Goal: Information Seeking & Learning: Find contact information

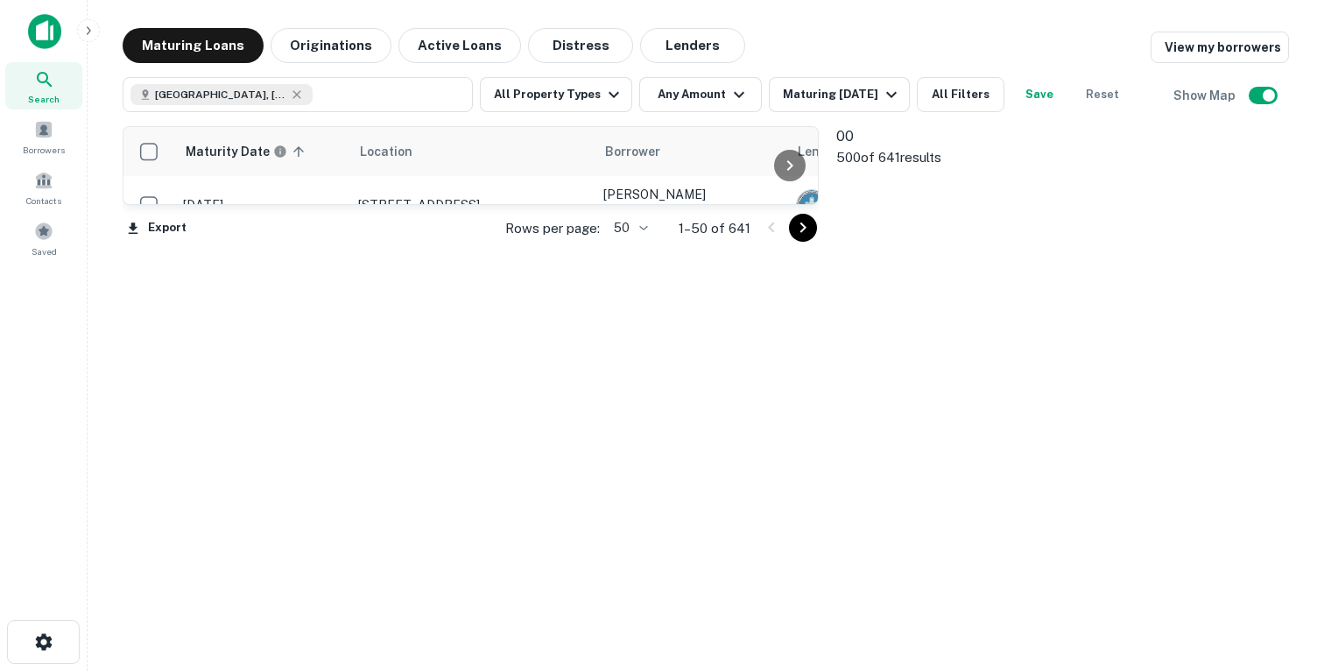
click at [868, 197] on icon at bounding box center [891, 234] width 111 height 111
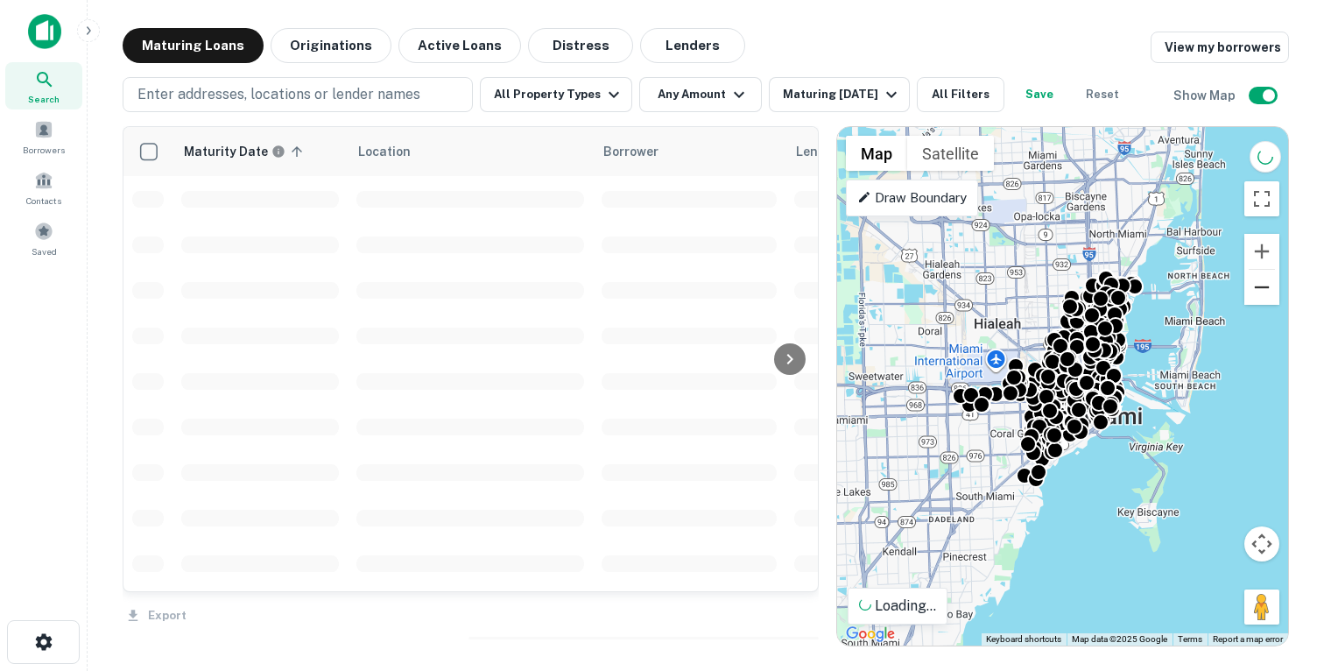
click at [1255, 293] on button "Zoom out" at bounding box center [1261, 287] width 35 height 35
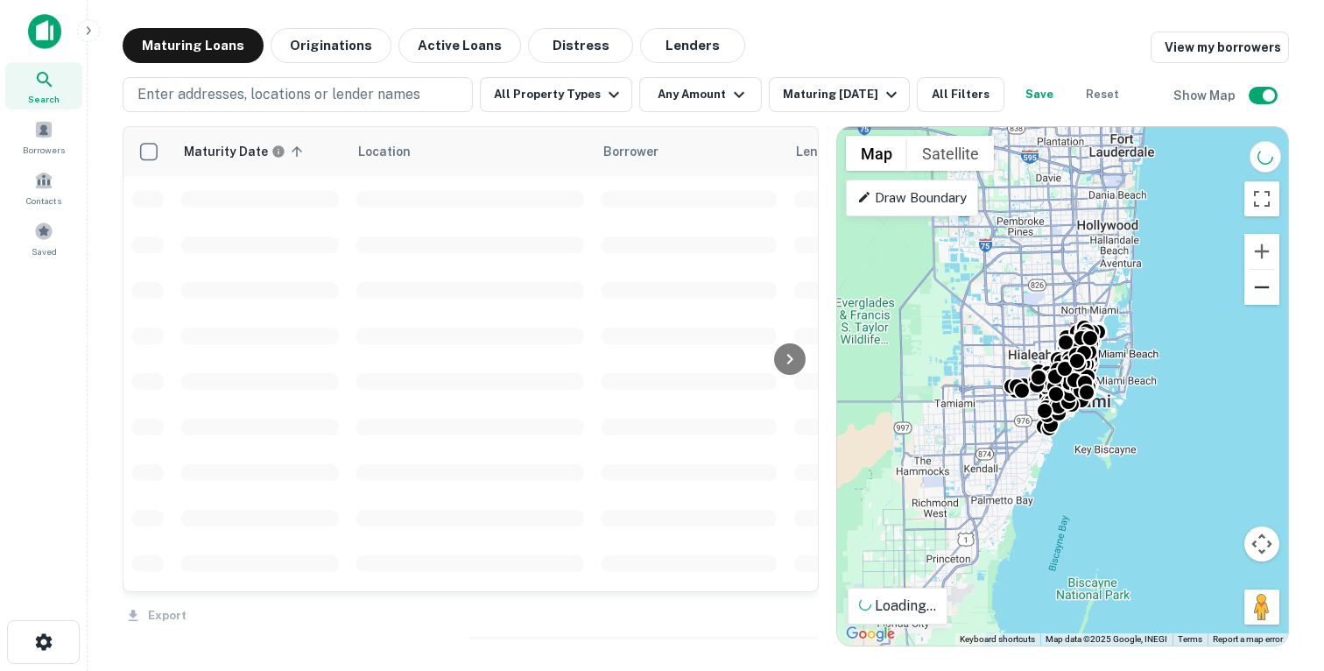
click at [1255, 293] on button "Zoom out" at bounding box center [1261, 287] width 35 height 35
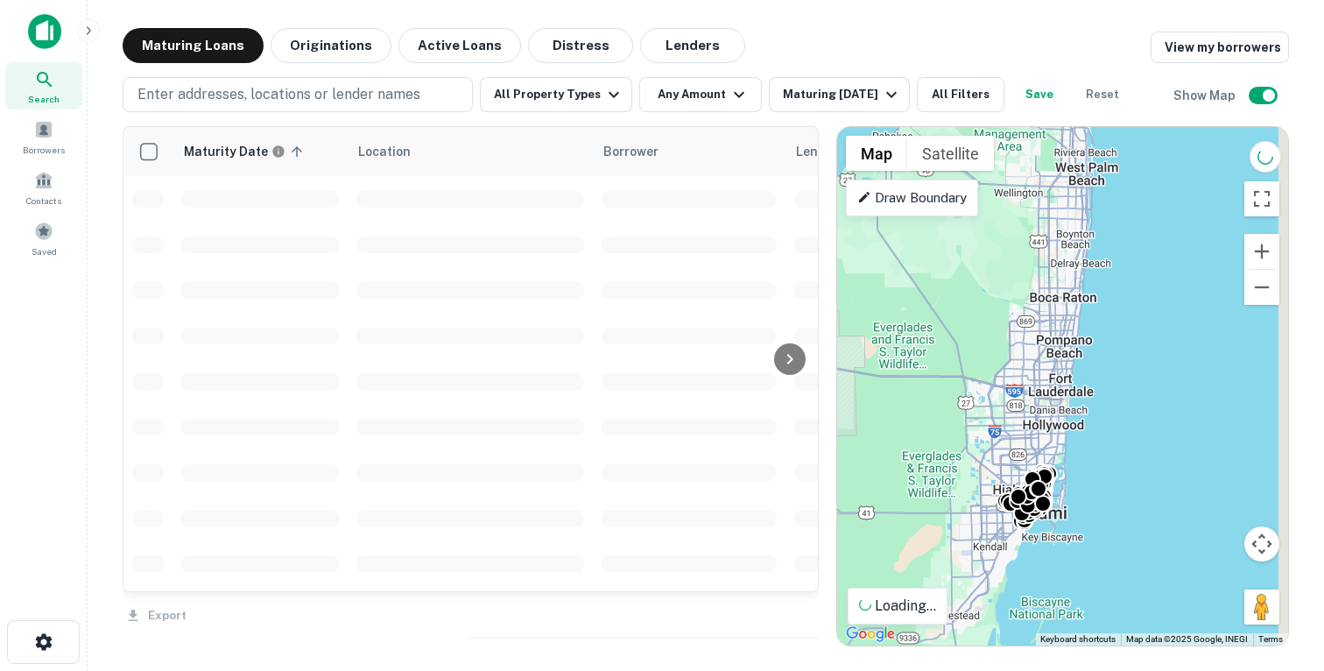
drag, startPoint x: 1149, startPoint y: 282, endPoint x: 1081, endPoint y: 505, distance: 233.5
click at [1081, 505] on div "To activate drag with keyboard, press Alt + Enter. Once in keyboard drag state,…" at bounding box center [1062, 386] width 451 height 518
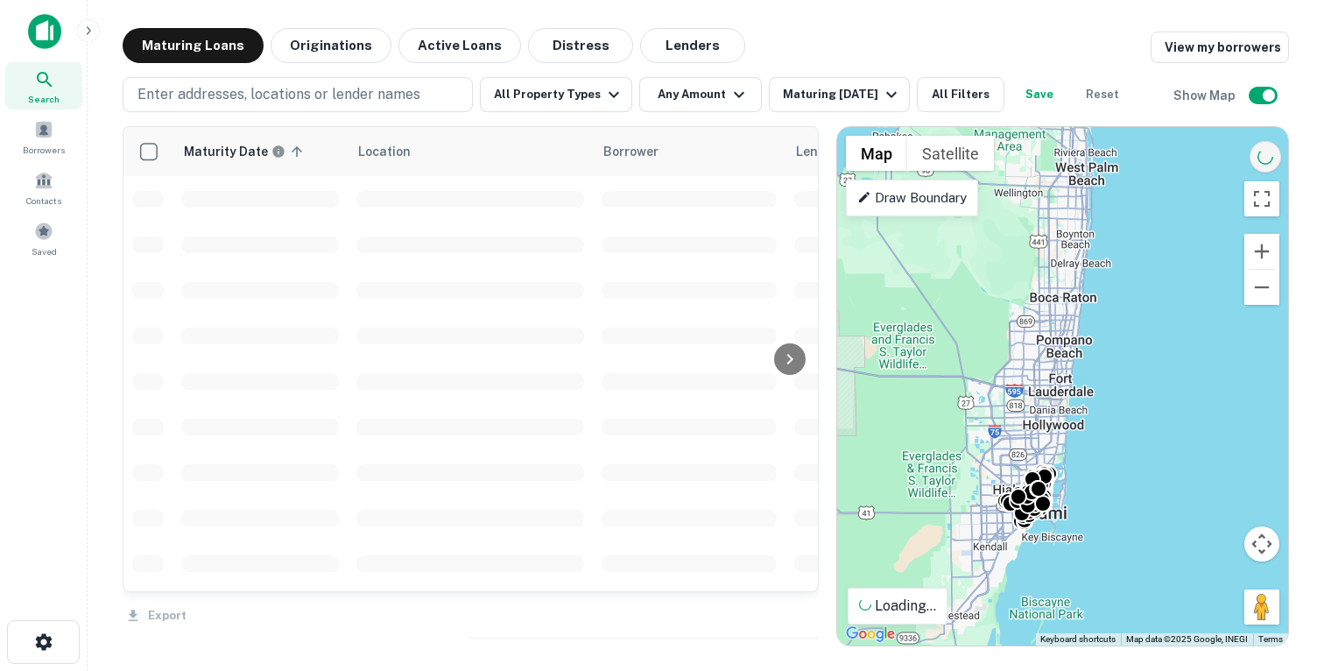
click at [1258, 159] on icon "Reload search area" at bounding box center [1264, 156] width 17 height 17
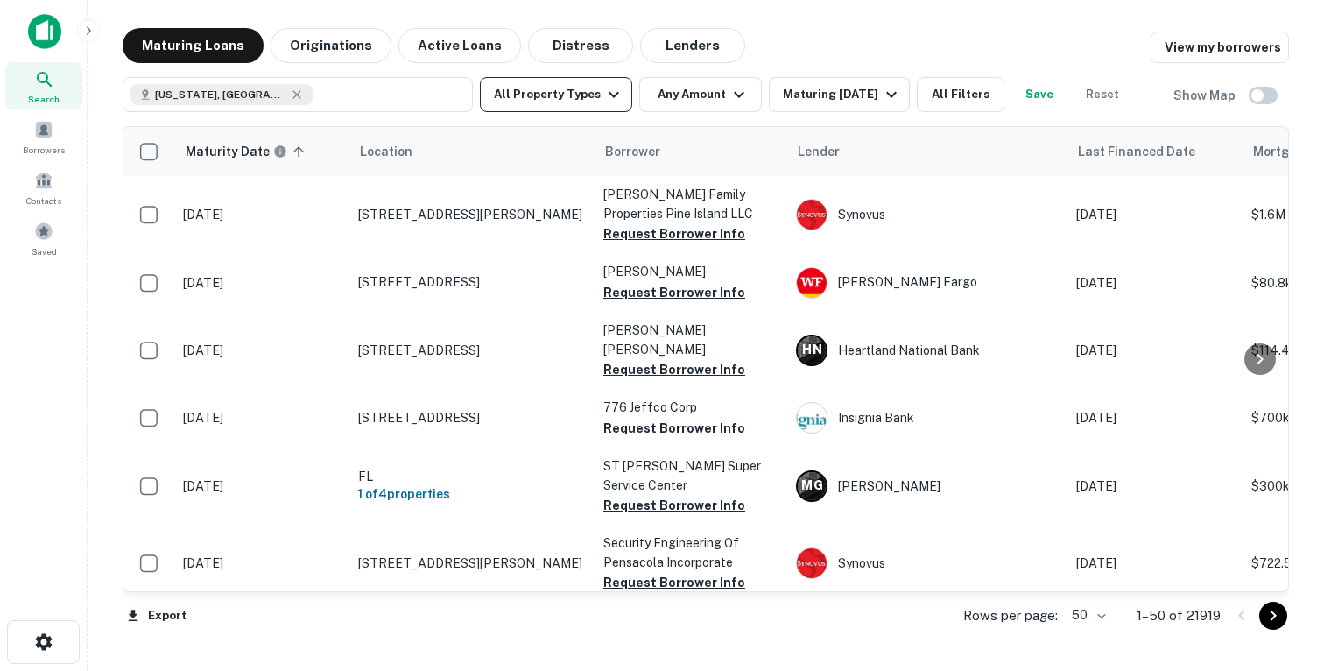
click at [545, 91] on button "All Property Types" at bounding box center [556, 94] width 152 height 35
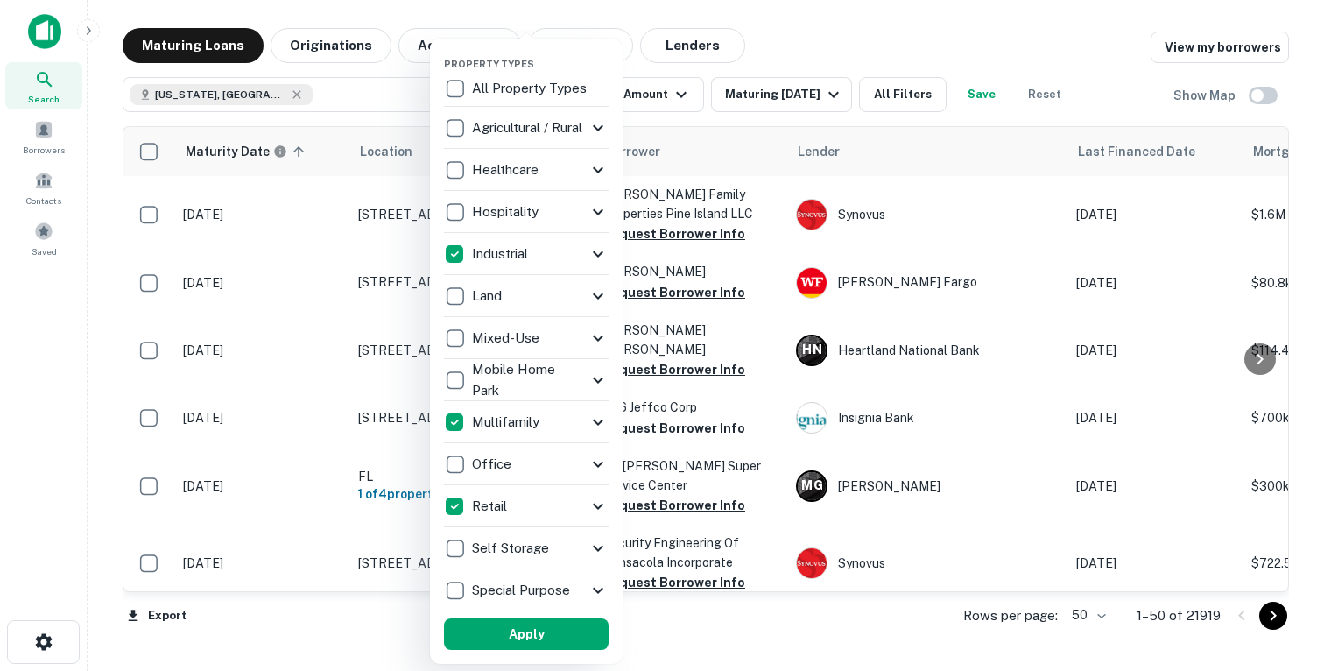
click at [528, 501] on div "Retail" at bounding box center [516, 506] width 144 height 30
click at [604, 502] on icon at bounding box center [597, 506] width 21 height 21
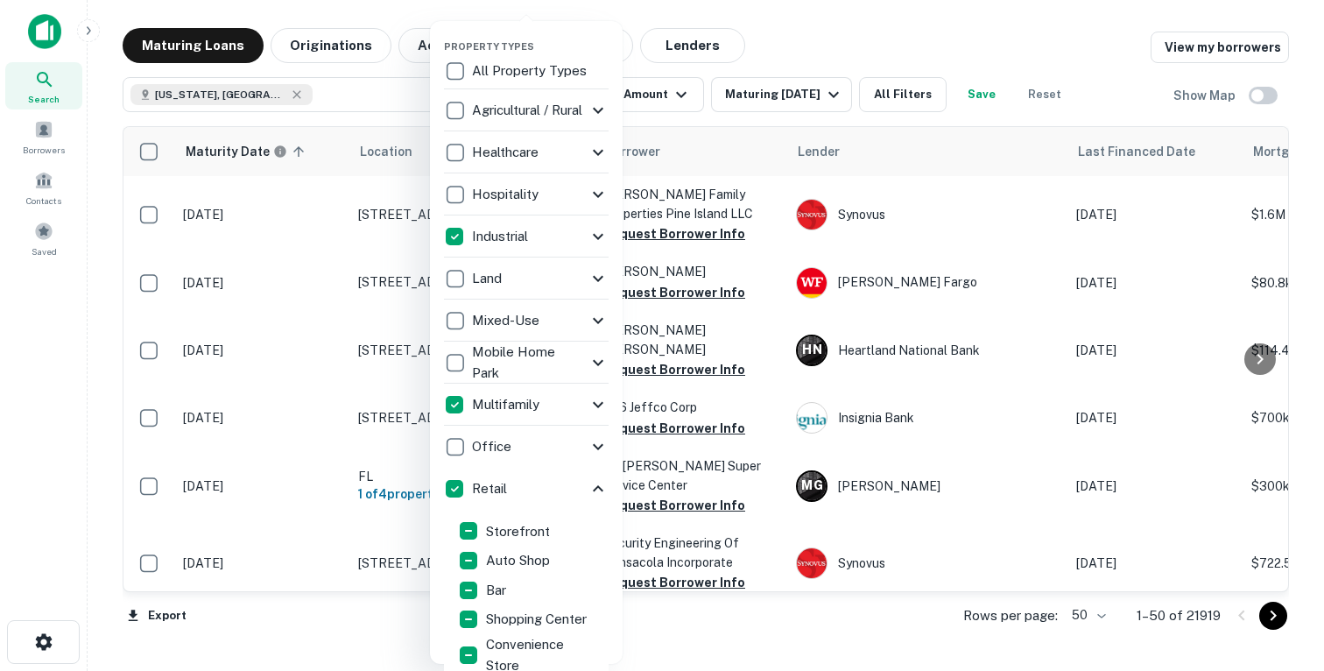
click at [608, 486] on icon at bounding box center [597, 488] width 21 height 21
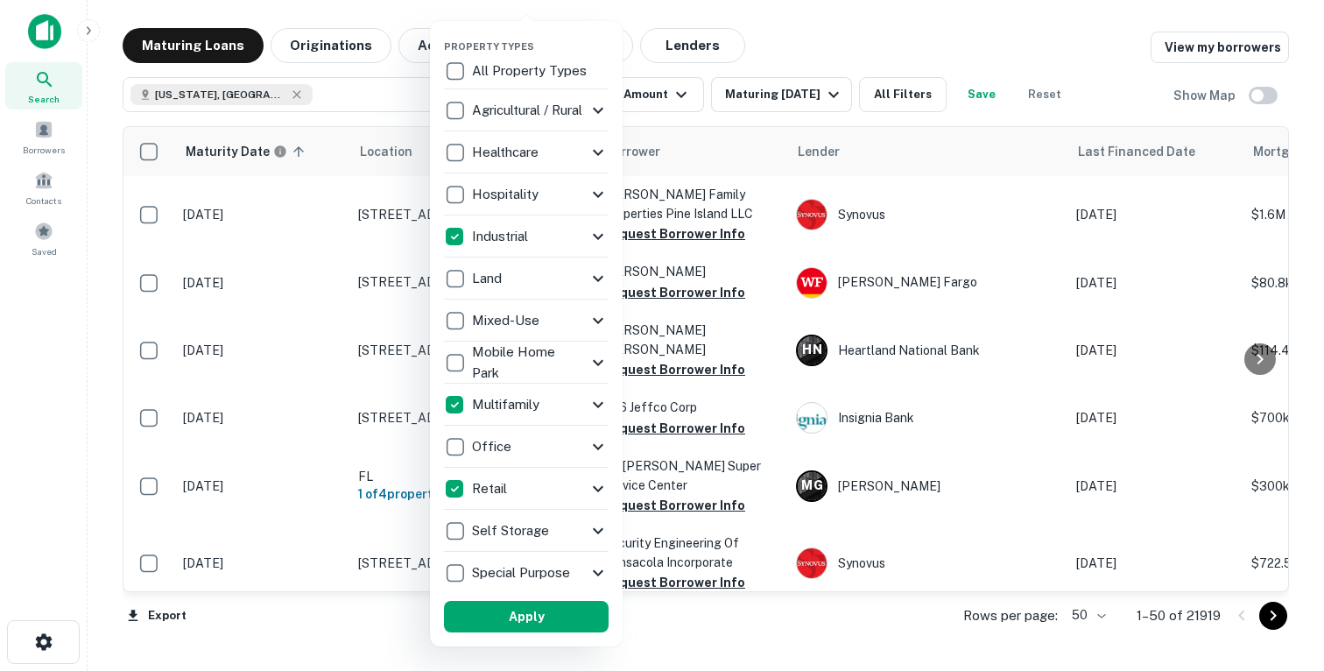
click at [608, 486] on icon at bounding box center [597, 488] width 21 height 21
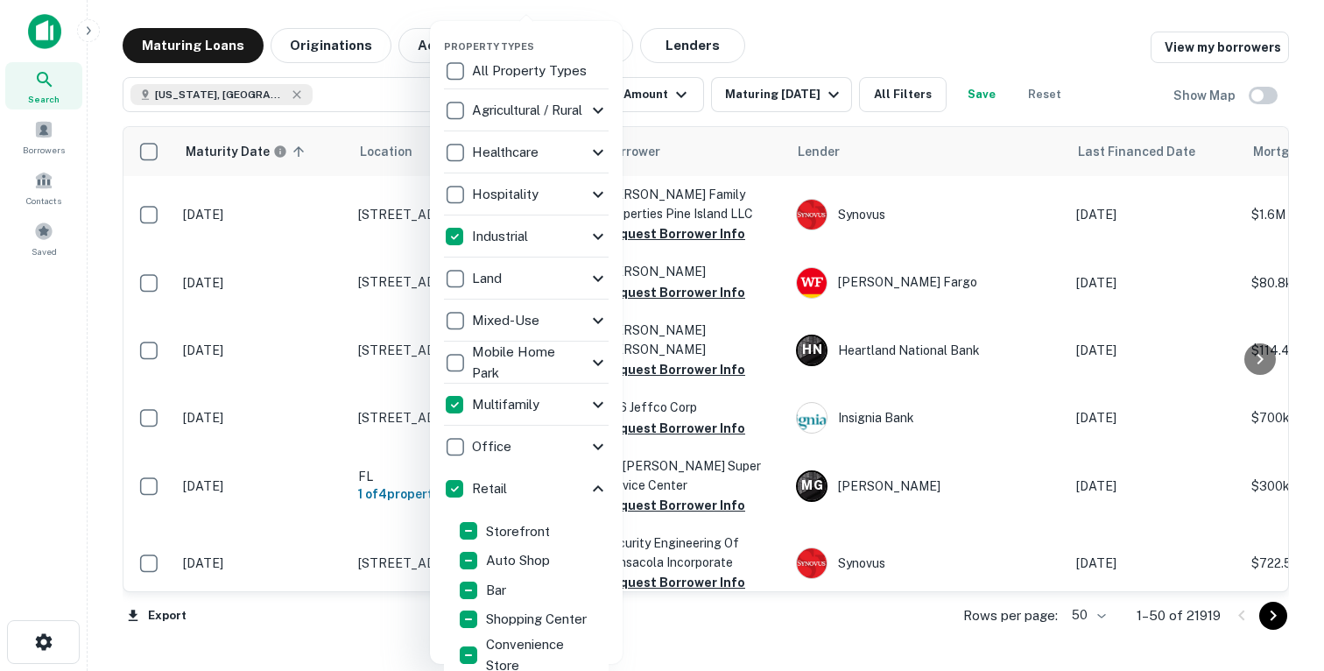
click at [601, 485] on icon at bounding box center [597, 488] width 21 height 21
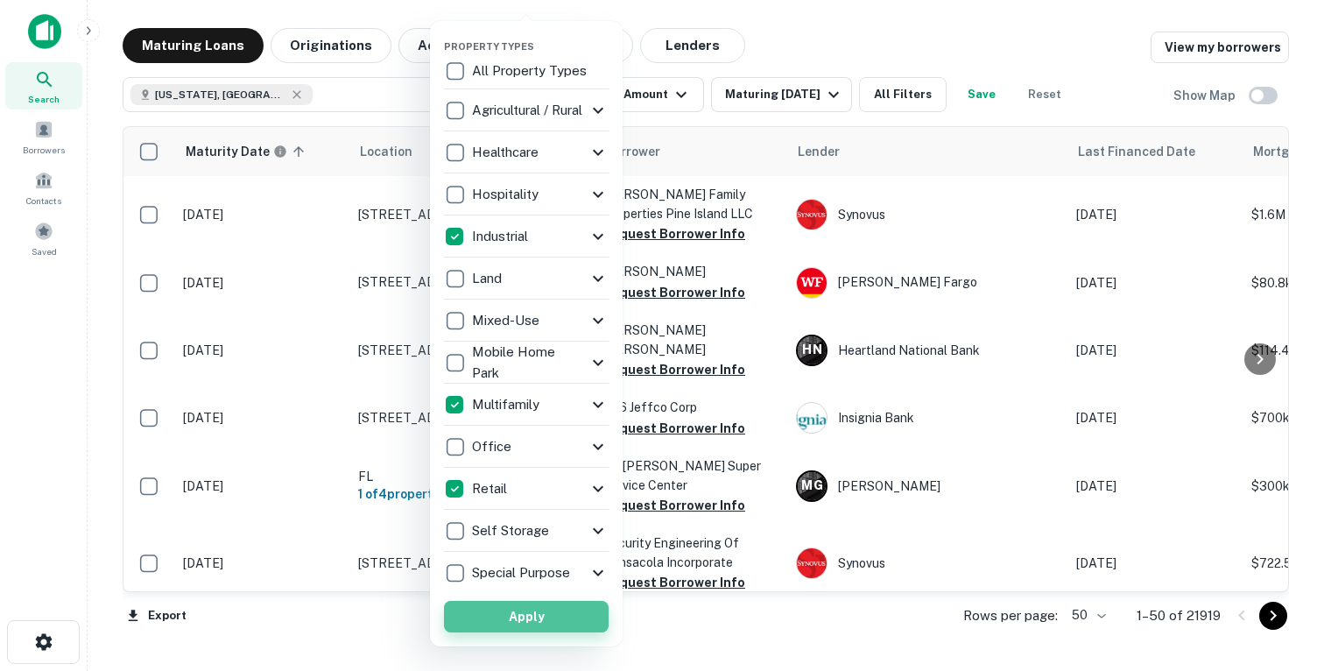
click at [488, 612] on button "Apply" at bounding box center [526, 617] width 165 height 32
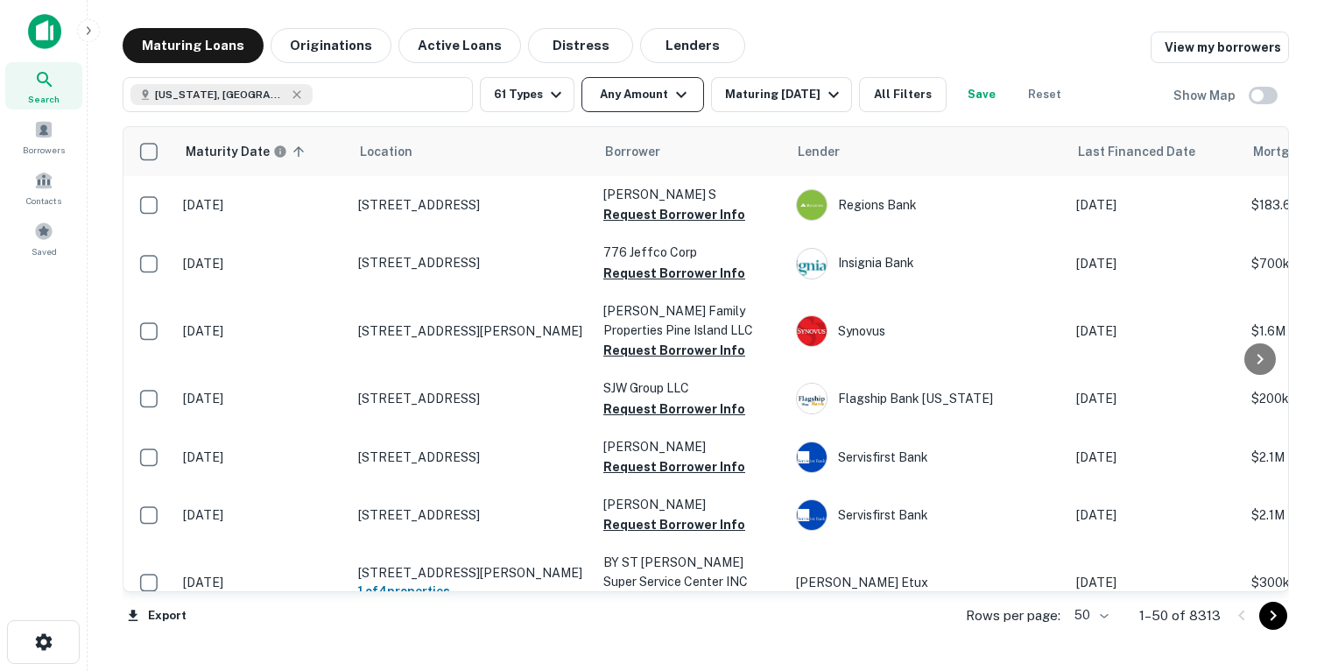
click at [682, 95] on icon "button" at bounding box center [681, 94] width 21 height 21
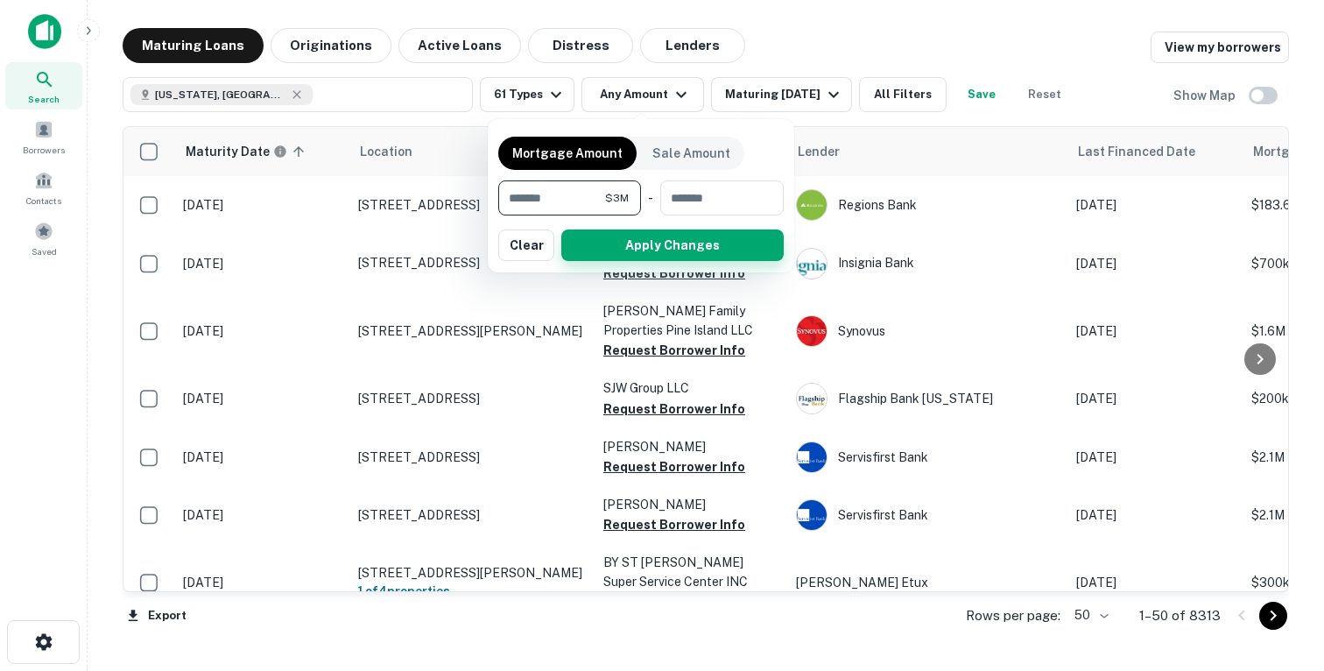
type input "*******"
click at [648, 243] on button "Apply Changes" at bounding box center [672, 245] width 222 height 32
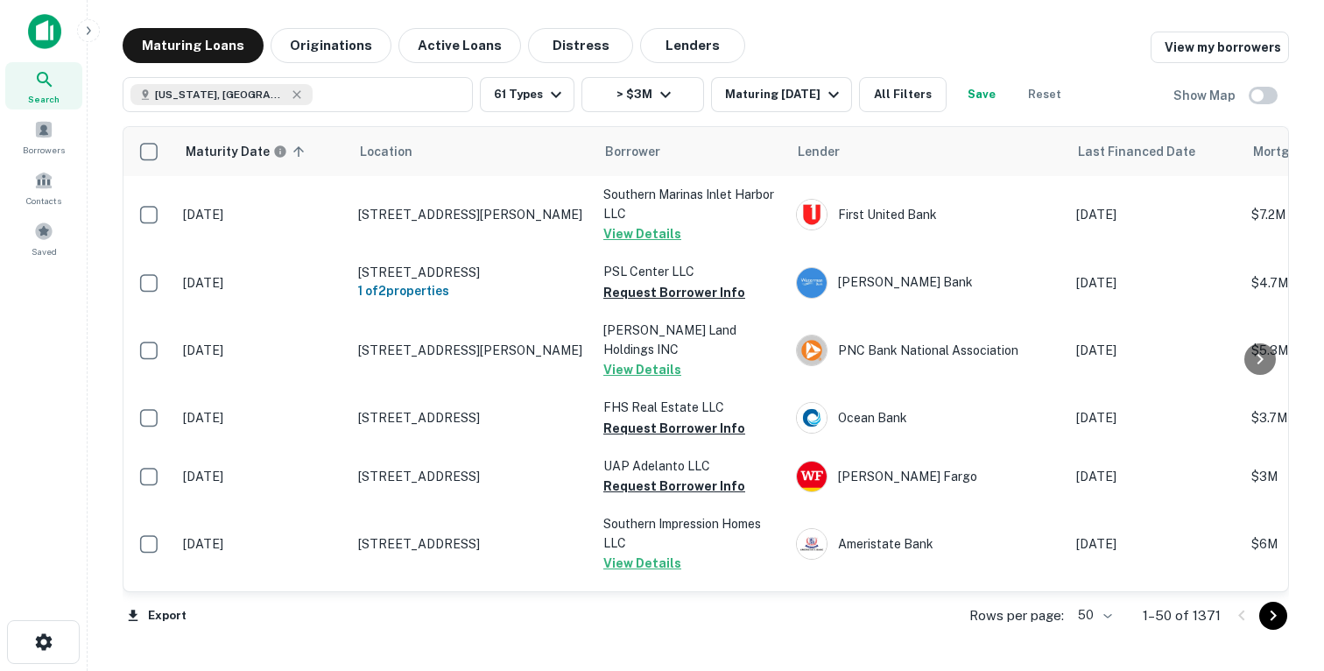
click at [548, 115] on div "Maturity Date sorted ascending Location Borrower Lender Last Financed Date Mort…" at bounding box center [706, 379] width 1166 height 534
click at [543, 93] on button "61 Types" at bounding box center [527, 94] width 95 height 35
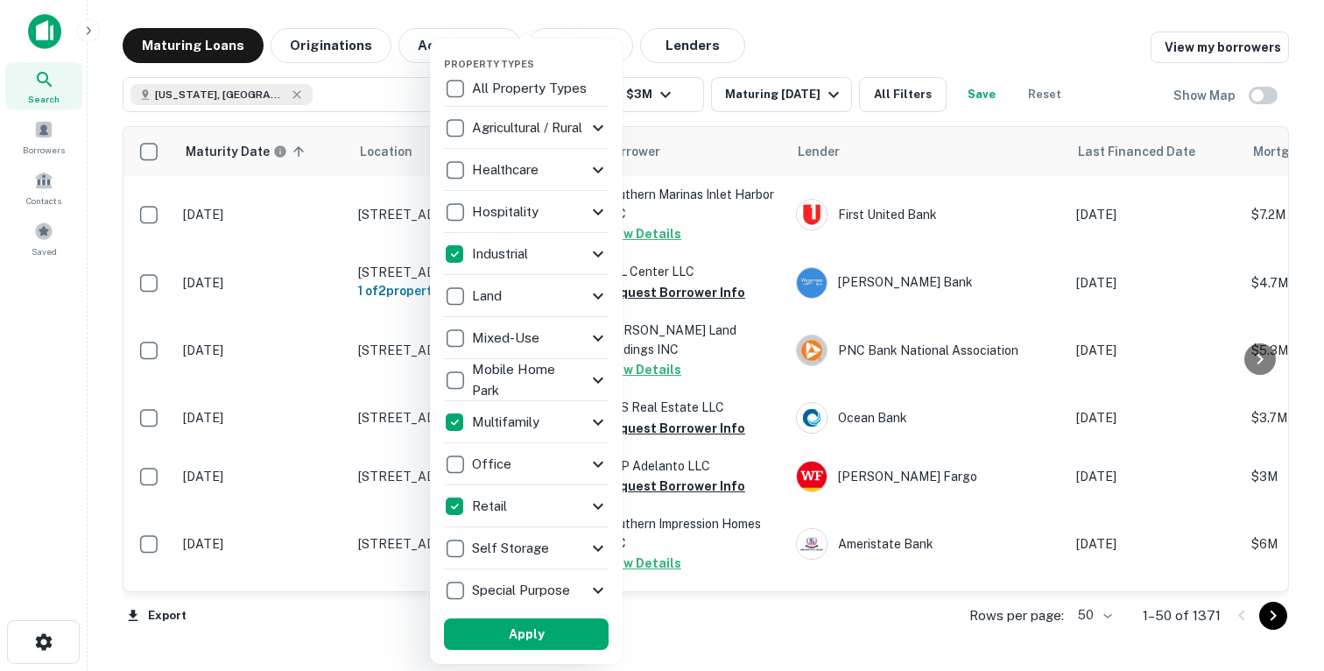
click at [838, 52] on div at bounding box center [662, 335] width 1324 height 671
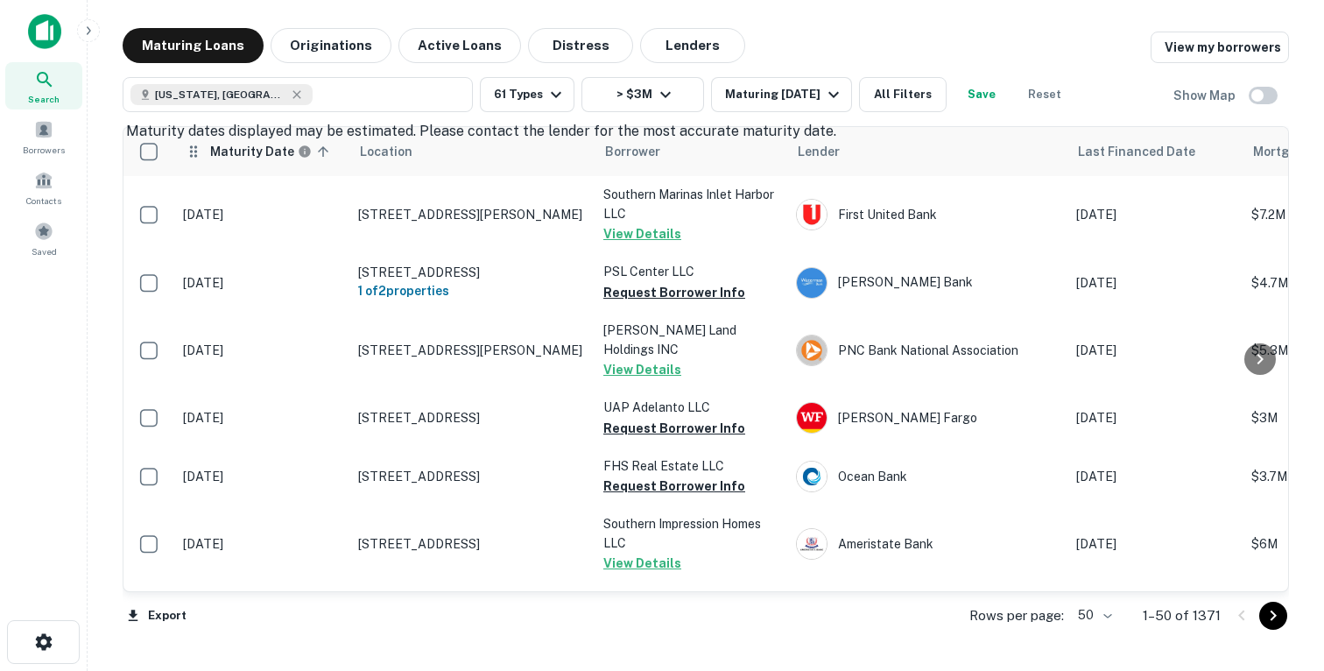
click at [233, 153] on h6 "Maturity Date" at bounding box center [252, 151] width 84 height 19
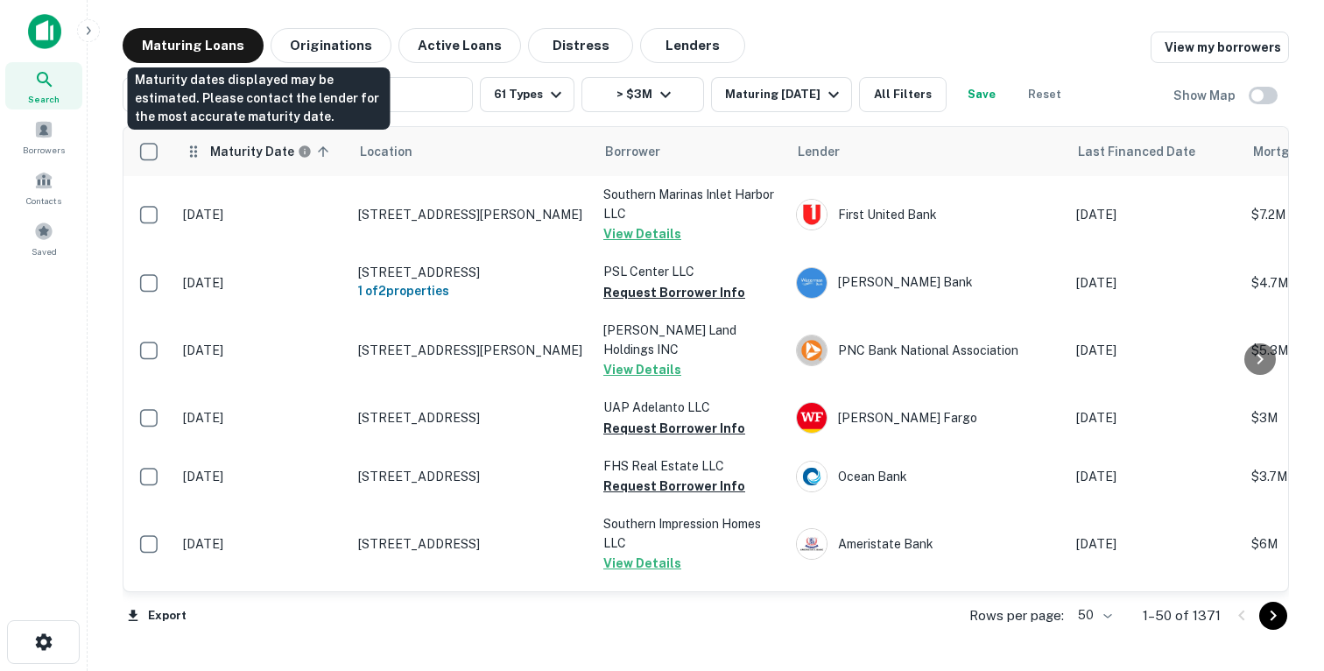
click at [267, 147] on h6 "Maturity Date" at bounding box center [252, 151] width 84 height 19
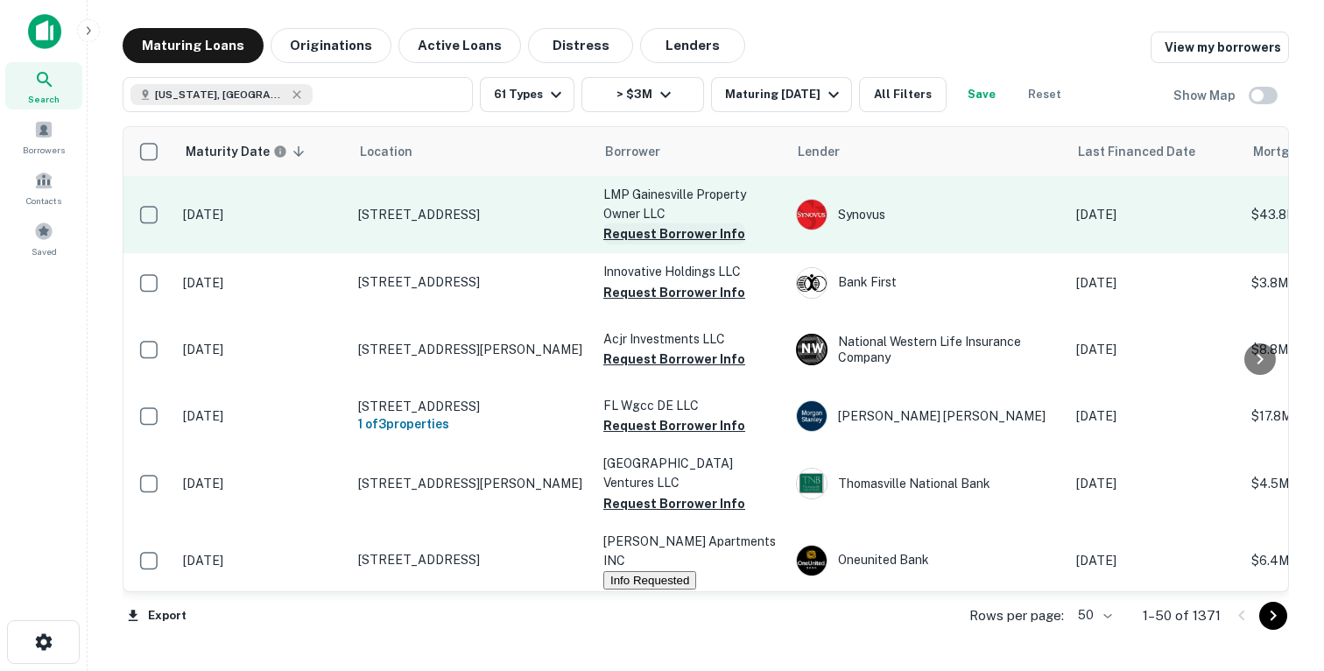
click at [622, 233] on button "Request Borrower Info" at bounding box center [674, 233] width 142 height 21
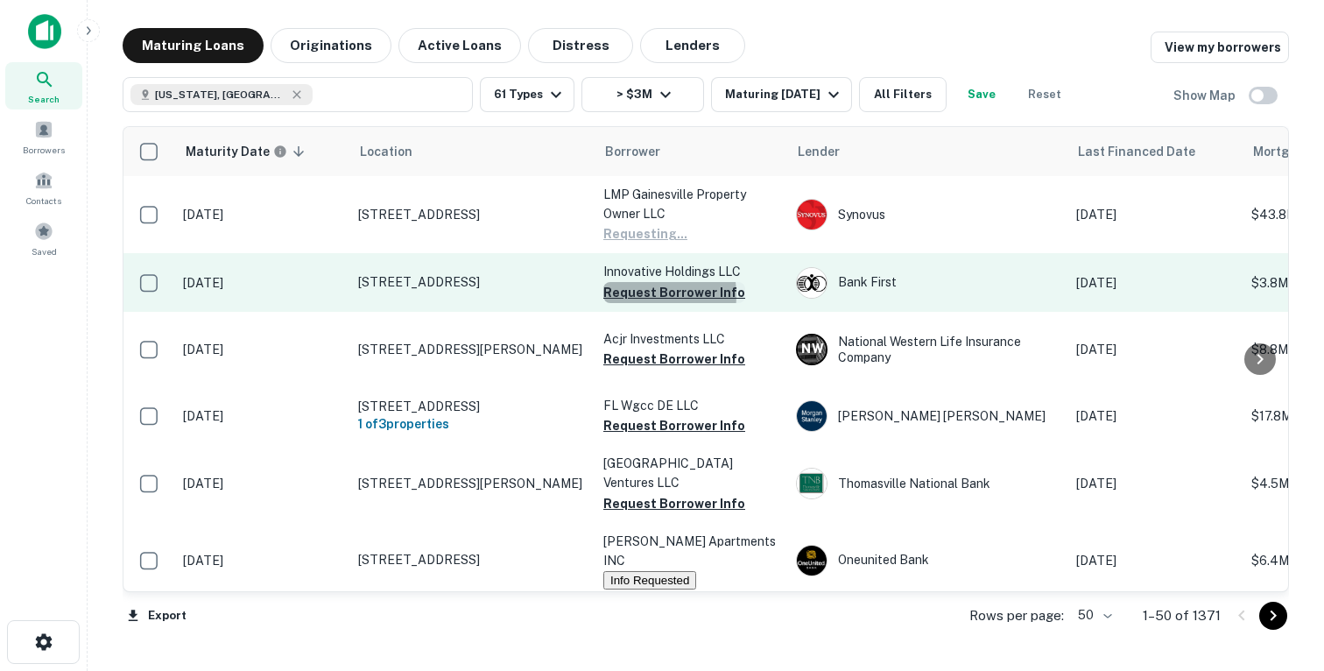
click at [633, 295] on button "Request Borrower Info" at bounding box center [674, 292] width 142 height 21
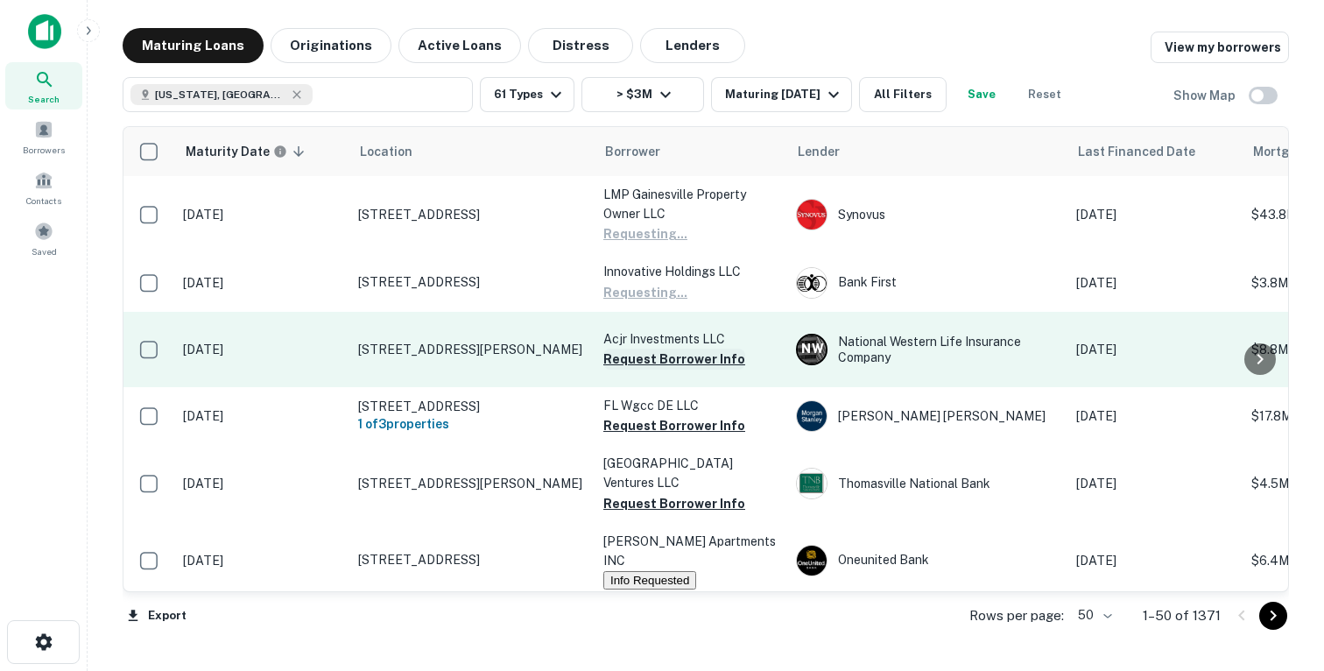
click at [628, 356] on button "Request Borrower Info" at bounding box center [674, 358] width 142 height 21
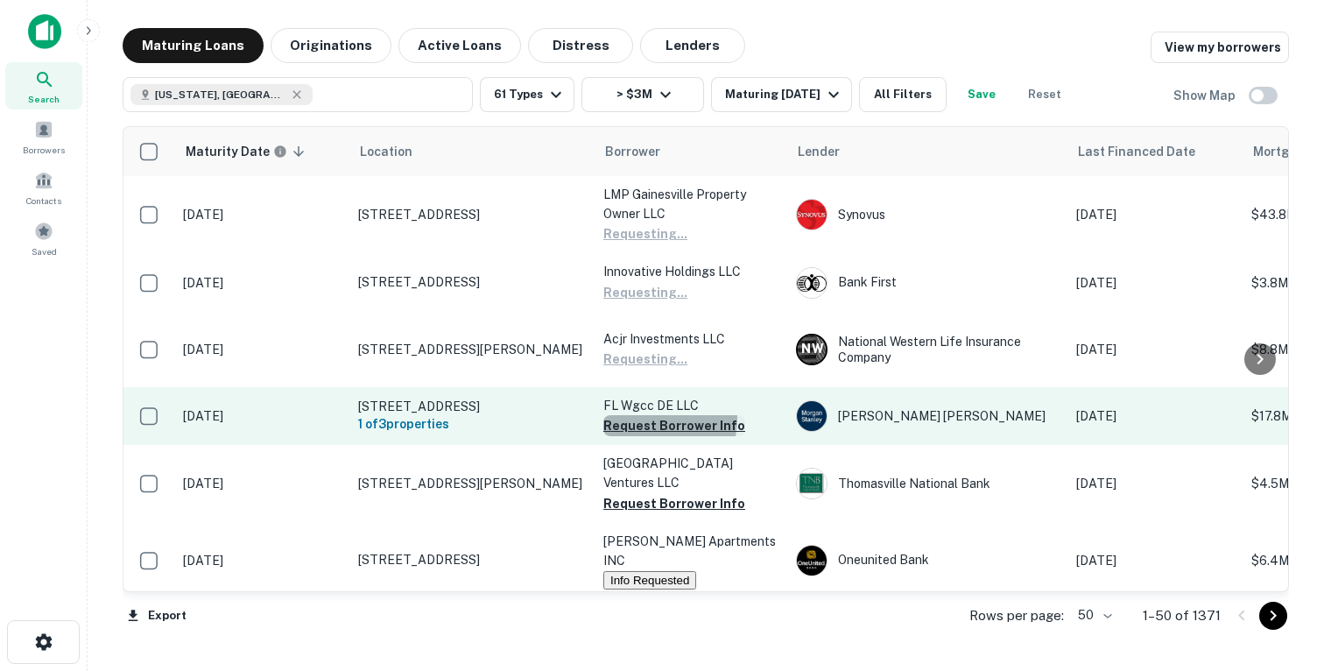
click at [625, 423] on button "Request Borrower Info" at bounding box center [674, 425] width 142 height 21
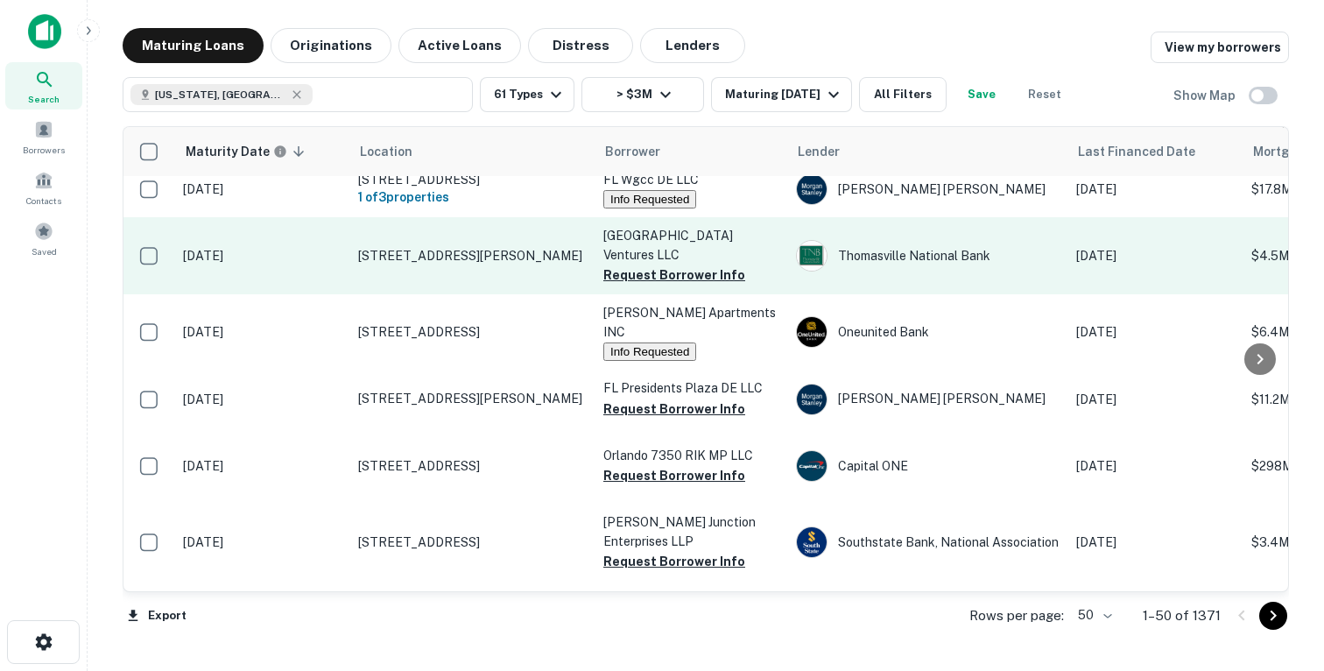
scroll to position [366, 0]
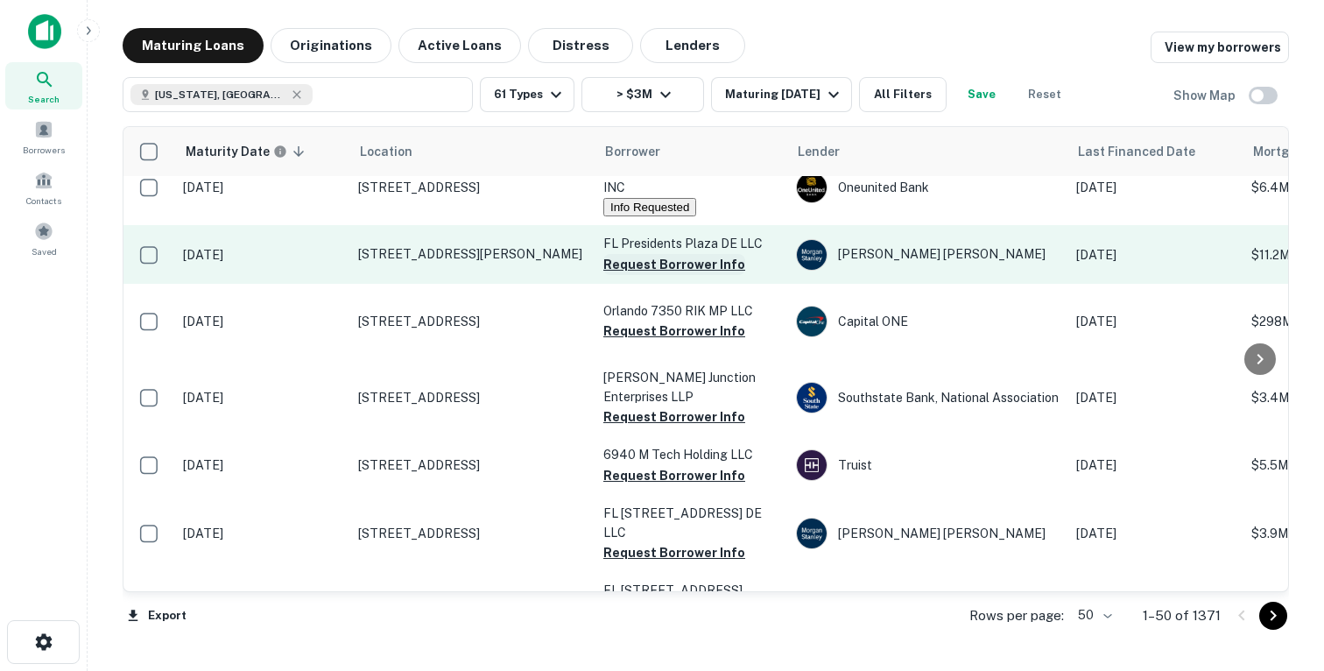
click at [635, 275] on button "Request Borrower Info" at bounding box center [674, 264] width 142 height 21
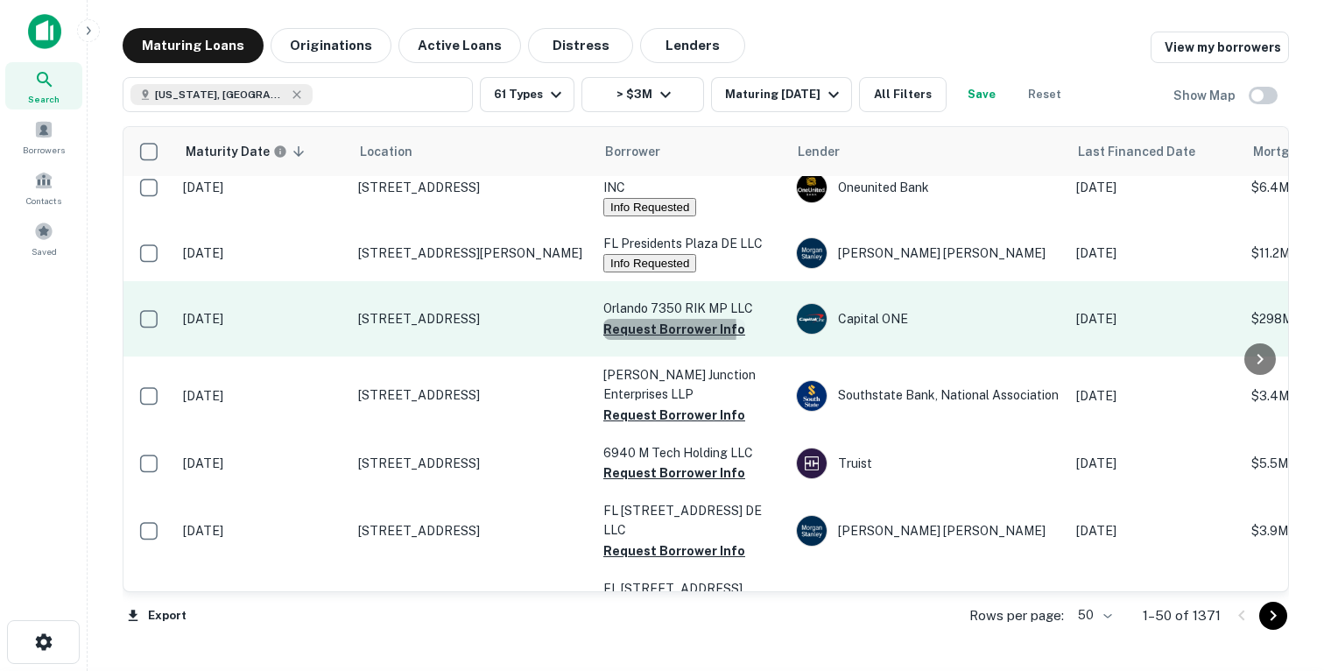
click at [628, 340] on button "Request Borrower Info" at bounding box center [674, 329] width 142 height 21
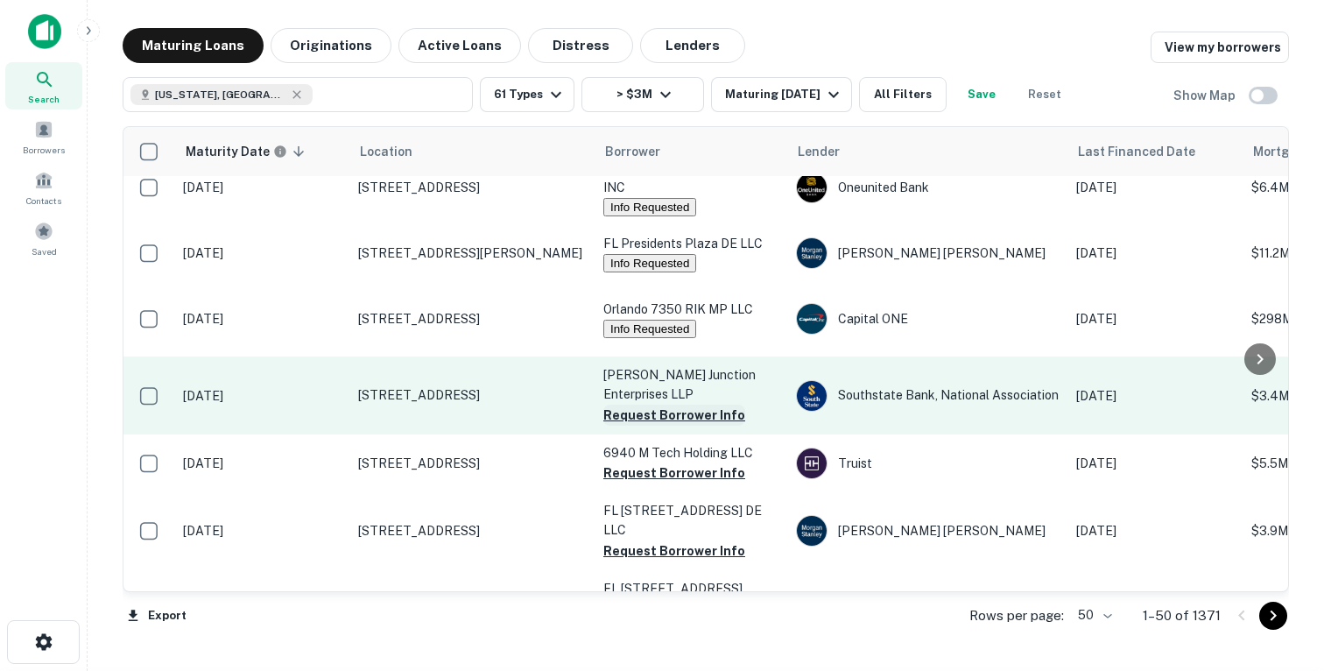
click at [624, 425] on button "Request Borrower Info" at bounding box center [674, 414] width 142 height 21
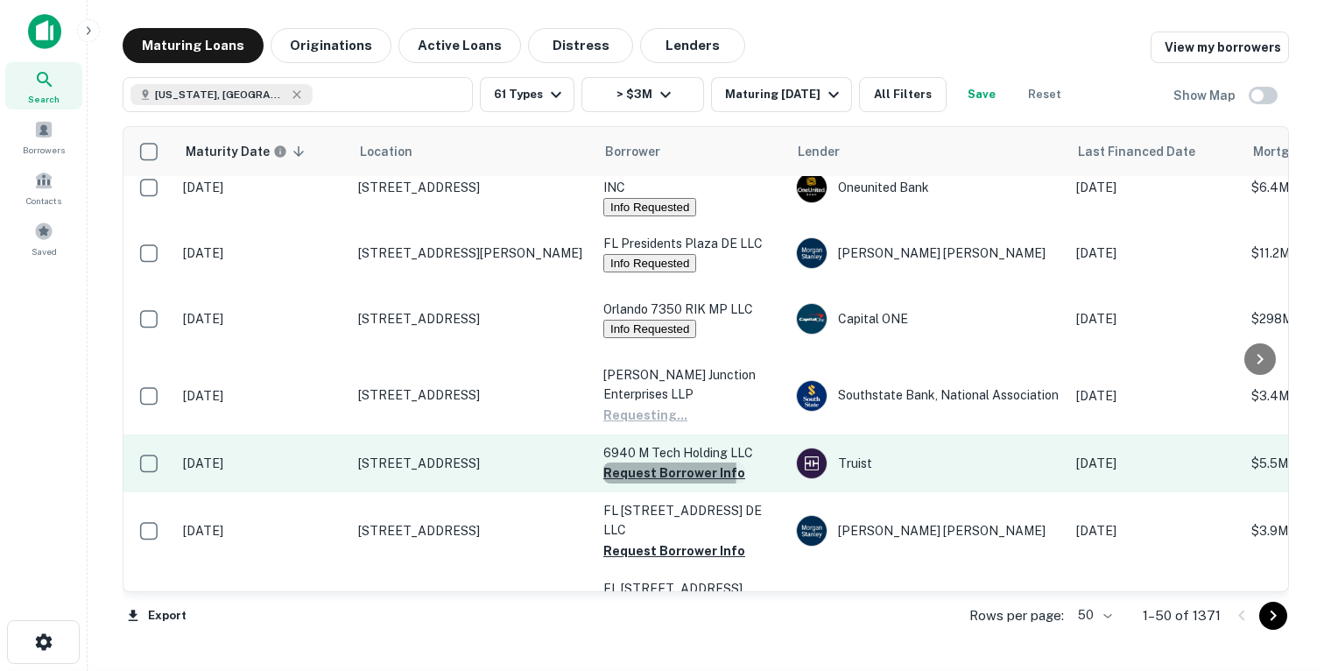
click at [621, 483] on button "Request Borrower Info" at bounding box center [674, 472] width 142 height 21
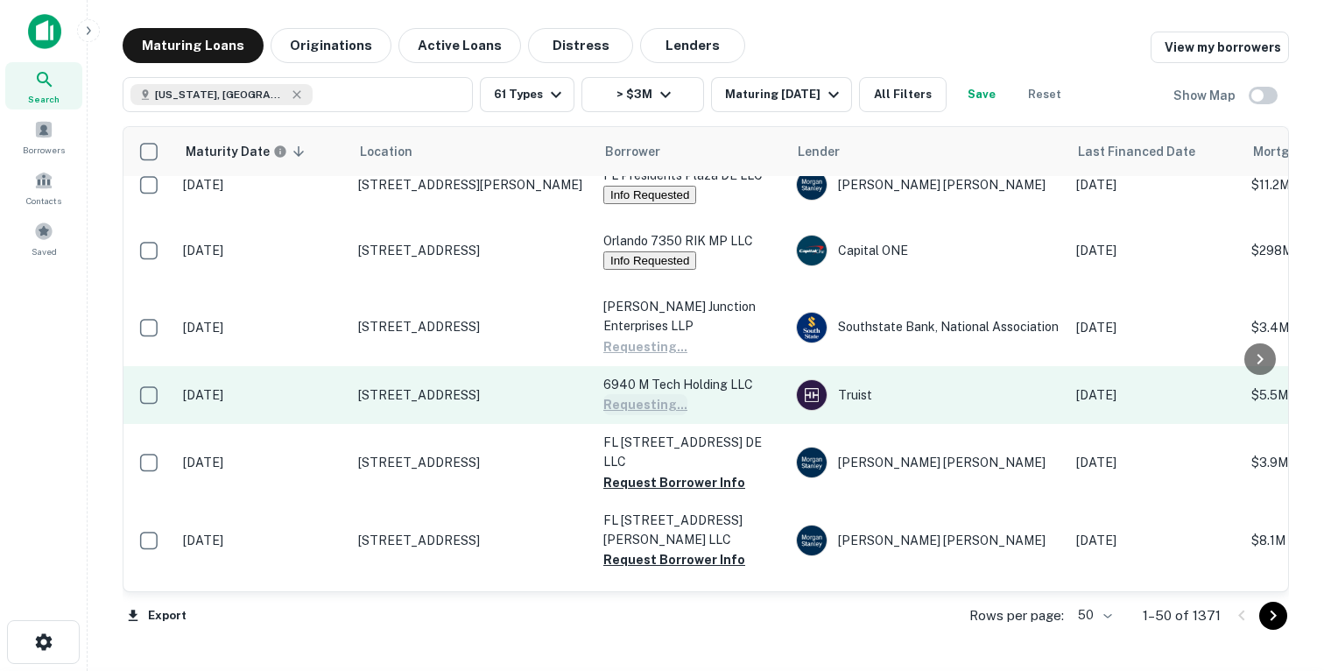
scroll to position [439, 0]
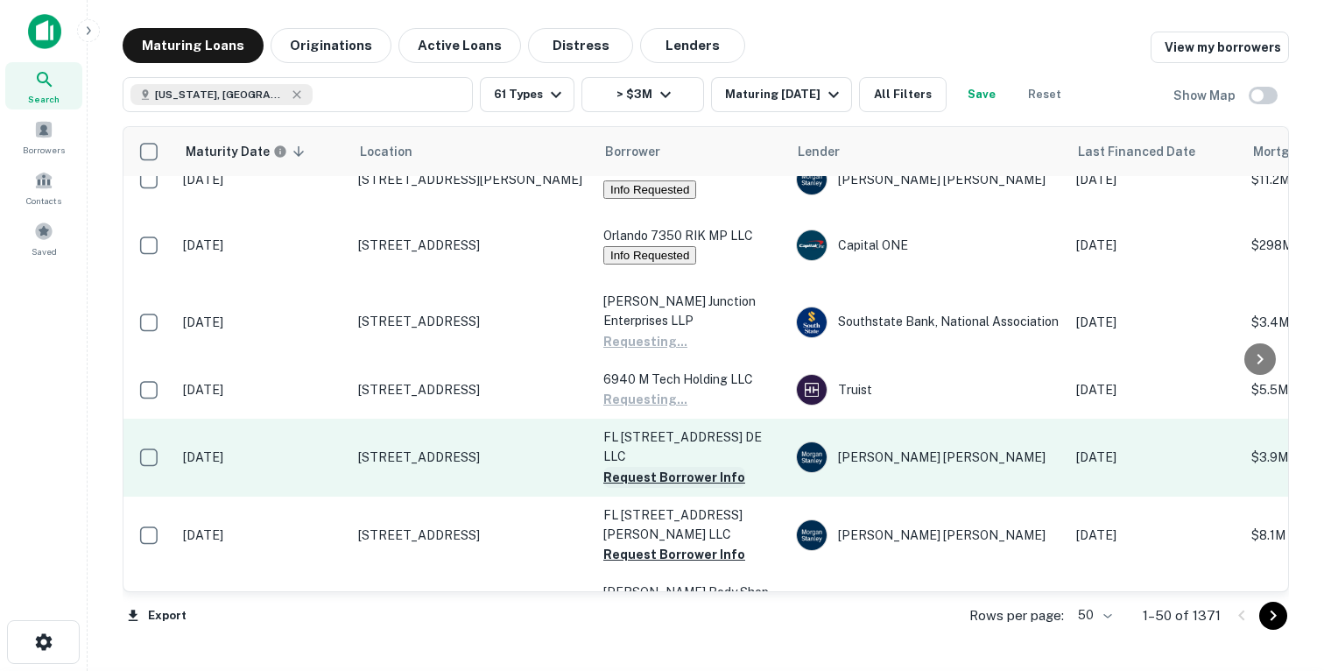
click at [625, 476] on button "Request Borrower Info" at bounding box center [674, 477] width 142 height 21
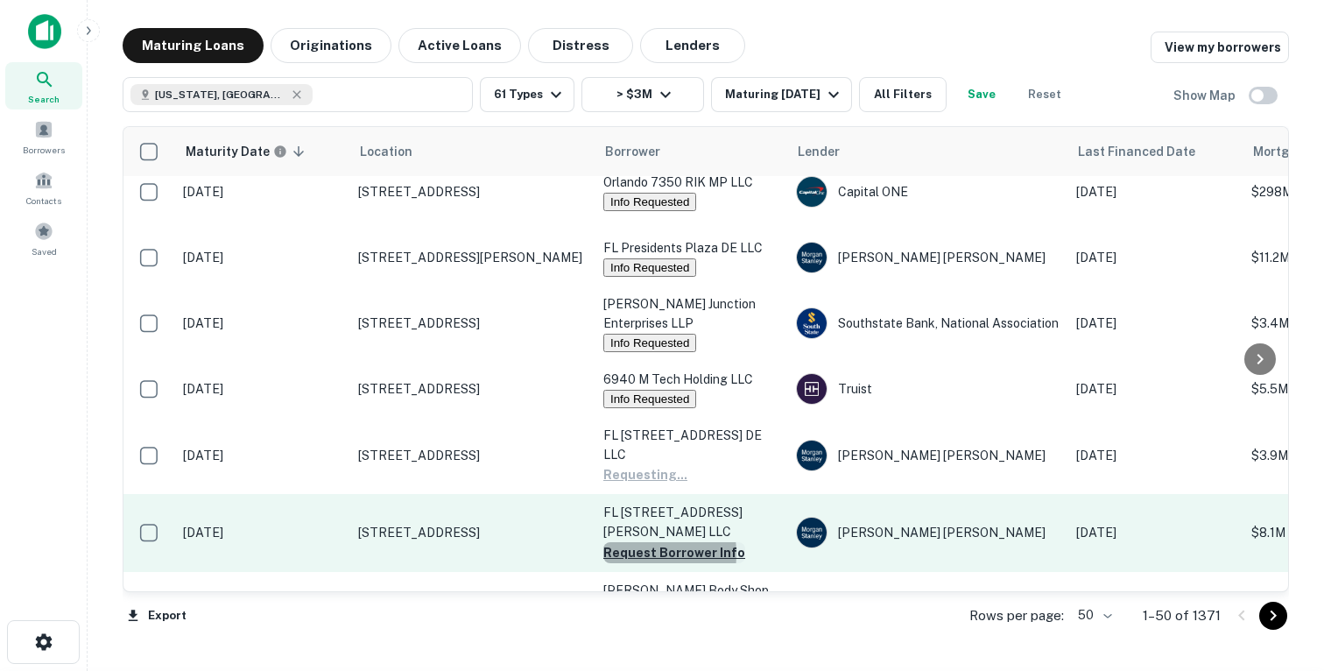
click at [616, 542] on button "Request Borrower Info" at bounding box center [674, 552] width 142 height 21
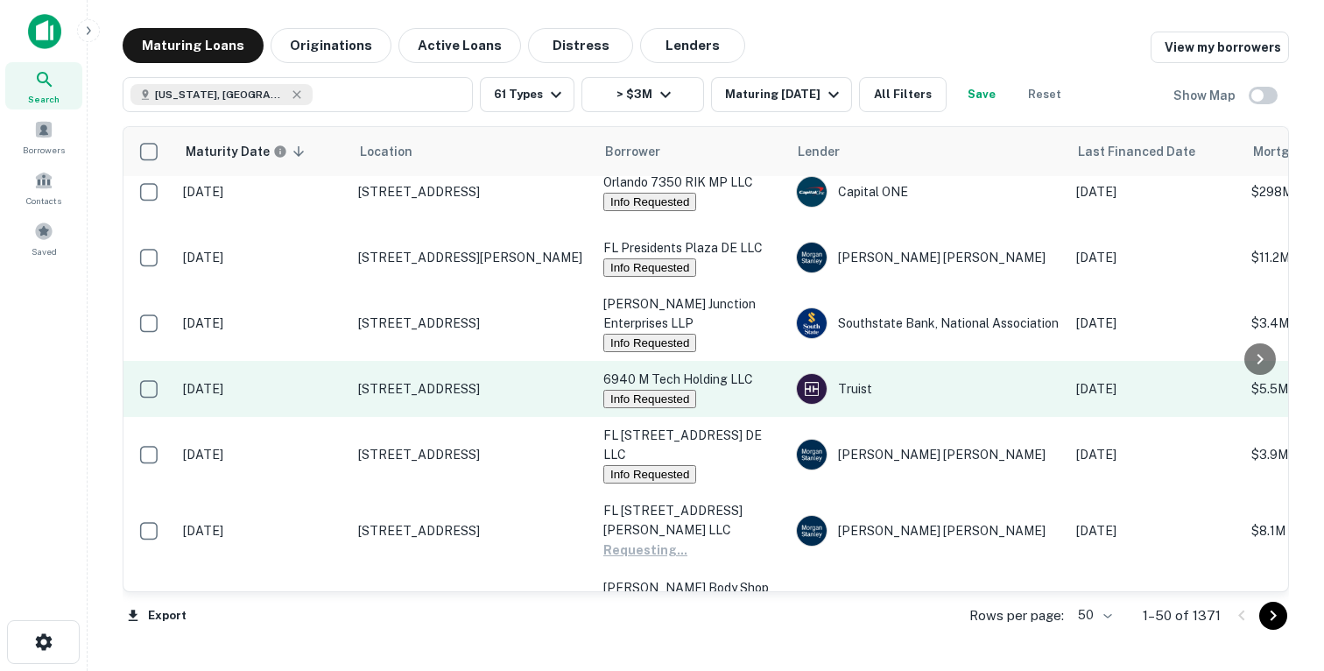
scroll to position [0, 0]
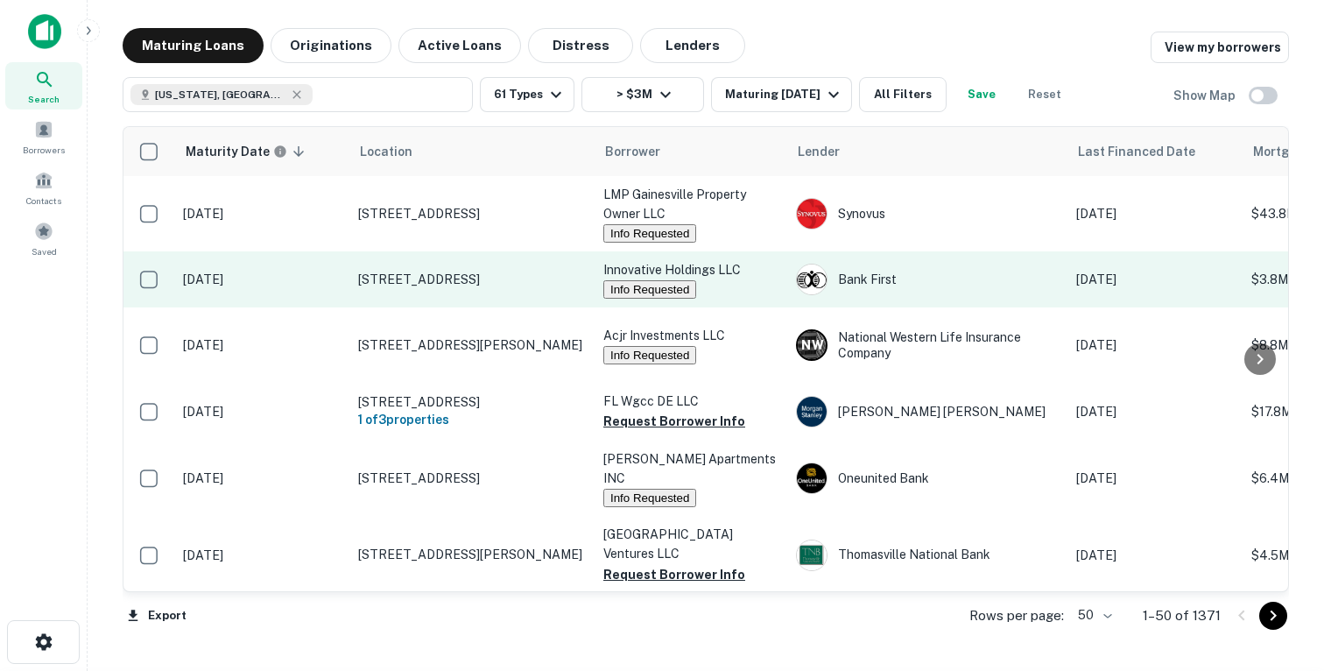
click at [509, 306] on td "80 Epic Blvd Saint Augustine, FL 32086" at bounding box center [471, 279] width 245 height 56
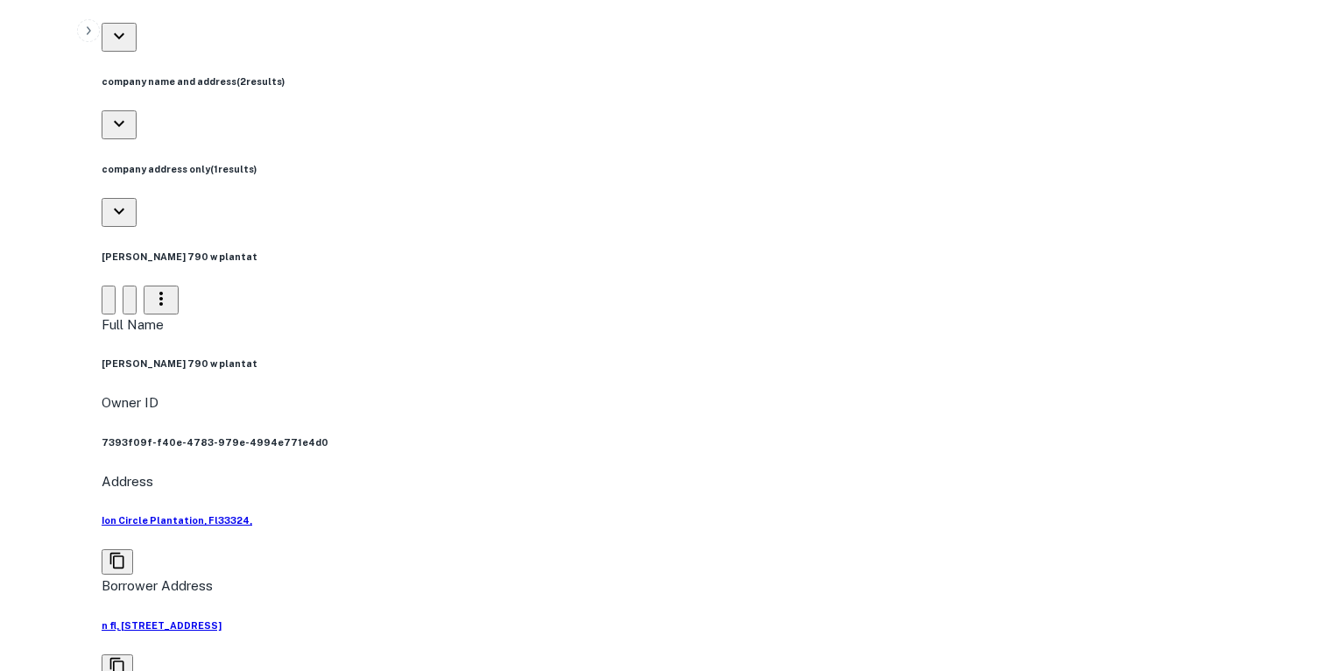
scroll to position [986, 0]
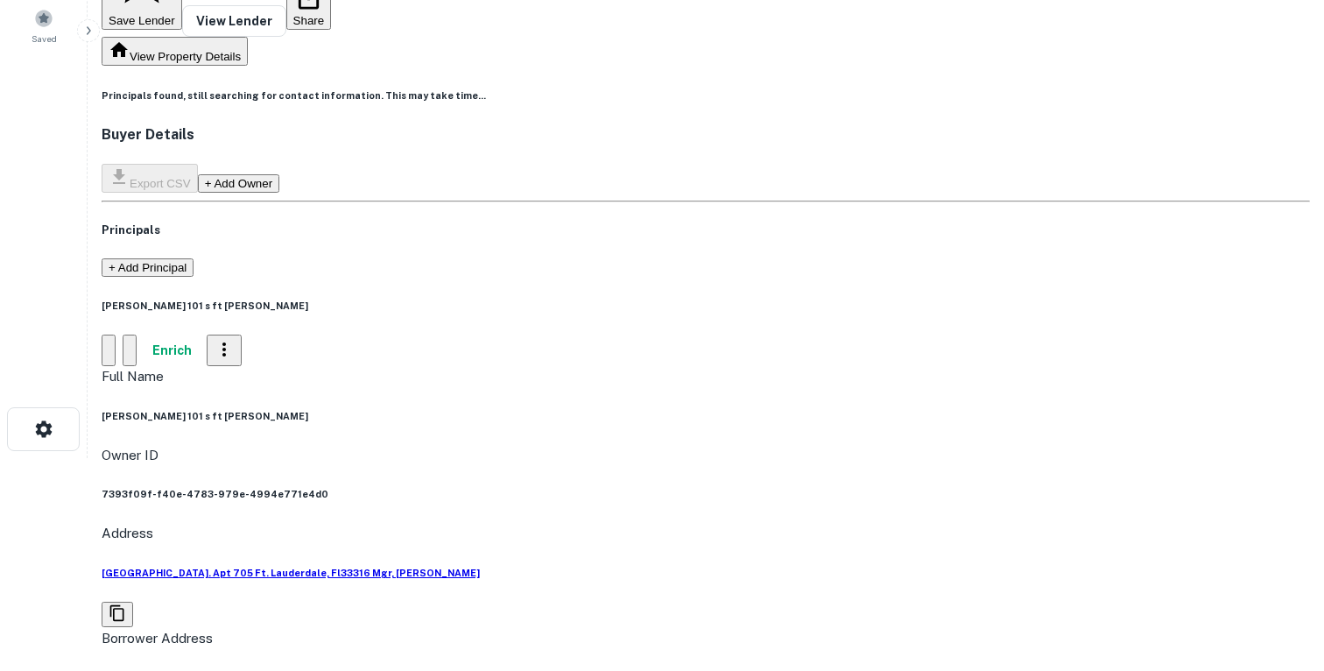
scroll to position [0, 0]
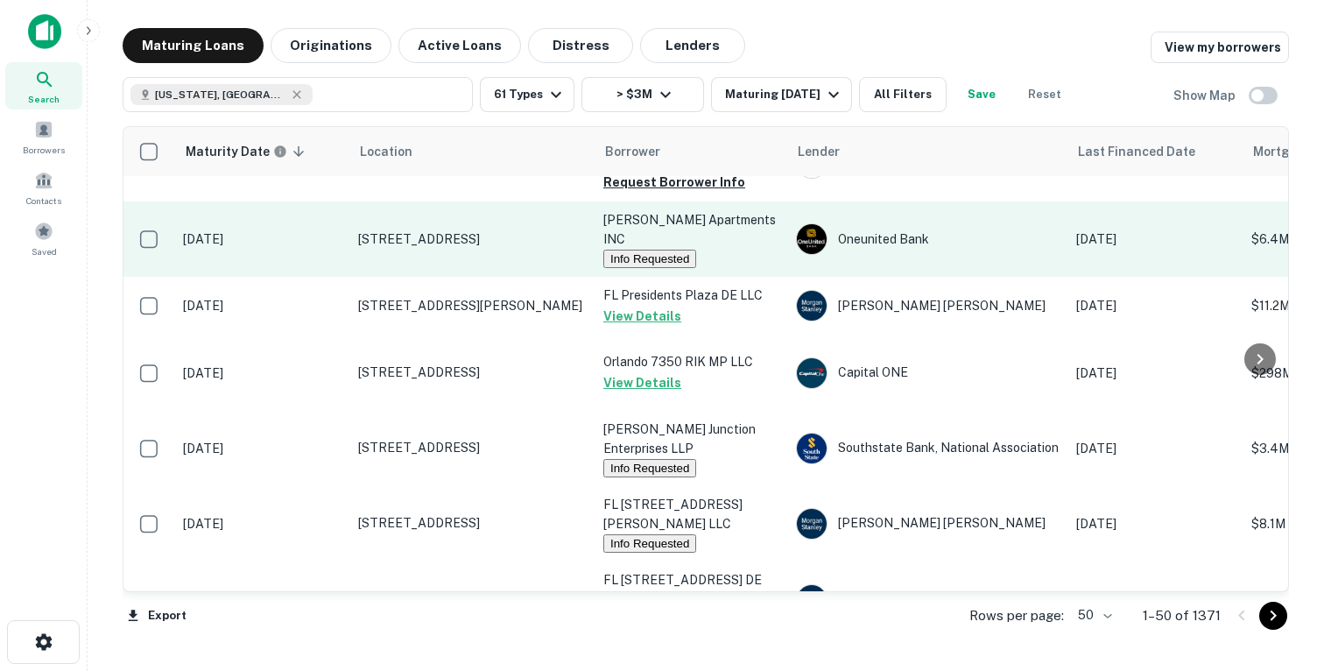
scroll to position [357, 0]
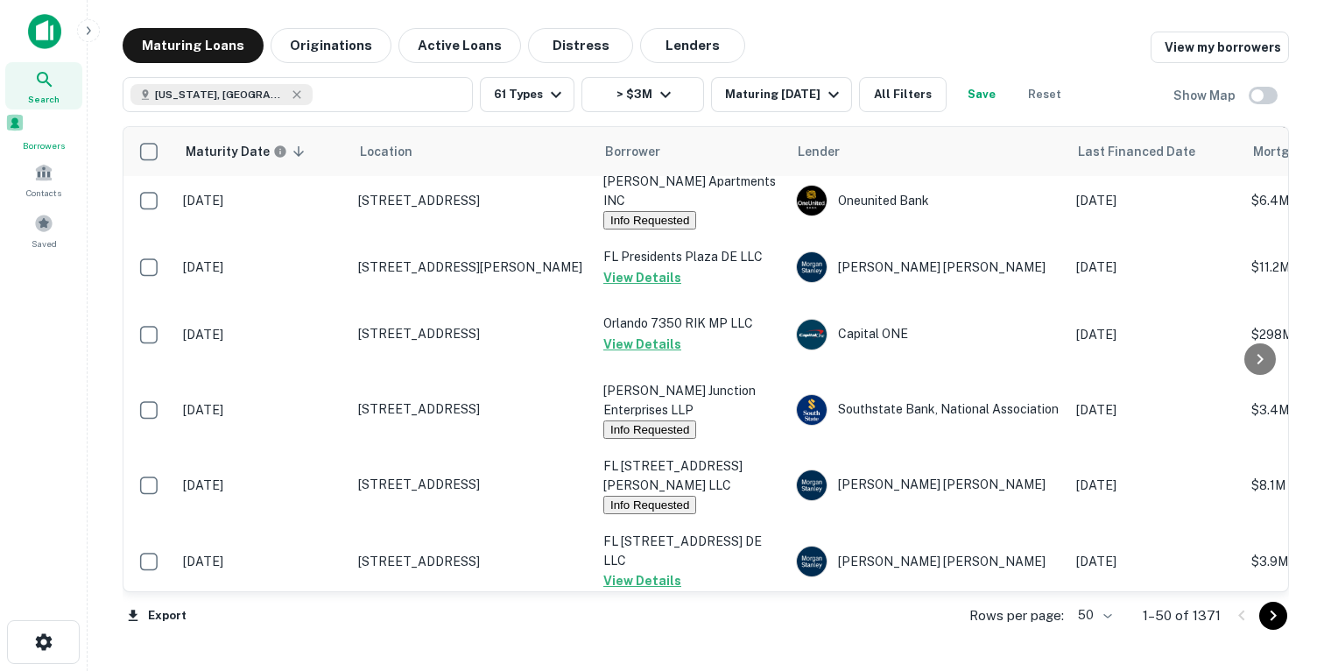
click at [63, 132] on div "Borrowers" at bounding box center [43, 132] width 77 height 39
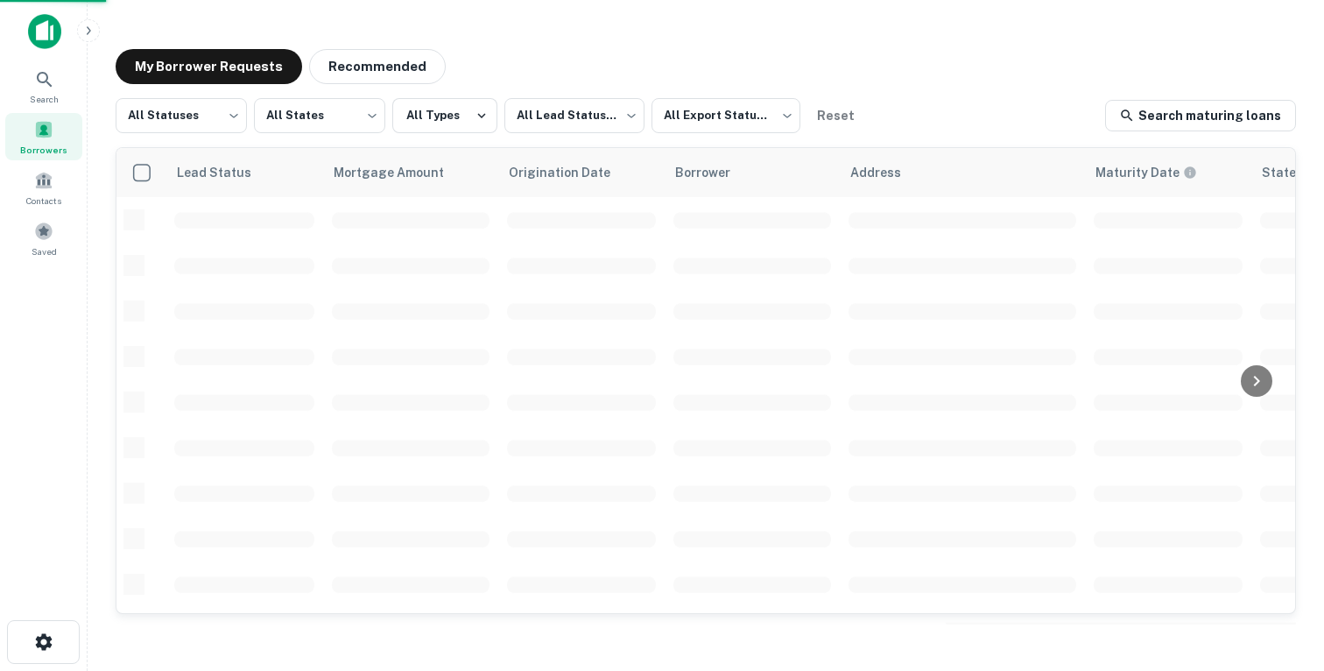
scroll to position [328, 0]
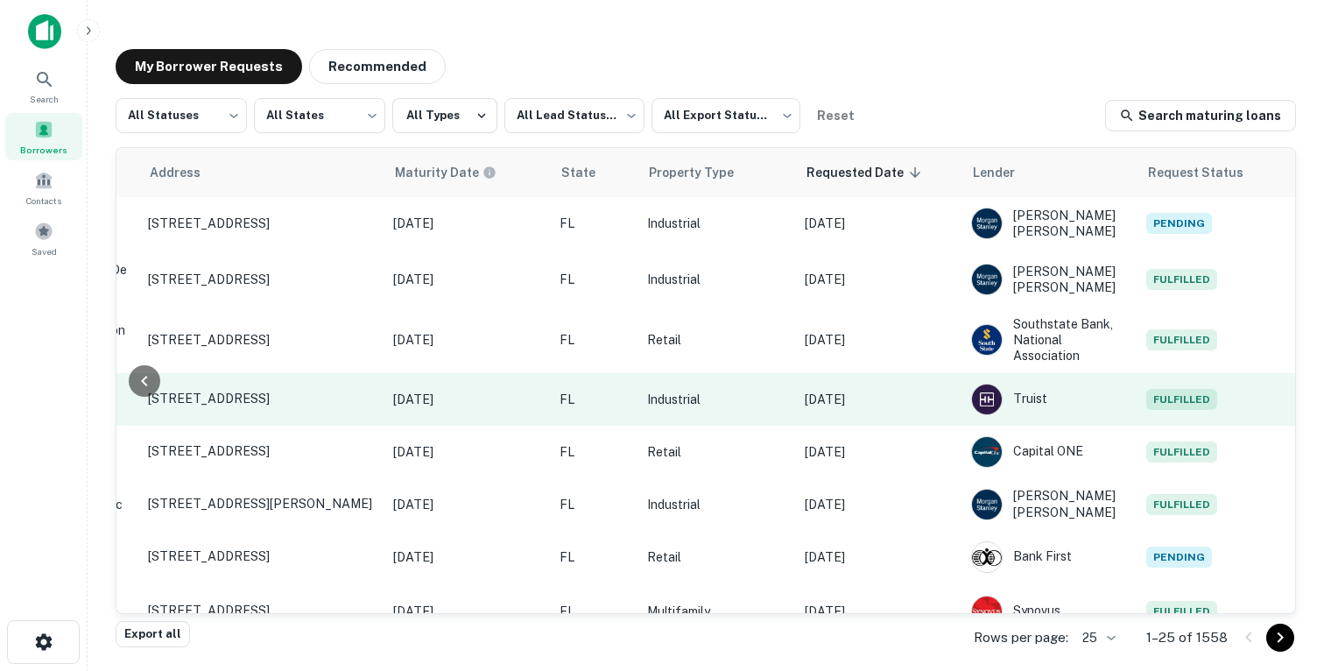
scroll to position [0, 739]
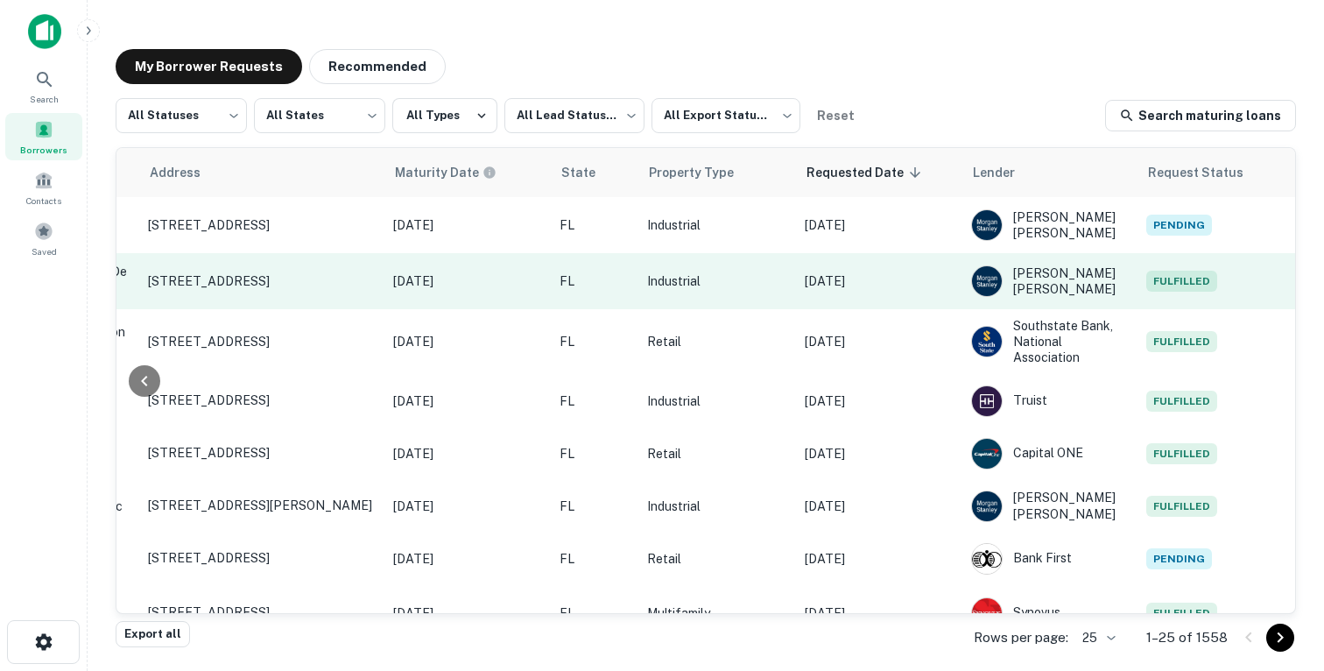
click at [914, 279] on p "[DATE]" at bounding box center [879, 280] width 149 height 19
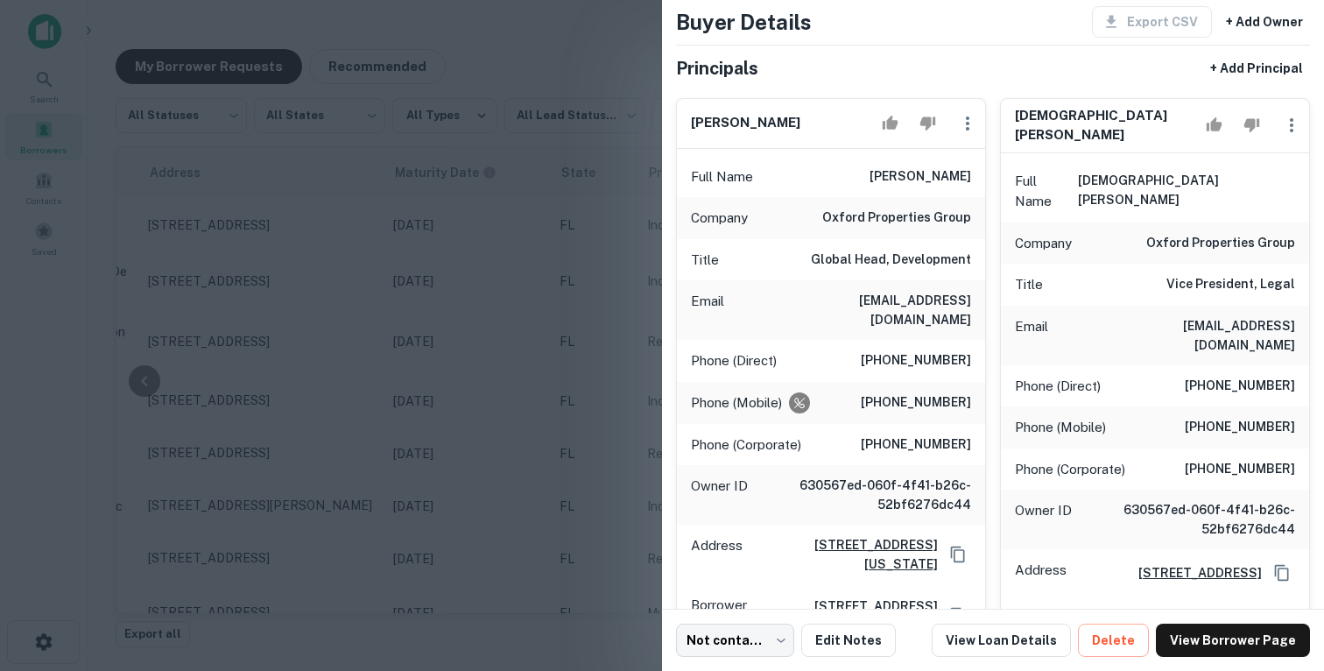
scroll to position [0, 0]
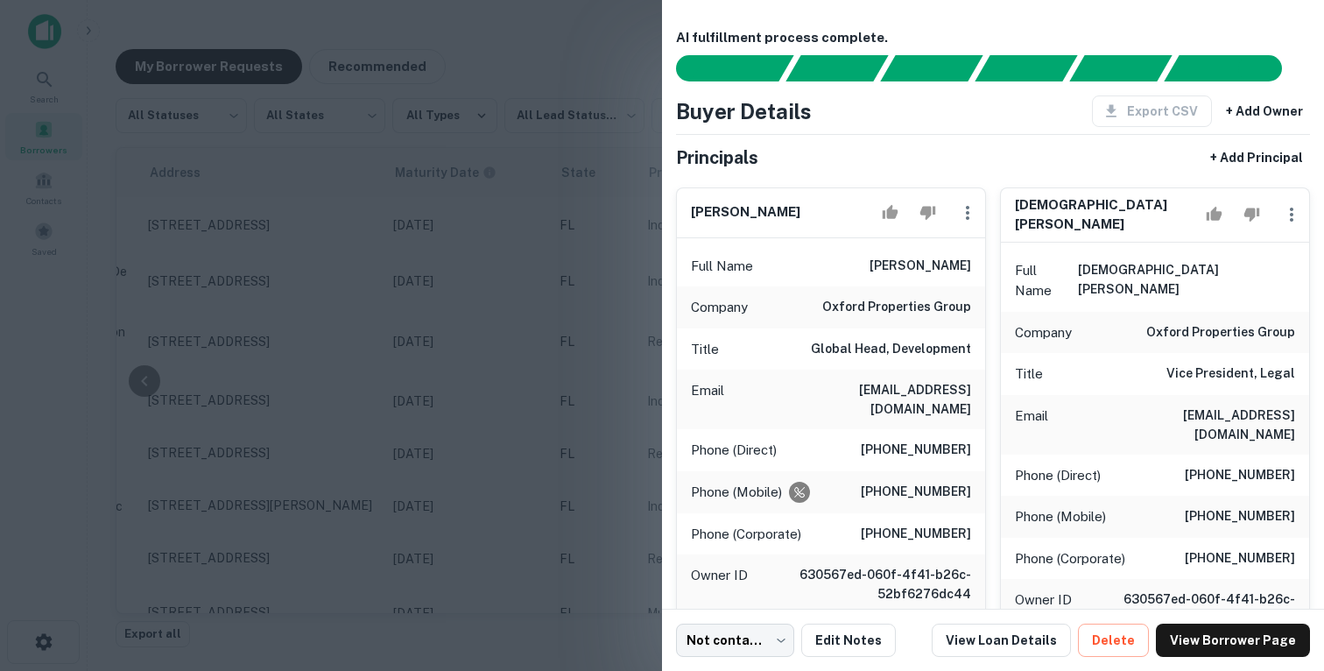
click at [602, 310] on div at bounding box center [662, 335] width 1324 height 671
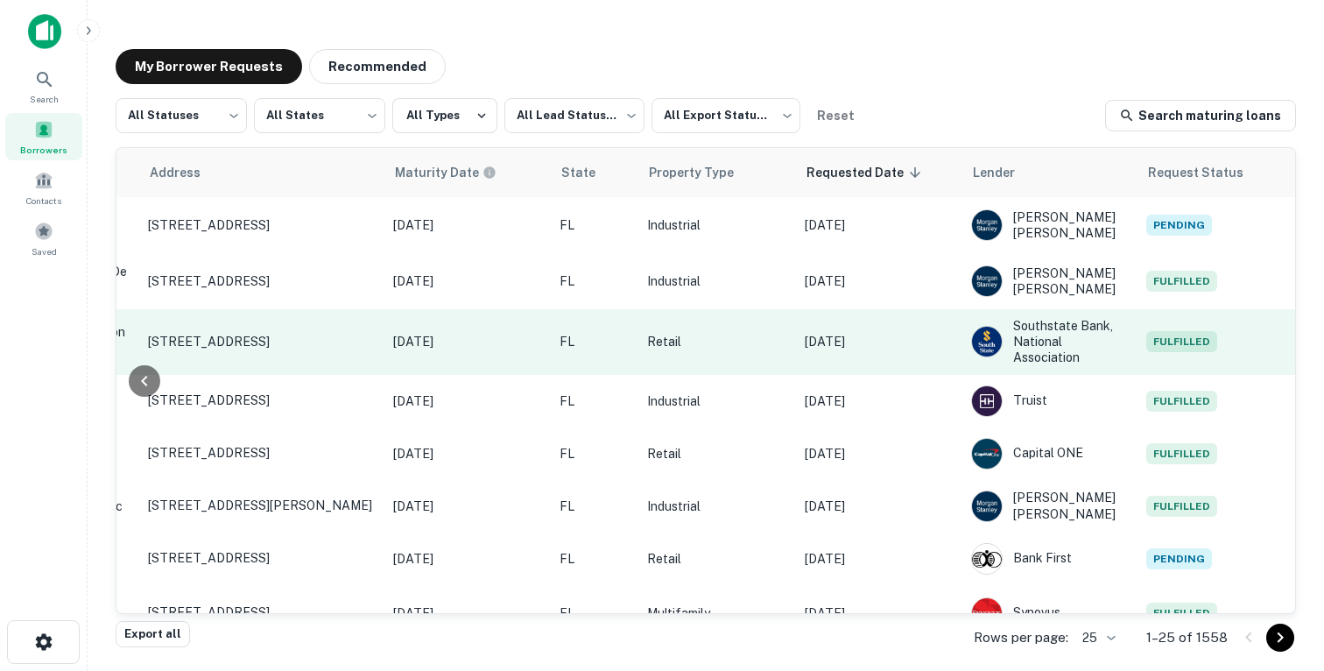
click at [946, 352] on td "[DATE]" at bounding box center [879, 342] width 166 height 66
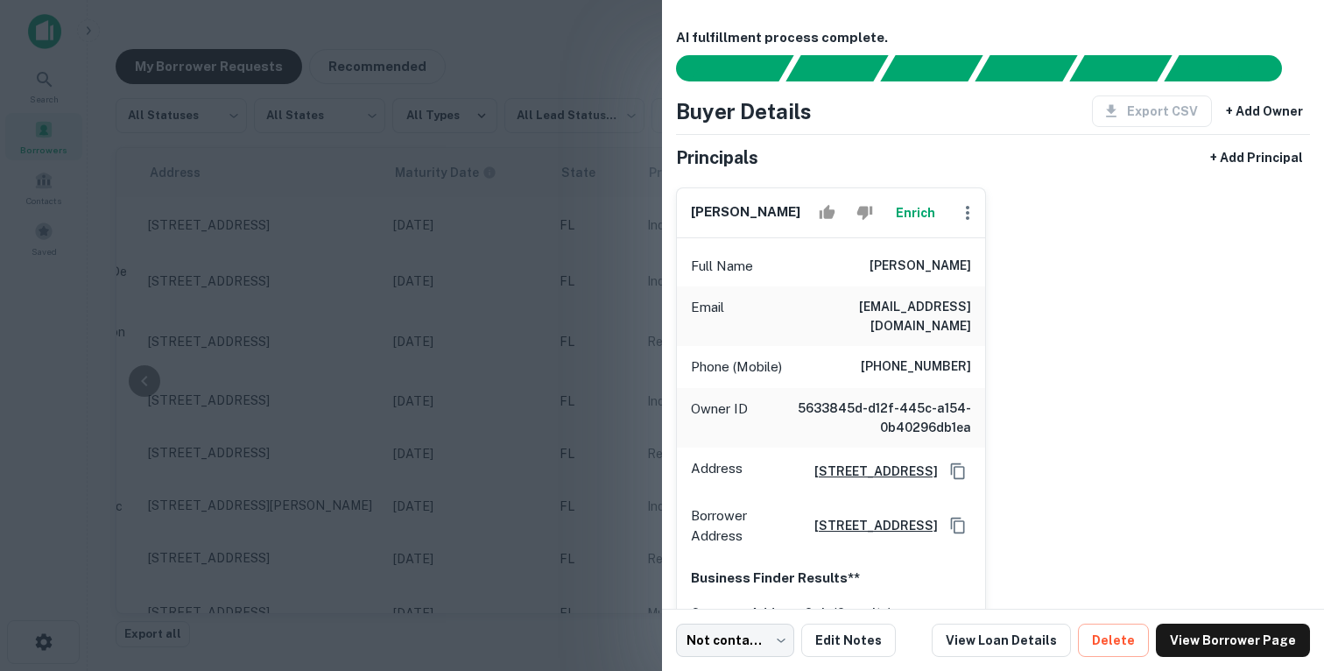
click at [545, 367] on div at bounding box center [662, 335] width 1324 height 671
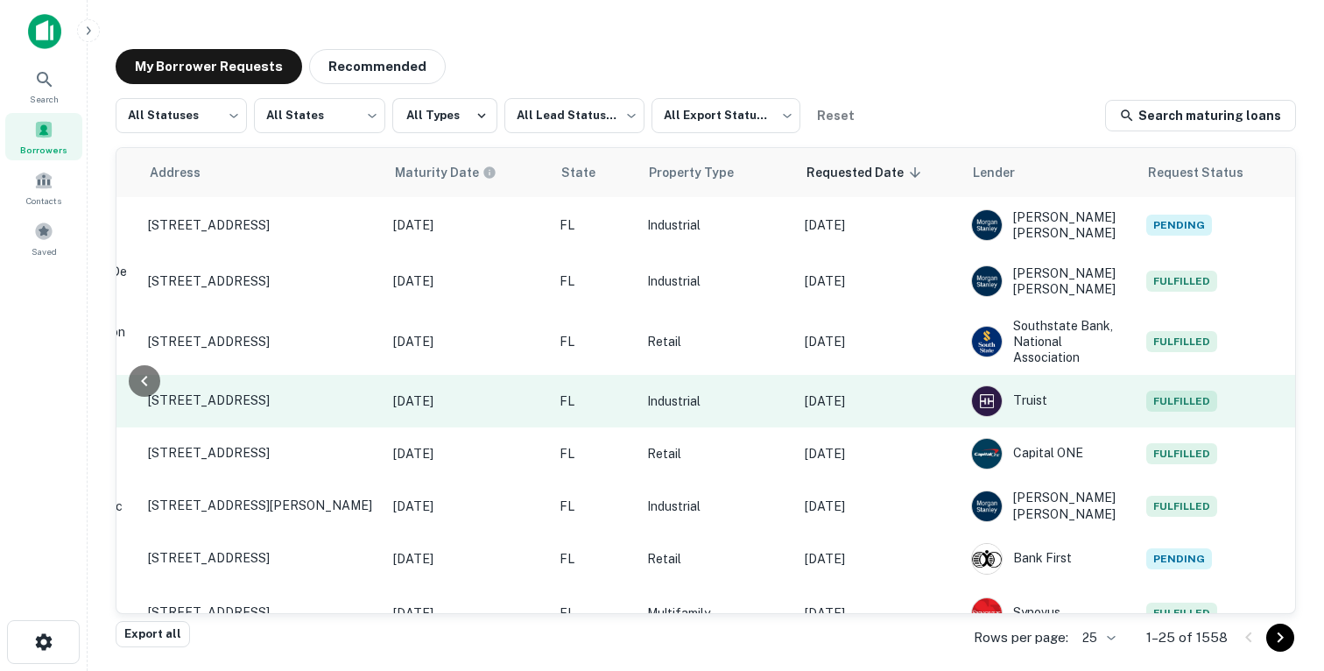
click at [887, 402] on p "[DATE]" at bounding box center [879, 400] width 149 height 19
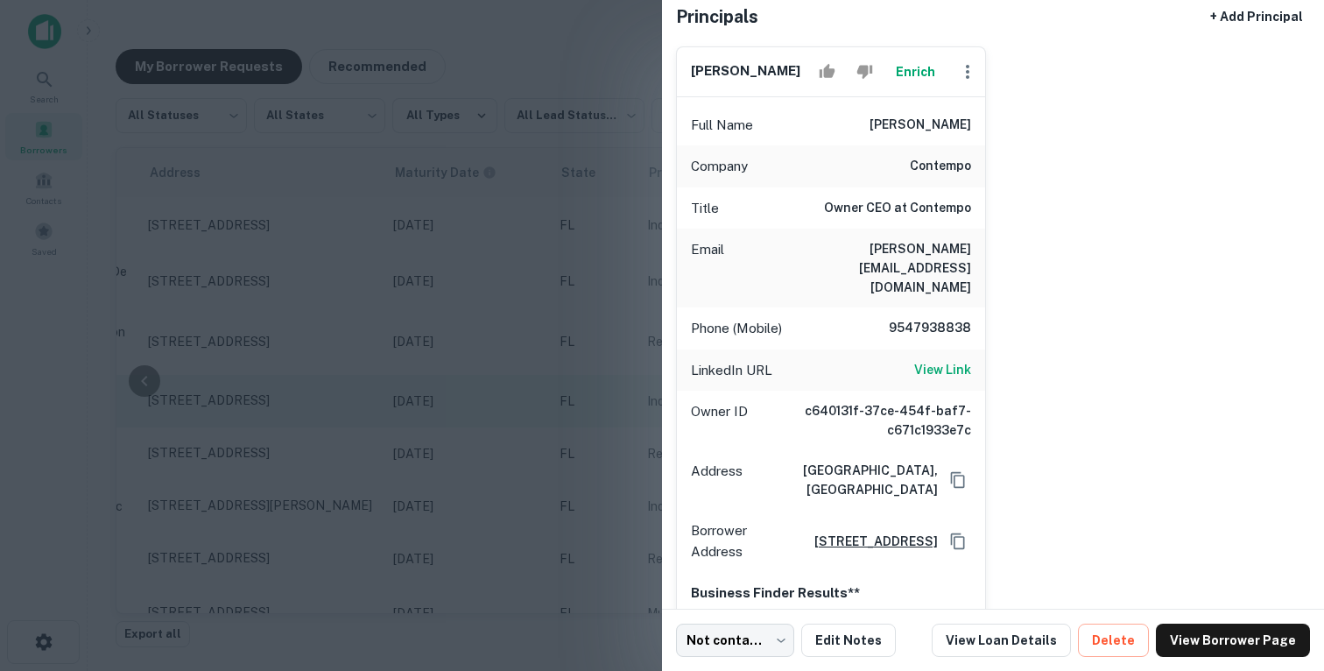
scroll to position [145, 0]
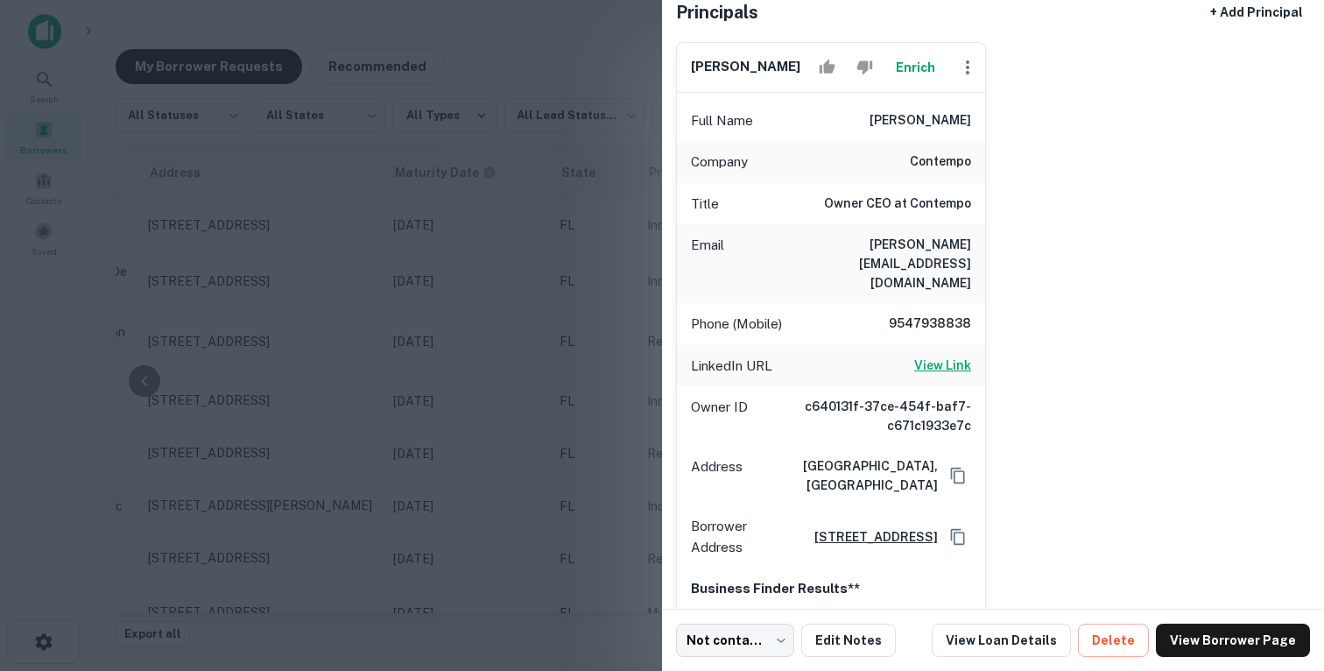
click at [929, 355] on h6 "View Link" at bounding box center [942, 364] width 57 height 19
click at [403, 228] on div at bounding box center [662, 335] width 1324 height 671
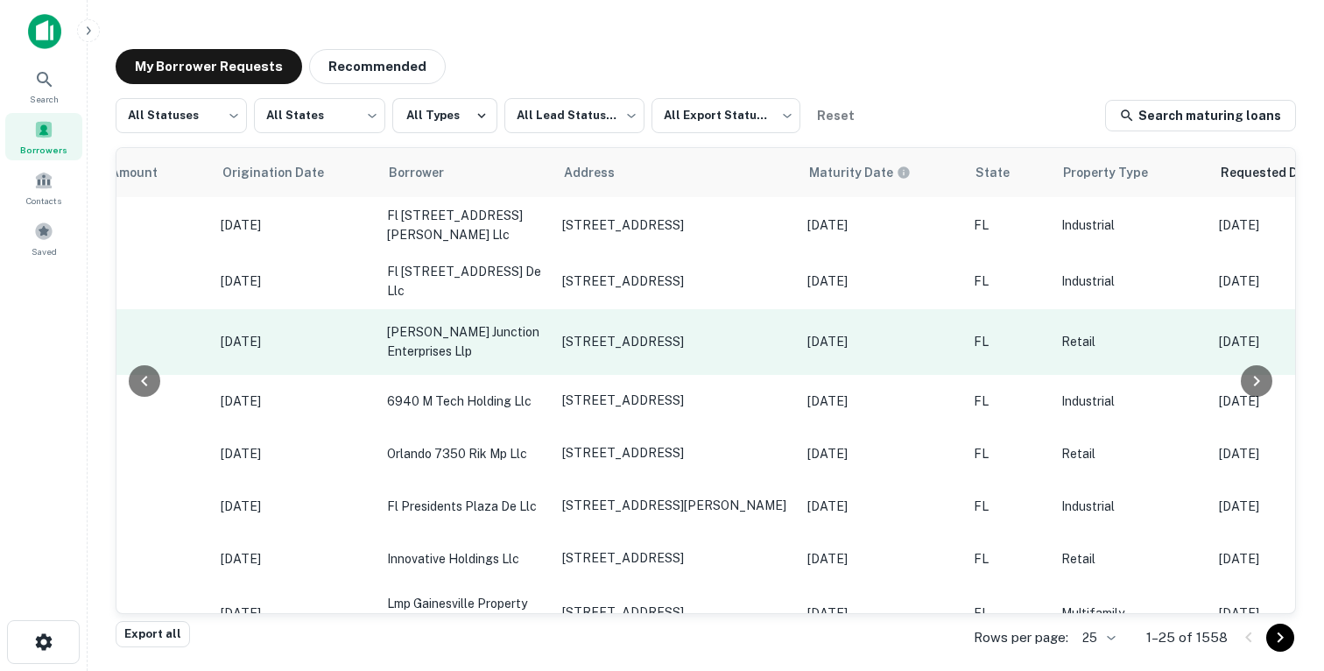
scroll to position [0, 0]
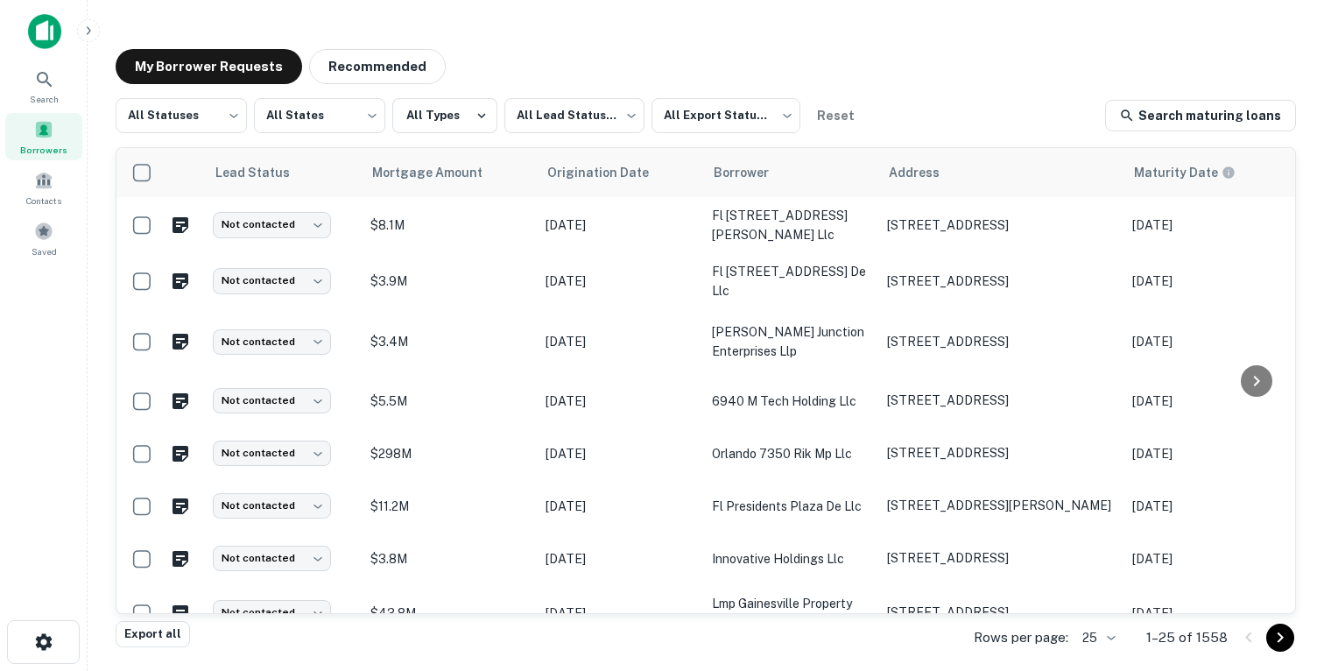
click at [1217, 641] on p "1–25 of 1558" at bounding box center [1186, 637] width 81 height 21
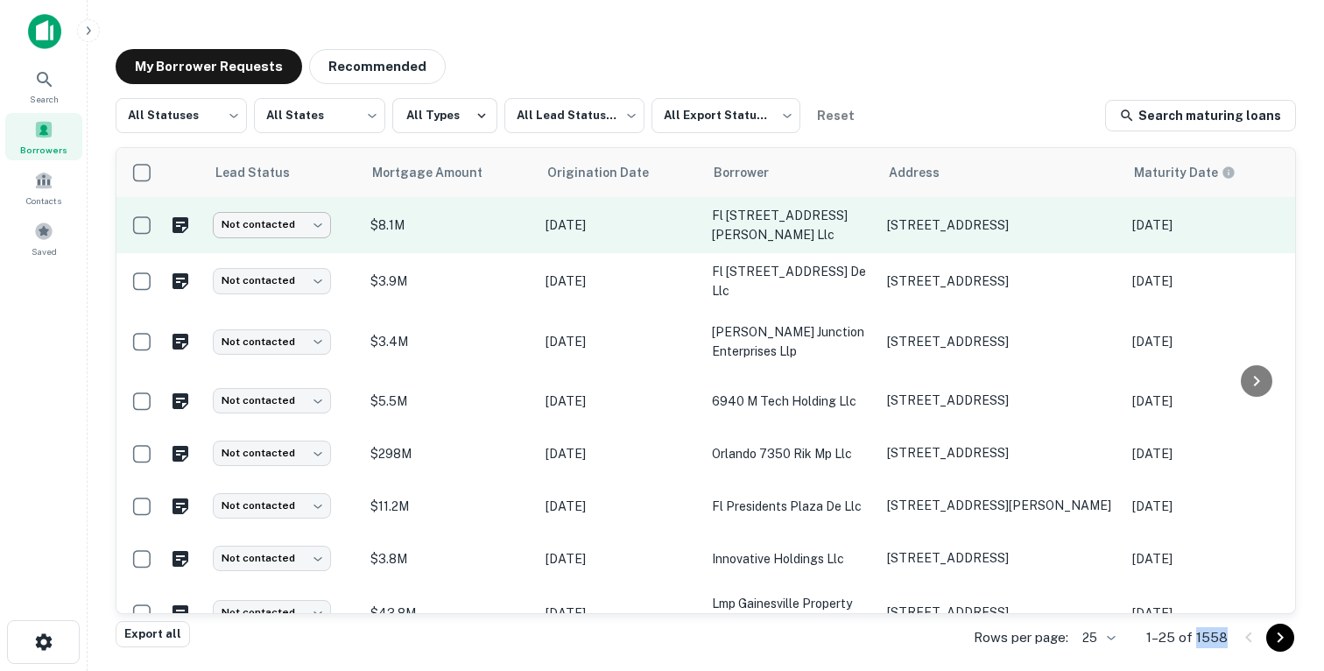
click at [296, 221] on body "Search Borrowers Contacts Saved My Borrower Requests Recommended All Statuses *…" at bounding box center [662, 335] width 1324 height 671
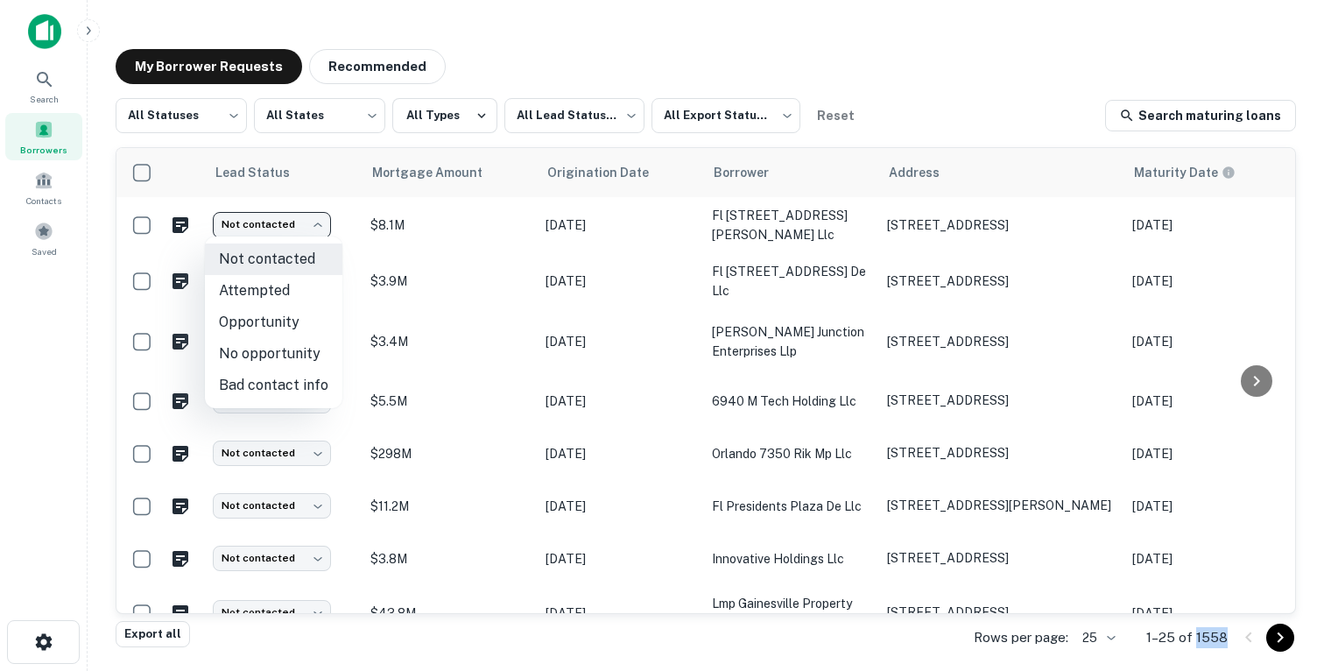
click at [262, 325] on li "Opportunity" at bounding box center [273, 322] width 137 height 32
type input "**********"
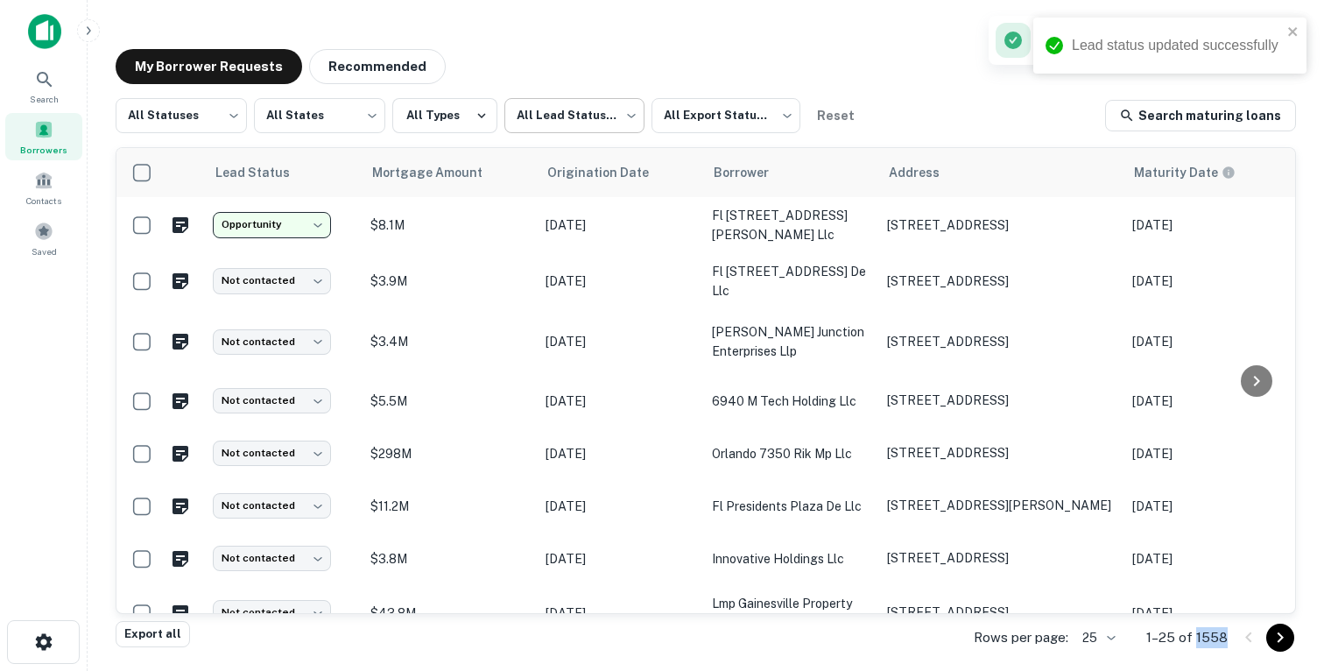
click at [603, 111] on body "**********" at bounding box center [662, 335] width 1324 height 671
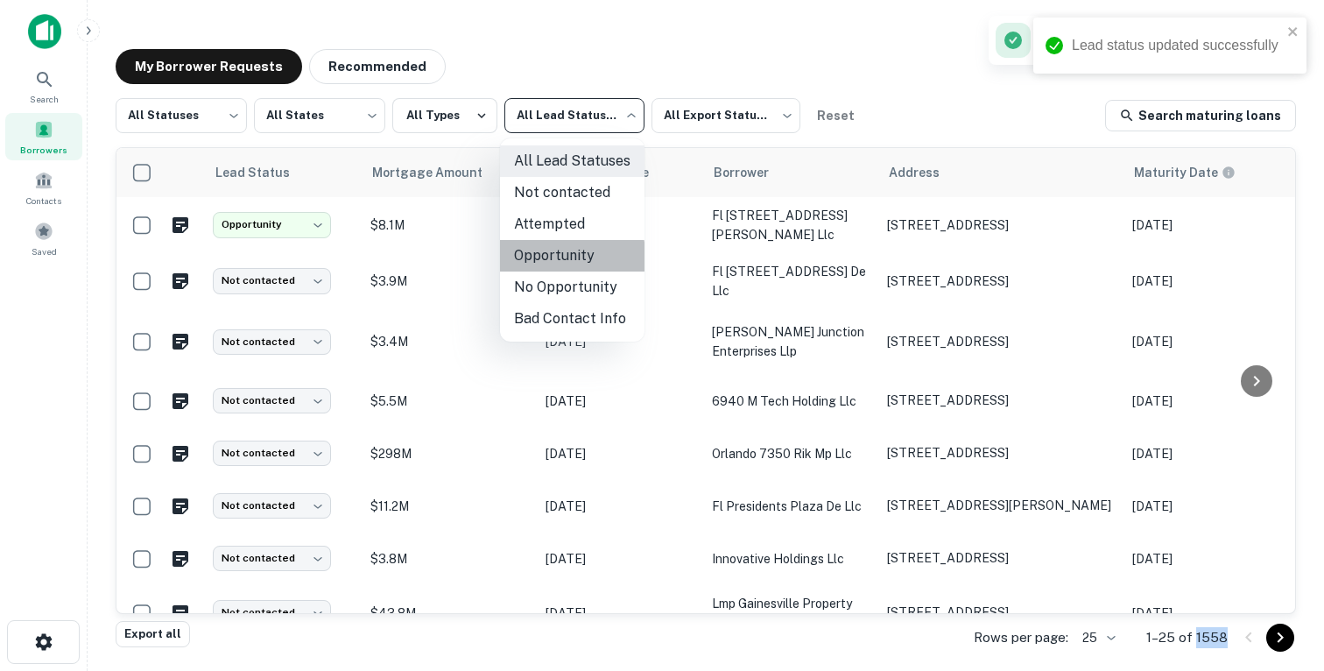
click at [545, 261] on li "Opportunity" at bounding box center [572, 256] width 144 height 32
type input "**********"
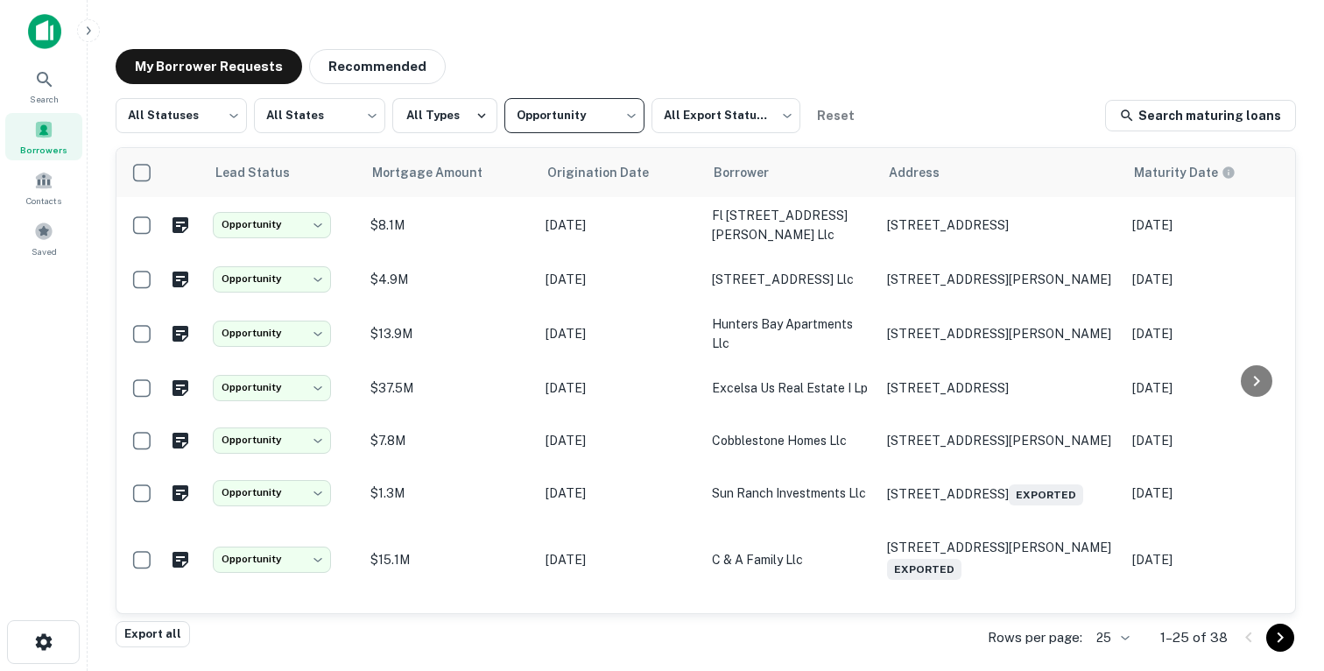
scroll to position [0, 1]
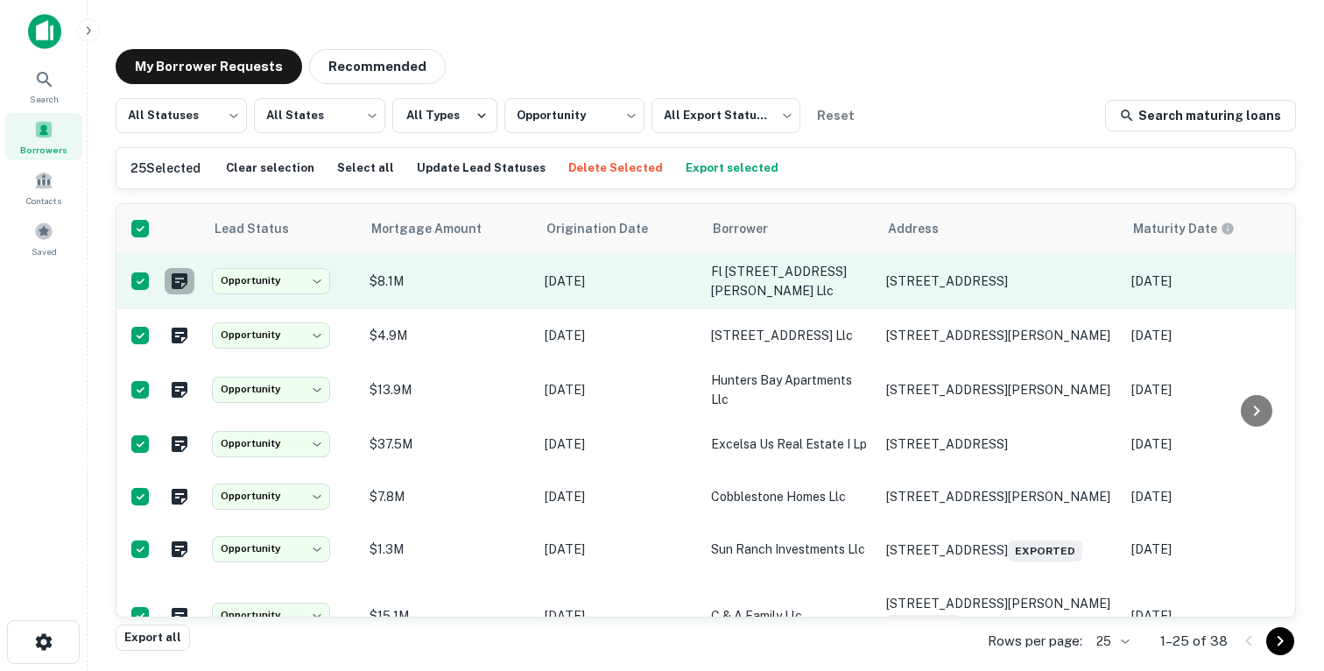
click at [178, 279] on icon "Create a note for this borrower request" at bounding box center [179, 281] width 21 height 21
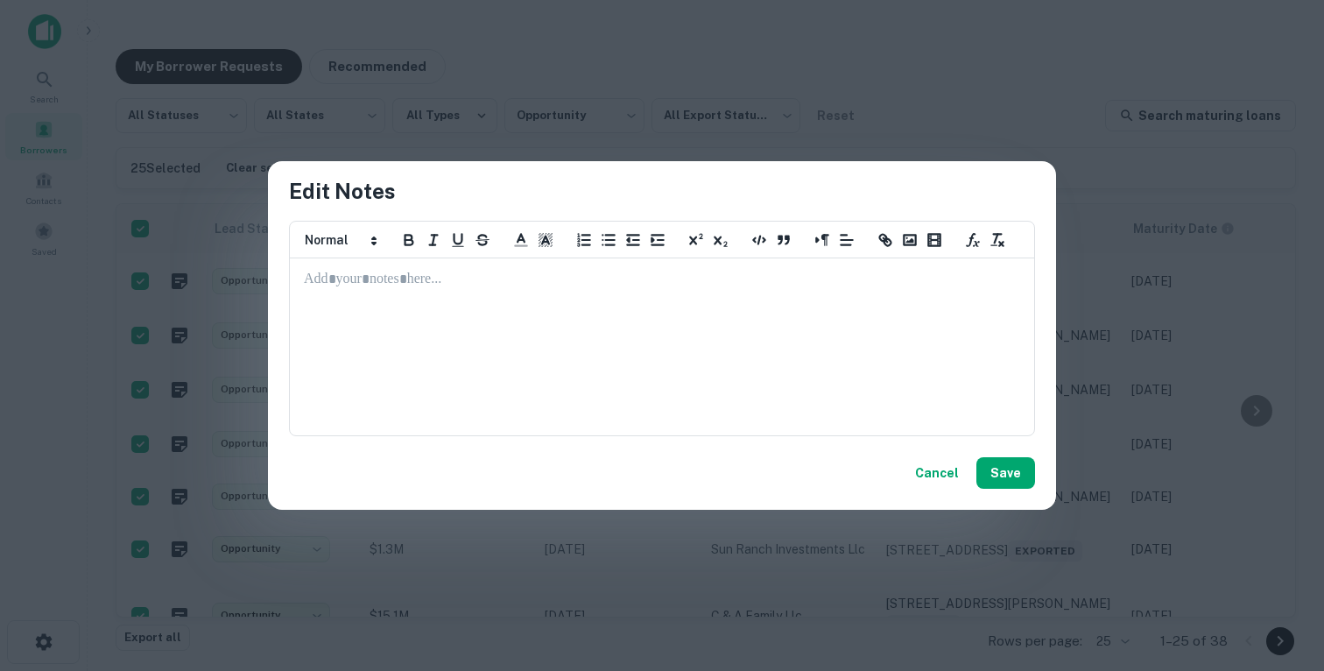
click at [476, 322] on div at bounding box center [662, 346] width 742 height 175
click at [943, 466] on button "Cancel" at bounding box center [937, 473] width 58 height 32
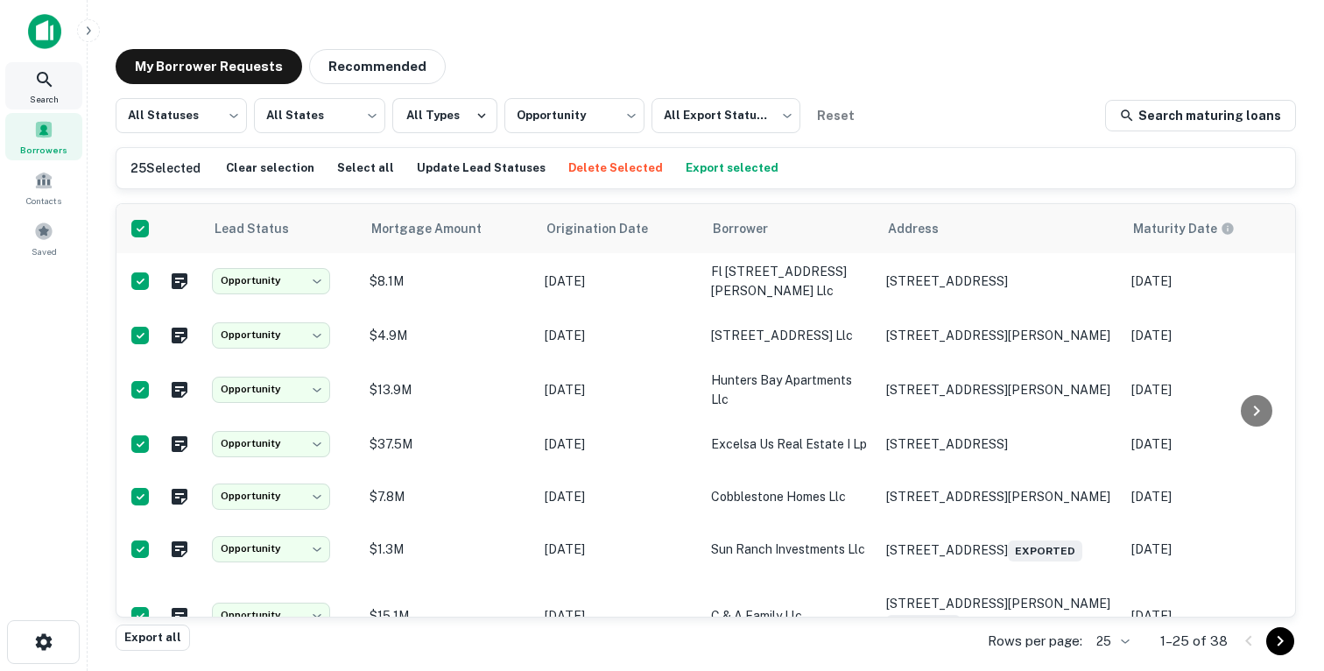
click at [40, 87] on icon at bounding box center [44, 79] width 21 height 21
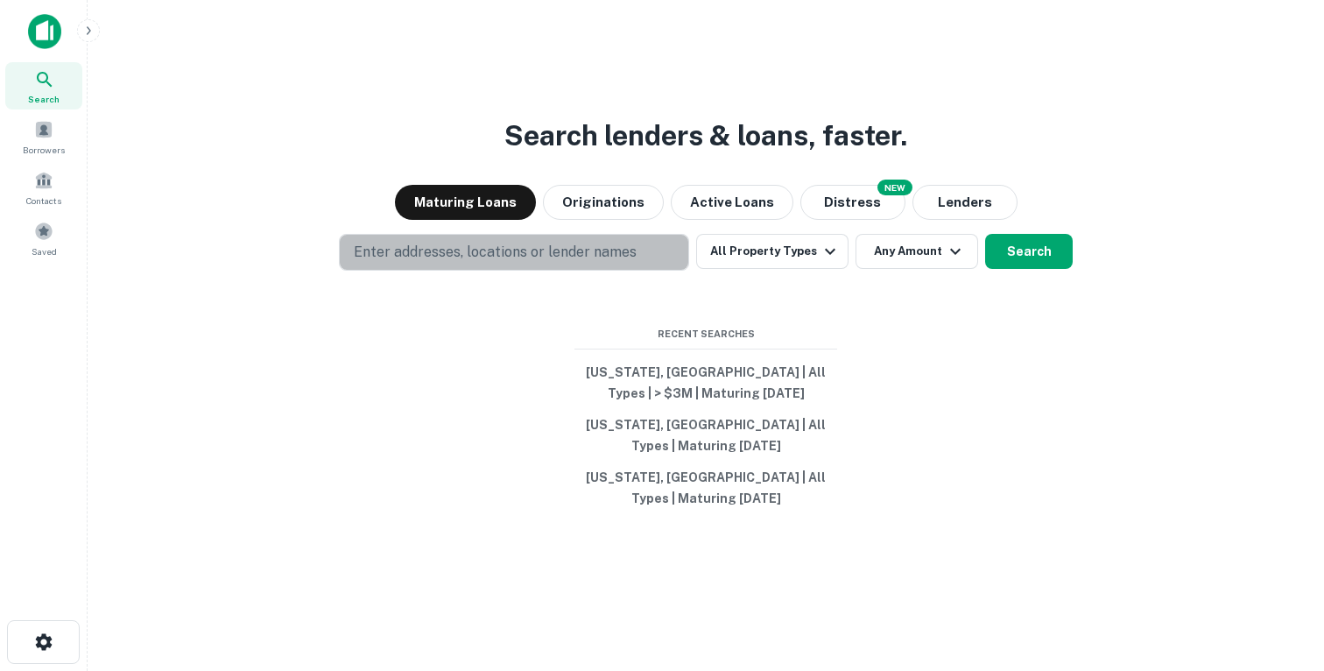
click at [431, 252] on p "Enter addresses, locations or lender names" at bounding box center [495, 252] width 283 height 21
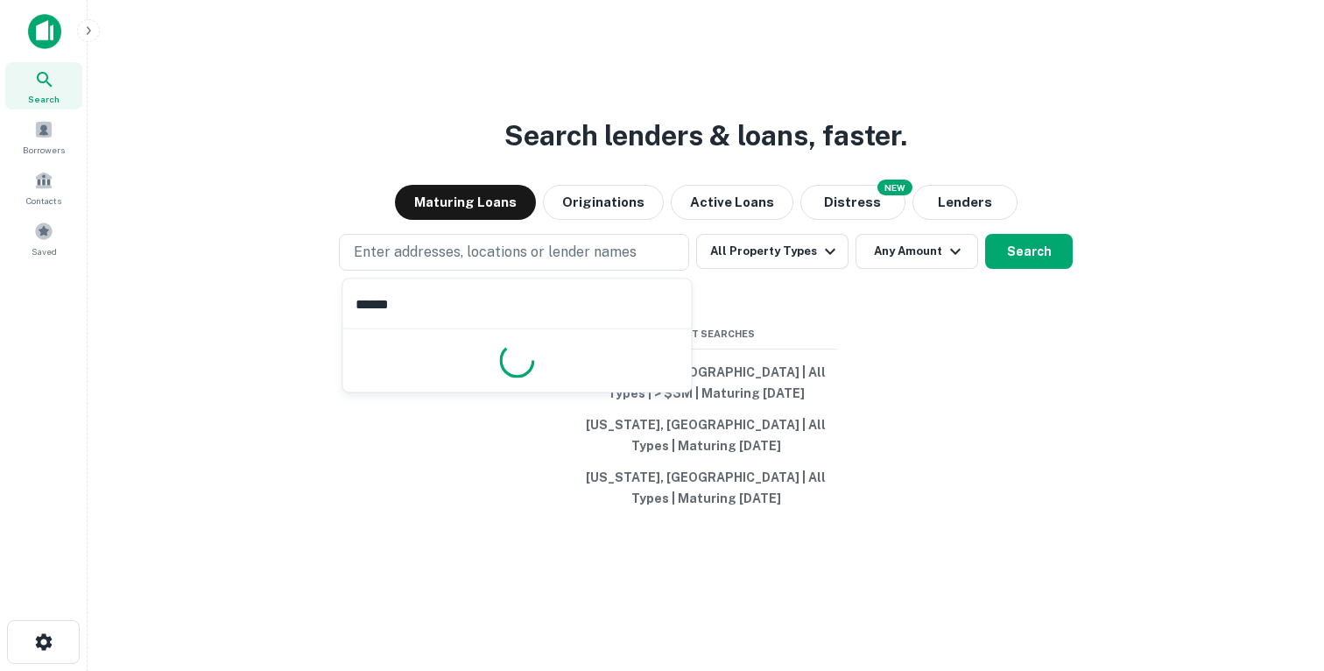
type input "*******"
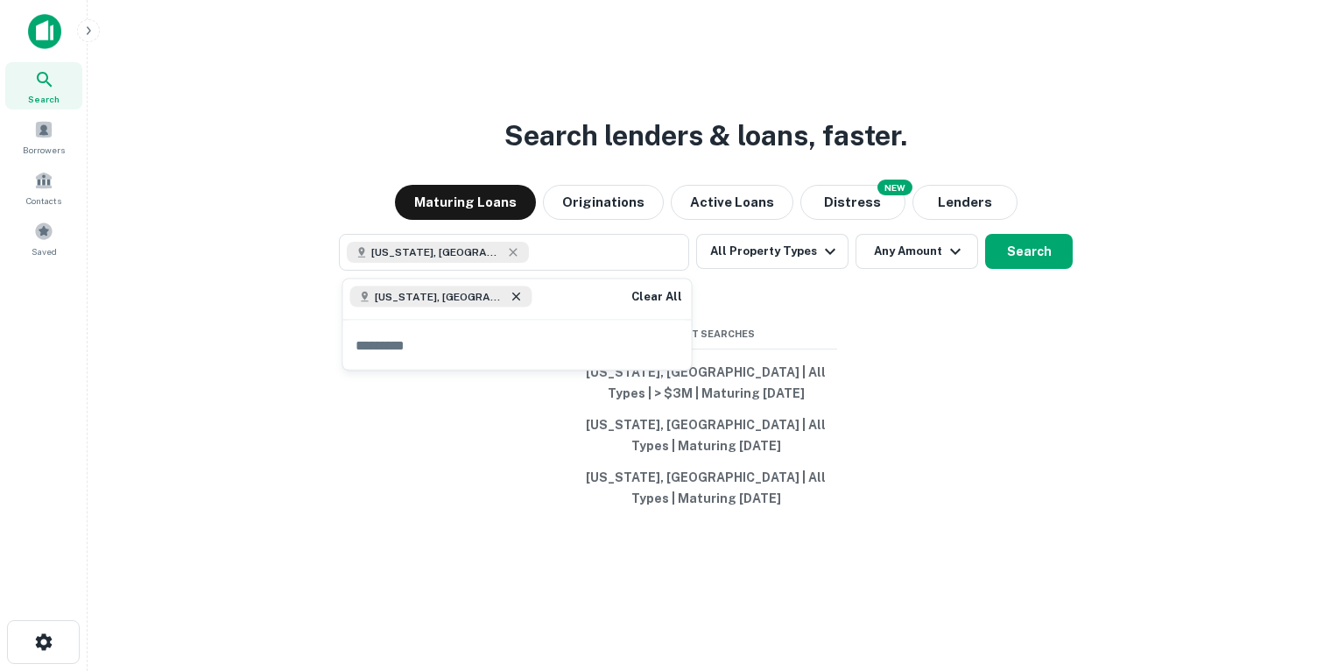
click at [510, 291] on icon at bounding box center [517, 297] width 14 height 14
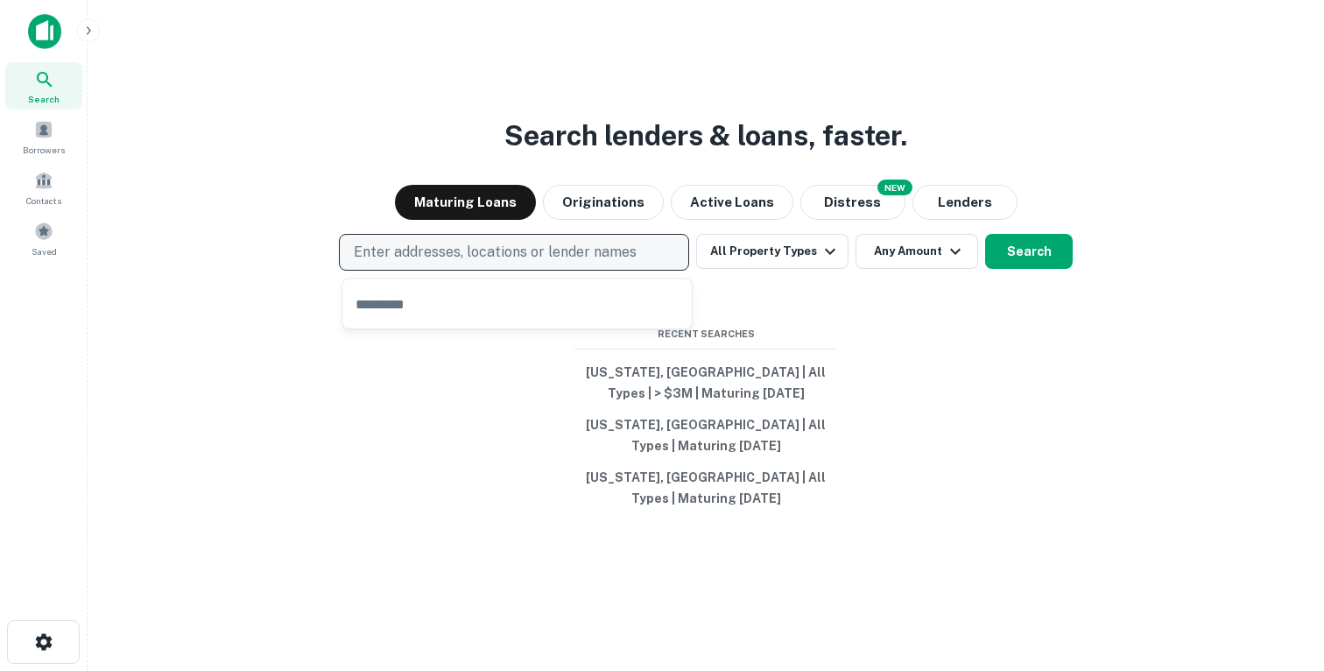
click at [443, 264] on button "Enter addresses, locations or lender names" at bounding box center [514, 252] width 350 height 37
click at [425, 250] on p "Enter addresses, locations or lender names" at bounding box center [495, 252] width 283 height 21
type input "*****"
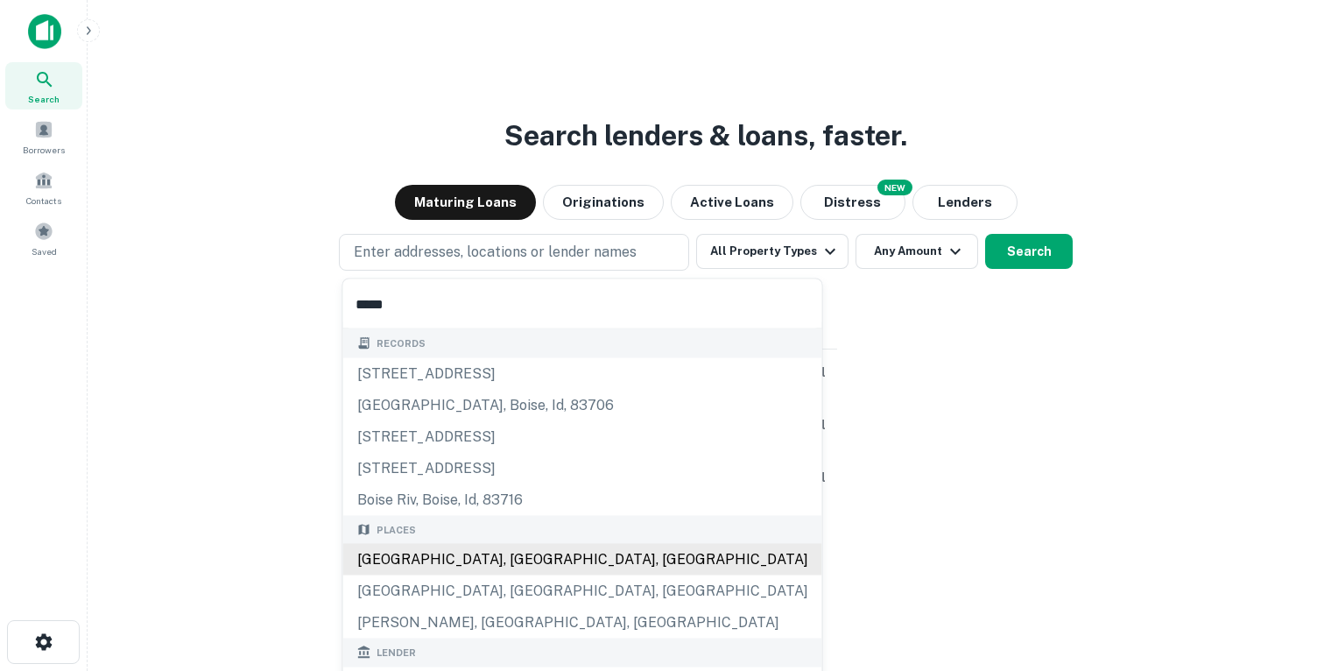
click at [415, 558] on div "Boise, ID, USA" at bounding box center [582, 560] width 479 height 32
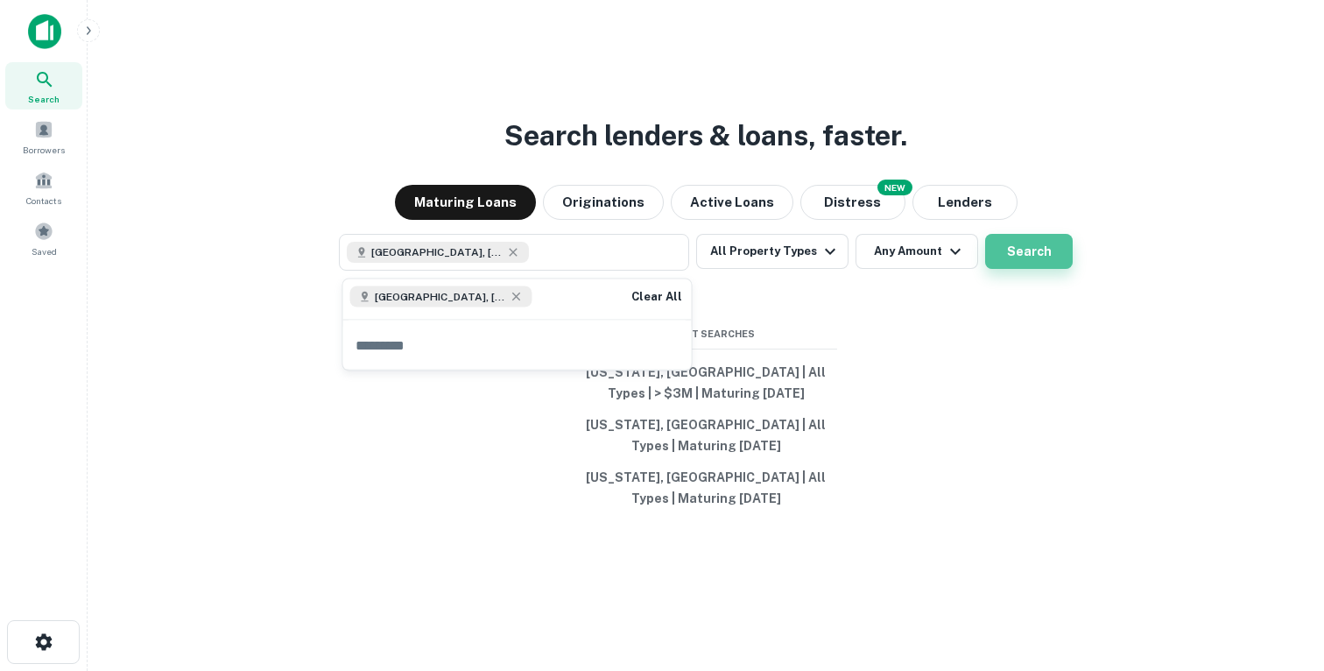
click at [1015, 251] on button "Search" at bounding box center [1029, 251] width 88 height 35
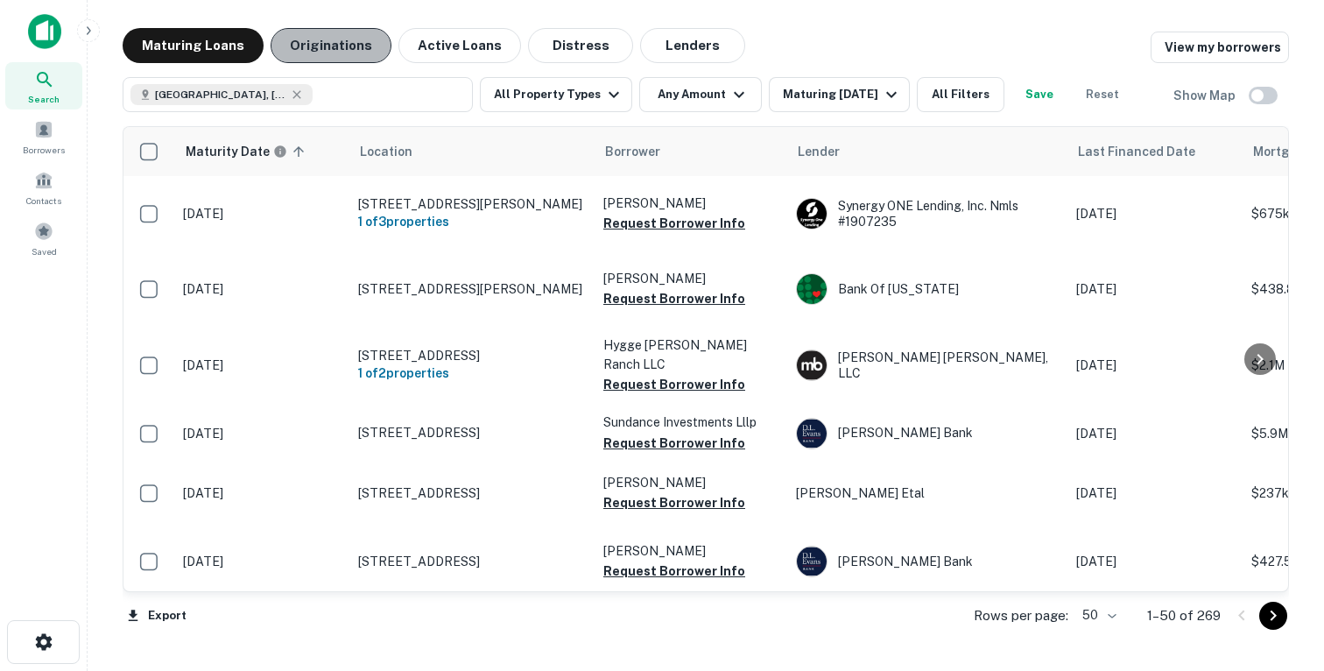
click at [352, 53] on button "Originations" at bounding box center [331, 45] width 121 height 35
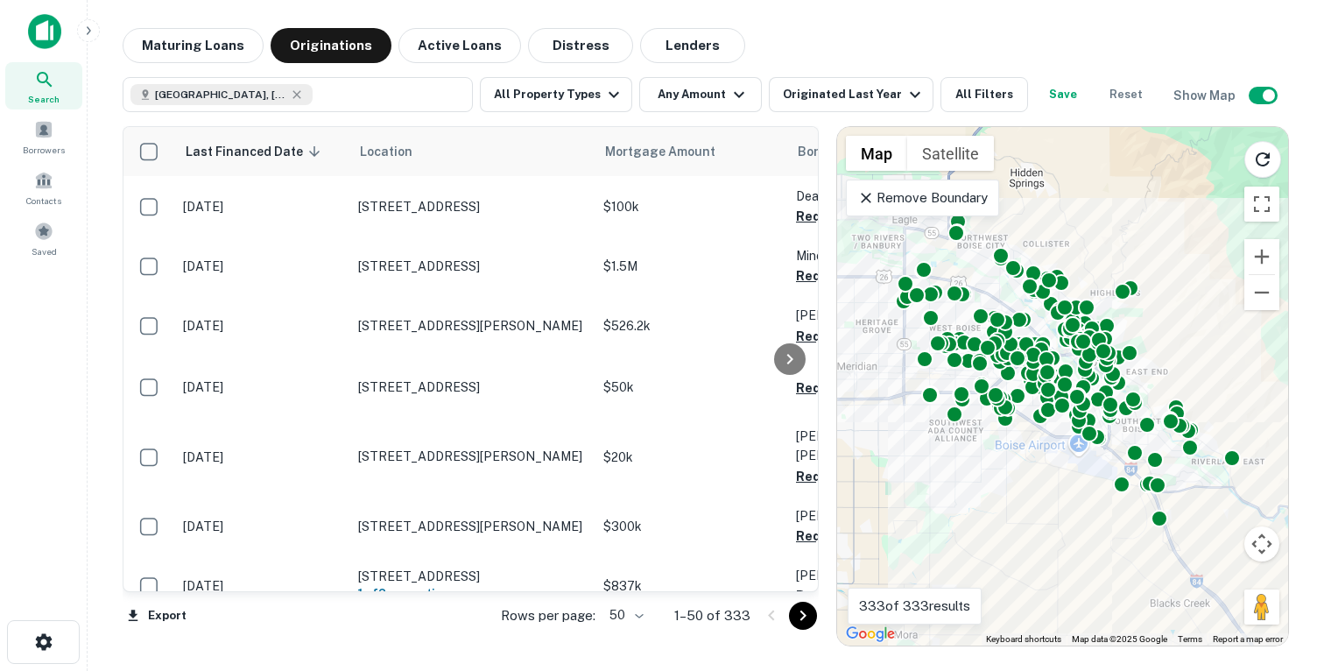
click at [870, 197] on icon at bounding box center [866, 198] width 18 height 18
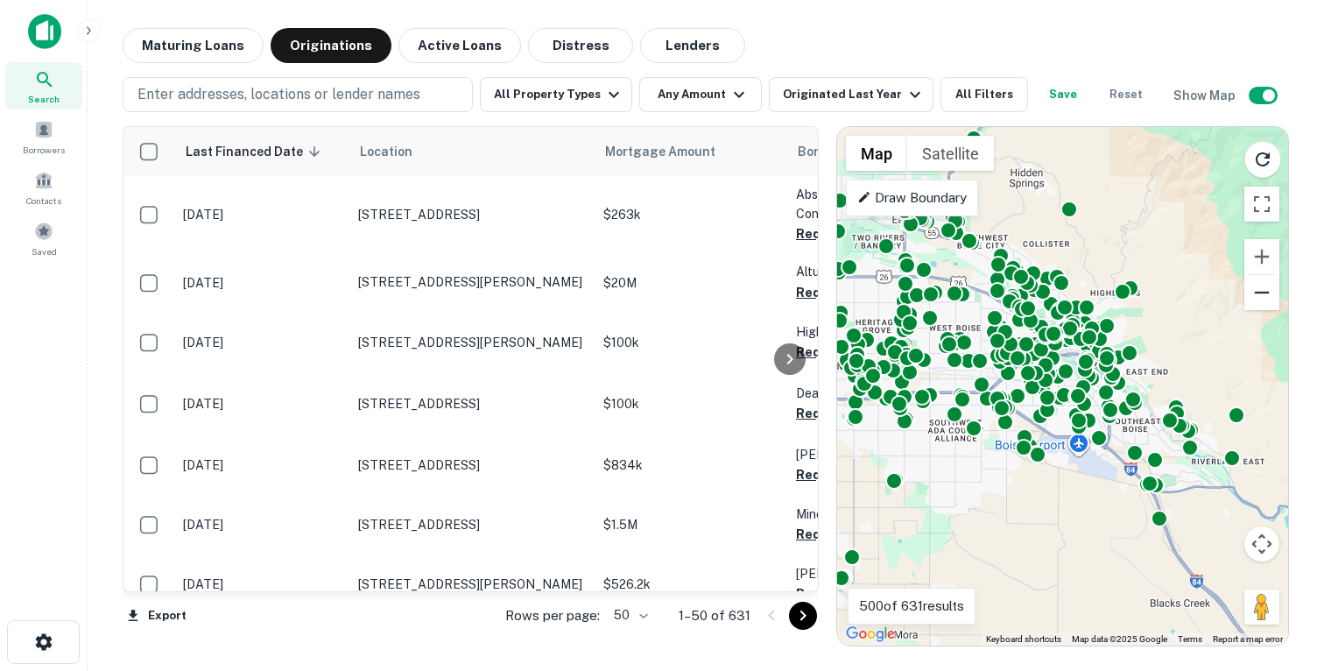
click at [1267, 294] on button "Zoom out" at bounding box center [1261, 292] width 35 height 35
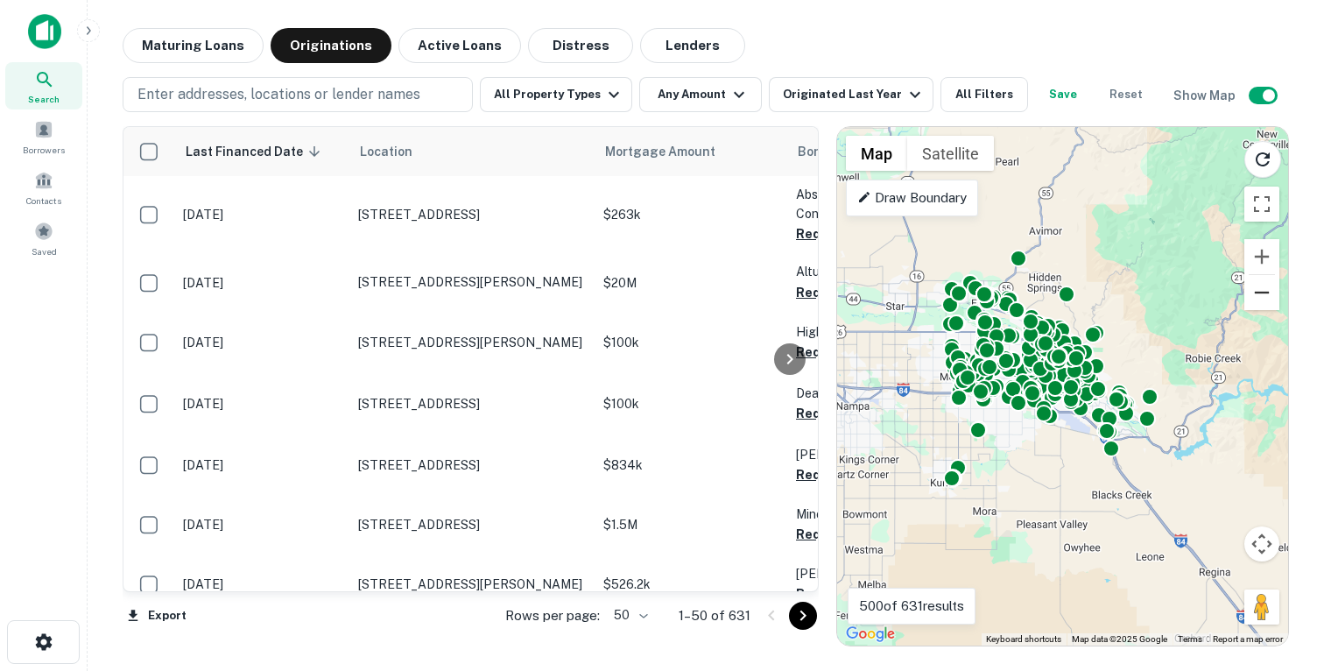
click at [1267, 294] on button "Zoom out" at bounding box center [1261, 292] width 35 height 35
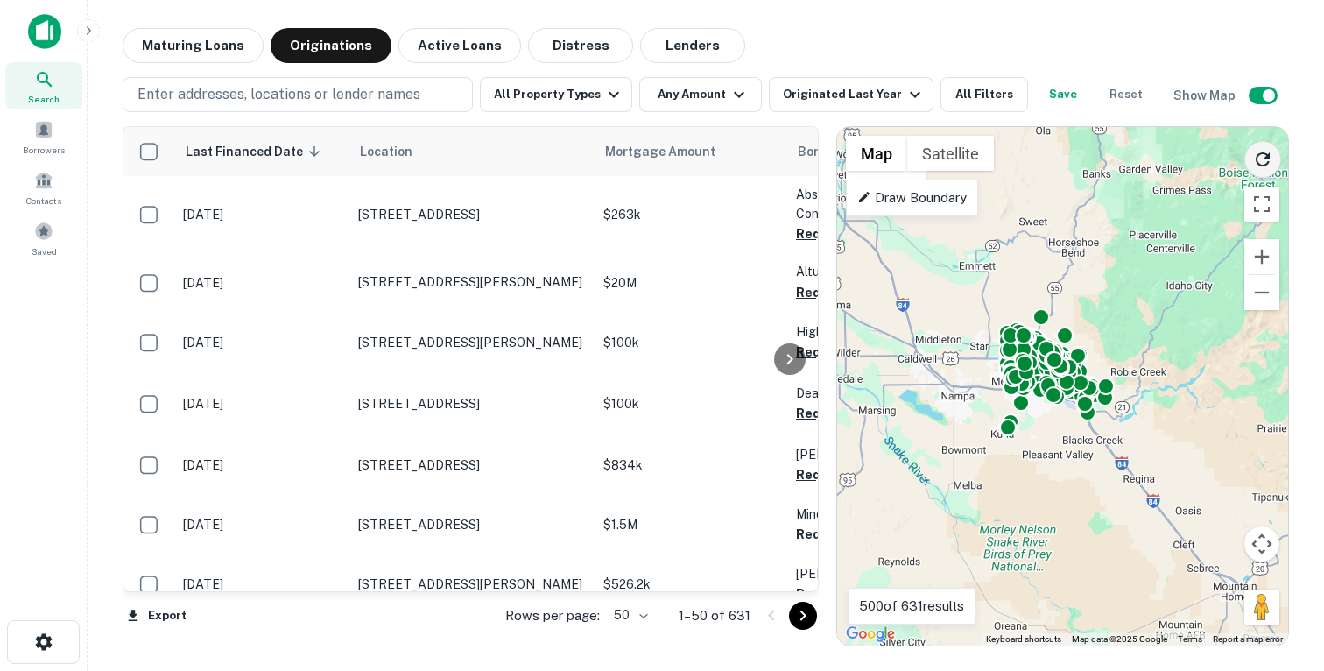
click at [1252, 153] on icon "Reload search area" at bounding box center [1262, 159] width 21 height 21
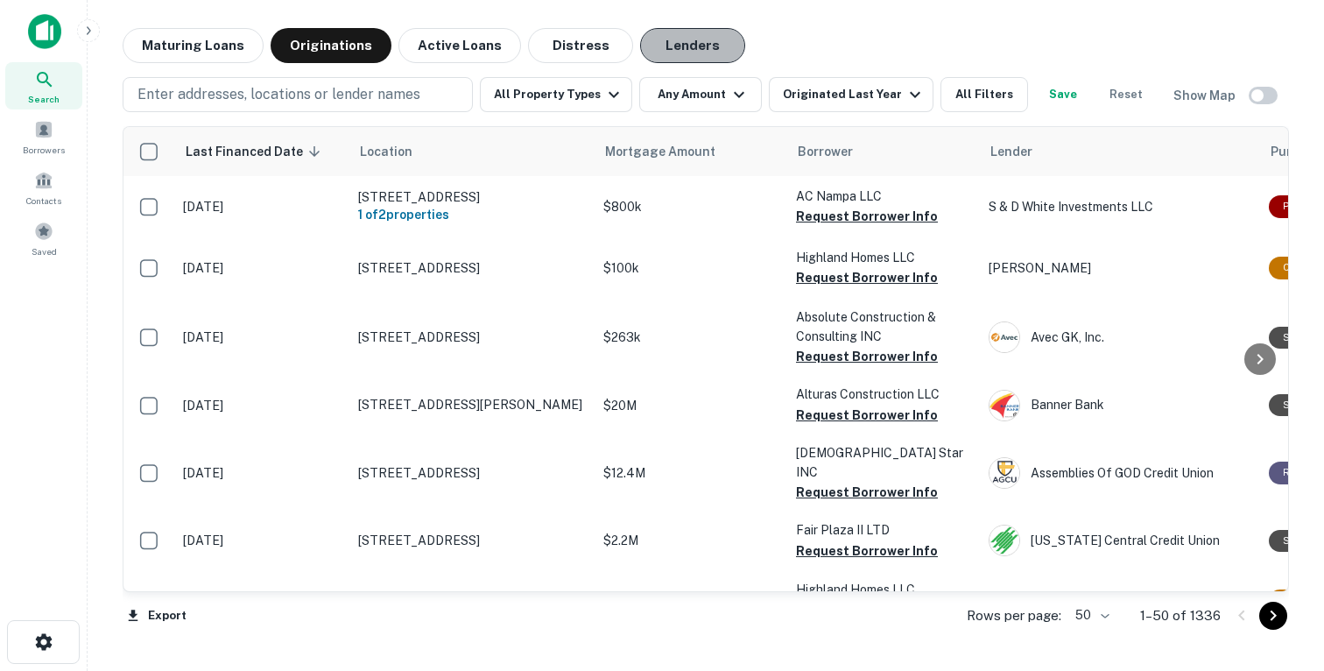
click at [685, 42] on button "Lenders" at bounding box center [692, 45] width 105 height 35
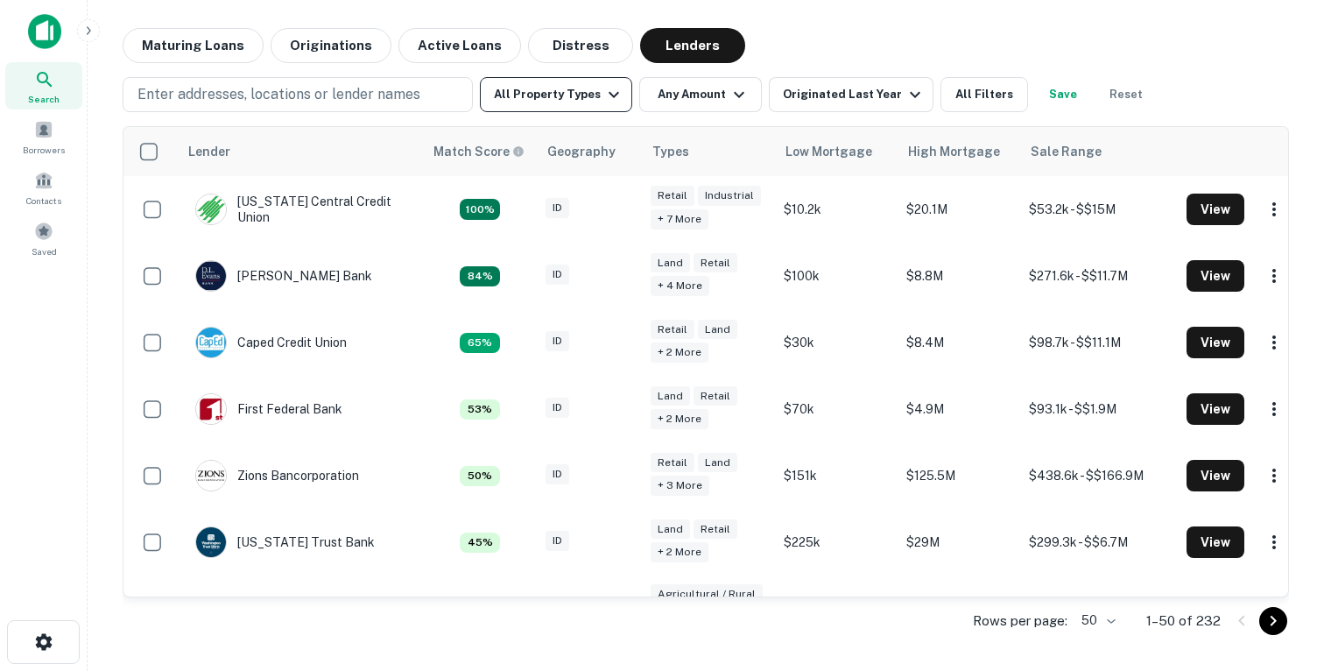
click at [581, 102] on button "All Property Types" at bounding box center [556, 94] width 152 height 35
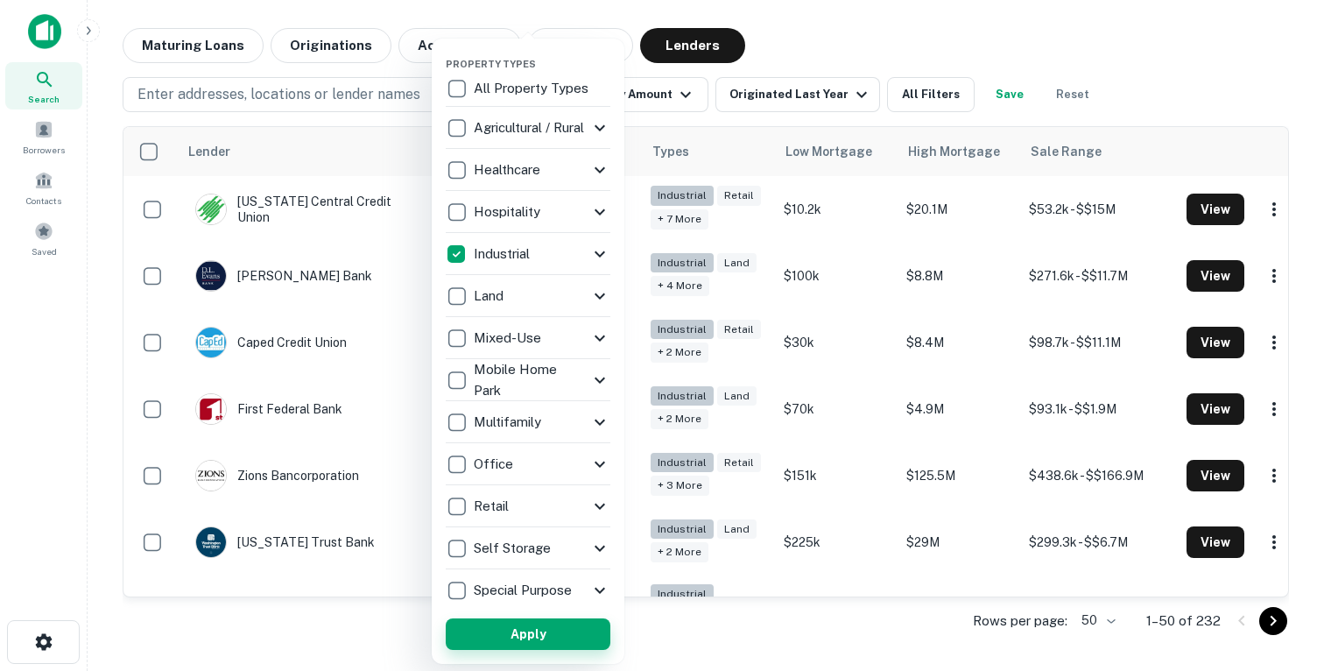
click at [554, 638] on button "Apply" at bounding box center [528, 634] width 165 height 32
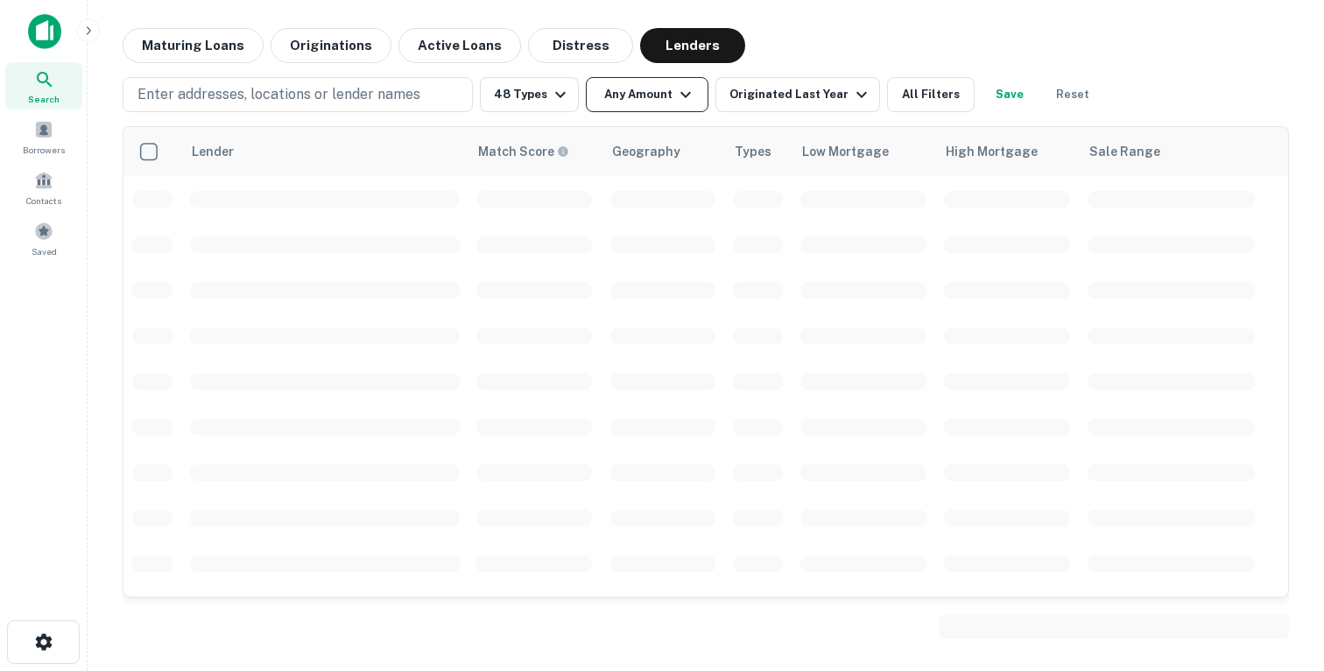
click at [636, 93] on button "Any Amount" at bounding box center [647, 94] width 123 height 35
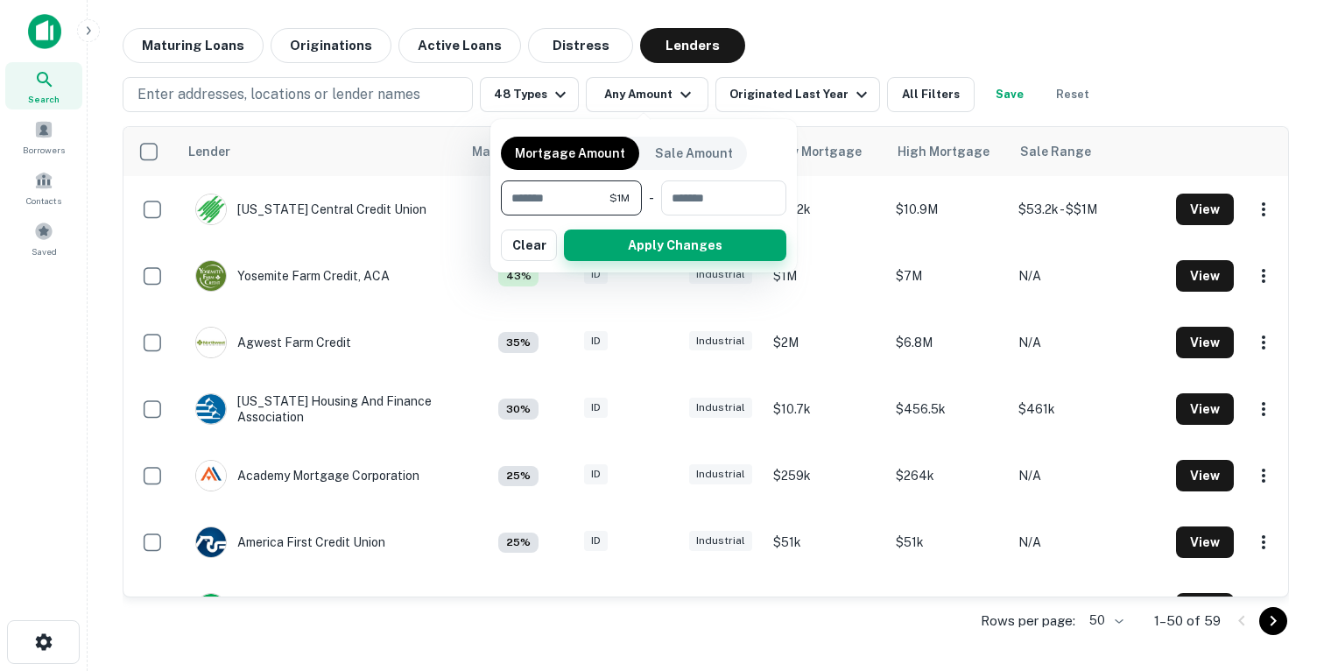
type input "*******"
click at [637, 235] on button "Apply Changes" at bounding box center [675, 245] width 222 height 32
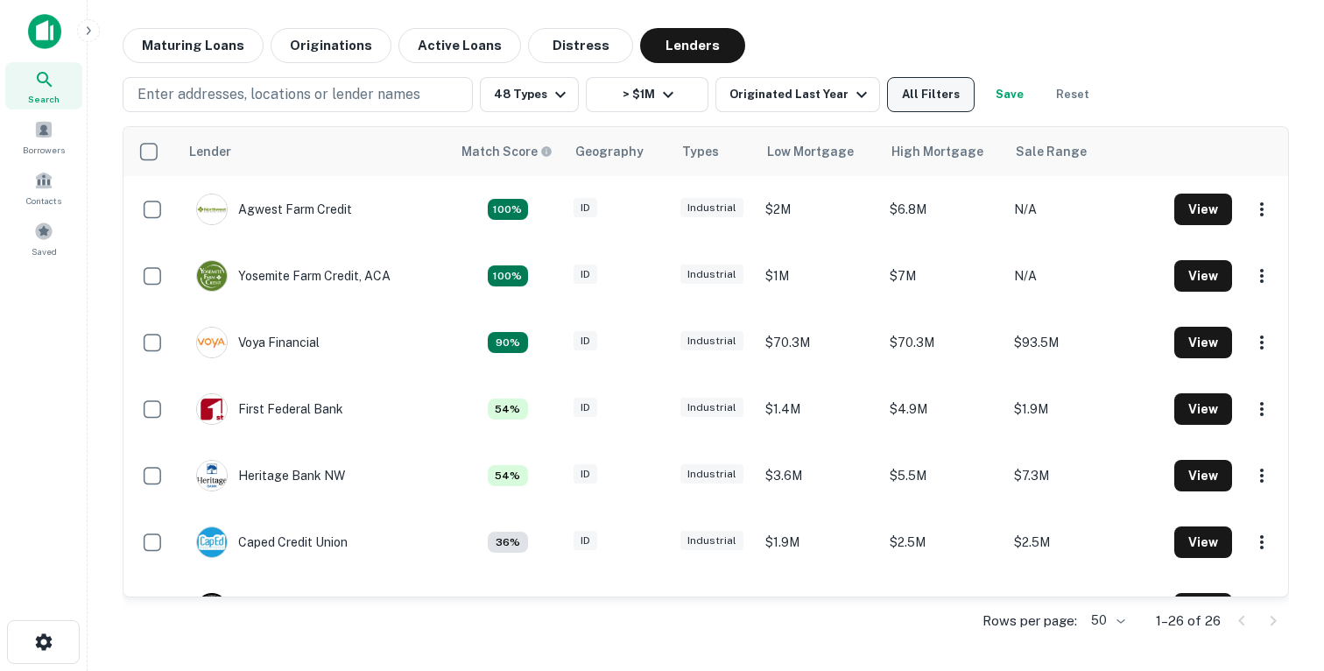
click at [926, 82] on button "All Filters" at bounding box center [931, 94] width 88 height 35
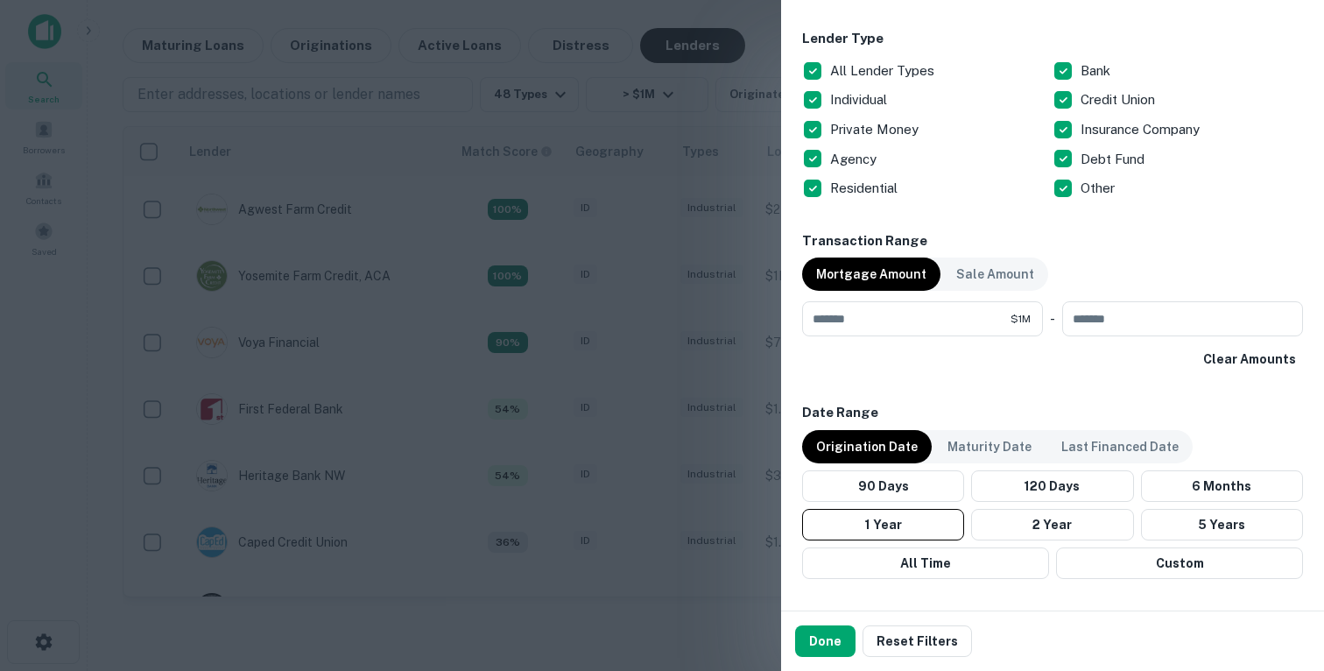
scroll to position [978, 0]
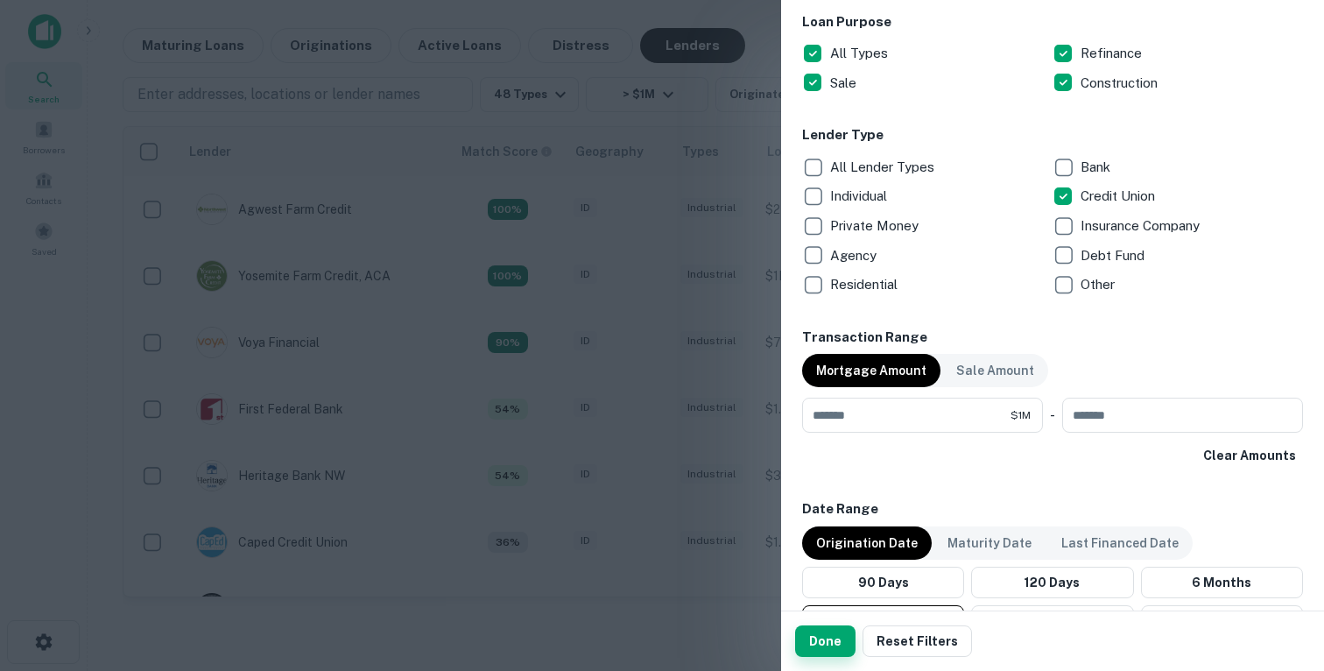
click at [814, 634] on button "Done" at bounding box center [825, 641] width 60 height 32
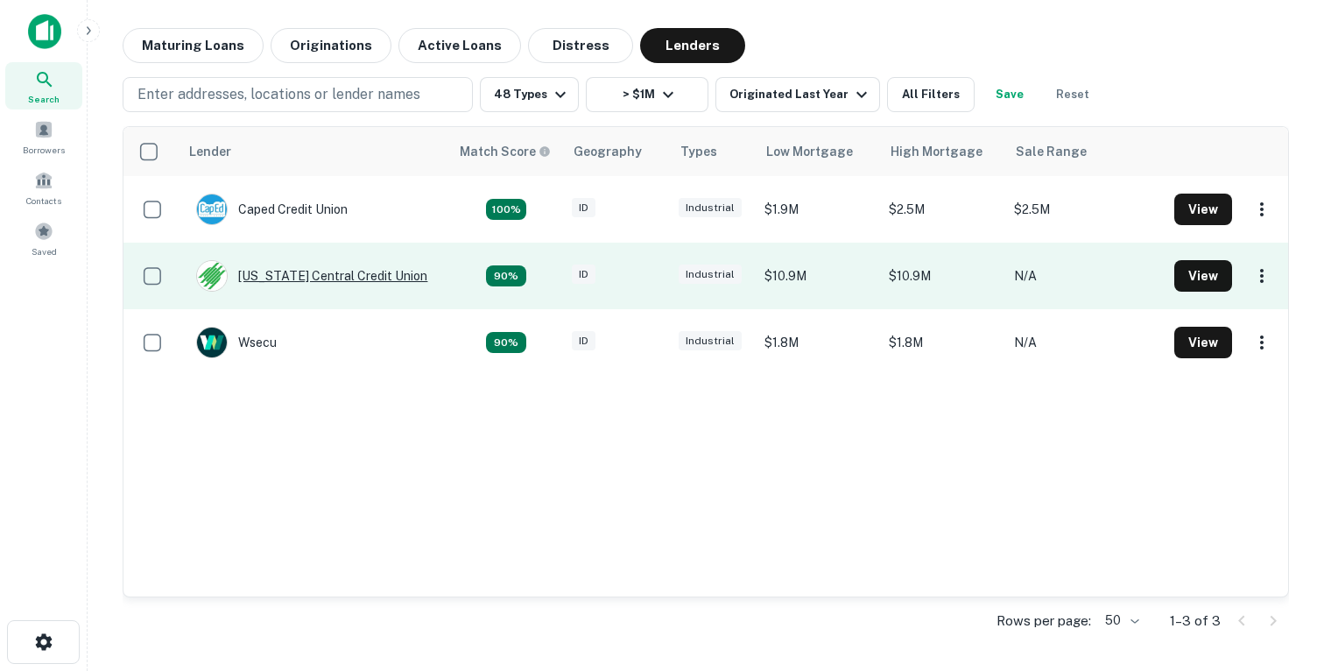
click at [293, 270] on div "Idaho Central Credit Union" at bounding box center [311, 276] width 231 height 32
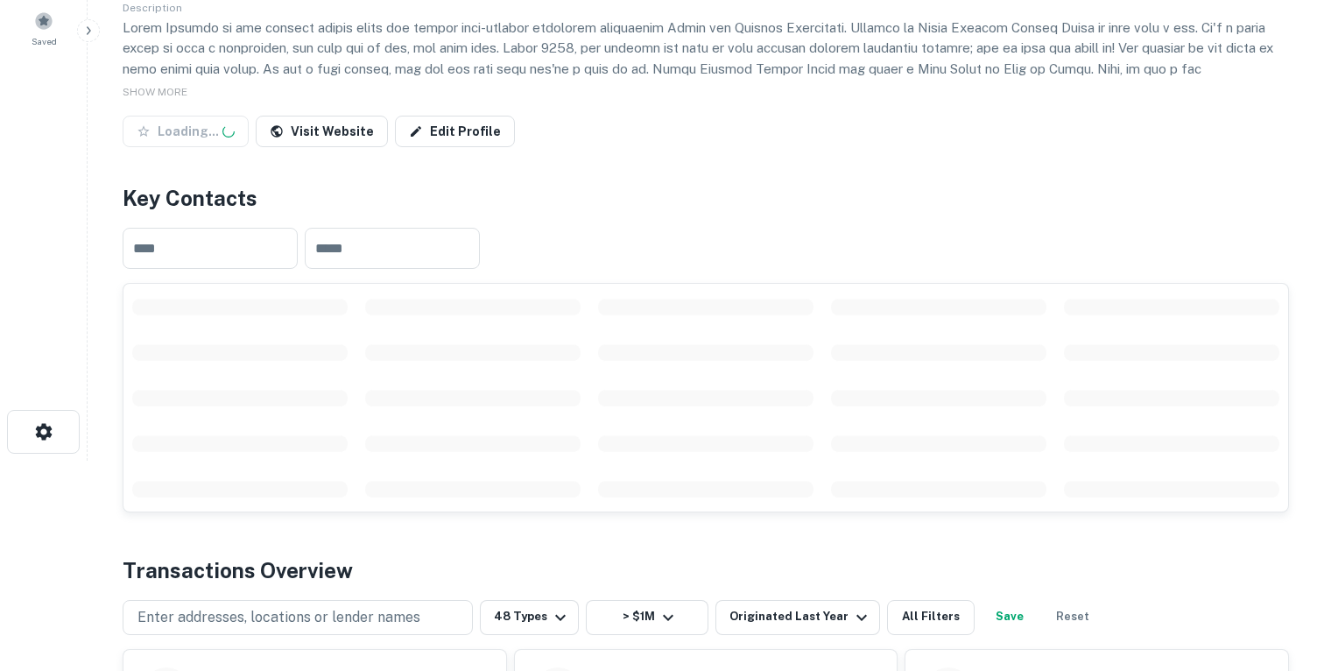
scroll to position [281, 0]
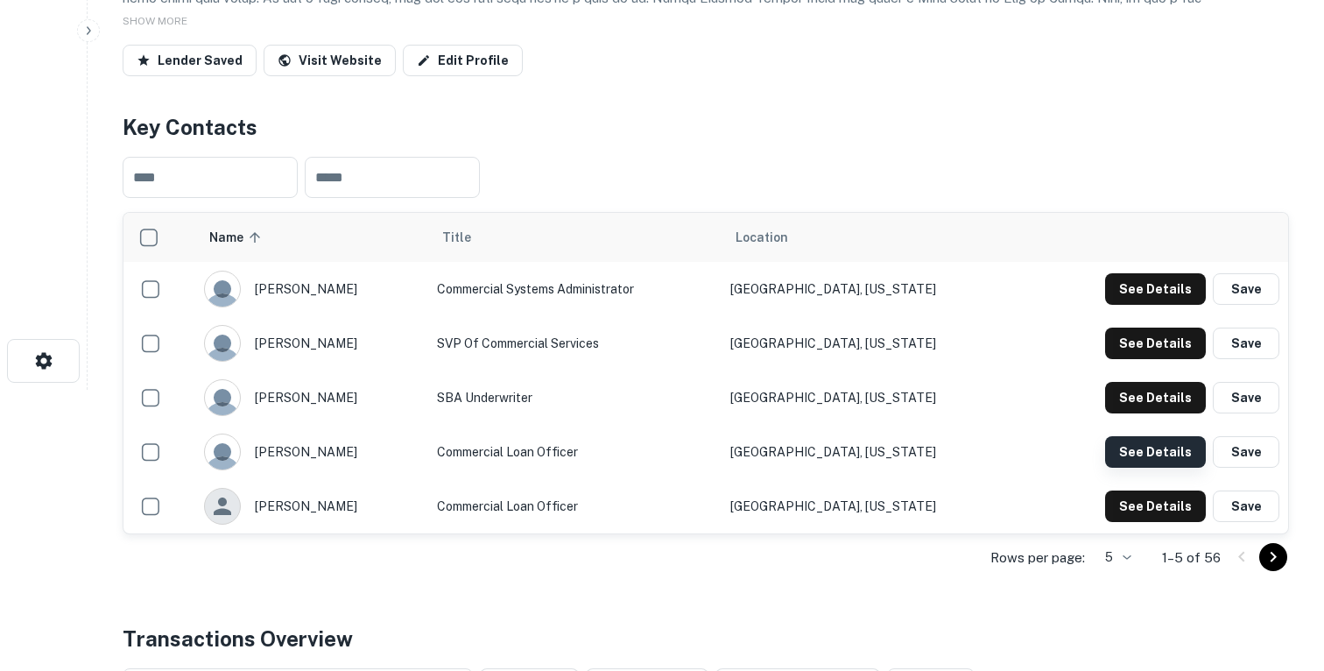
click at [1166, 444] on button "See Details" at bounding box center [1155, 452] width 101 height 32
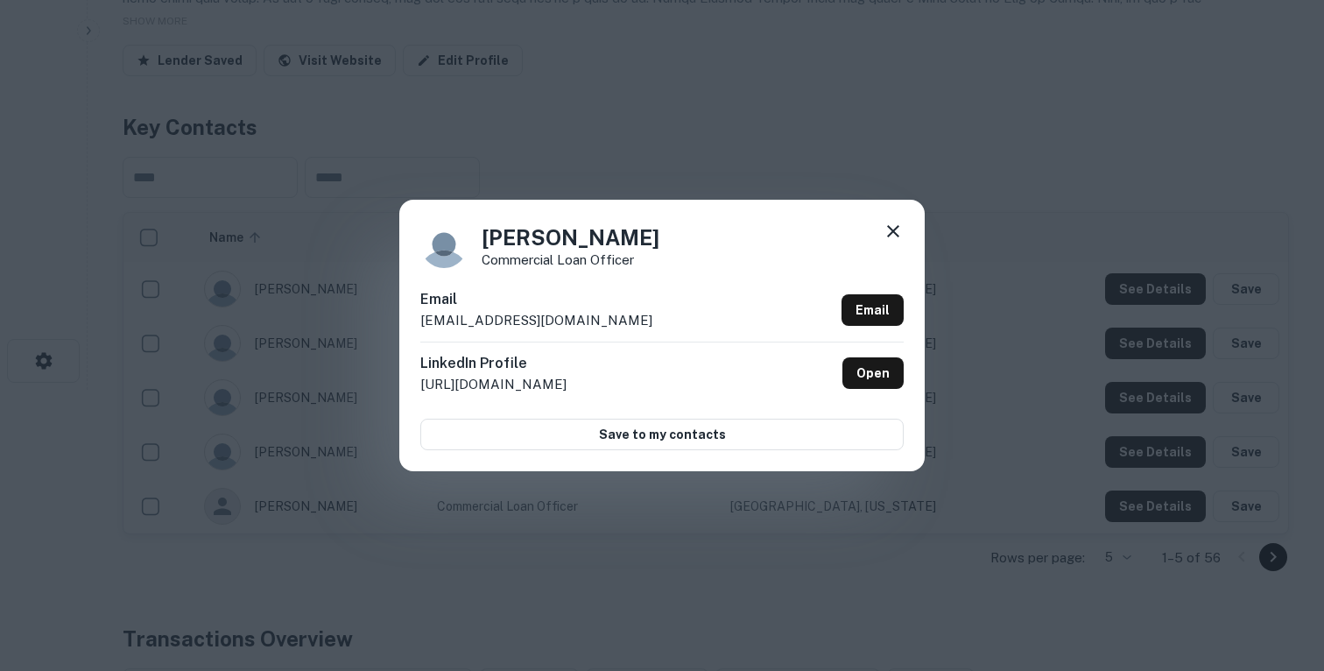
click at [1037, 186] on div "Anthony Vitulli Commercial Loan Officer Email avitulli@iccu.com Email LinkedIn …" at bounding box center [662, 335] width 1324 height 671
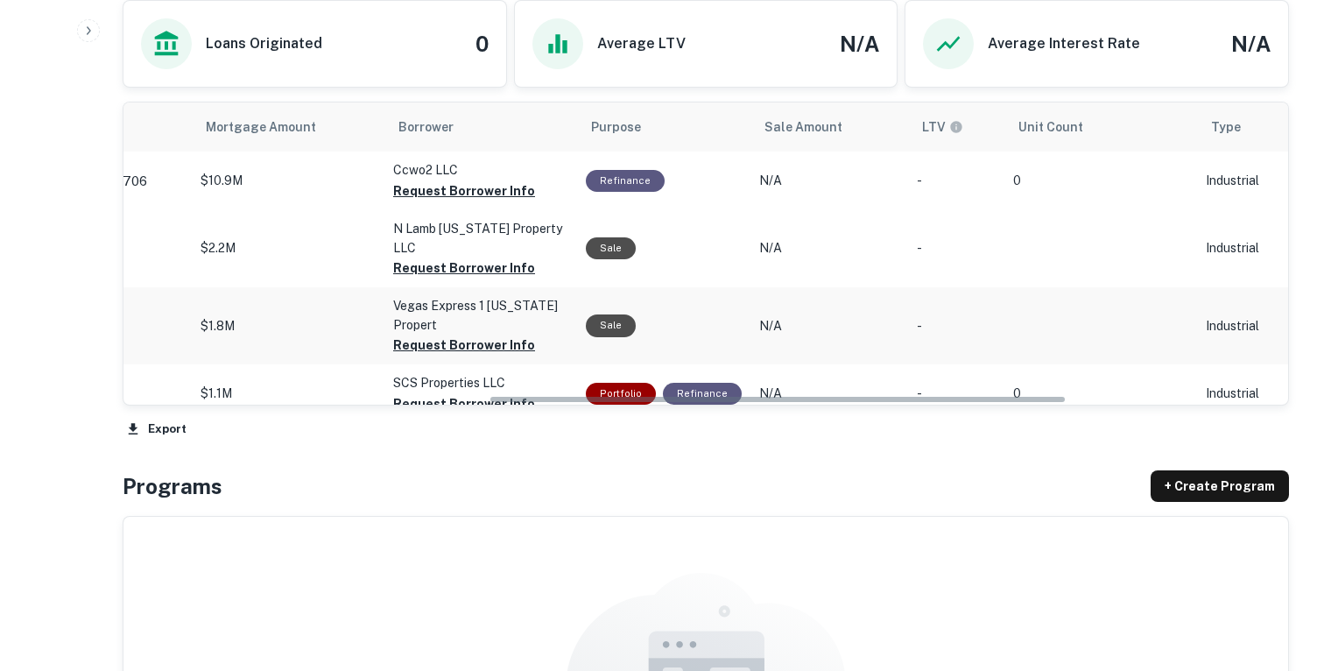
scroll to position [0, 0]
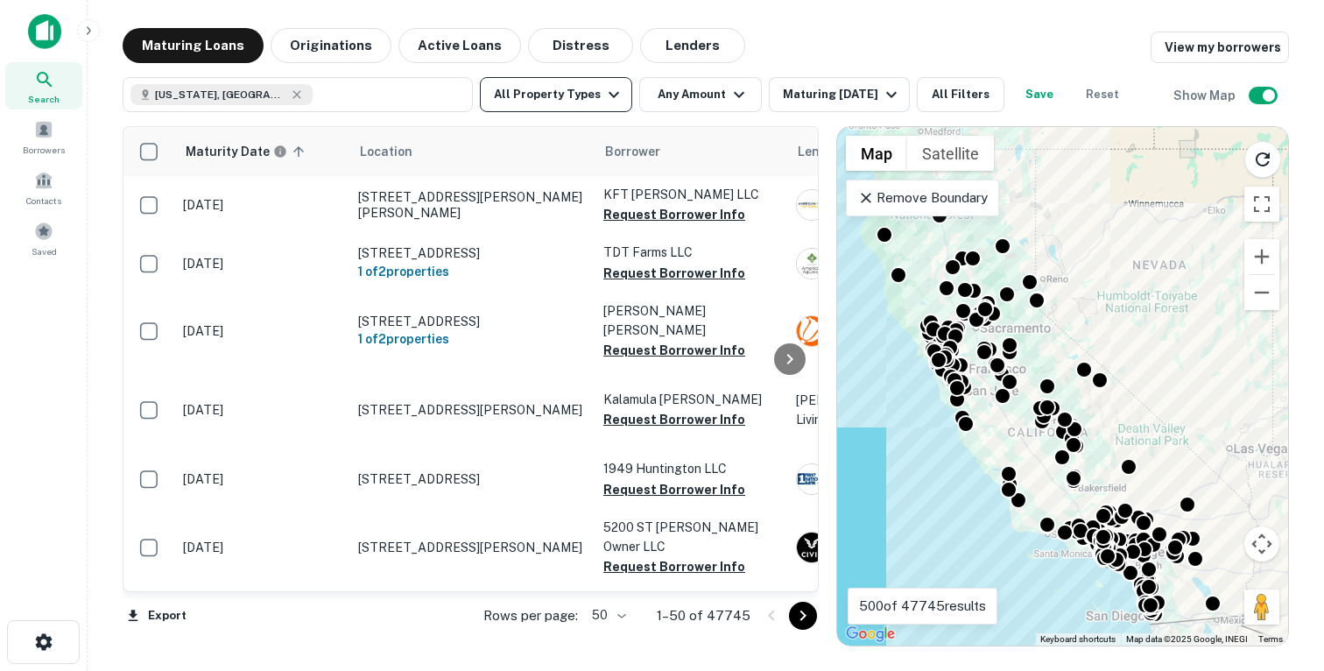
click at [567, 95] on button "All Property Types" at bounding box center [556, 94] width 152 height 35
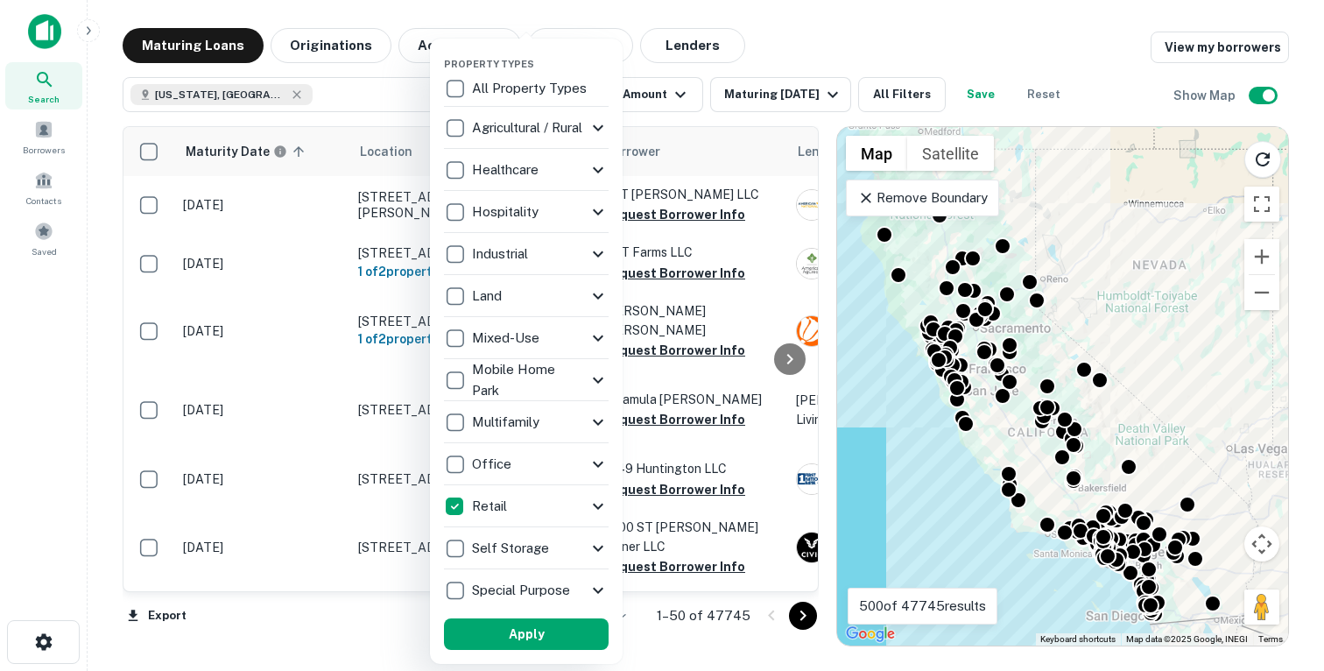
drag, startPoint x: 517, startPoint y: 623, endPoint x: 590, endPoint y: 369, distance: 264.1
click at [517, 623] on button "Apply" at bounding box center [526, 634] width 165 height 32
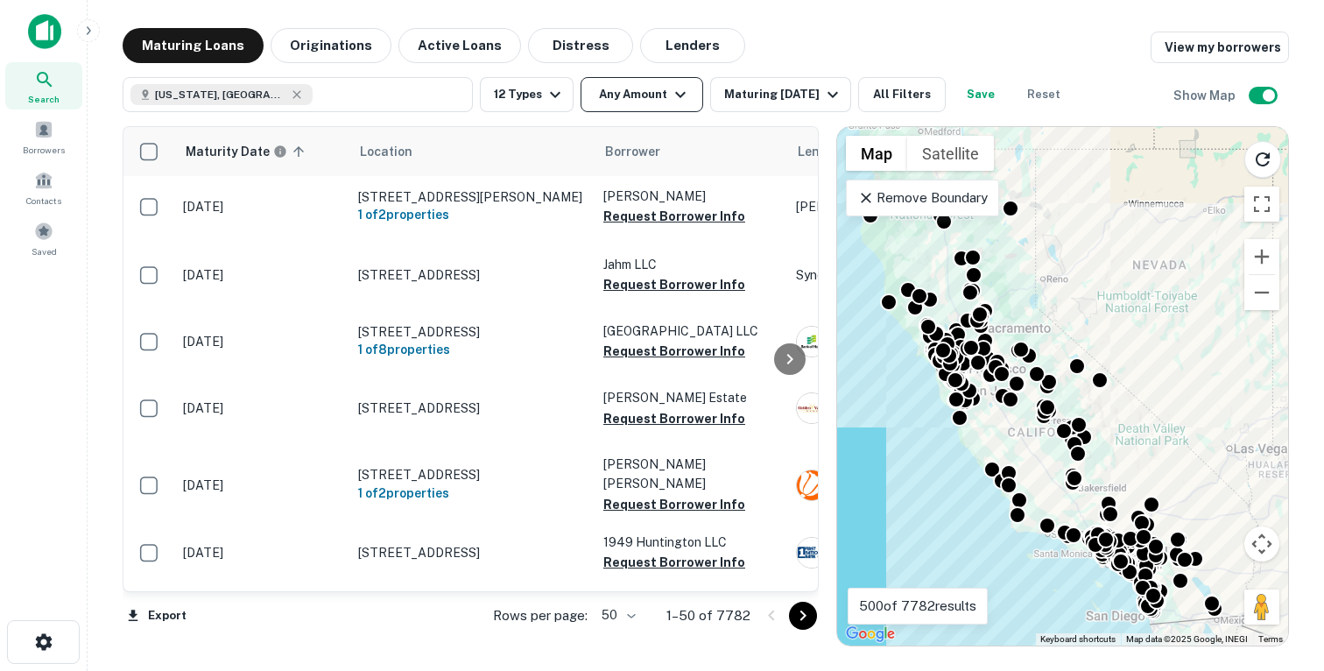
click at [619, 104] on button "Any Amount" at bounding box center [641, 94] width 123 height 35
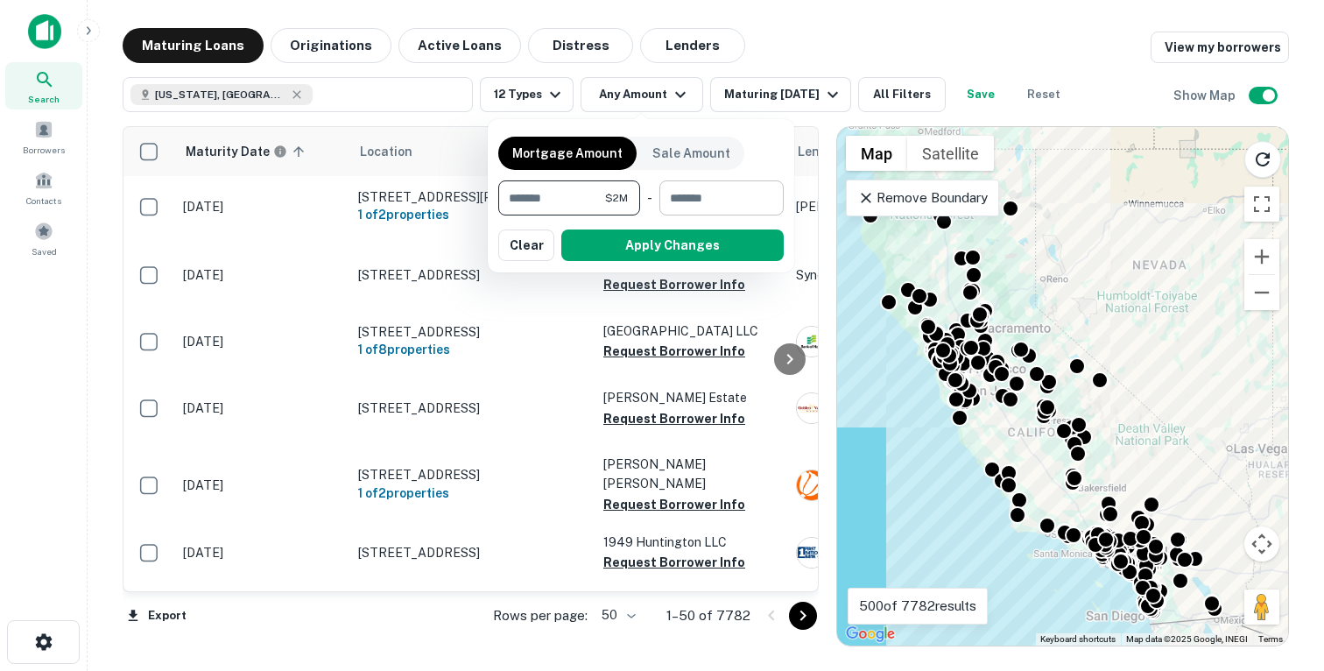
type input "*******"
click at [686, 203] on input "number" at bounding box center [715, 197] width 112 height 35
type input "********"
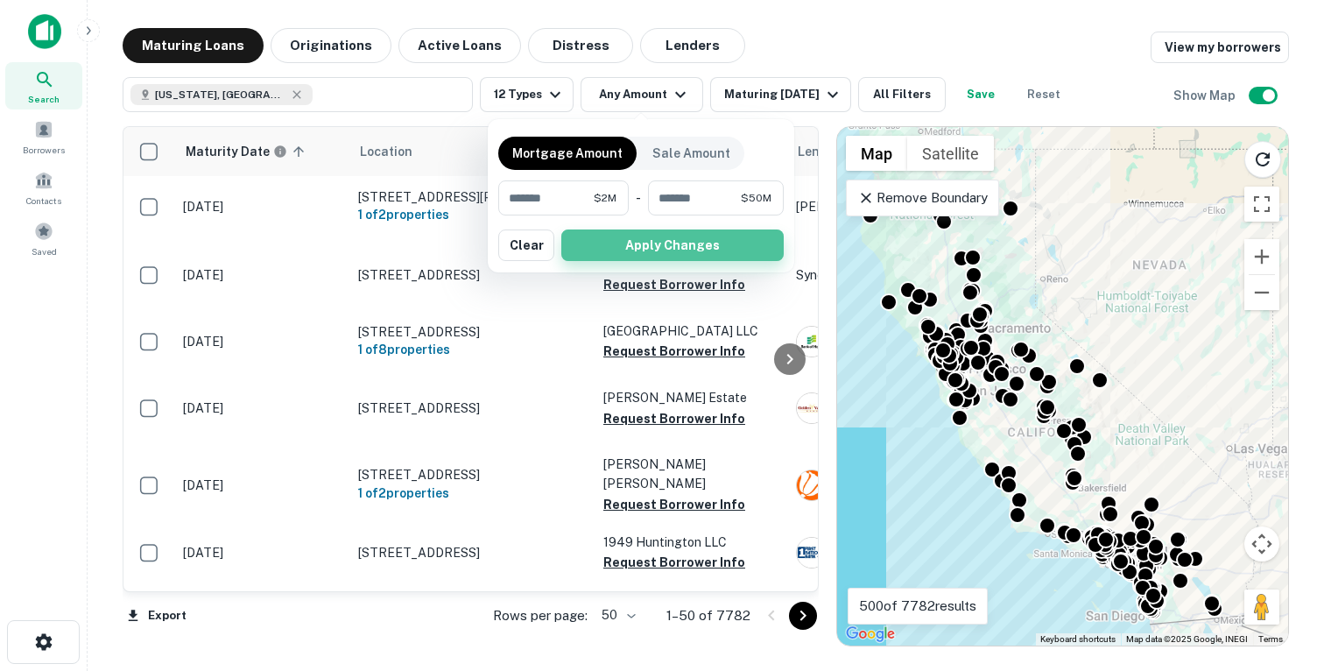
click at [683, 233] on button "Apply Changes" at bounding box center [672, 245] width 222 height 32
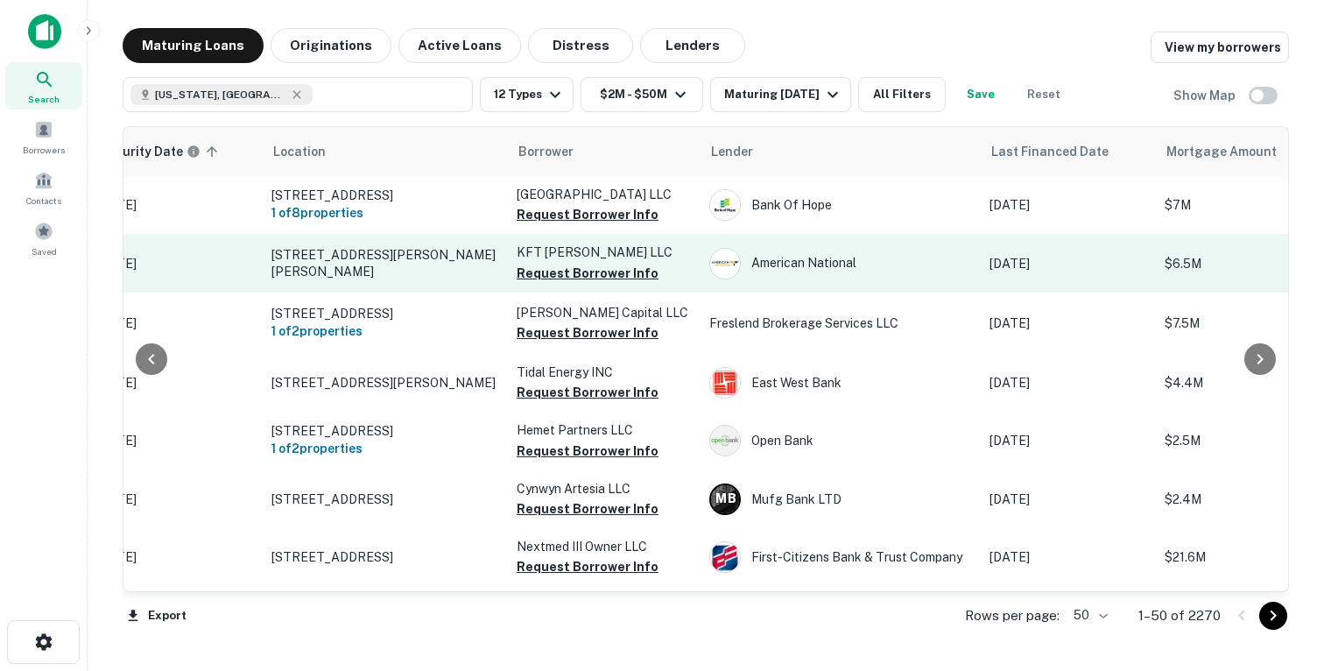
scroll to position [0, 92]
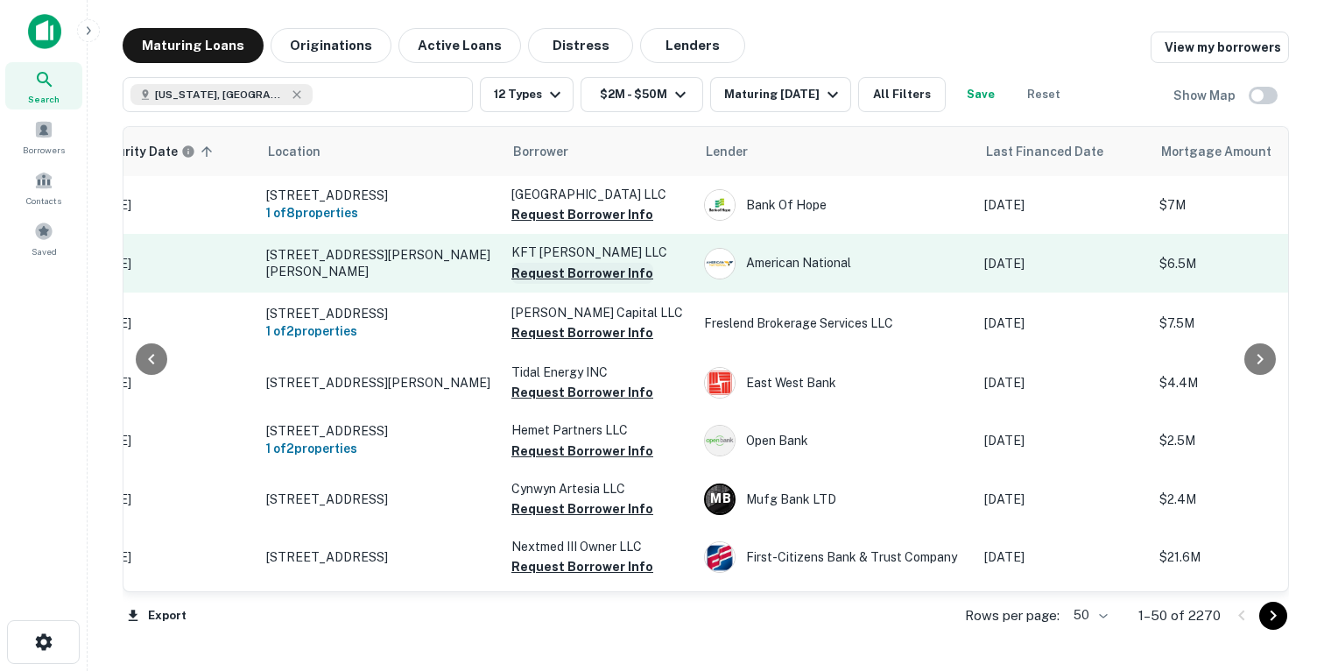
click at [550, 284] on button "Request Borrower Info" at bounding box center [582, 273] width 142 height 21
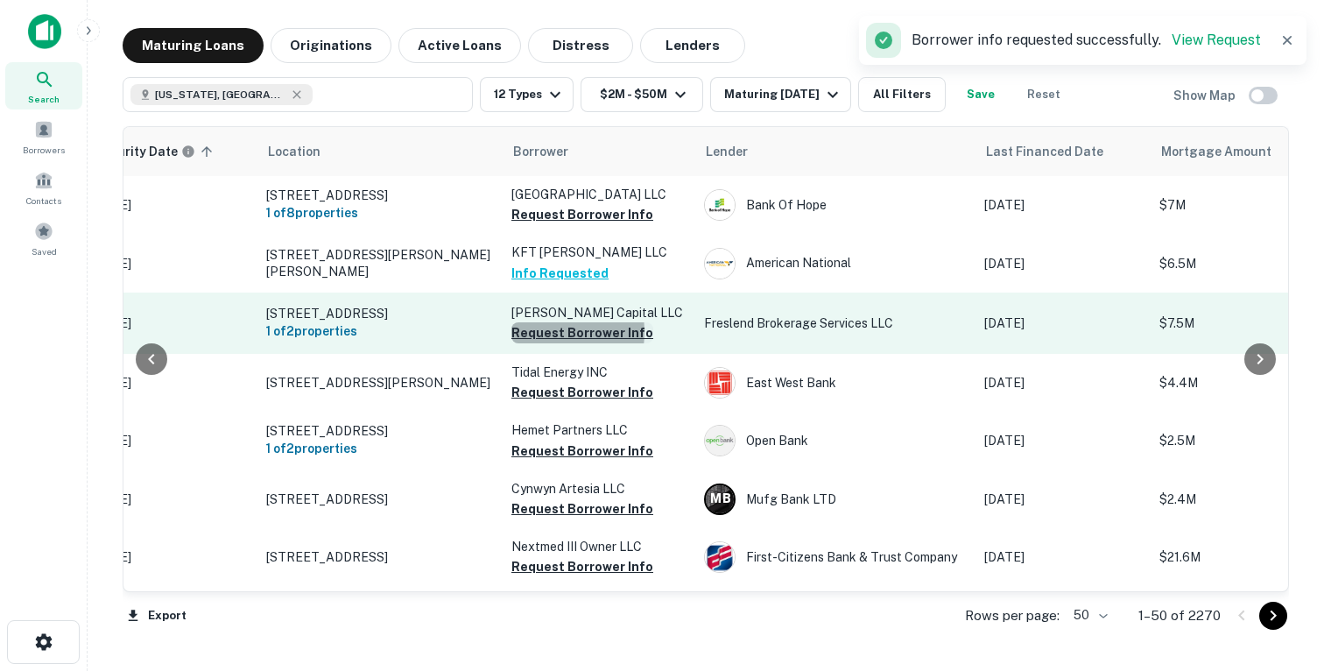
click at [540, 343] on button "Request Borrower Info" at bounding box center [582, 332] width 142 height 21
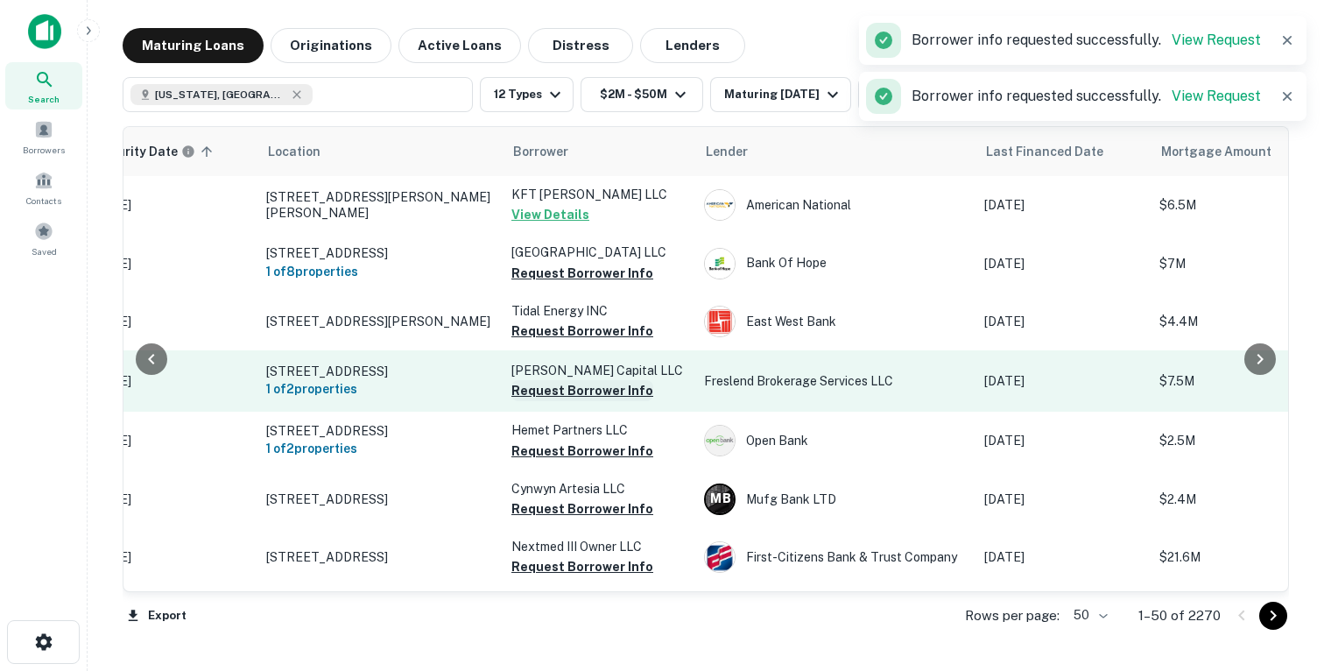
click at [534, 401] on button "Request Borrower Info" at bounding box center [582, 390] width 142 height 21
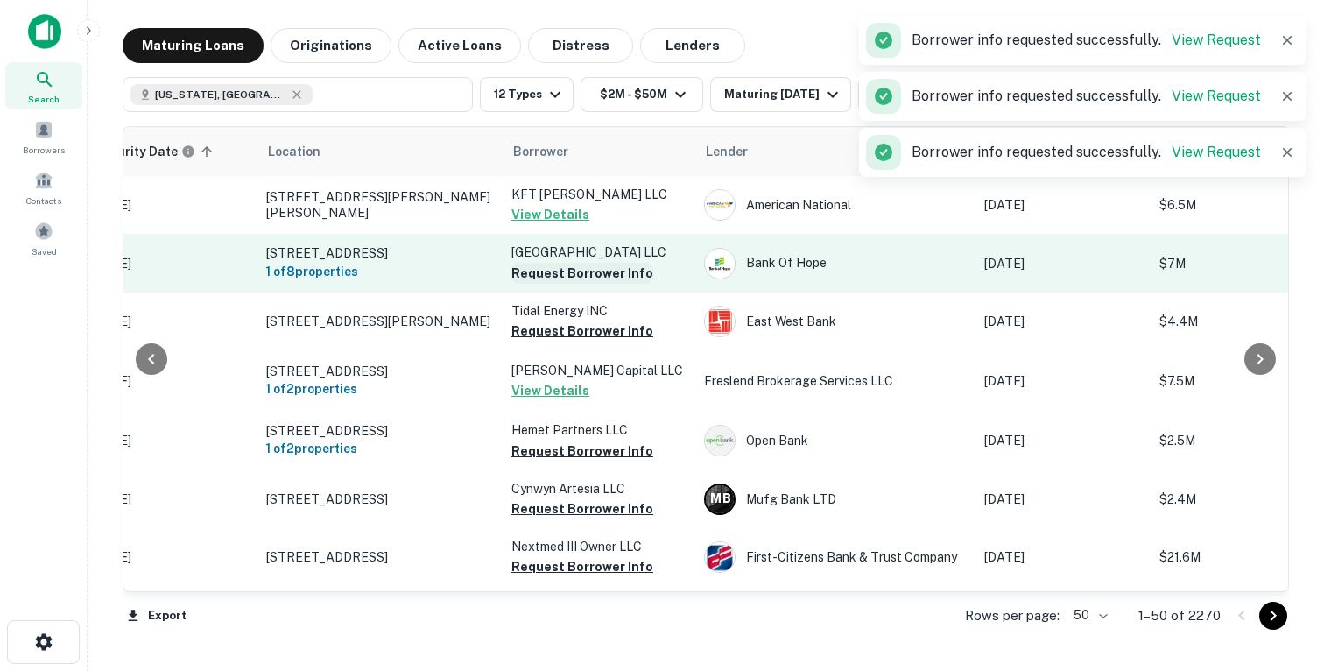
click at [545, 284] on button "Request Borrower Info" at bounding box center [582, 273] width 142 height 21
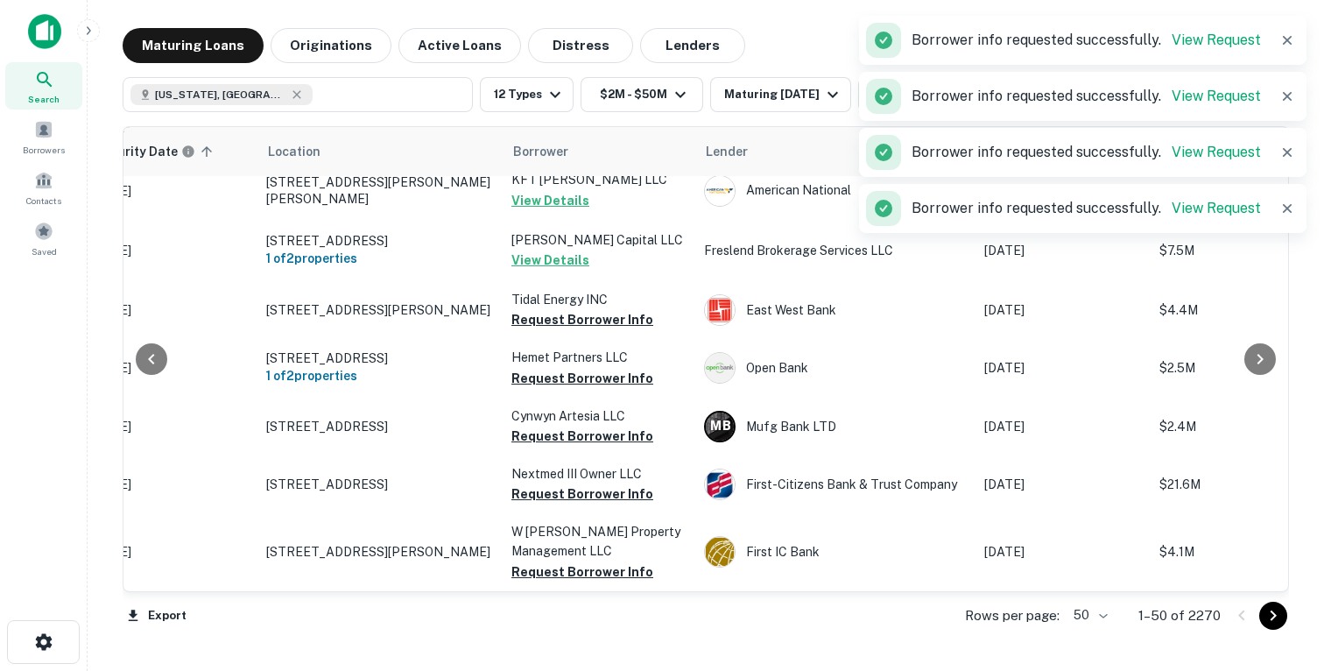
scroll to position [199, 92]
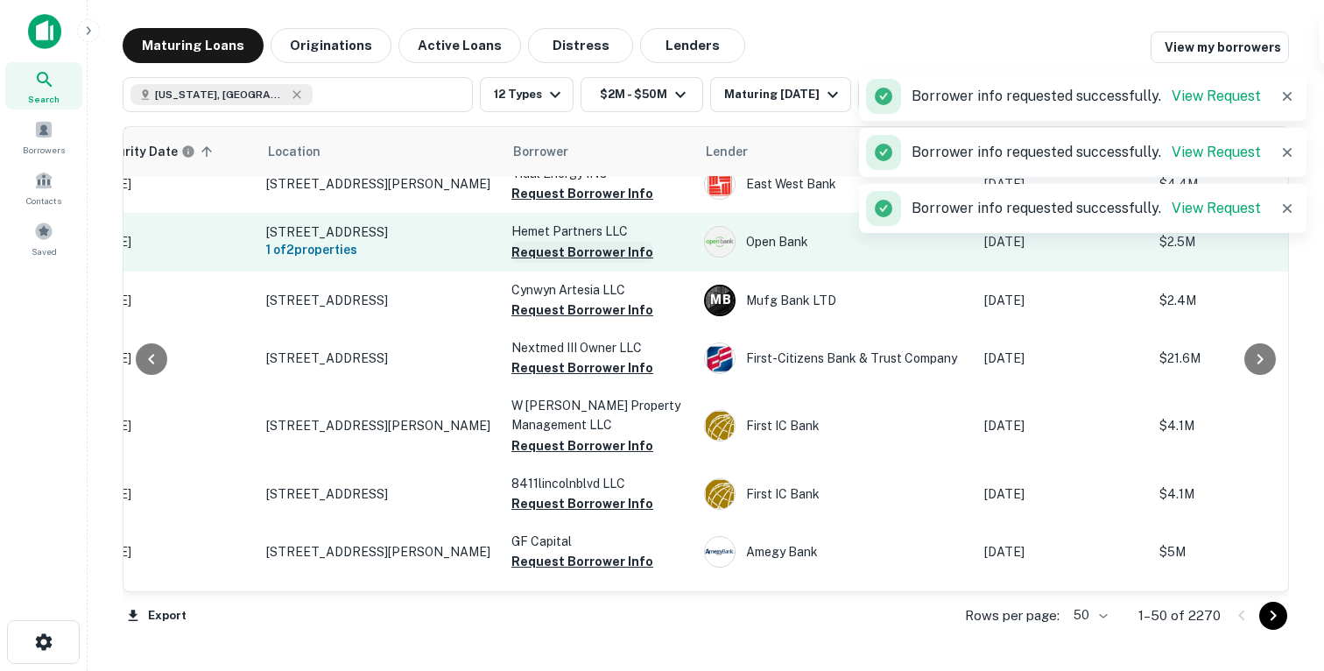
click at [546, 263] on button "Request Borrower Info" at bounding box center [582, 252] width 142 height 21
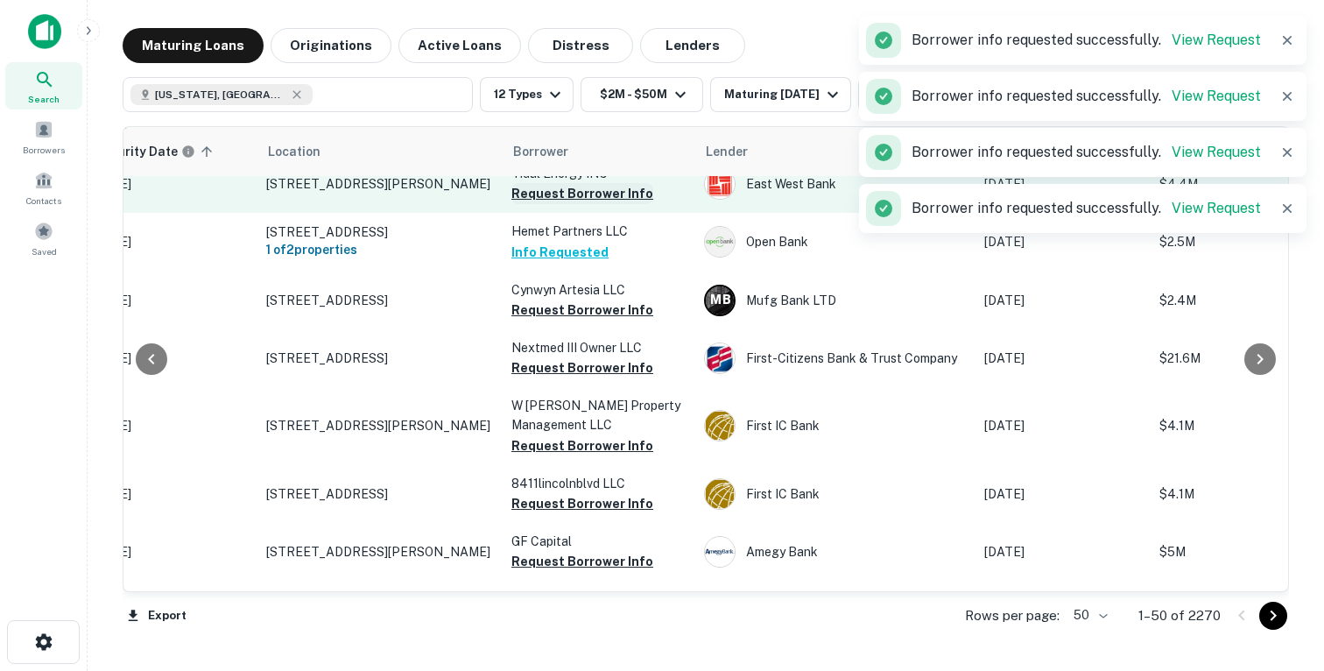
click at [552, 204] on button "Request Borrower Info" at bounding box center [582, 193] width 142 height 21
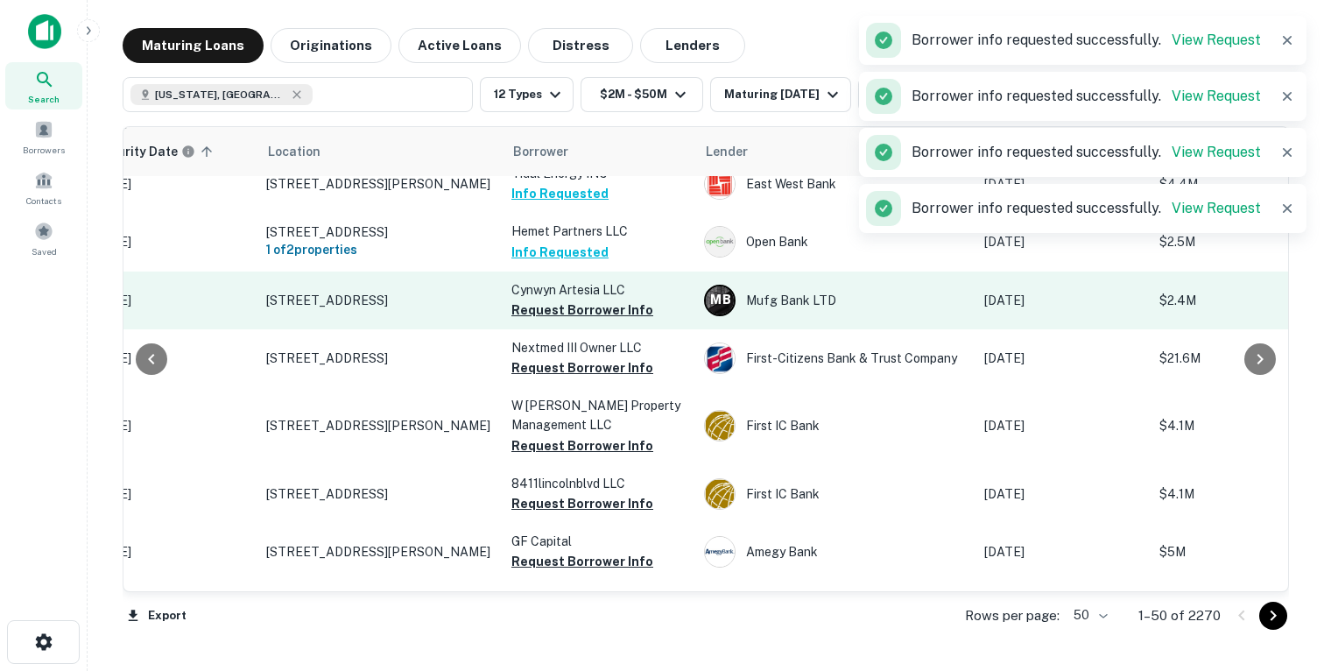
click at [558, 320] on button "Request Borrower Info" at bounding box center [582, 309] width 142 height 21
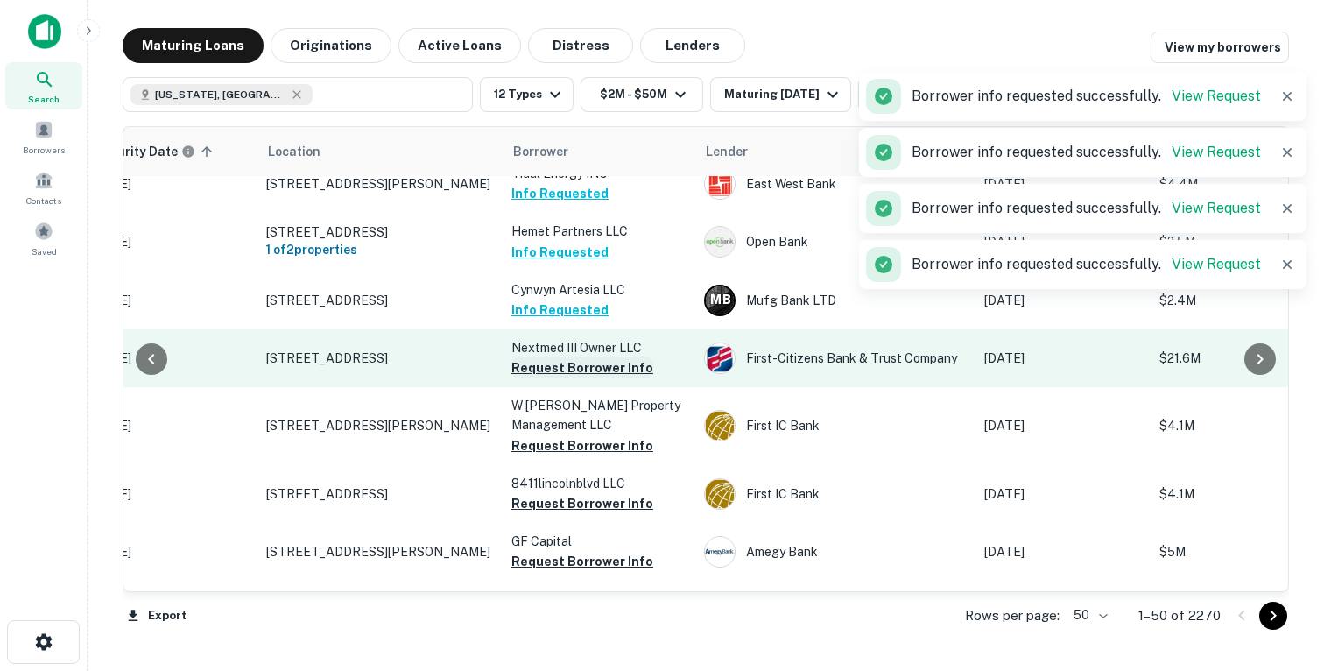
click at [551, 378] on button "Request Borrower Info" at bounding box center [582, 367] width 142 height 21
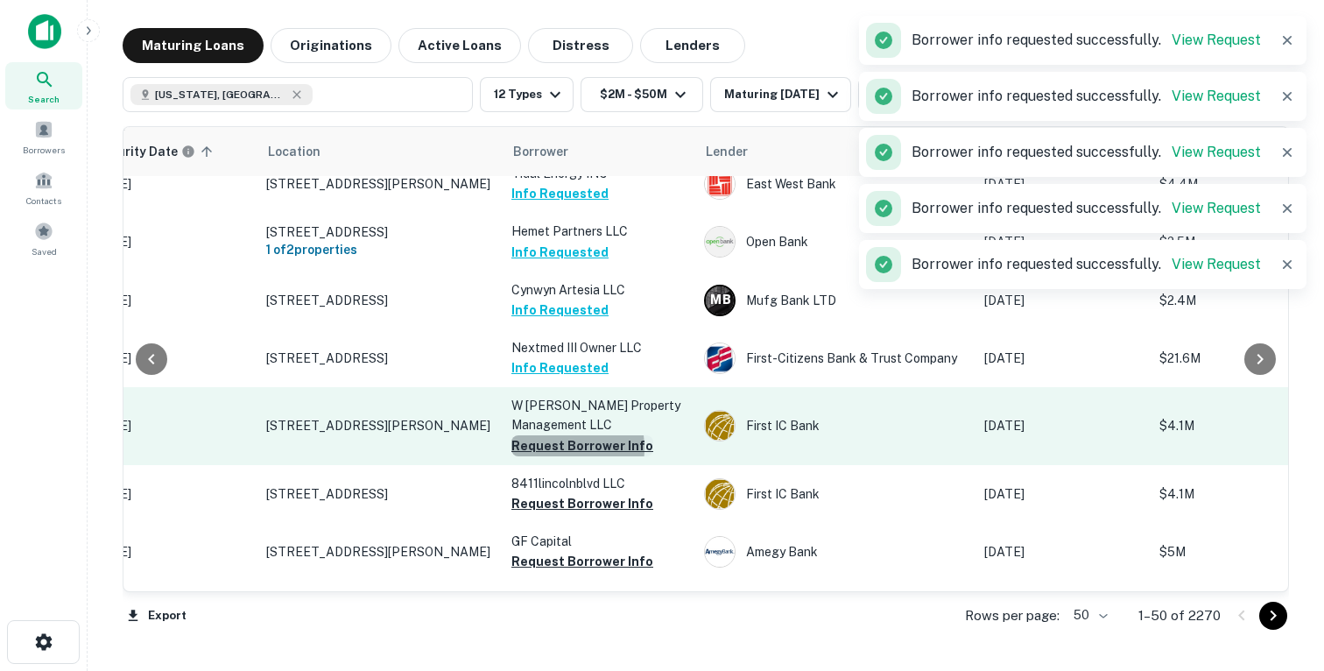
click at [545, 456] on button "Request Borrower Info" at bounding box center [582, 445] width 142 height 21
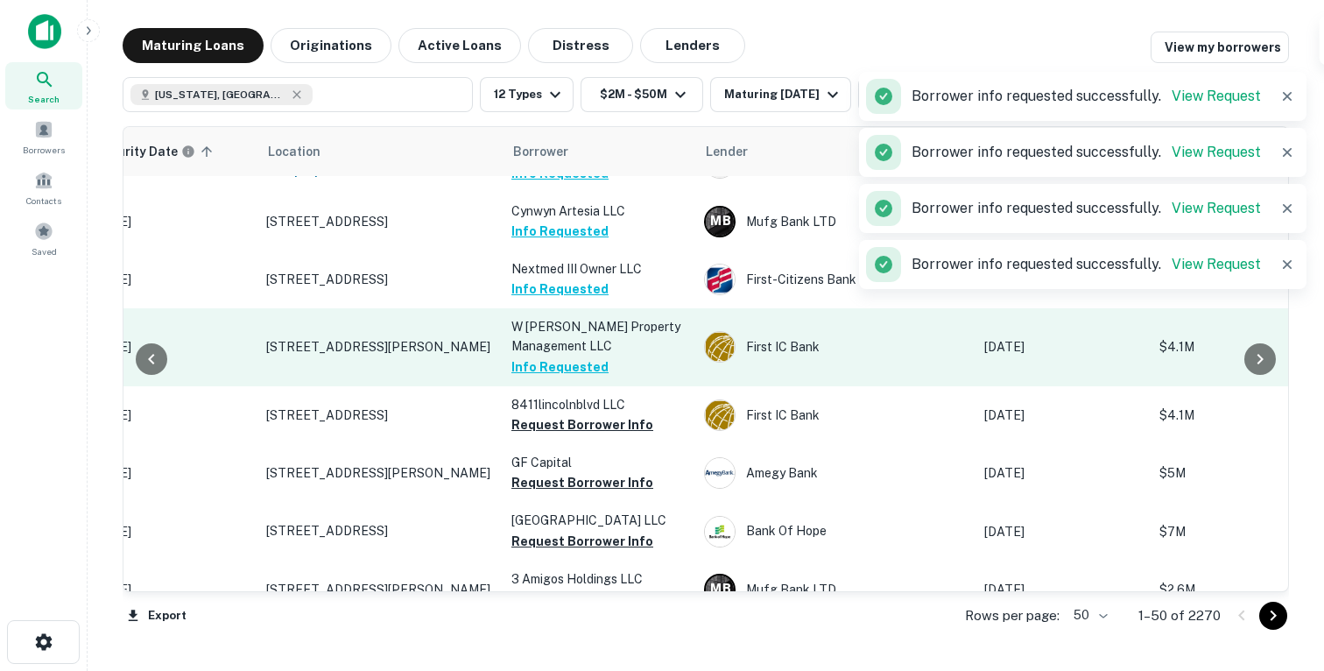
scroll to position [284, 92]
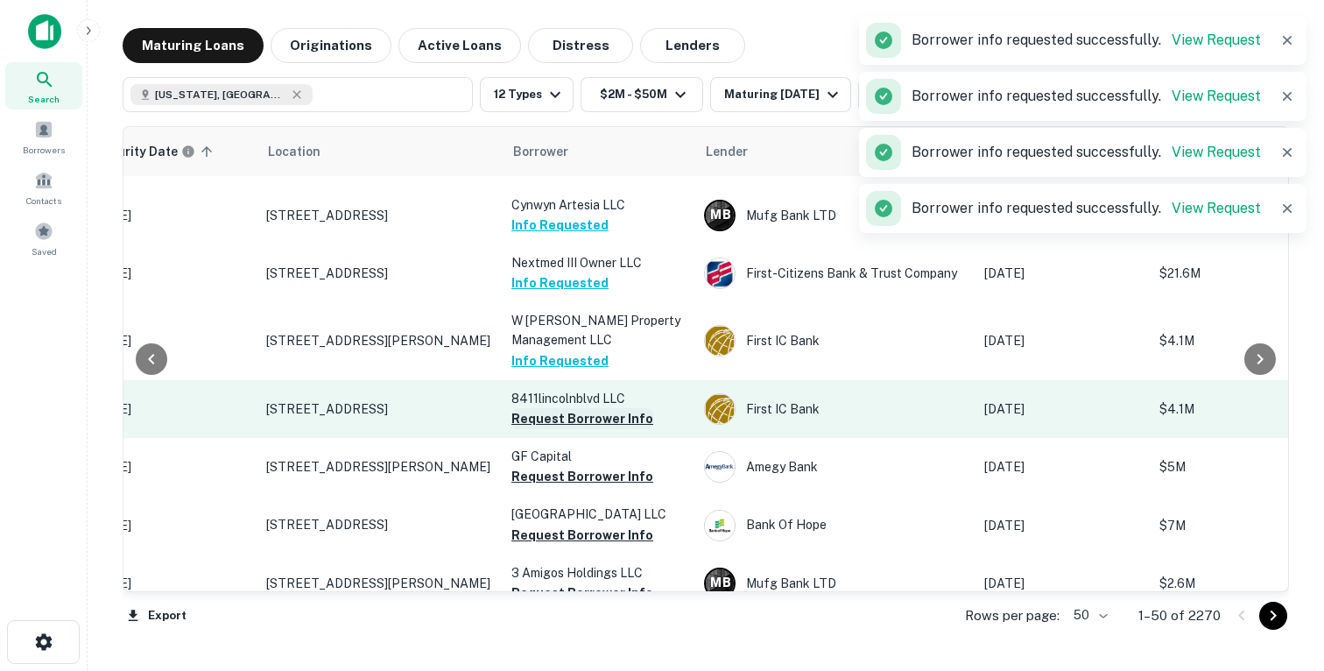
click at [546, 429] on button "Request Borrower Info" at bounding box center [582, 418] width 142 height 21
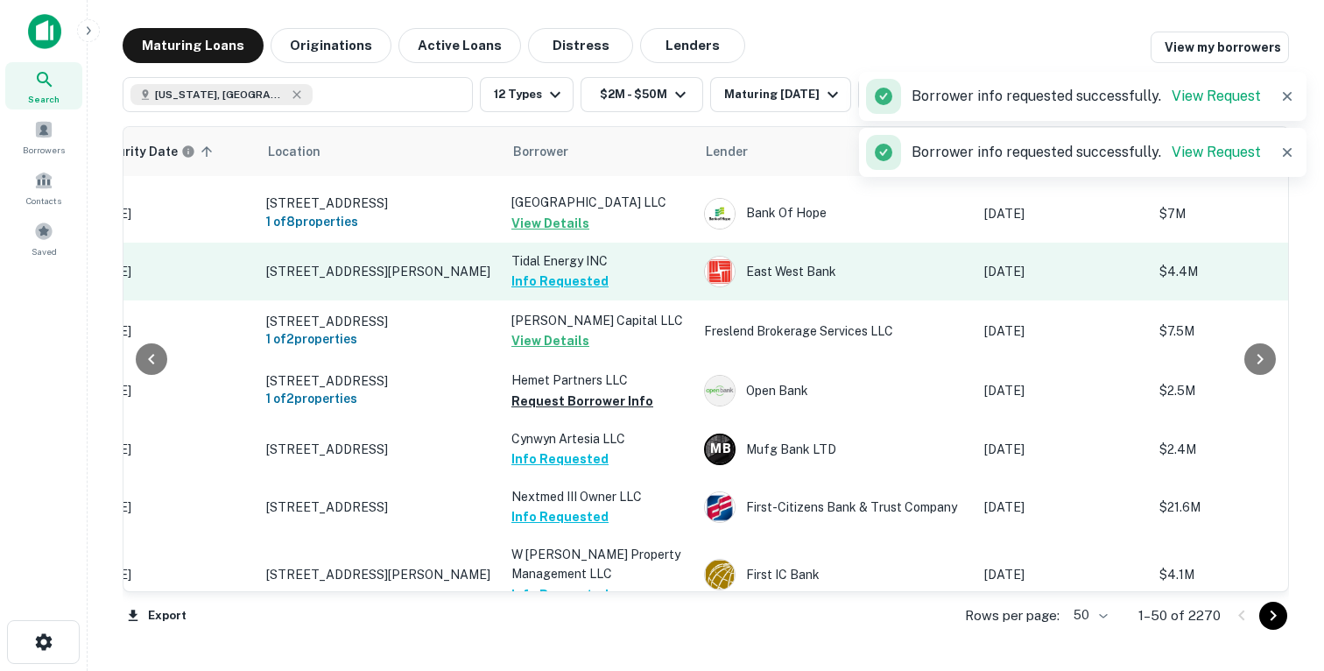
scroll to position [62, 92]
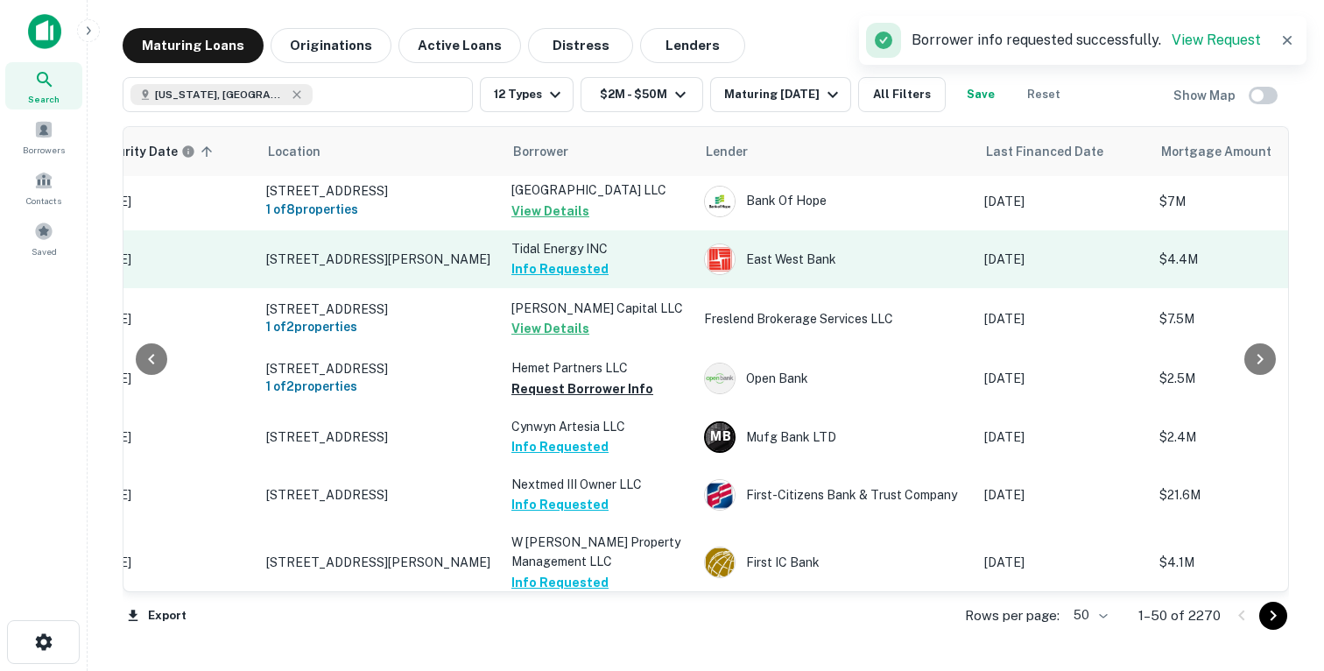
click at [574, 279] on button "Info Requested" at bounding box center [559, 268] width 97 height 21
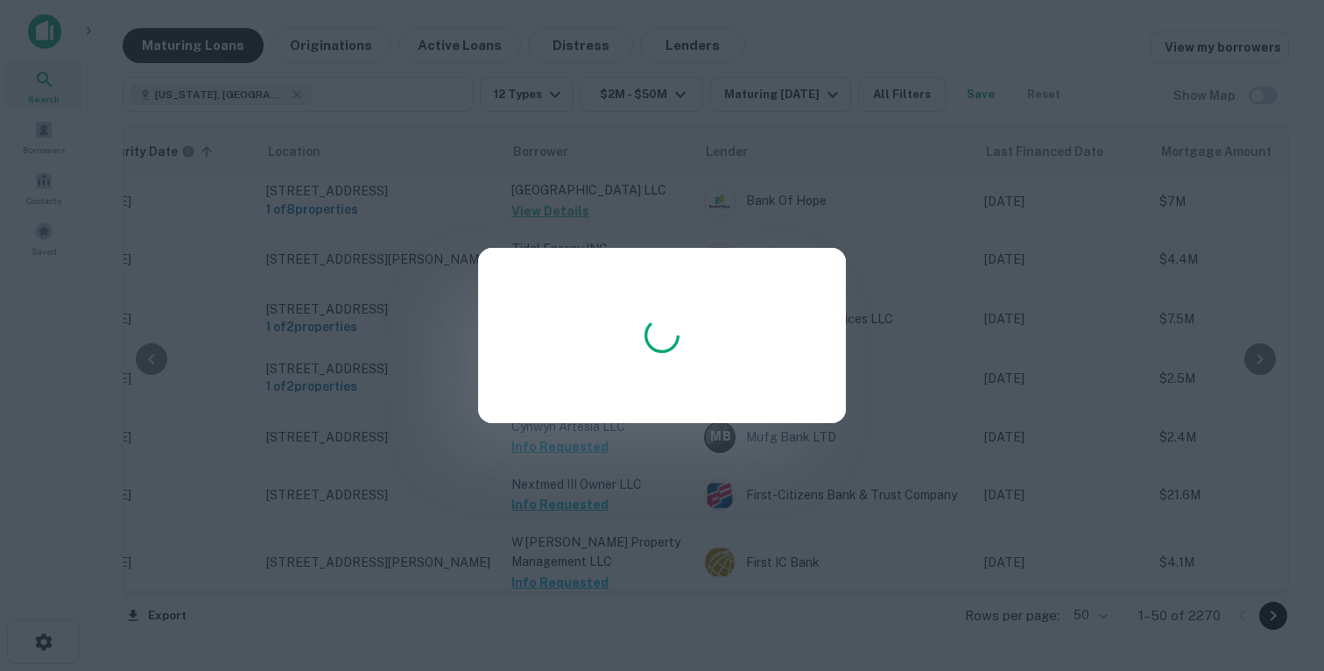
click at [749, 201] on div at bounding box center [662, 335] width 1324 height 671
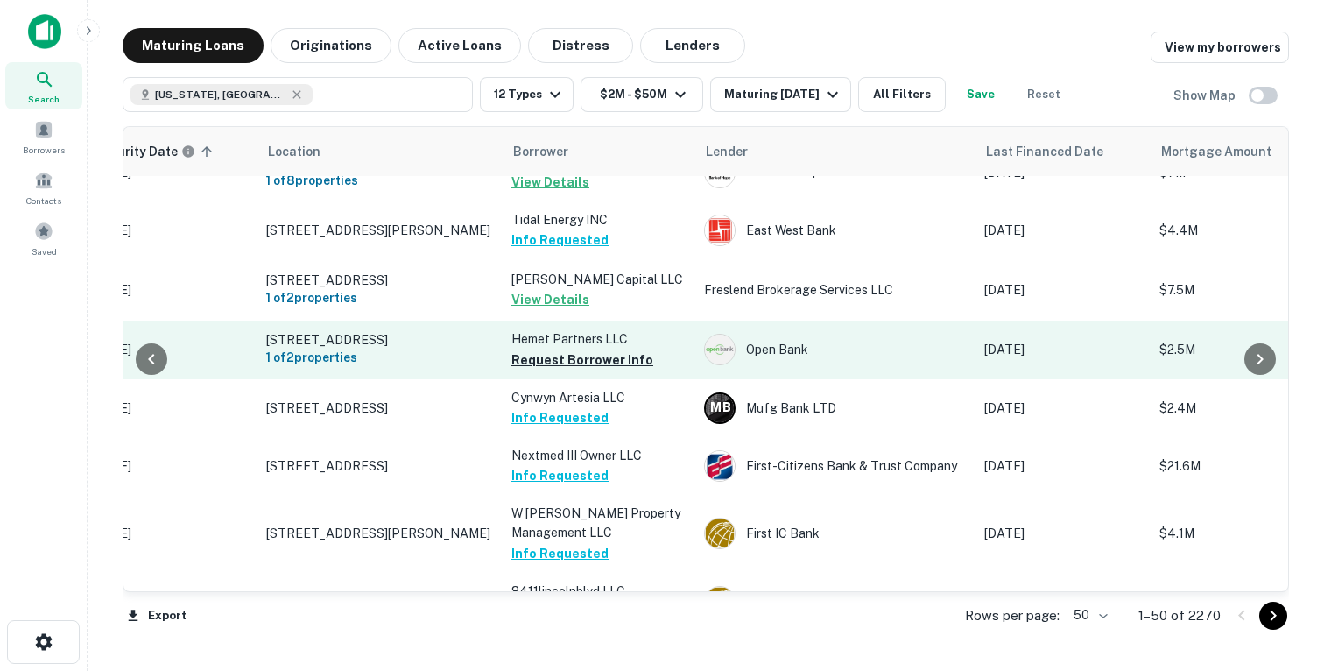
scroll to position [81, 92]
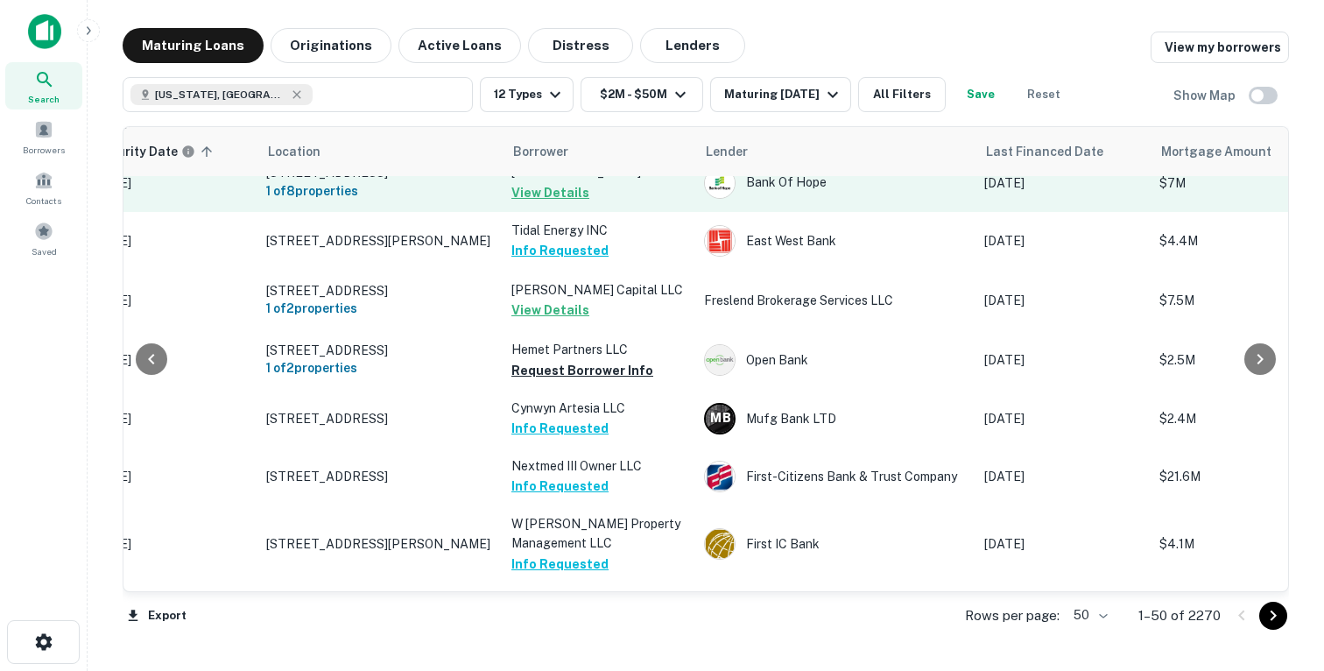
click at [650, 211] on td "Apple Valley Square Center LLC View Details" at bounding box center [599, 182] width 193 height 58
click at [629, 181] on p "Apple Valley Square Center LLC" at bounding box center [598, 171] width 175 height 19
click at [415, 180] on p "21510 Bear Valley Rd Apple Valley, CA 92308" at bounding box center [380, 173] width 228 height 16
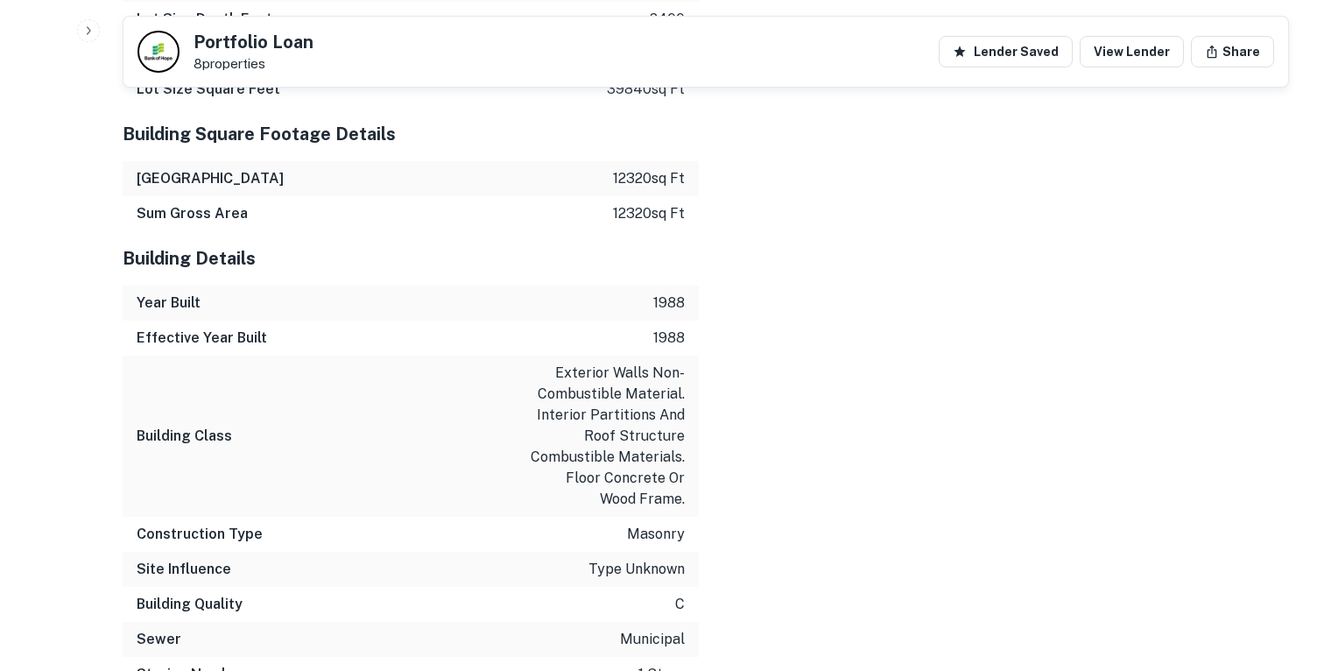
scroll to position [2033, 0]
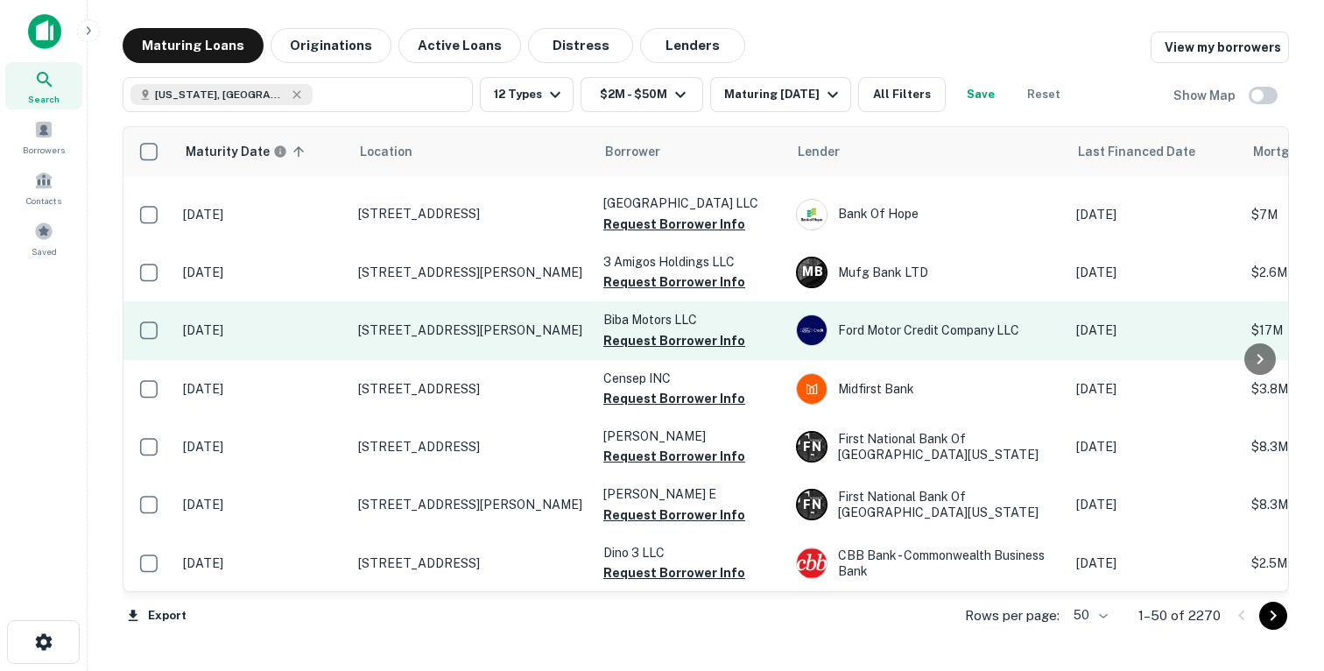
scroll to position [587, 0]
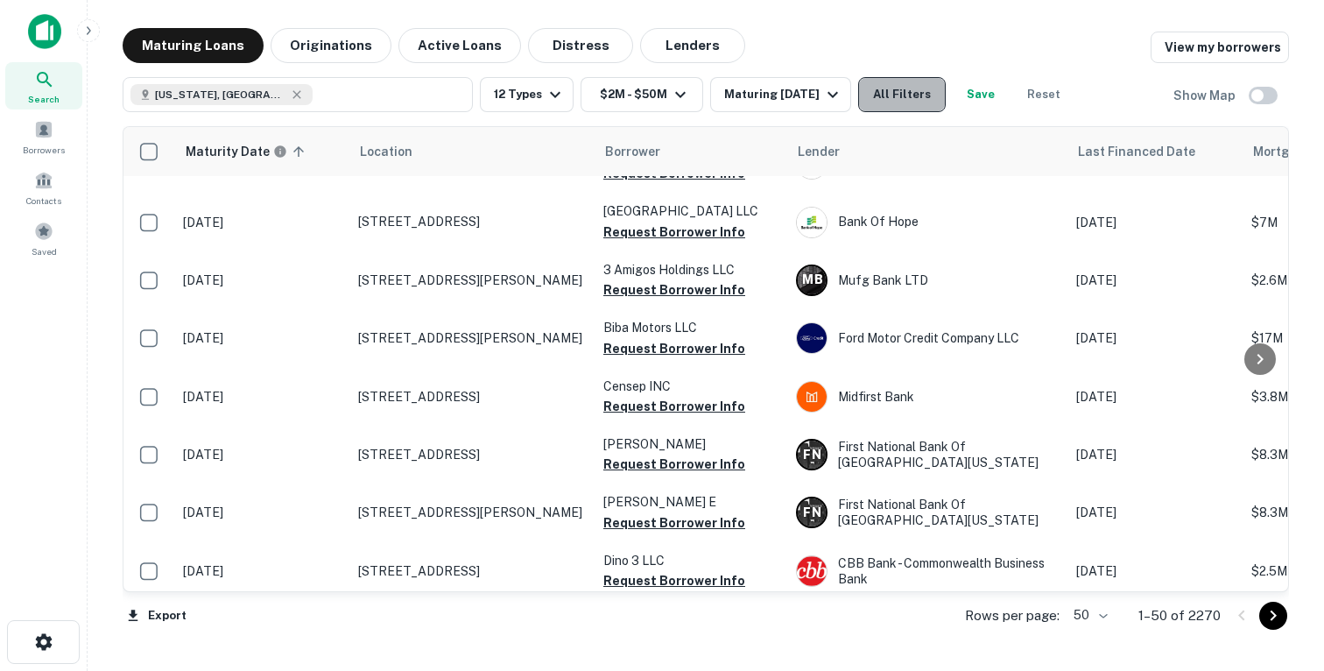
click at [894, 104] on button "All Filters" at bounding box center [902, 94] width 88 height 35
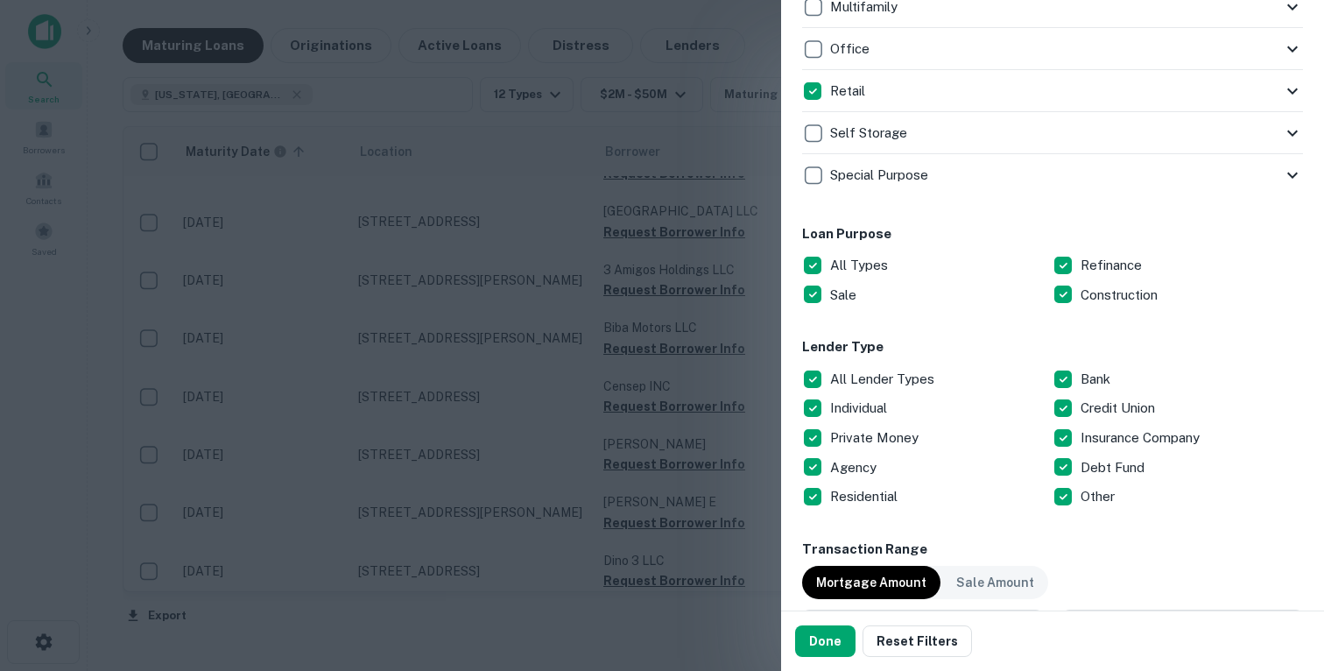
scroll to position [833, 0]
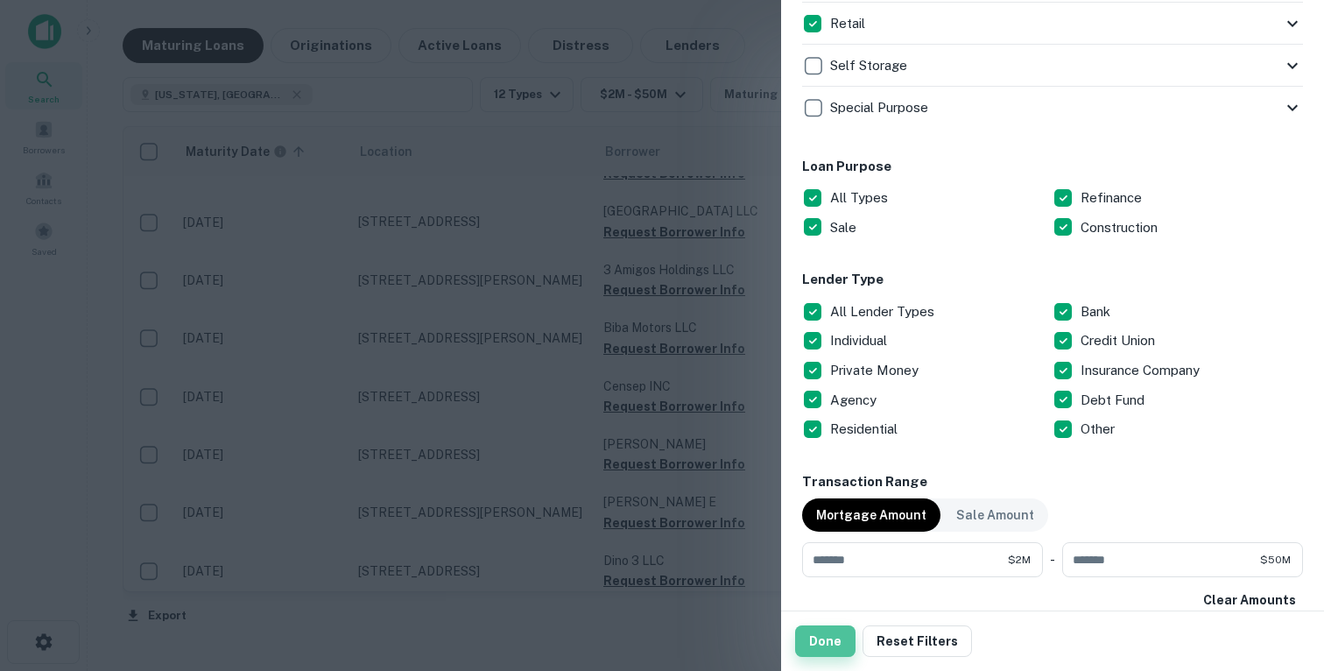
click at [824, 637] on button "Done" at bounding box center [825, 641] width 60 height 32
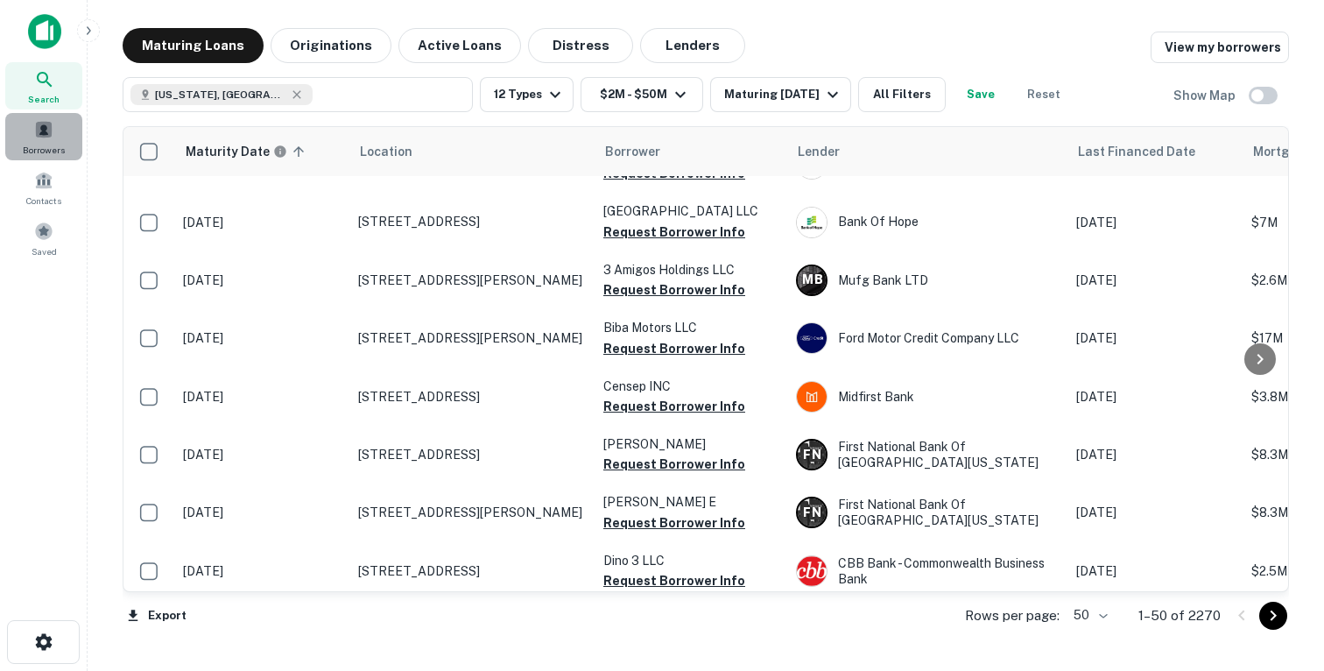
click at [38, 121] on span at bounding box center [43, 129] width 19 height 19
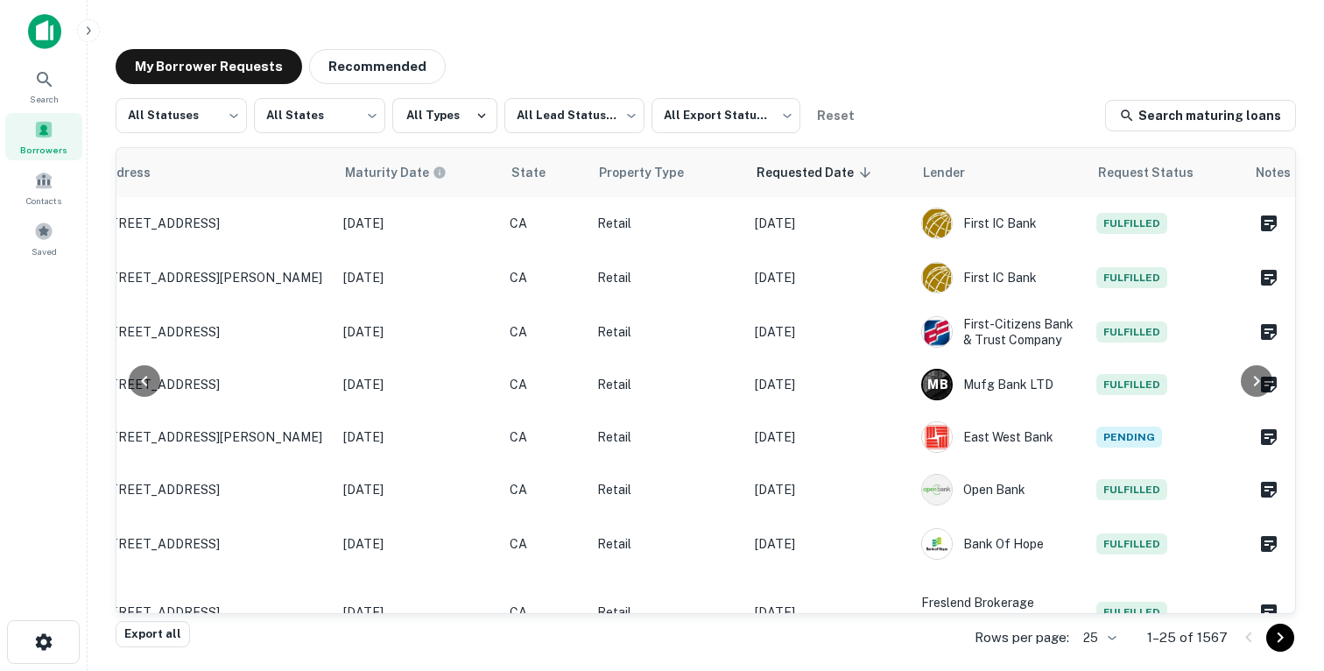
scroll to position [0, 758]
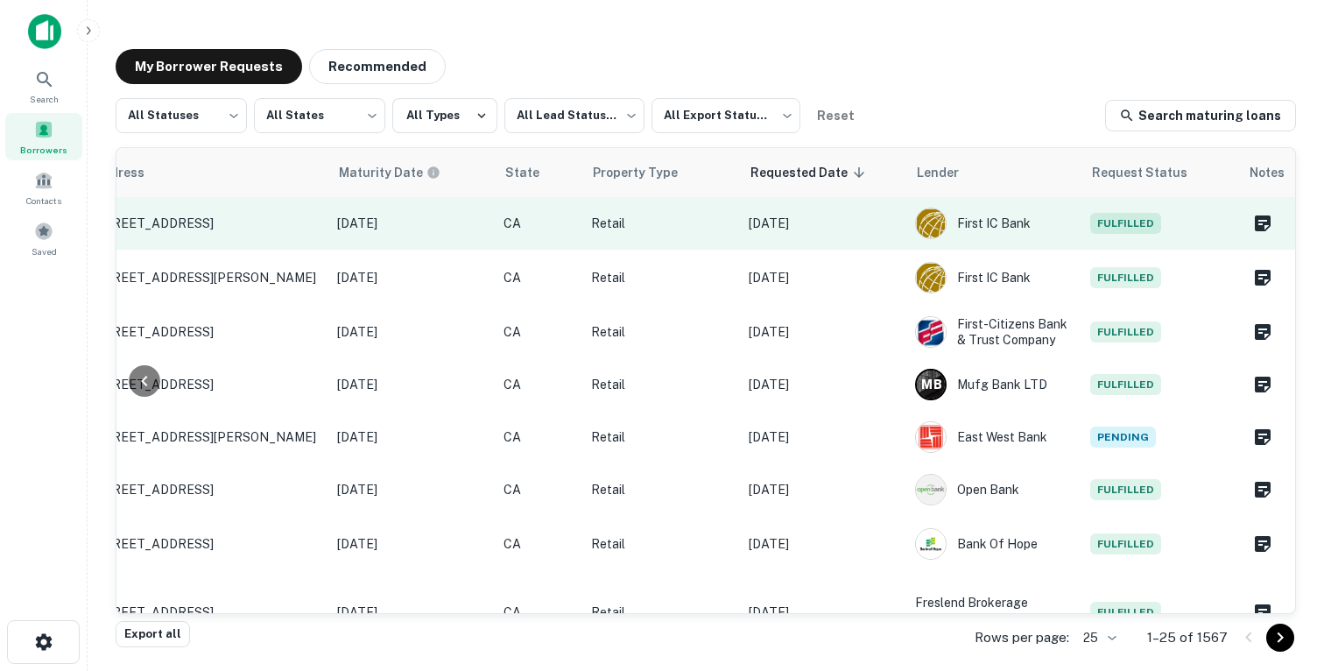
click at [882, 228] on p "Sep 24, 2025" at bounding box center [823, 223] width 149 height 19
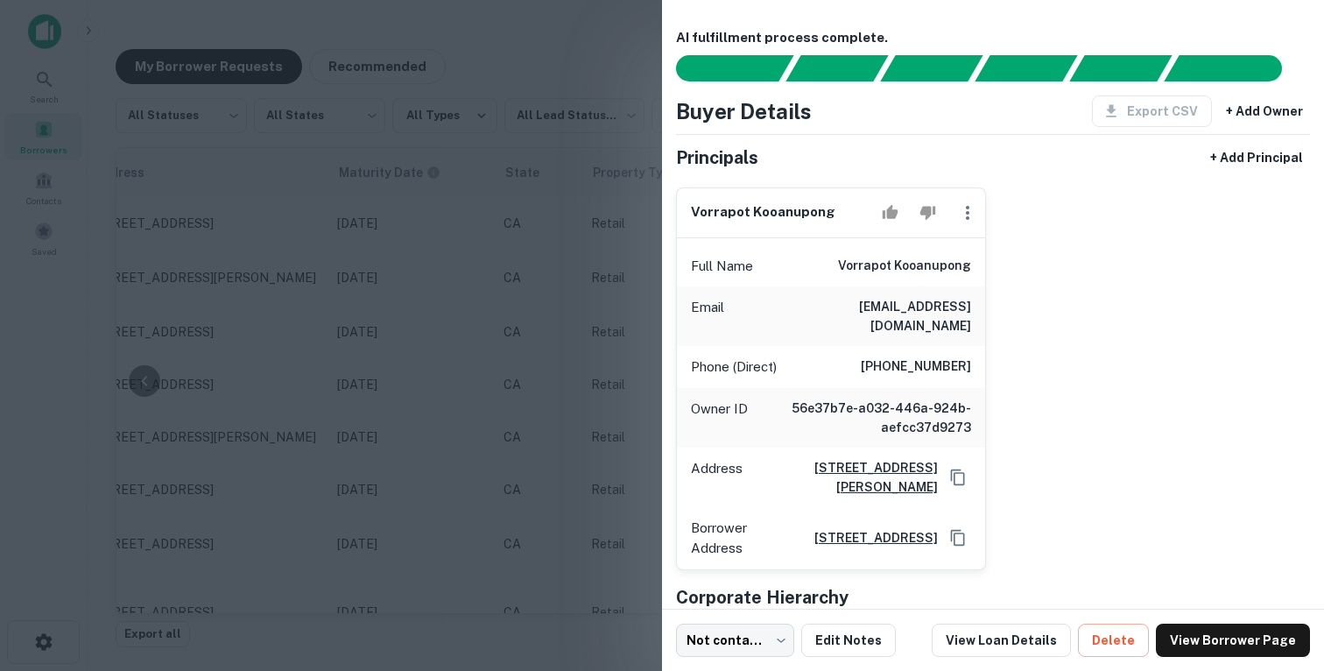
click at [580, 283] on div at bounding box center [662, 335] width 1324 height 671
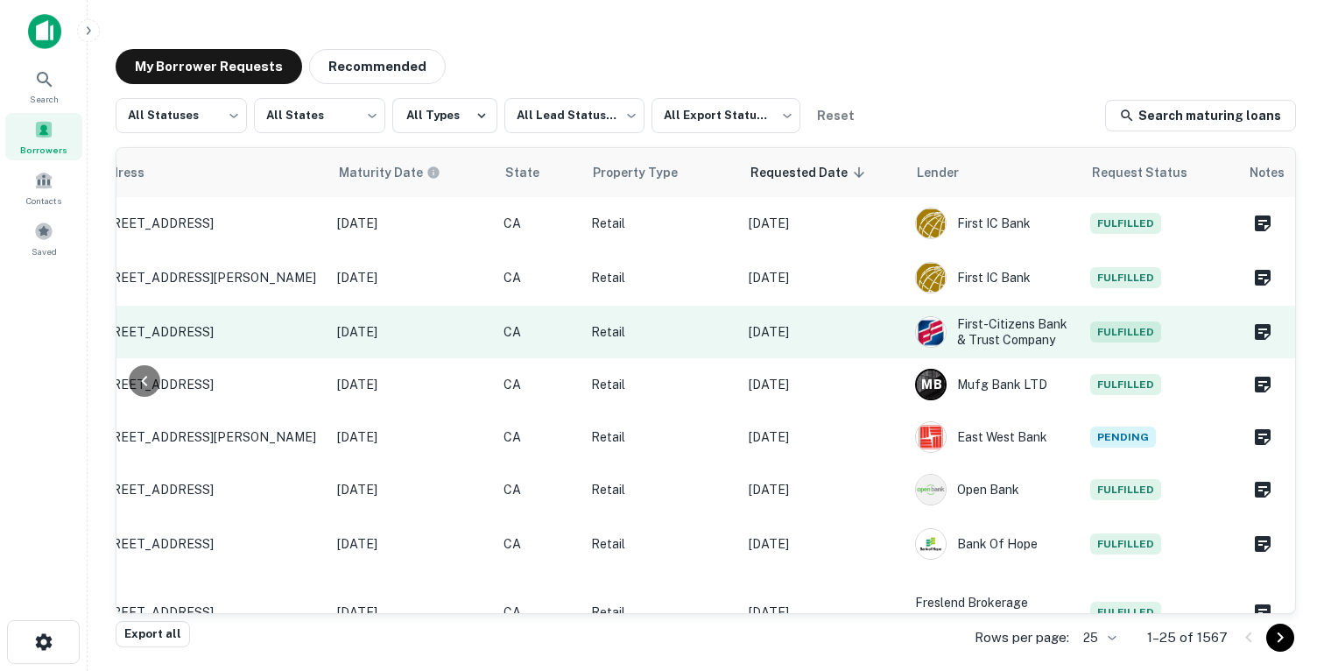
click at [863, 341] on p "[DATE]" at bounding box center [823, 331] width 149 height 19
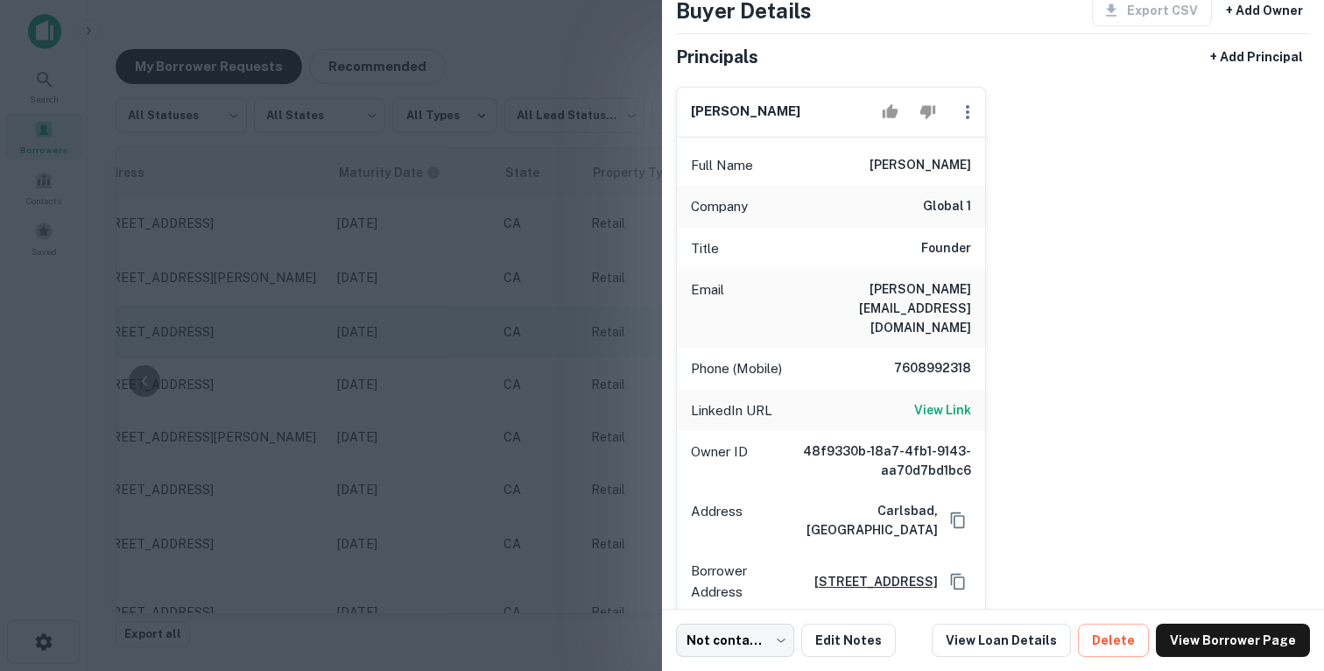
scroll to position [107, 0]
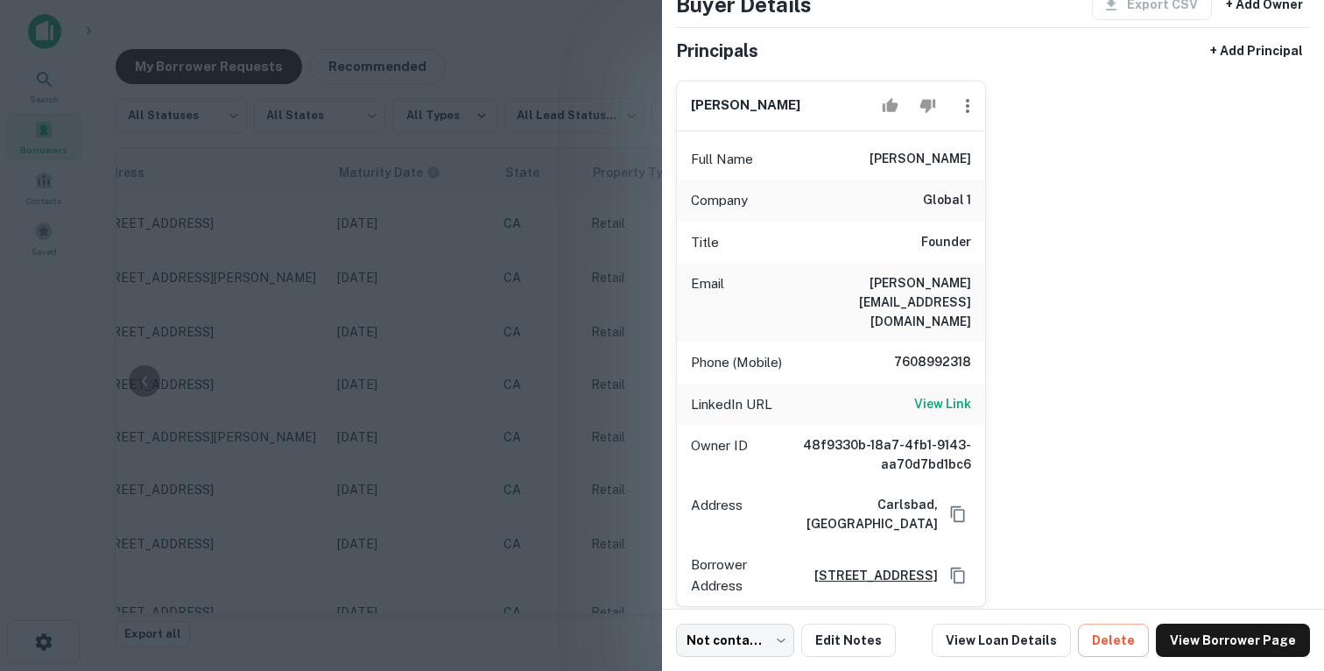
click at [631, 268] on div at bounding box center [662, 335] width 1324 height 671
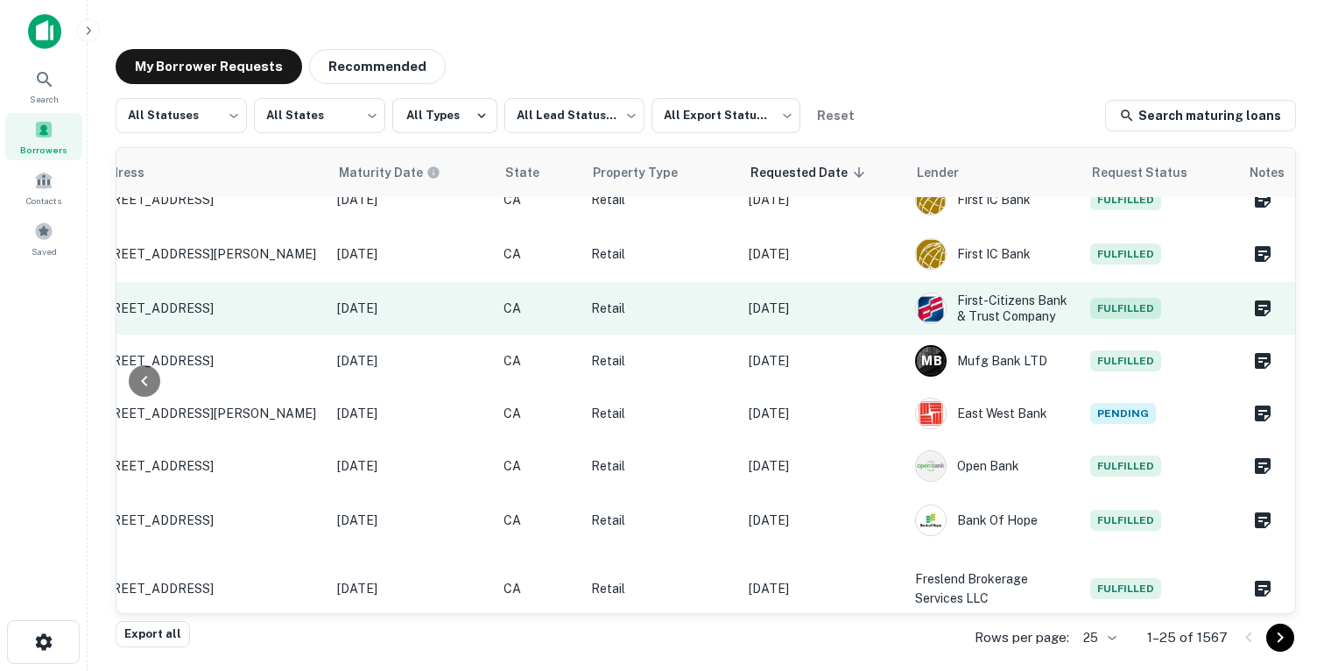
scroll to position [57, 758]
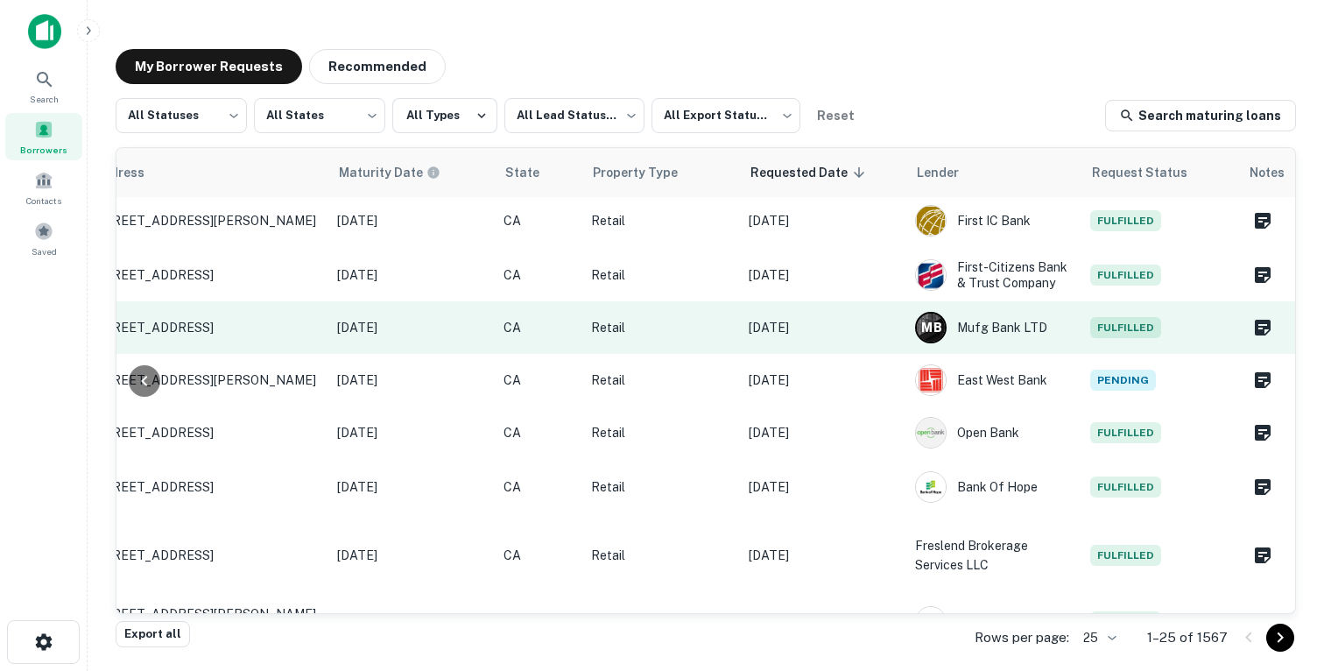
click at [881, 316] on td "[DATE]" at bounding box center [823, 327] width 166 height 53
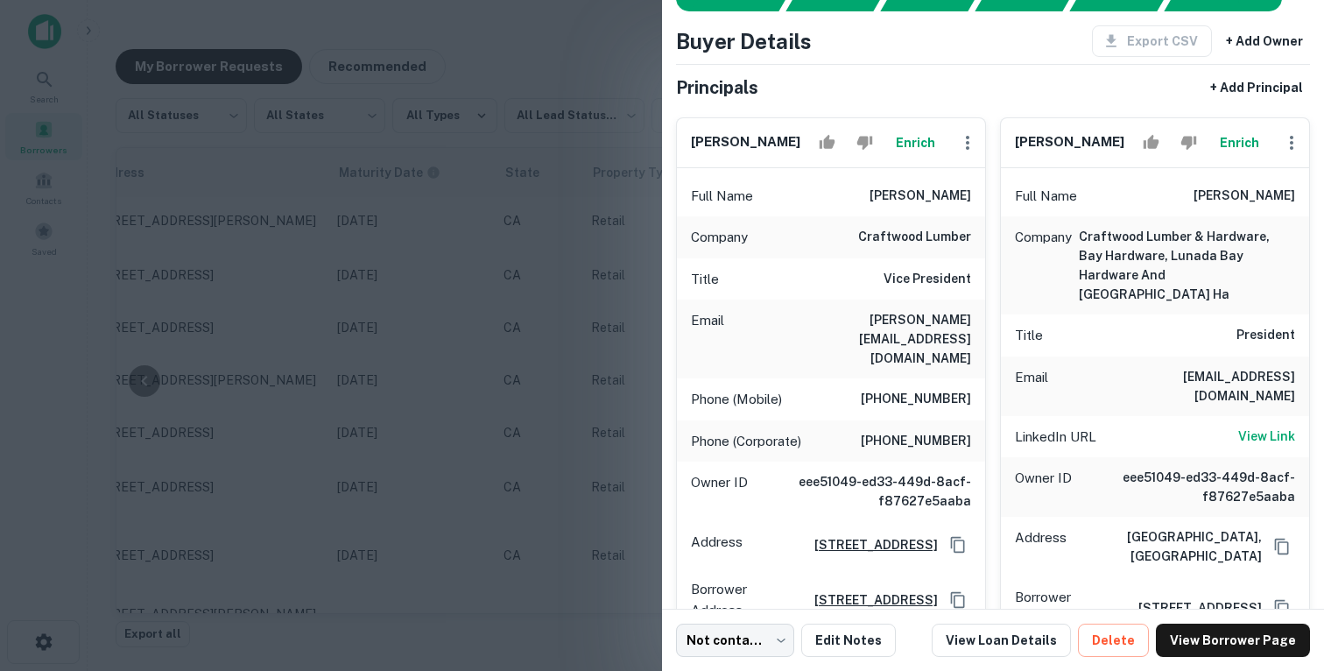
scroll to position [12, 0]
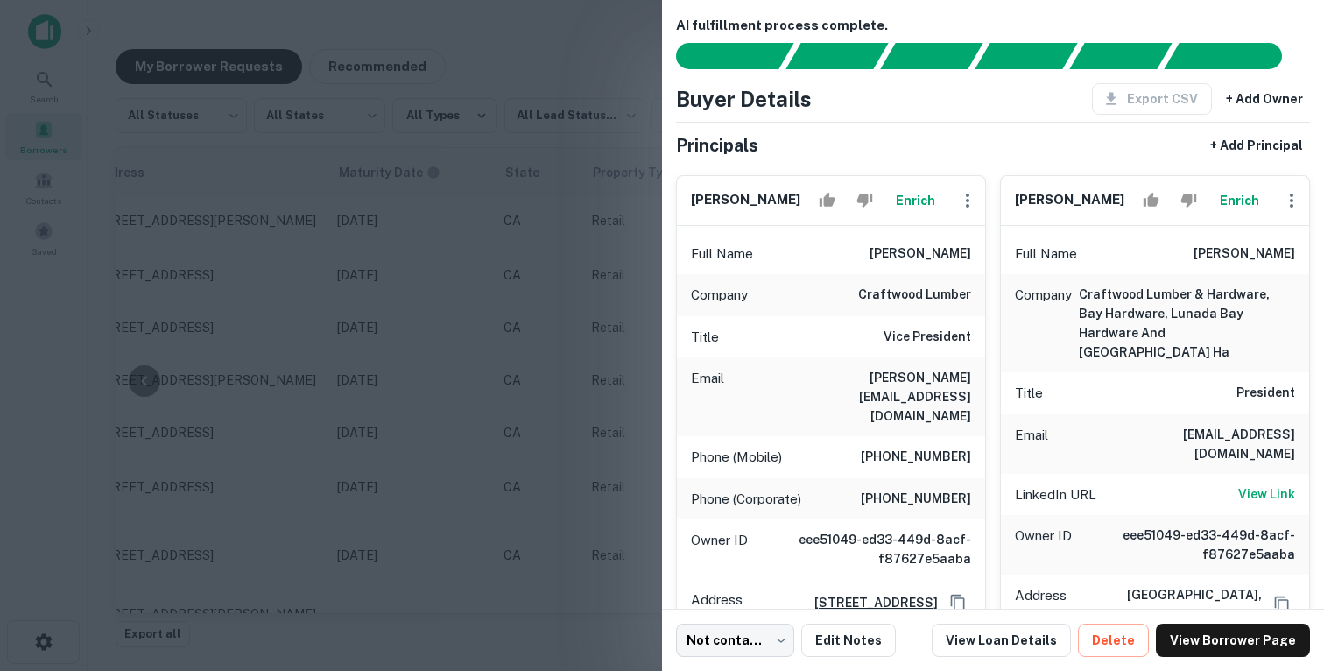
click at [562, 342] on div at bounding box center [662, 335] width 1324 height 671
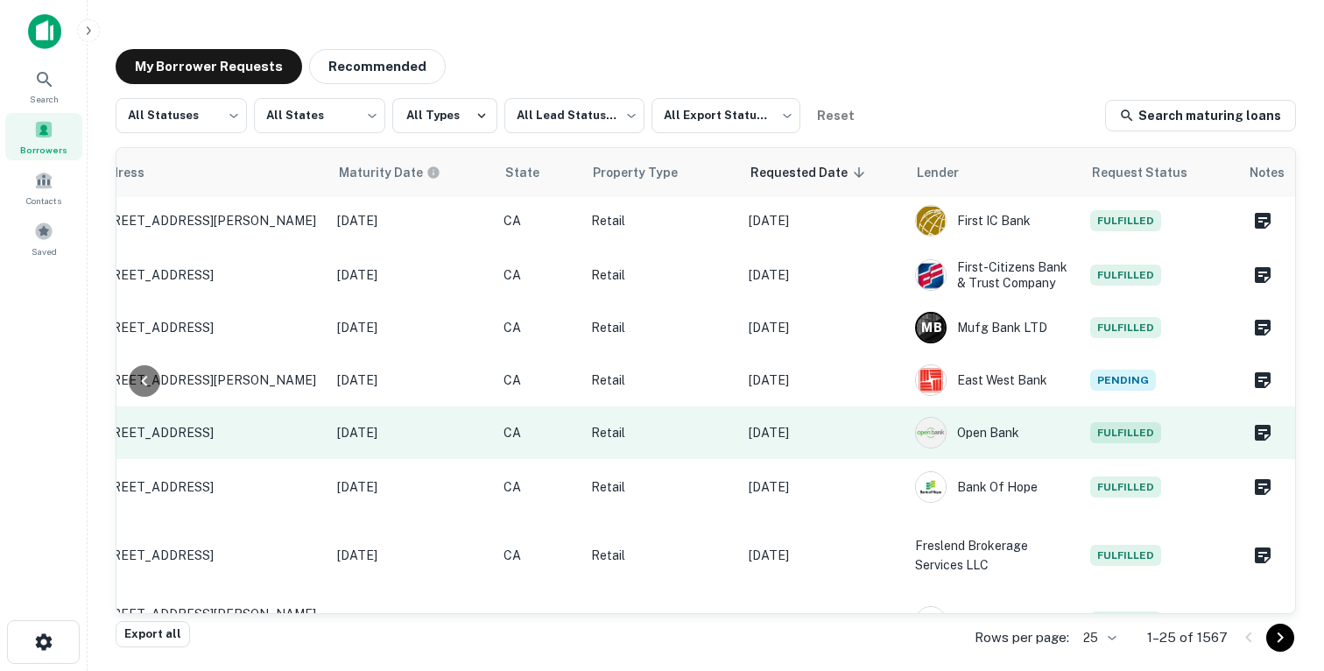
click at [877, 429] on p "[DATE]" at bounding box center [823, 432] width 149 height 19
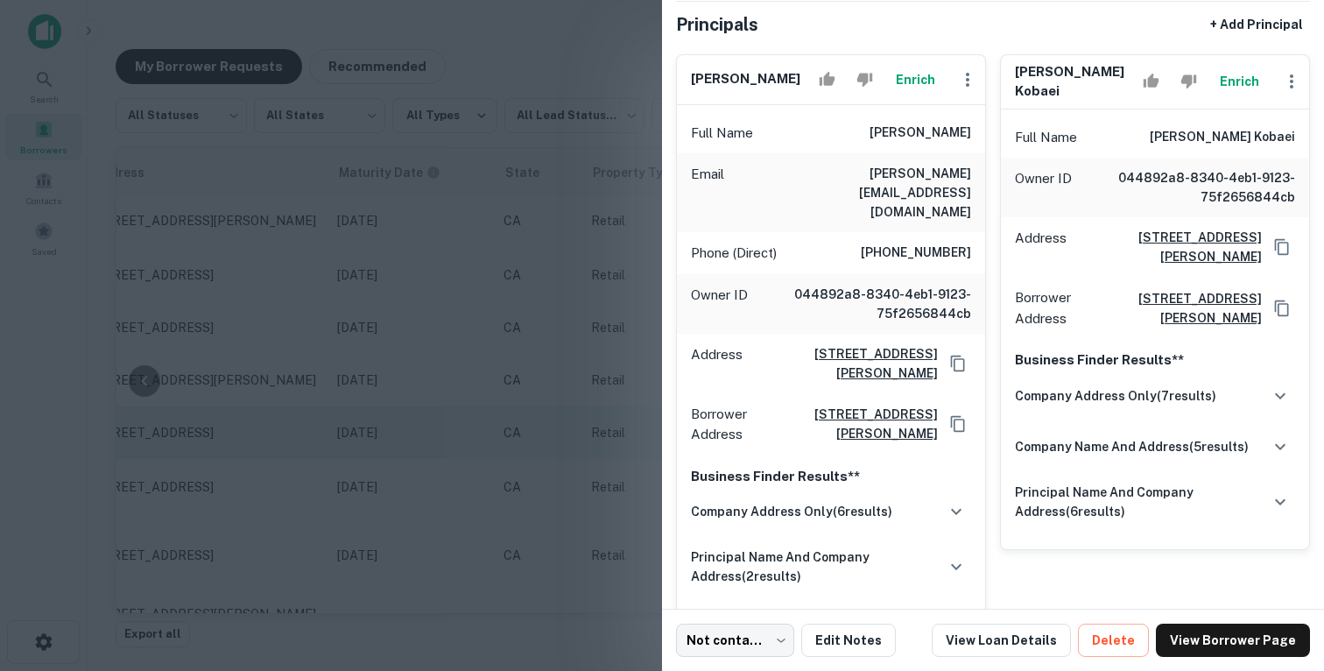
scroll to position [158, 0]
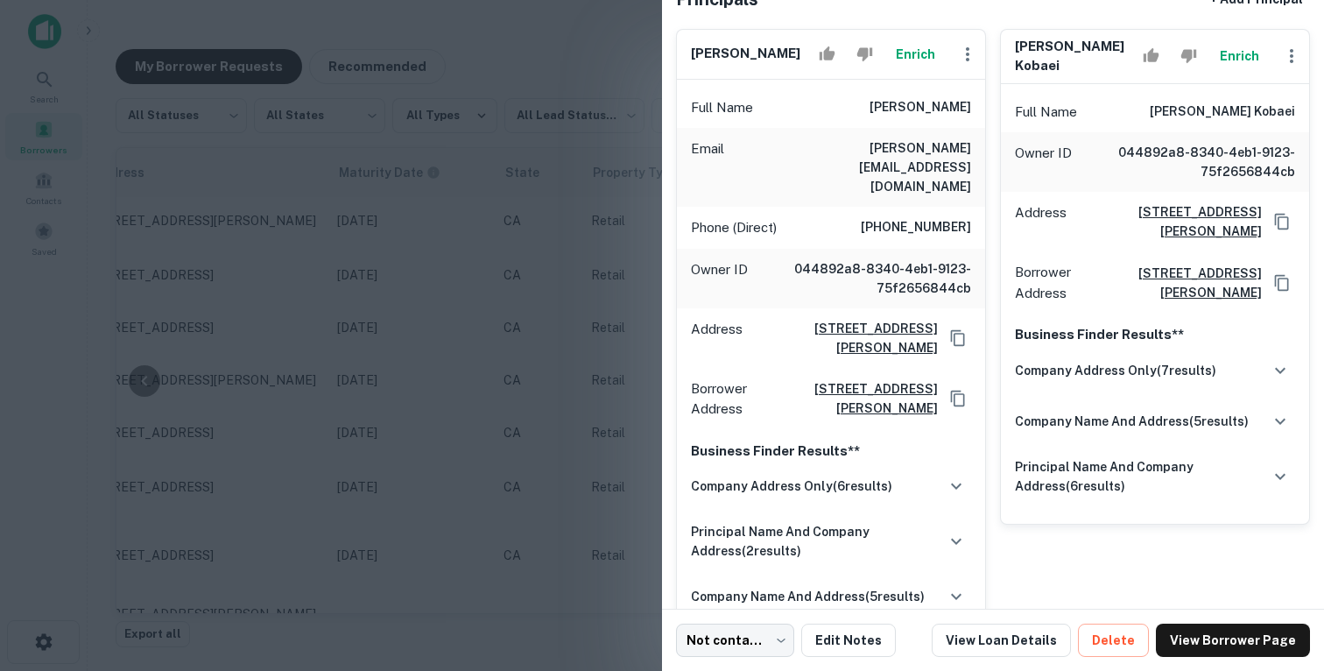
click at [531, 411] on div at bounding box center [662, 335] width 1324 height 671
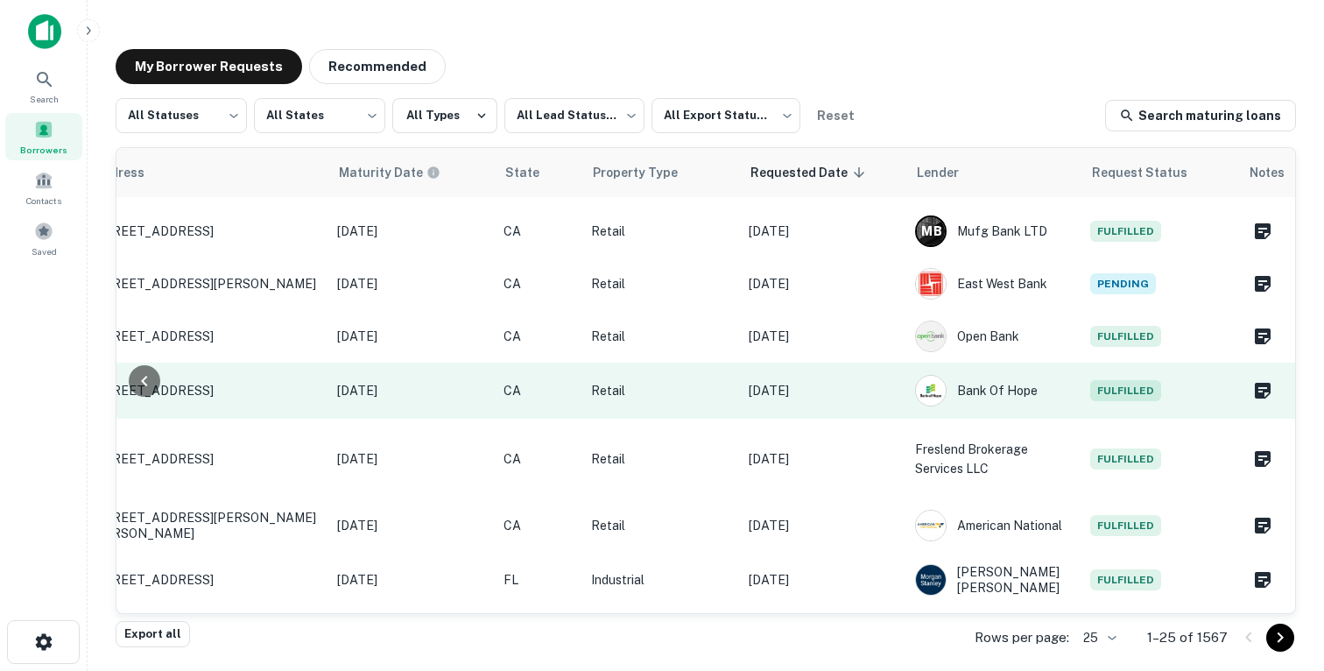
scroll to position [164, 758]
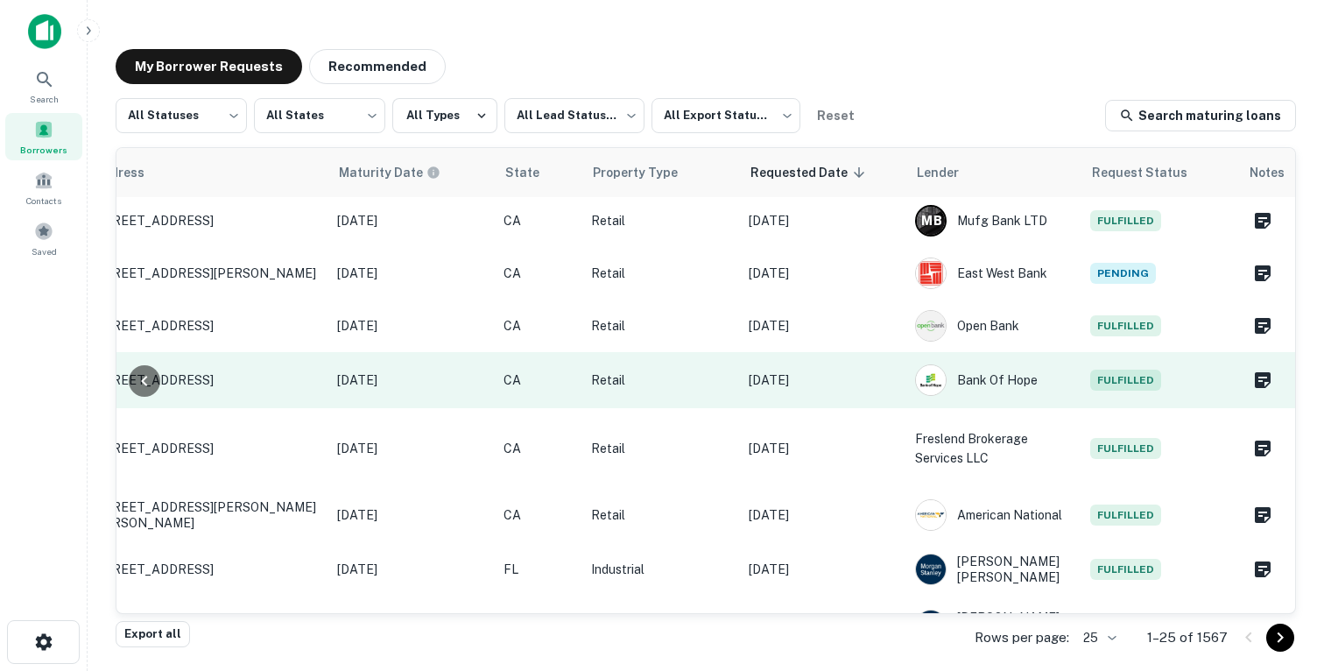
click at [889, 374] on p "[DATE]" at bounding box center [823, 379] width 149 height 19
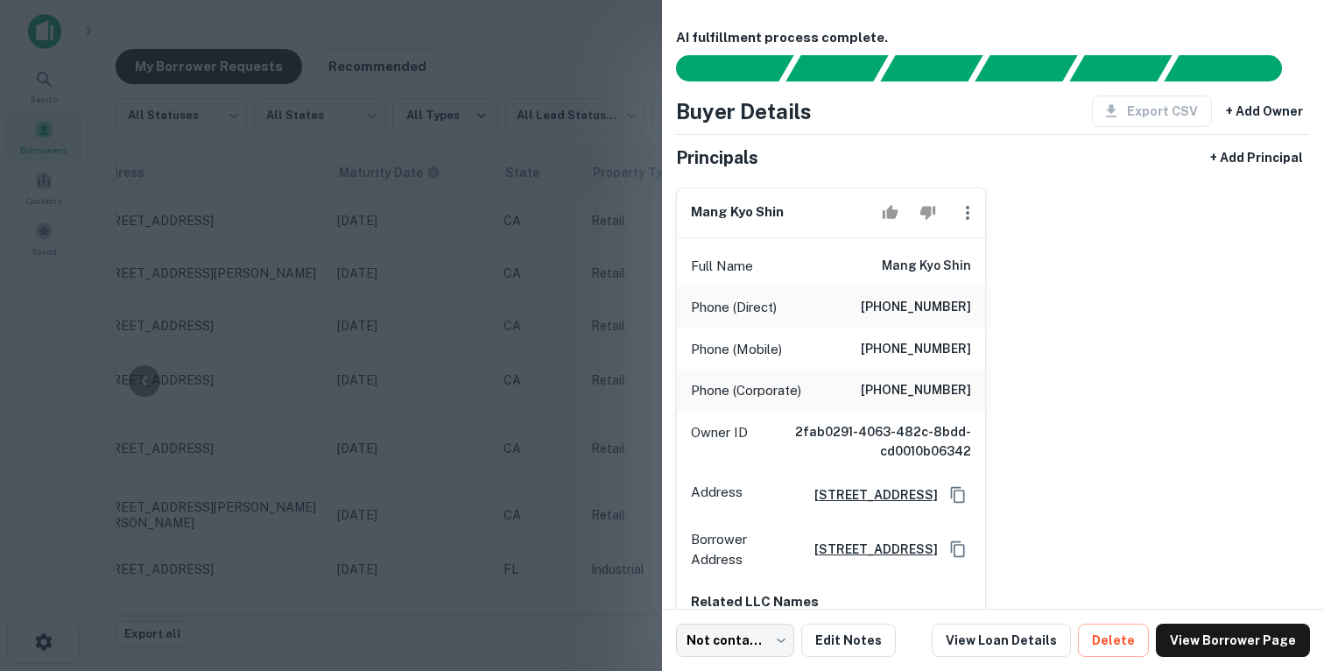
click at [512, 420] on div at bounding box center [662, 335] width 1324 height 671
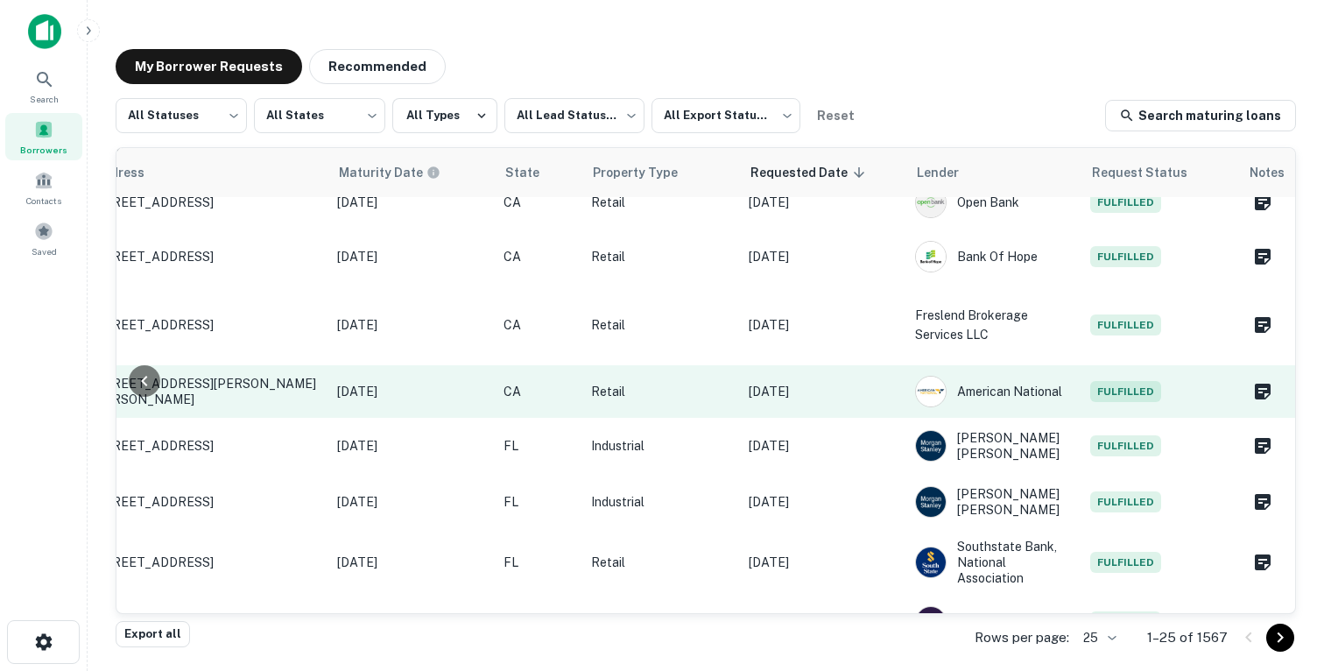
scroll to position [303, 758]
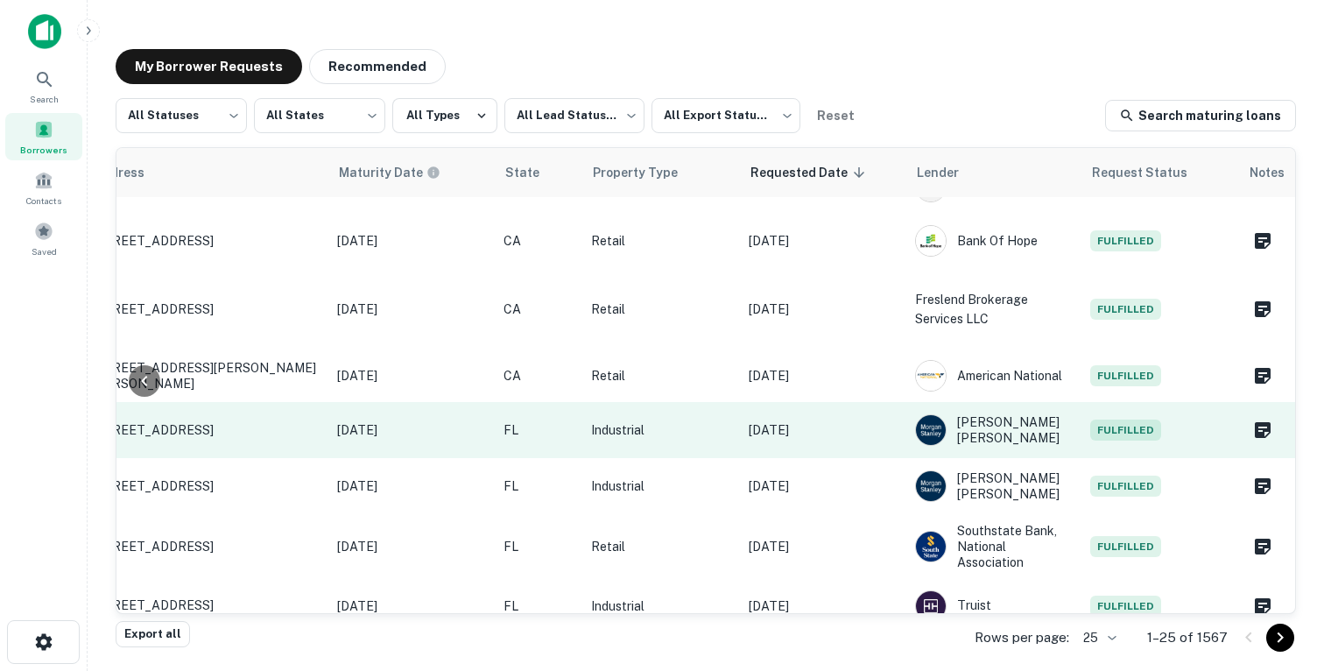
click at [845, 405] on td "[DATE]" at bounding box center [823, 430] width 166 height 56
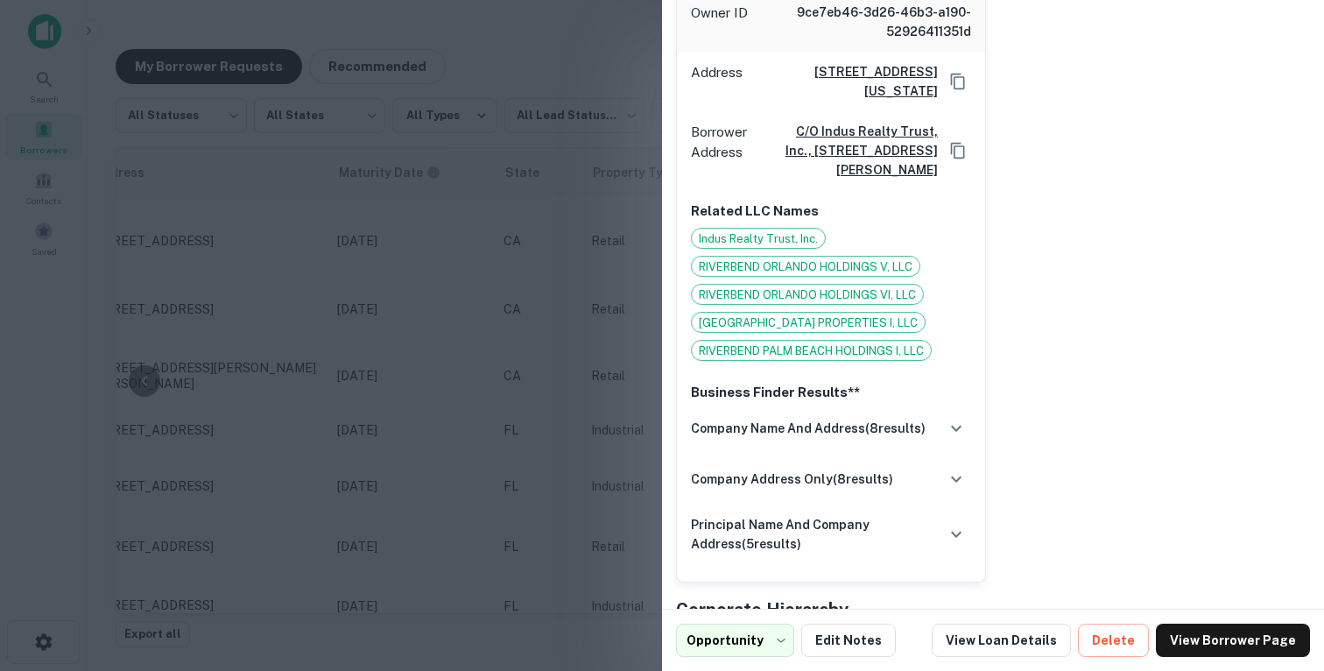
scroll to position [565, 0]
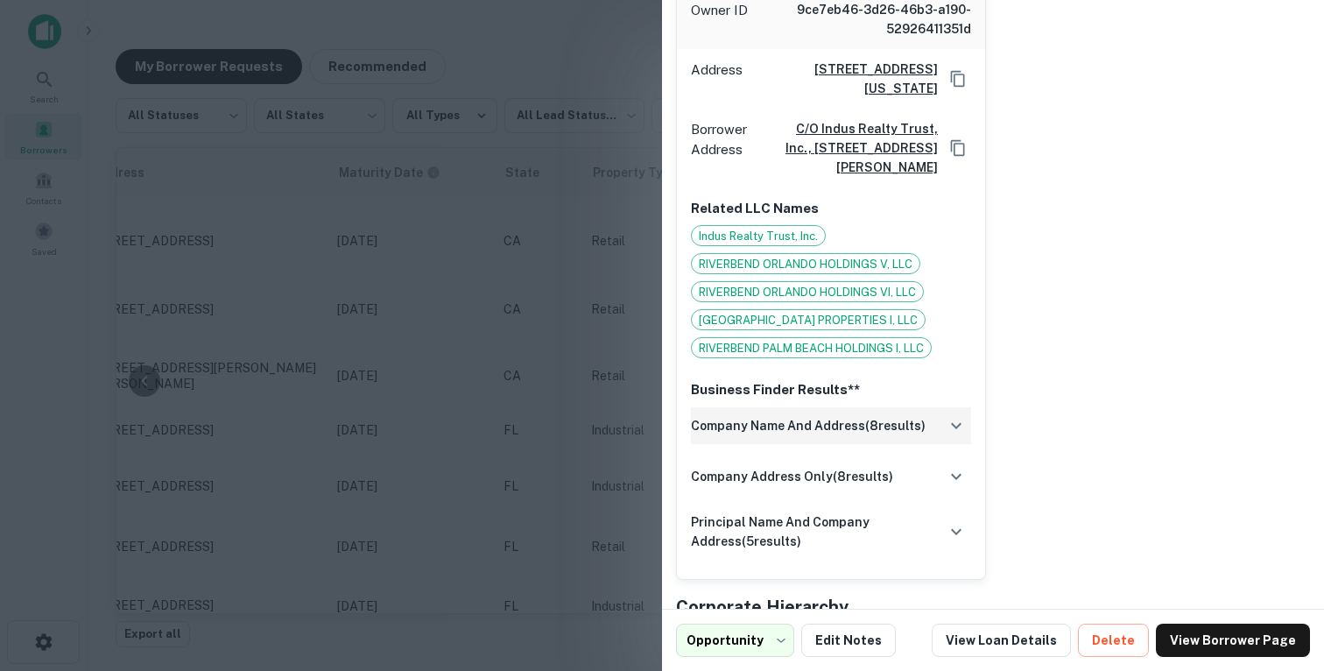
click at [817, 416] on h6 "company name and address ( 8 results)" at bounding box center [808, 425] width 235 height 19
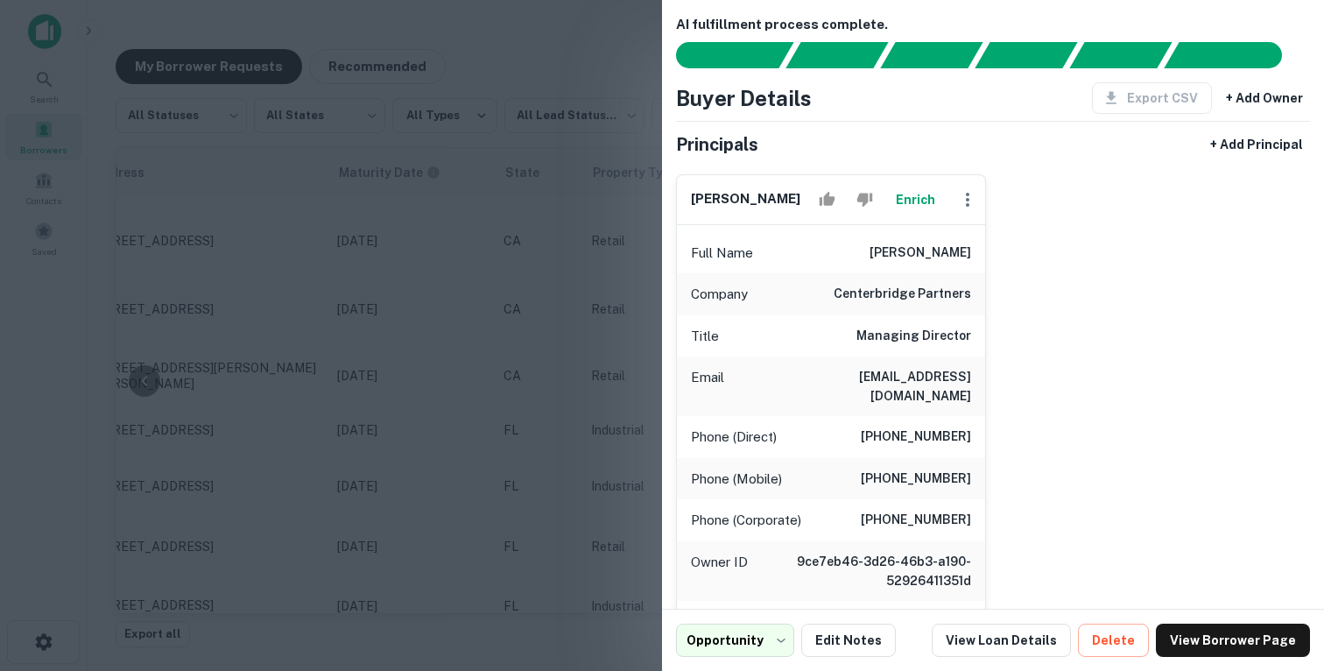
scroll to position [0, 0]
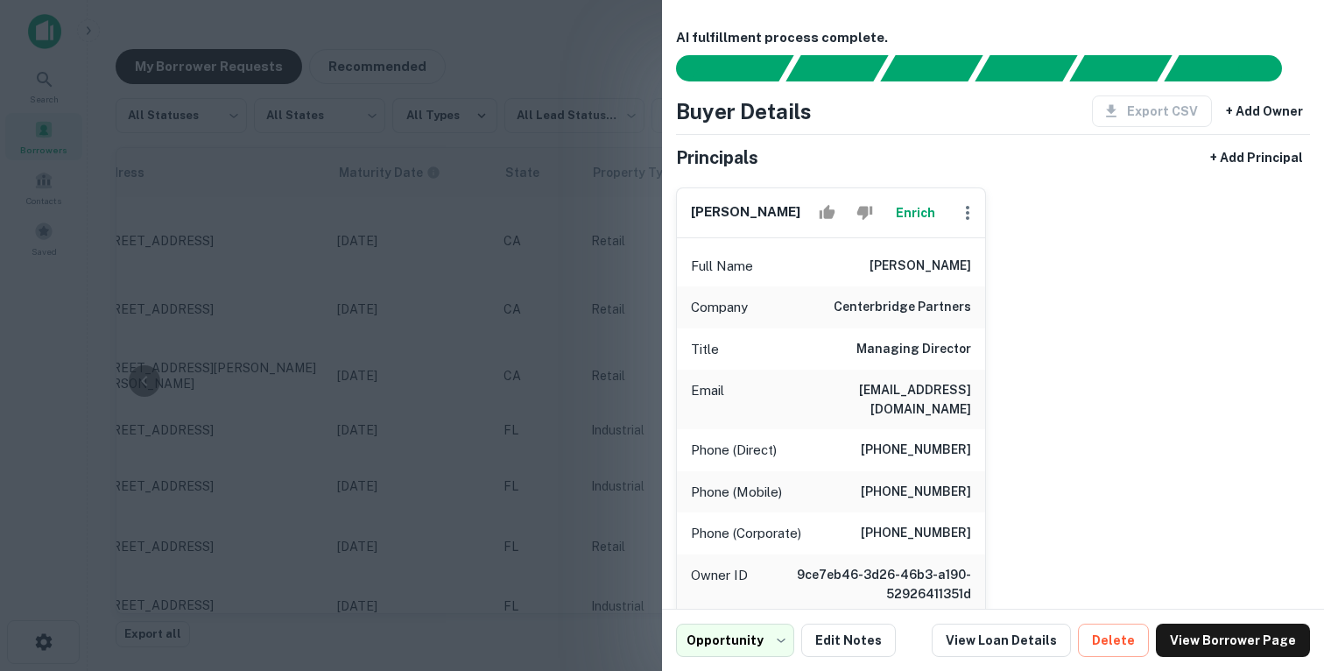
click at [527, 329] on div at bounding box center [662, 335] width 1324 height 671
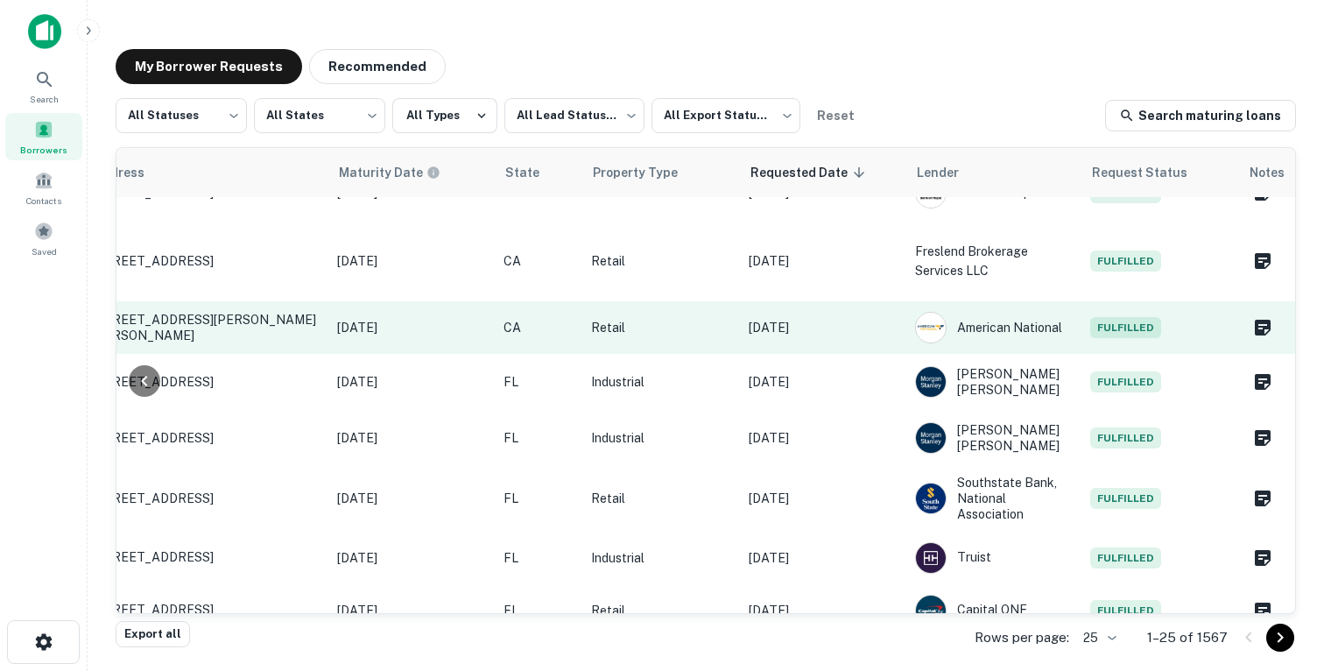
scroll to position [437, 758]
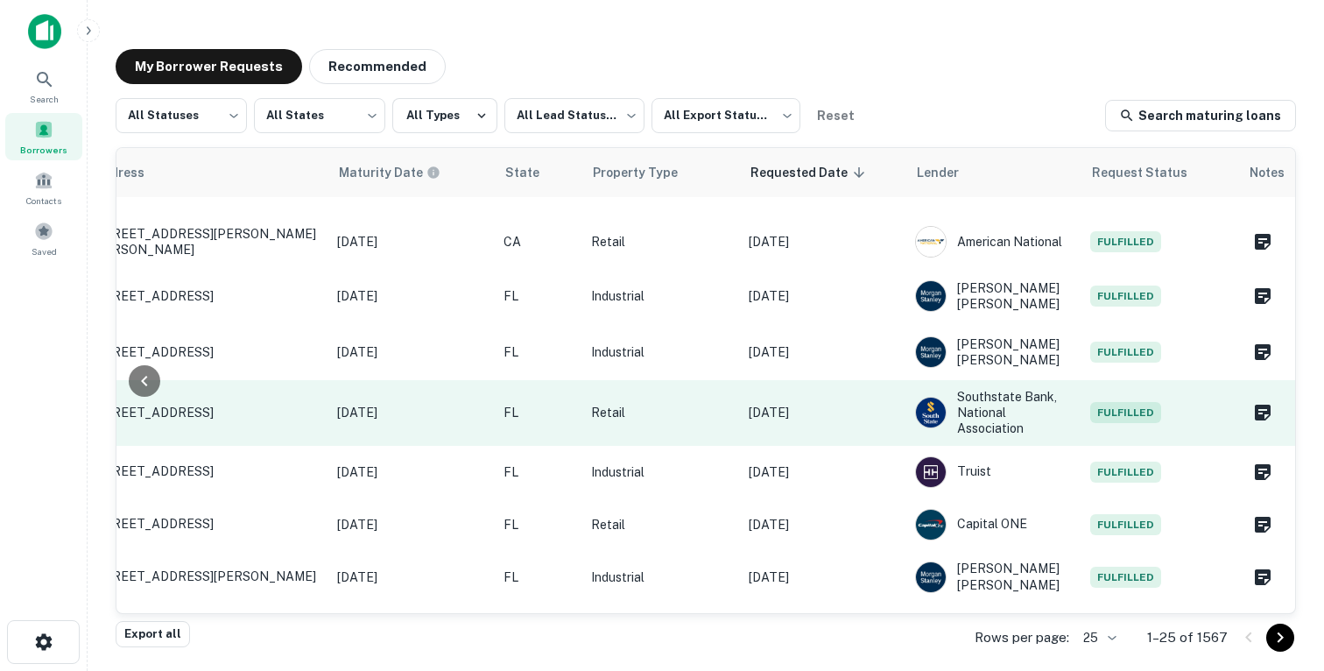
click at [869, 403] on p "[DATE]" at bounding box center [823, 412] width 149 height 19
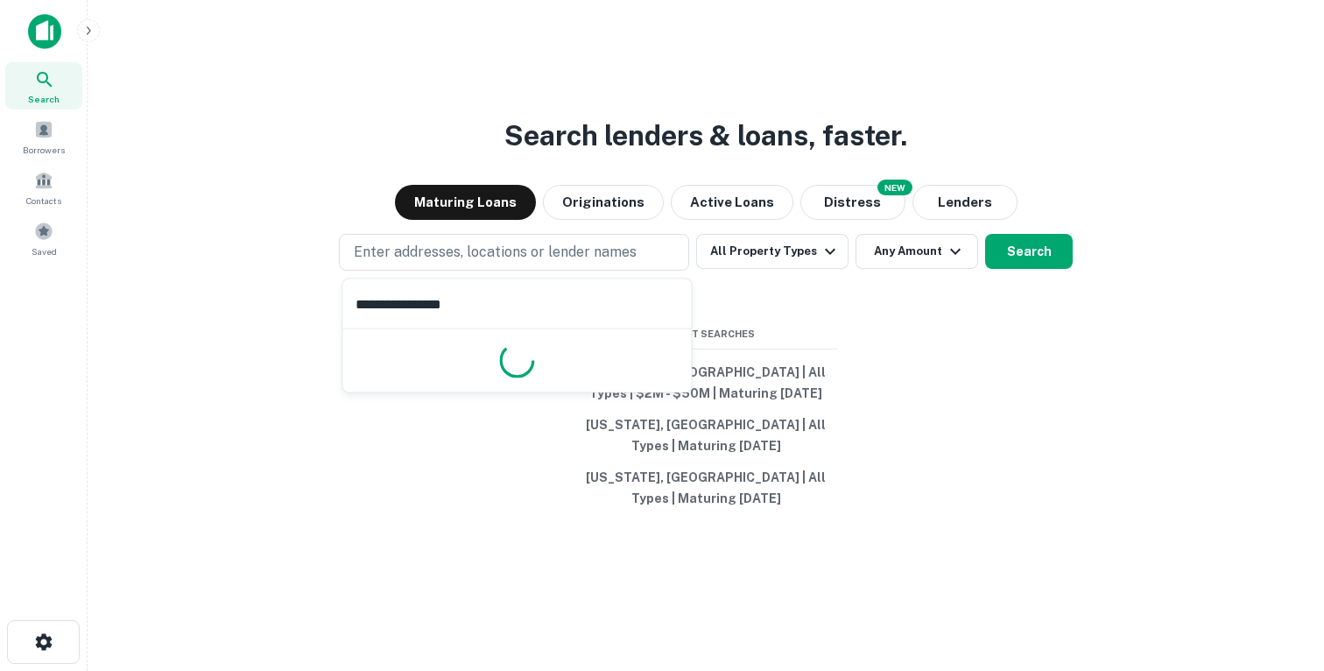
type input "**********"
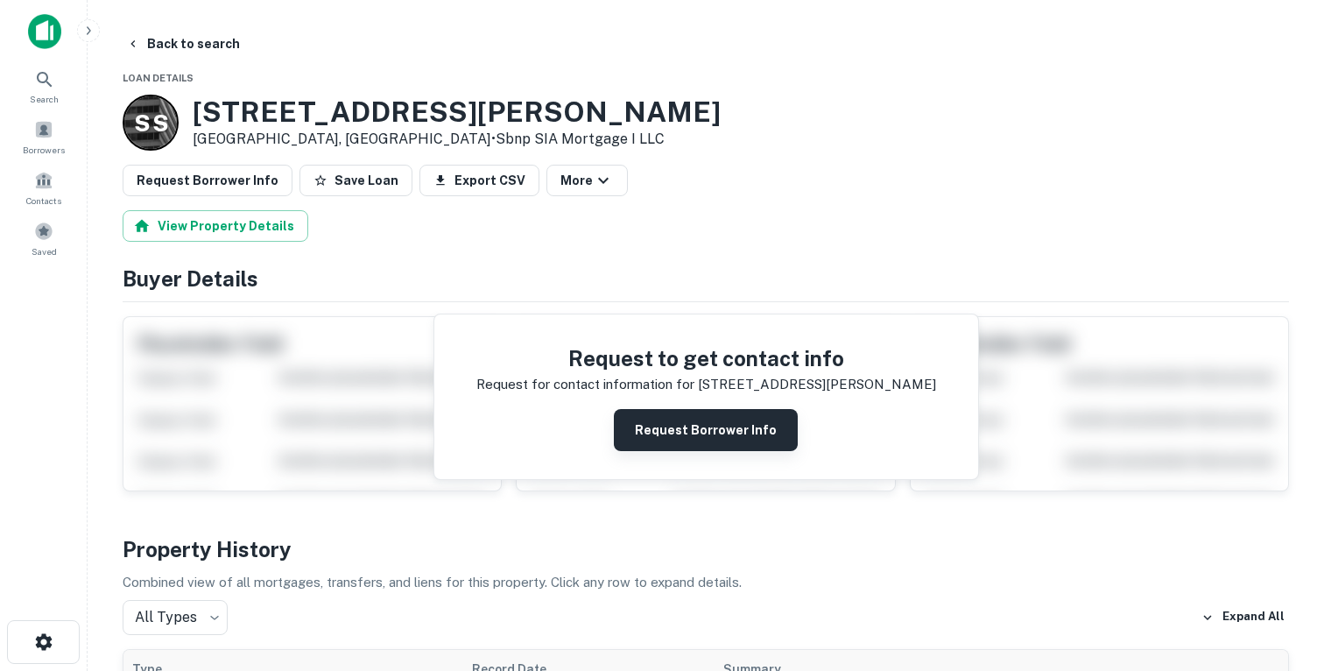
click at [734, 432] on button "Request Borrower Info" at bounding box center [706, 430] width 184 height 42
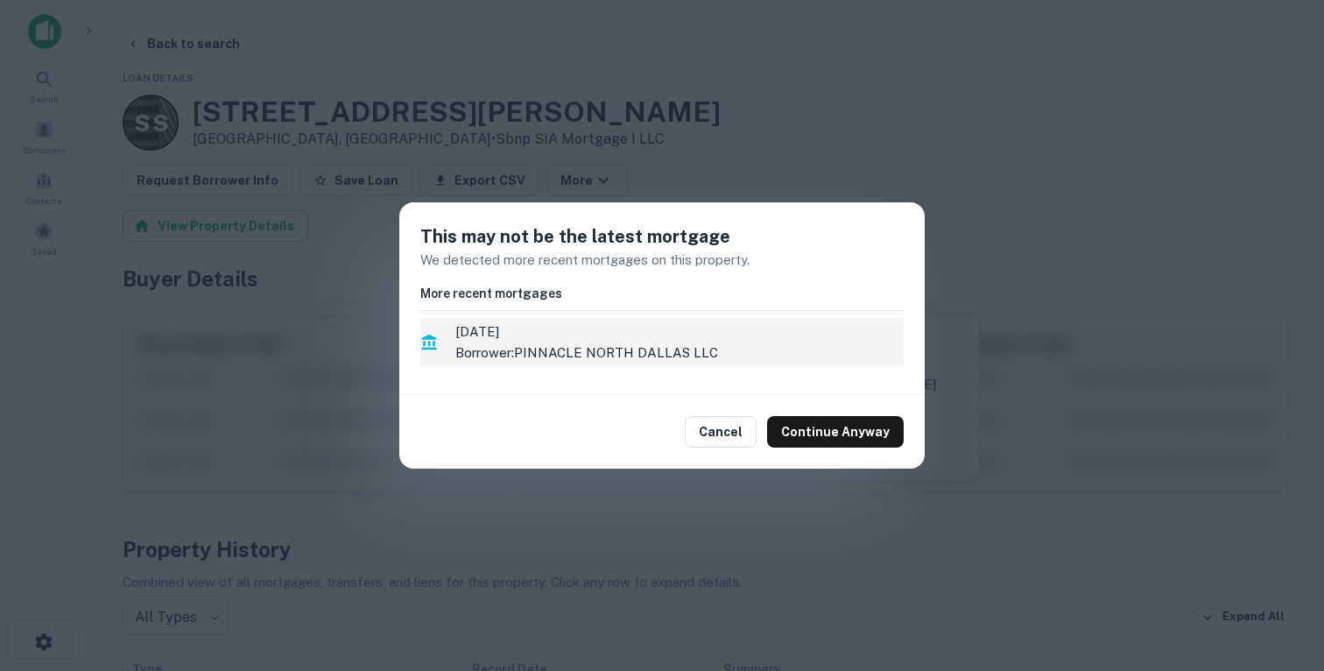
click at [522, 348] on p "Borrower: PINNACLE NORTH DALLAS LLC" at bounding box center [679, 352] width 448 height 21
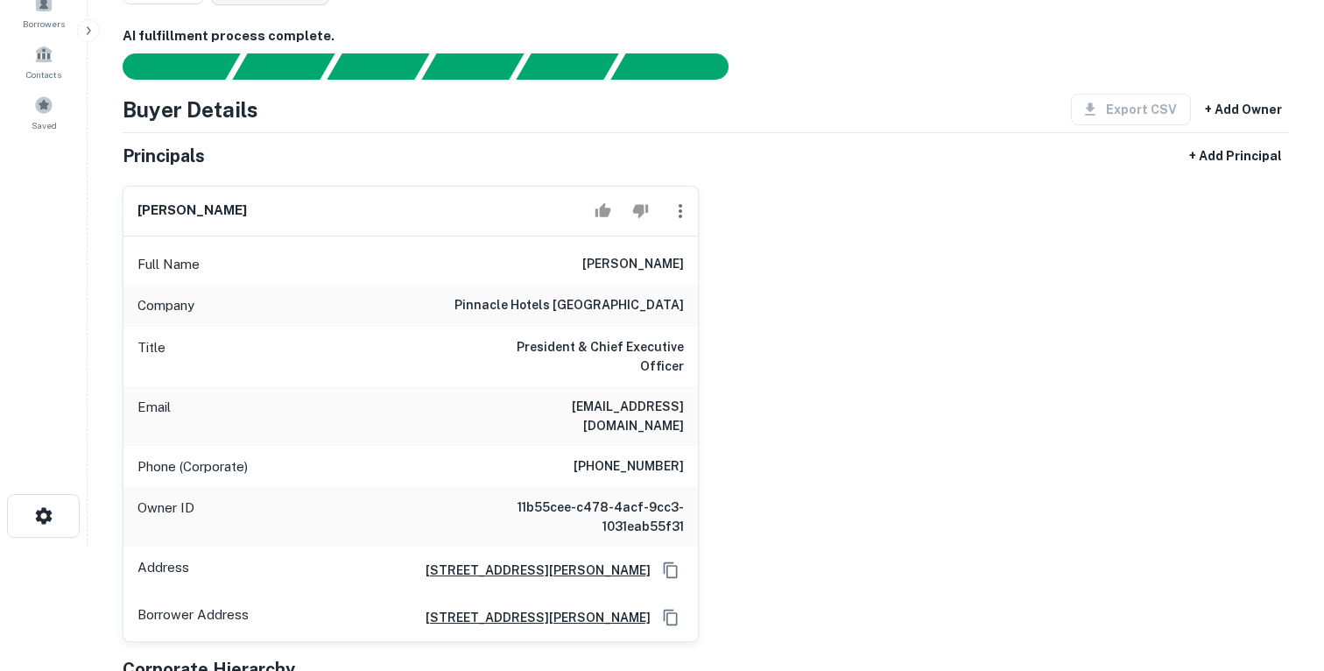
scroll to position [123, 0]
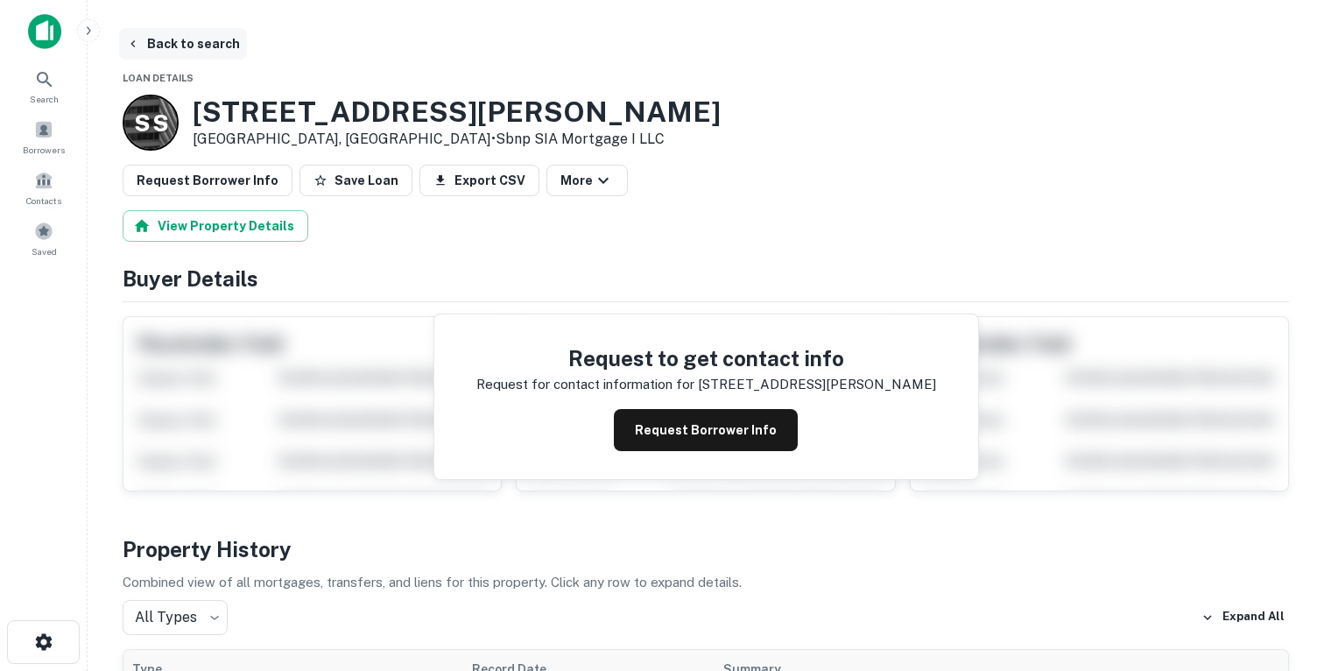
click at [211, 45] on button "Back to search" at bounding box center [183, 44] width 128 height 32
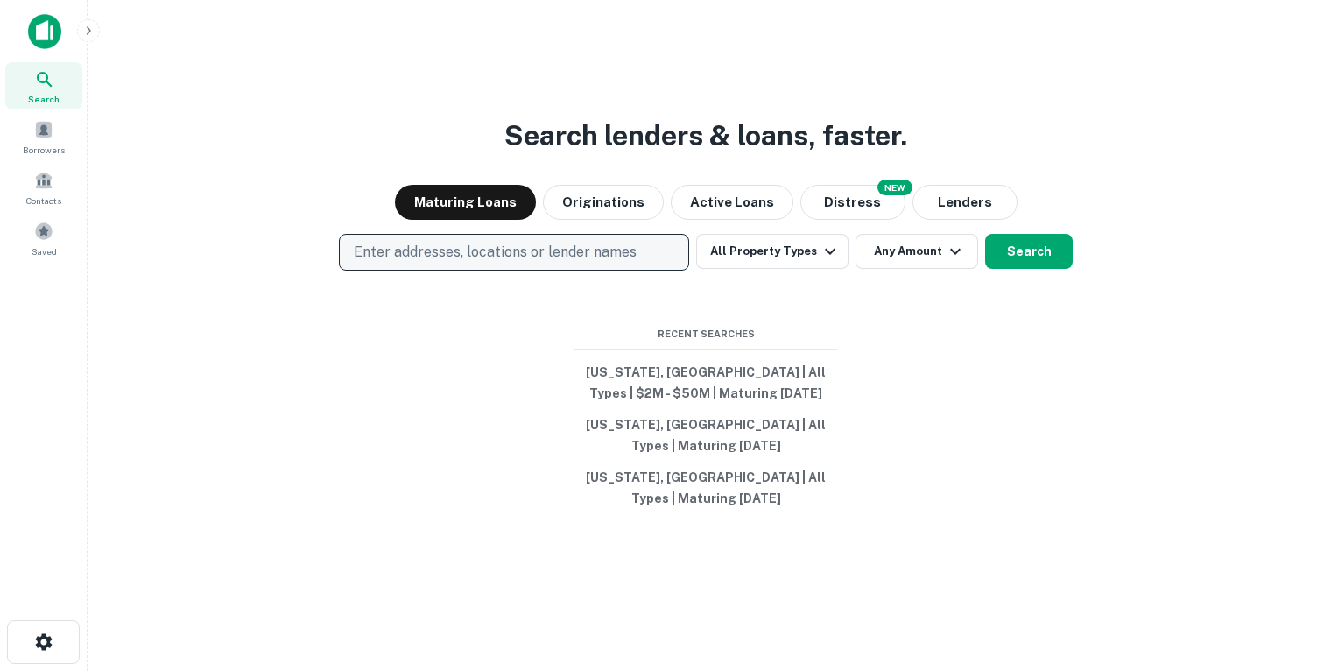
click at [394, 242] on p "Enter addresses, locations or lender names" at bounding box center [495, 252] width 283 height 21
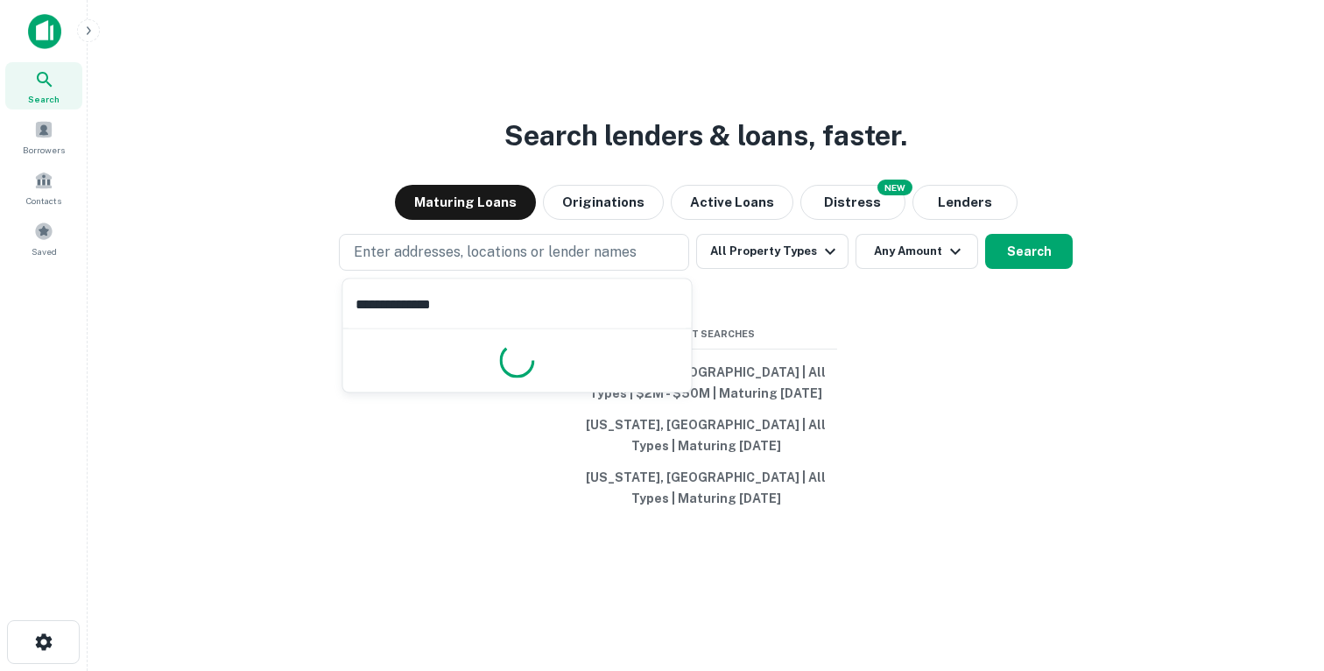
type input "**********"
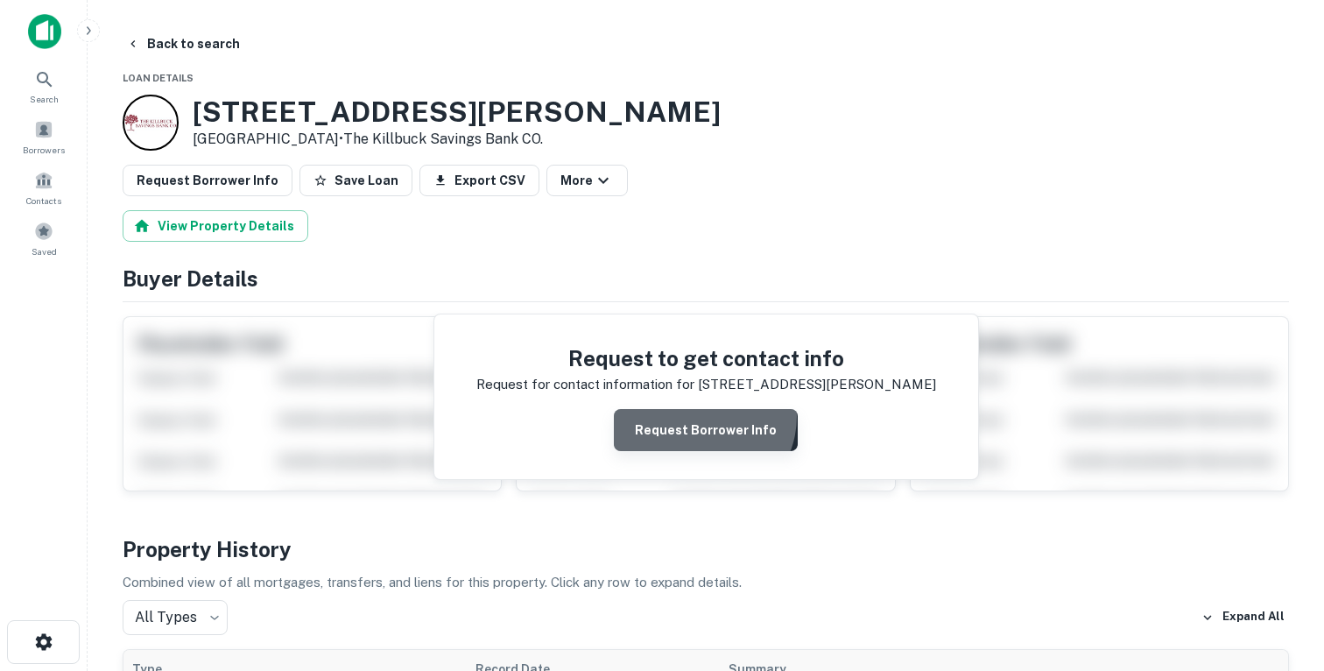
click at [704, 418] on button "Request Borrower Info" at bounding box center [706, 430] width 184 height 42
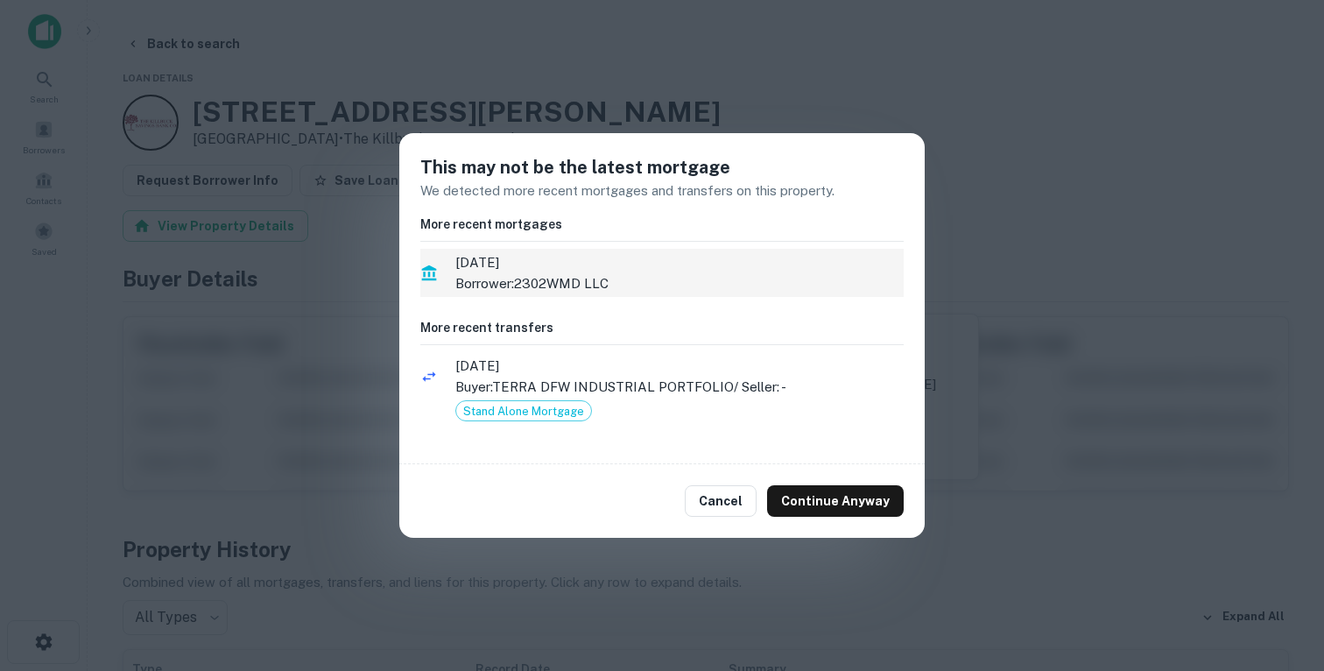
click at [656, 275] on p "Borrower: 2302WMD LLC" at bounding box center [679, 283] width 448 height 21
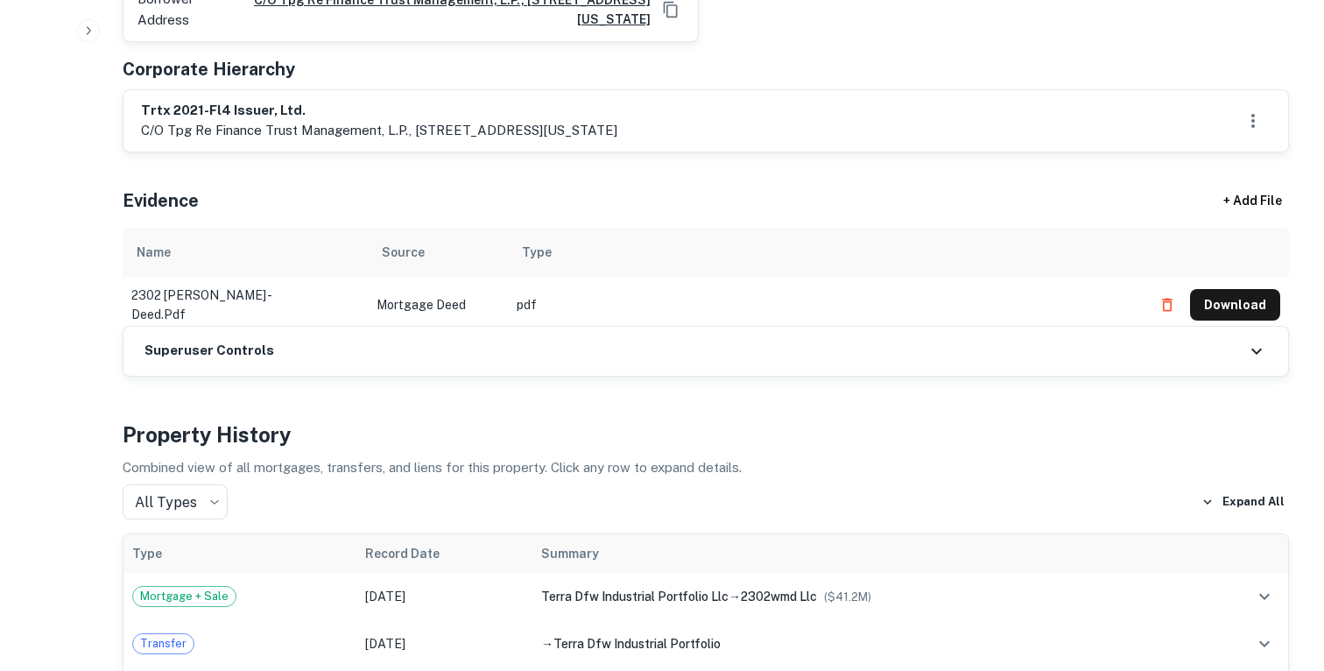
scroll to position [928, 0]
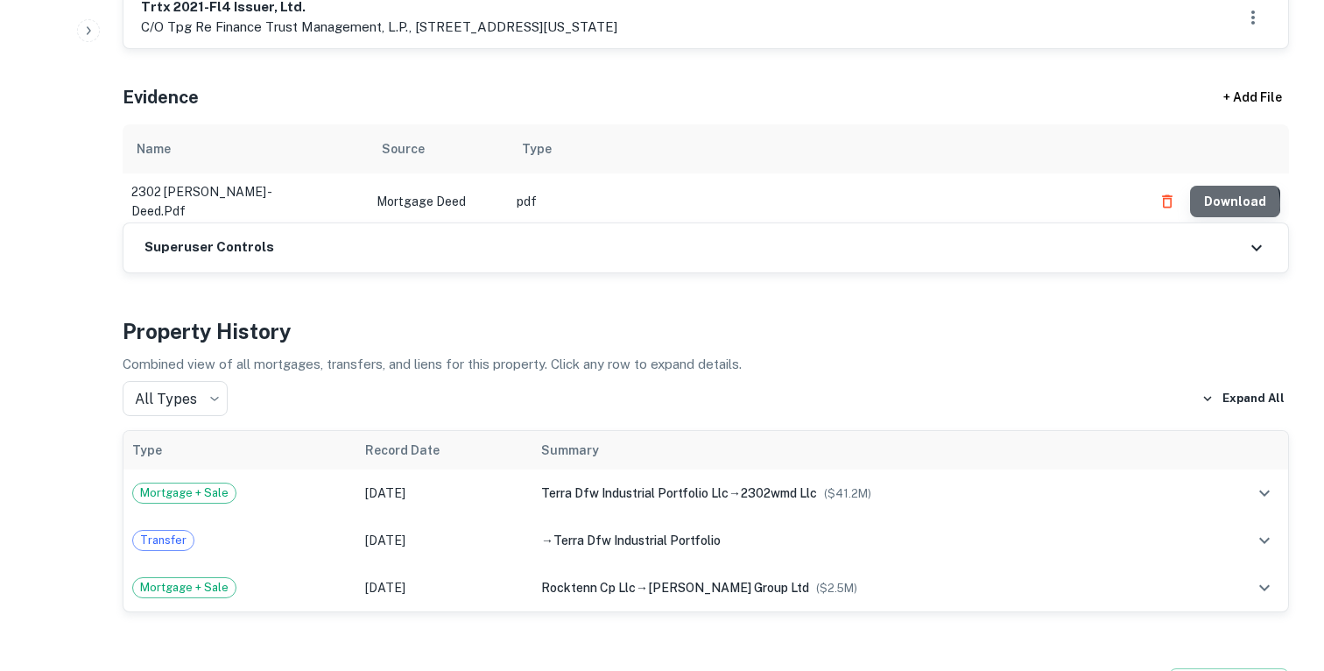
click at [1223, 186] on button "Download" at bounding box center [1235, 202] width 90 height 32
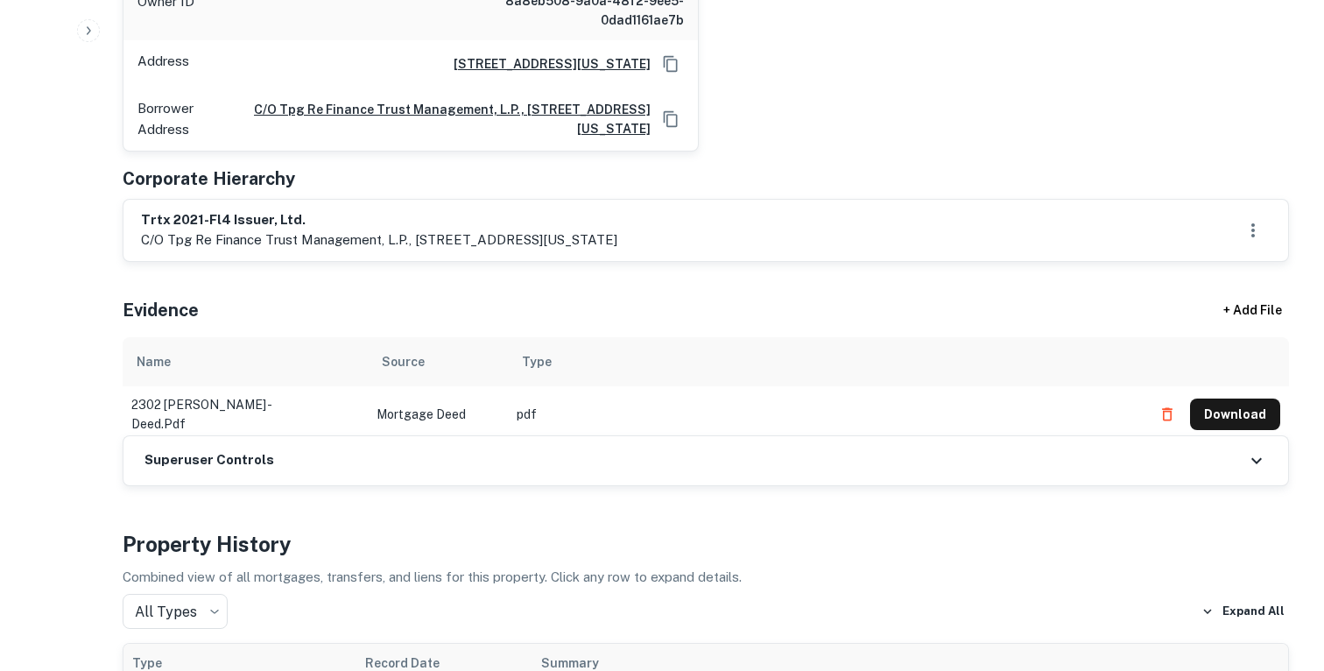
scroll to position [714, 0]
click at [200, 211] on h6 "trtx 2021-fl4 issuer, ltd." at bounding box center [379, 221] width 476 height 20
click at [236, 230] on p "c/o tpg re finance trust management, l.p., [STREET_ADDRESS][US_STATE]" at bounding box center [379, 240] width 476 height 21
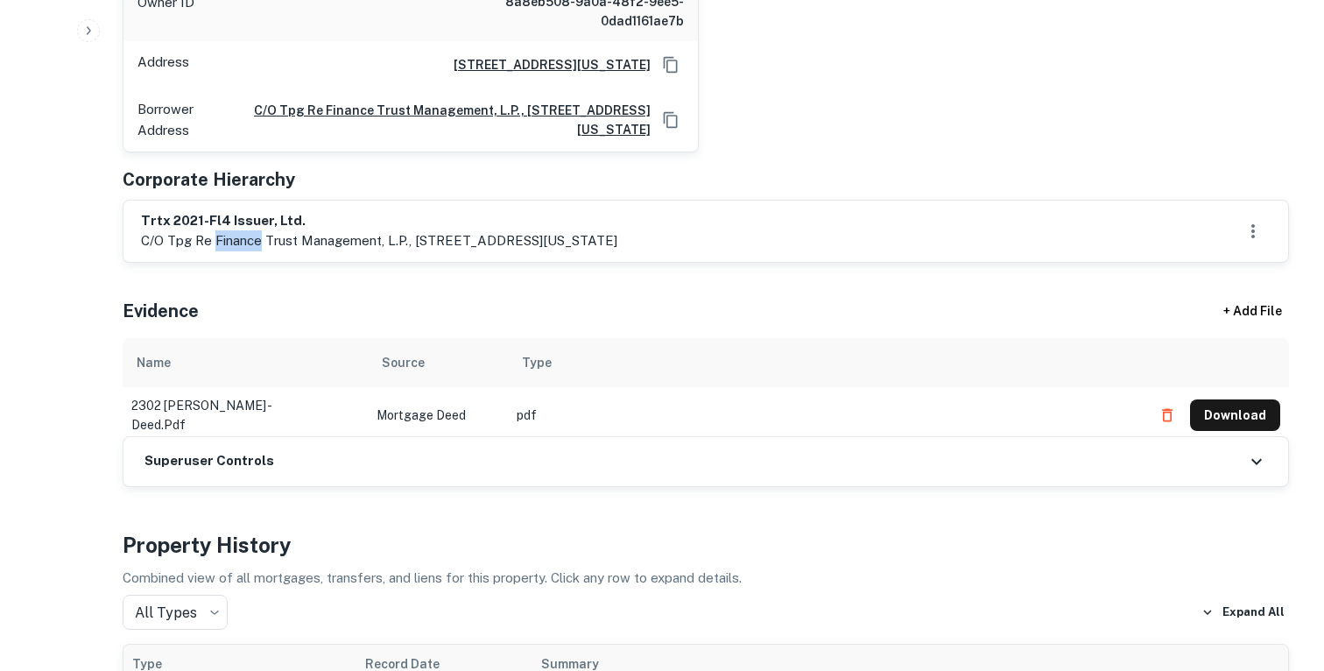
click at [236, 230] on p "c/o tpg re finance trust management, l.p., [STREET_ADDRESS][US_STATE]" at bounding box center [379, 240] width 476 height 21
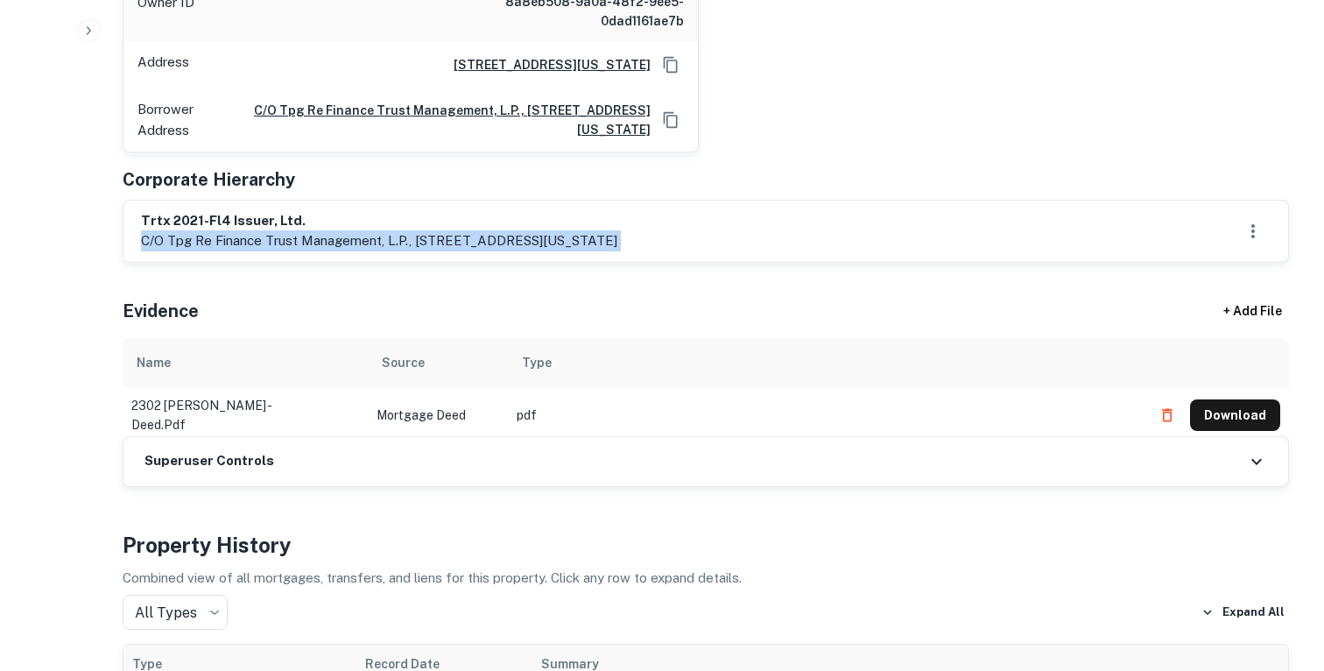
click at [236, 230] on p "c/o tpg re finance trust management, l.p., [STREET_ADDRESS][US_STATE]" at bounding box center [379, 240] width 476 height 21
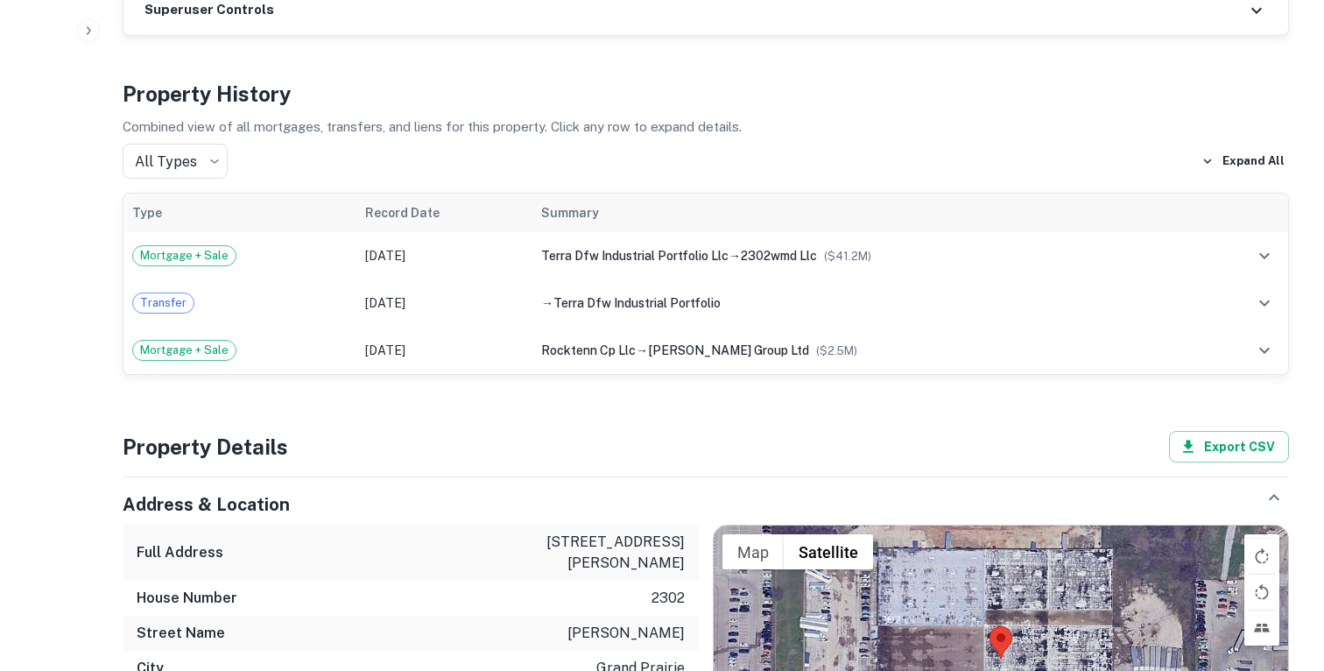
scroll to position [1269, 0]
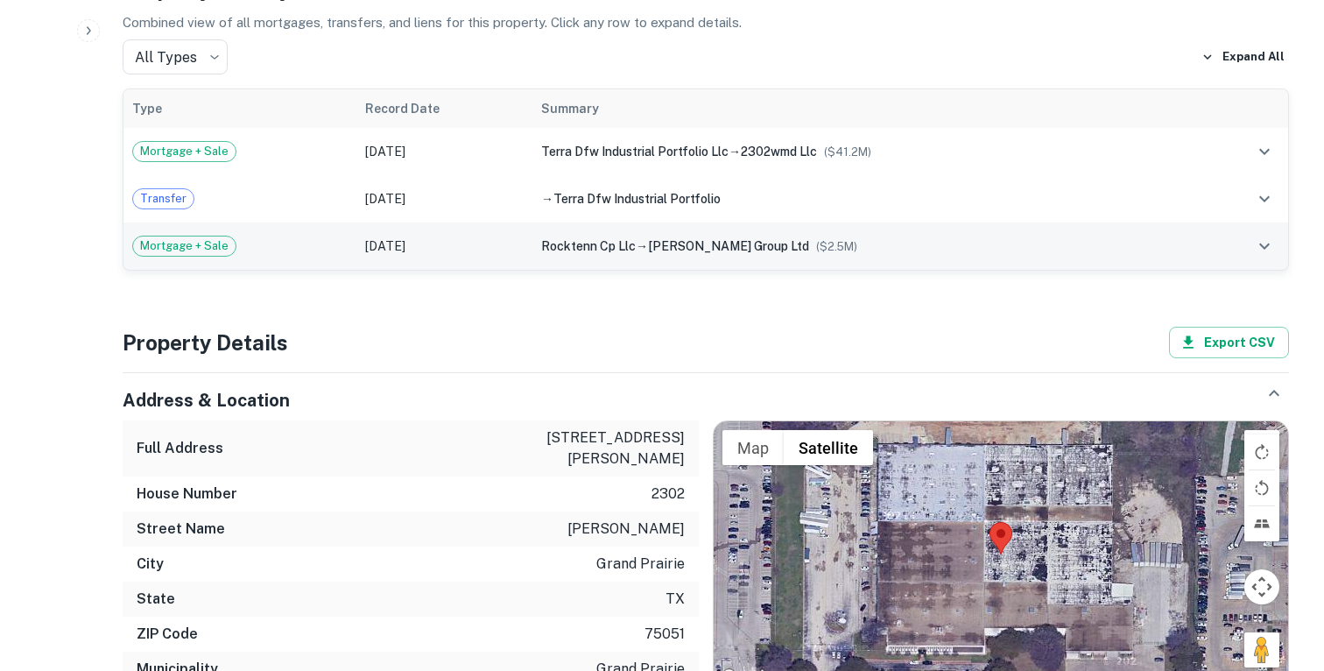
click at [268, 239] on td "Mortgage + Sale" at bounding box center [239, 245] width 233 height 47
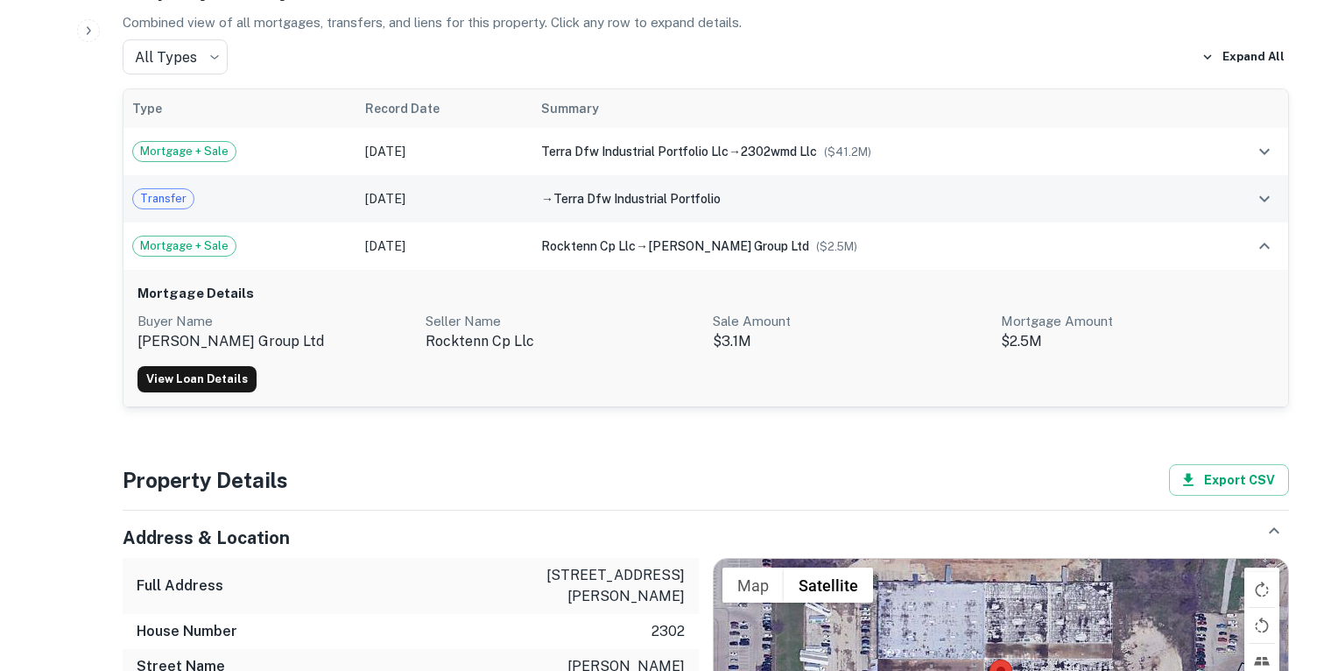
click at [237, 189] on div "Transfer" at bounding box center [239, 198] width 215 height 21
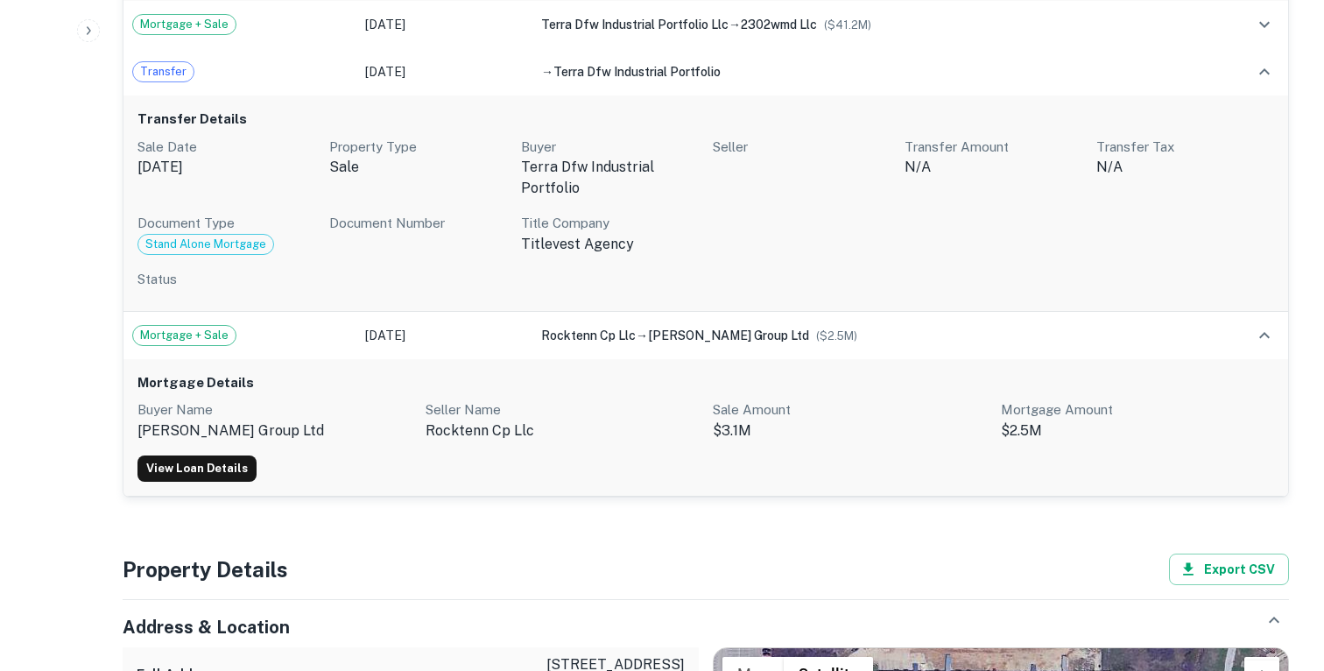
scroll to position [1417, 0]
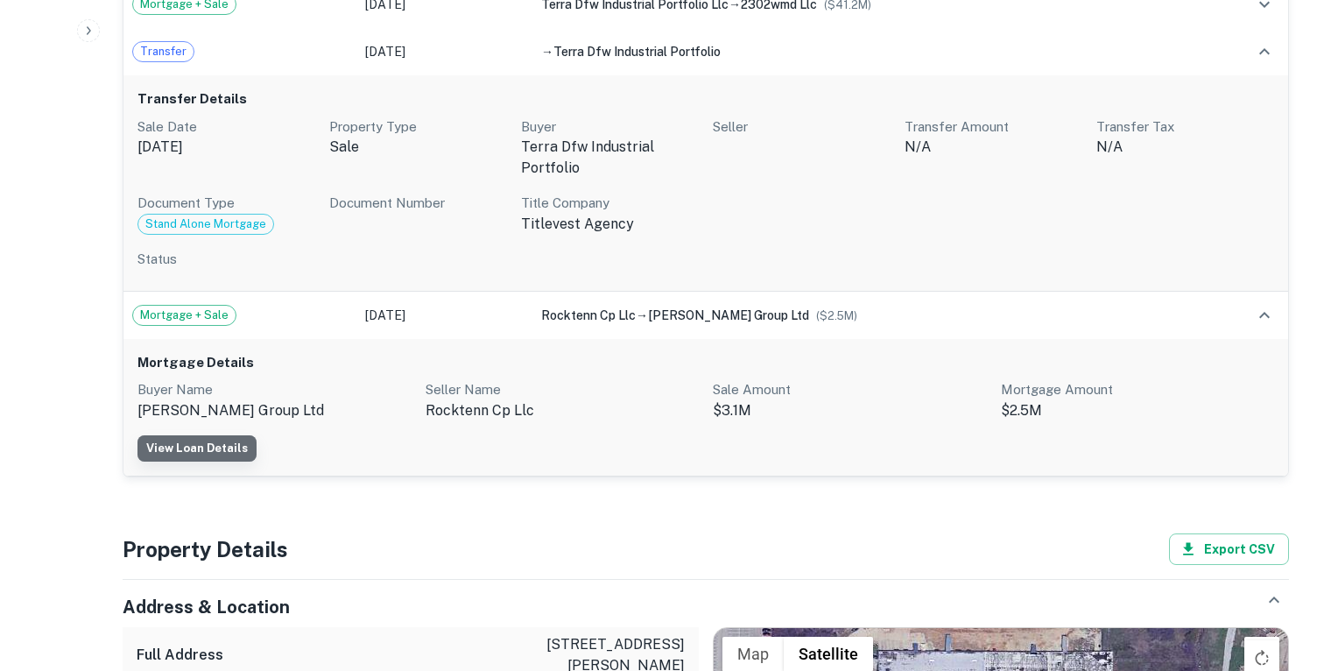
click at [213, 435] on link "View Loan Details" at bounding box center [196, 448] width 119 height 26
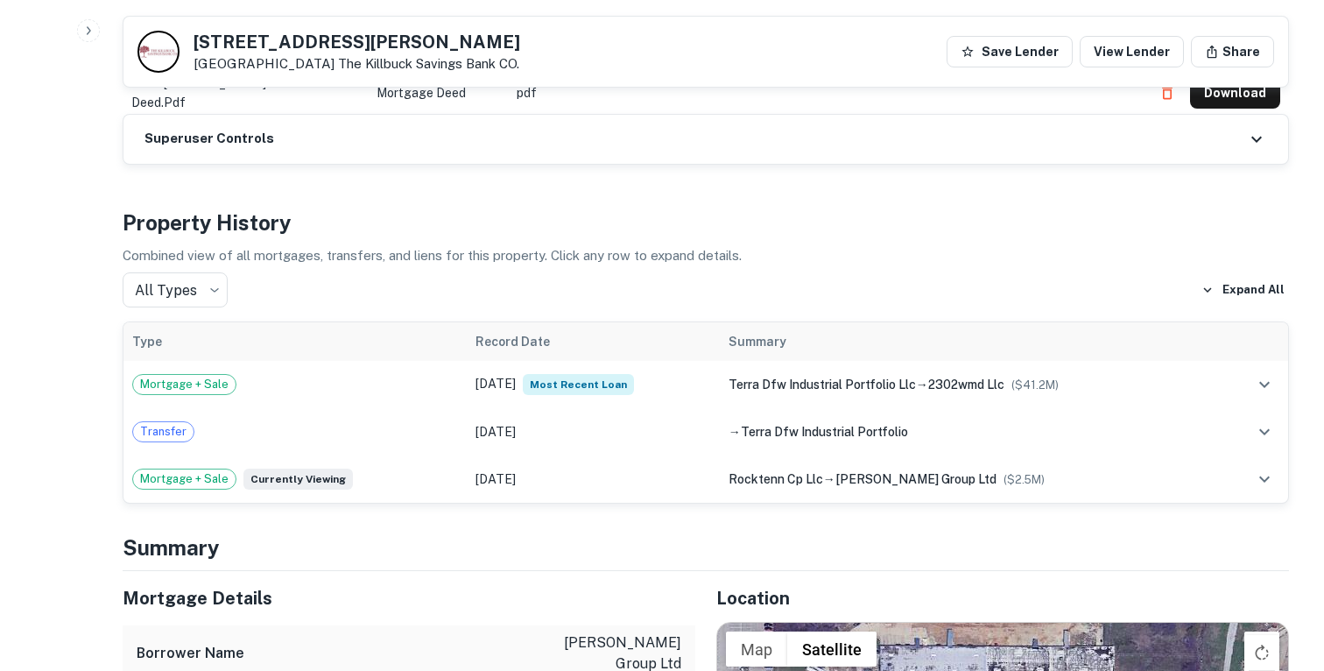
scroll to position [1104, 0]
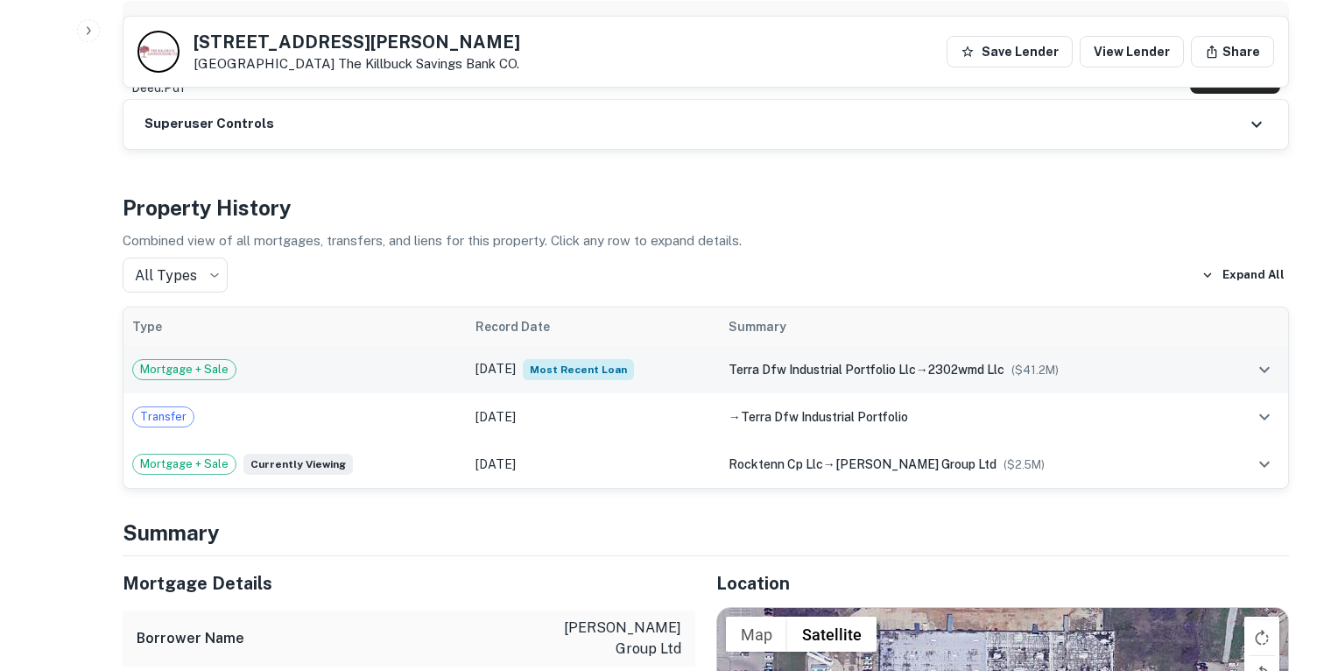
click at [300, 368] on td "Mortgage + Sale" at bounding box center [294, 369] width 343 height 47
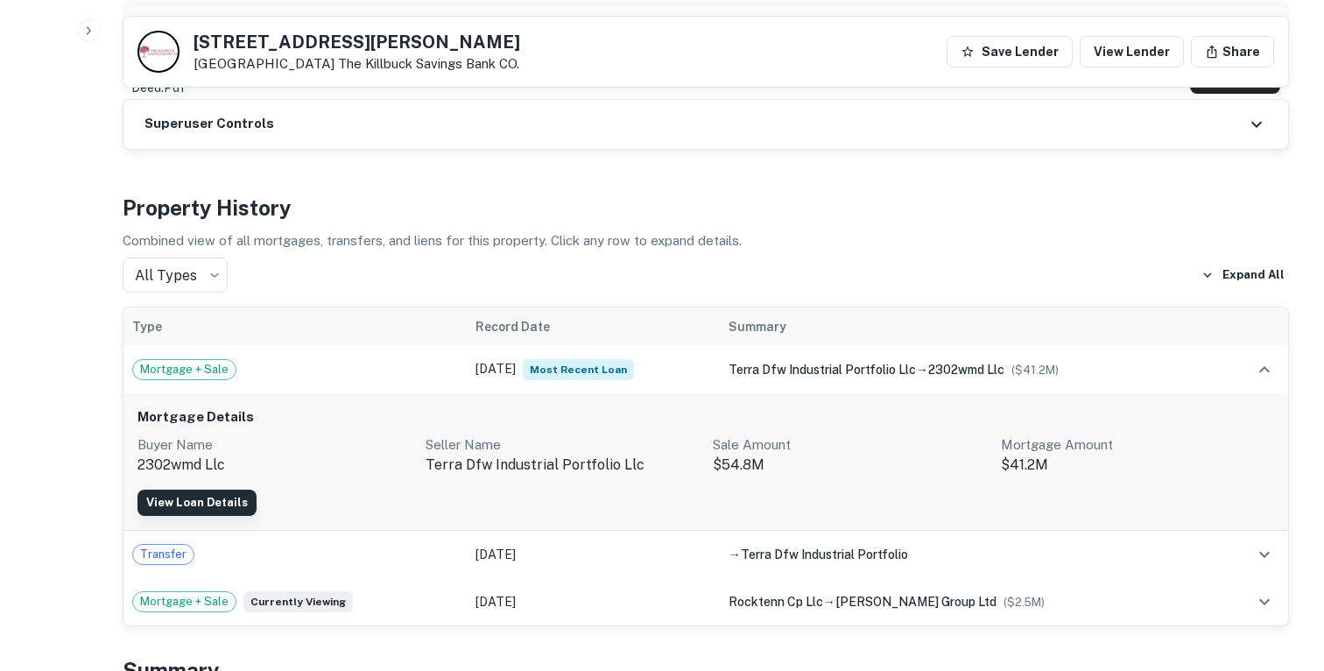
click at [202, 489] on link "View Loan Details" at bounding box center [196, 502] width 119 height 26
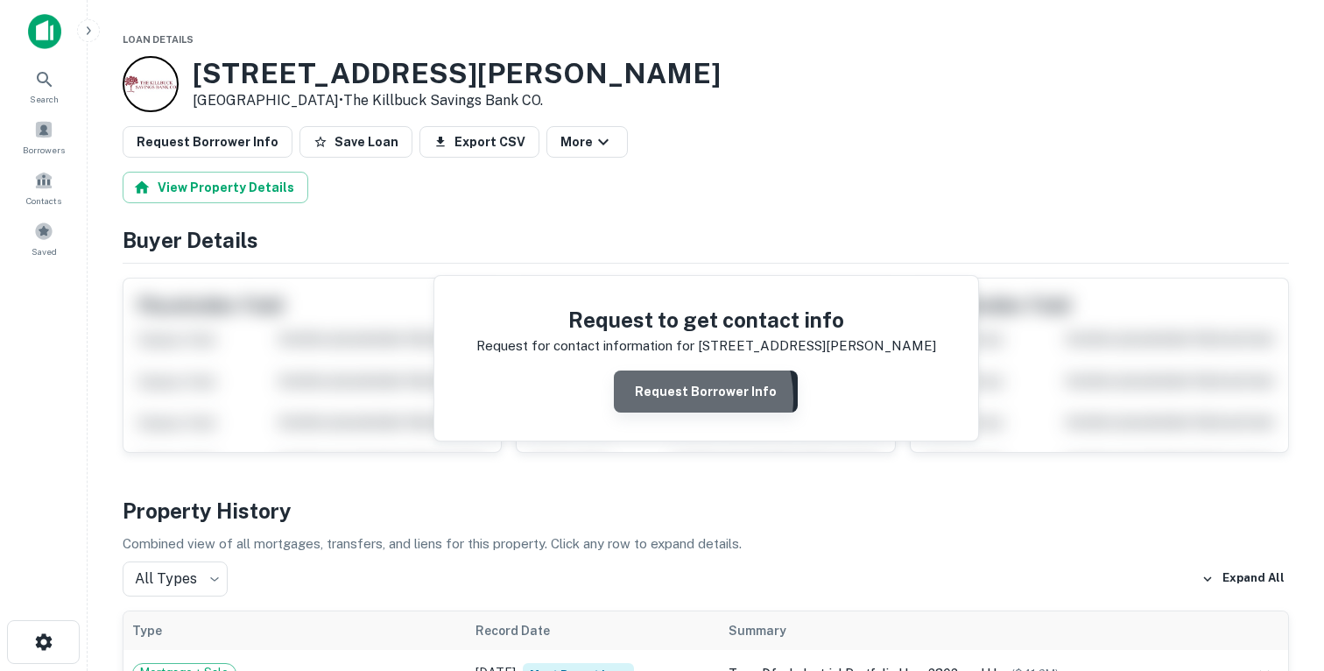
click at [675, 399] on button "Request Borrower Info" at bounding box center [706, 391] width 184 height 42
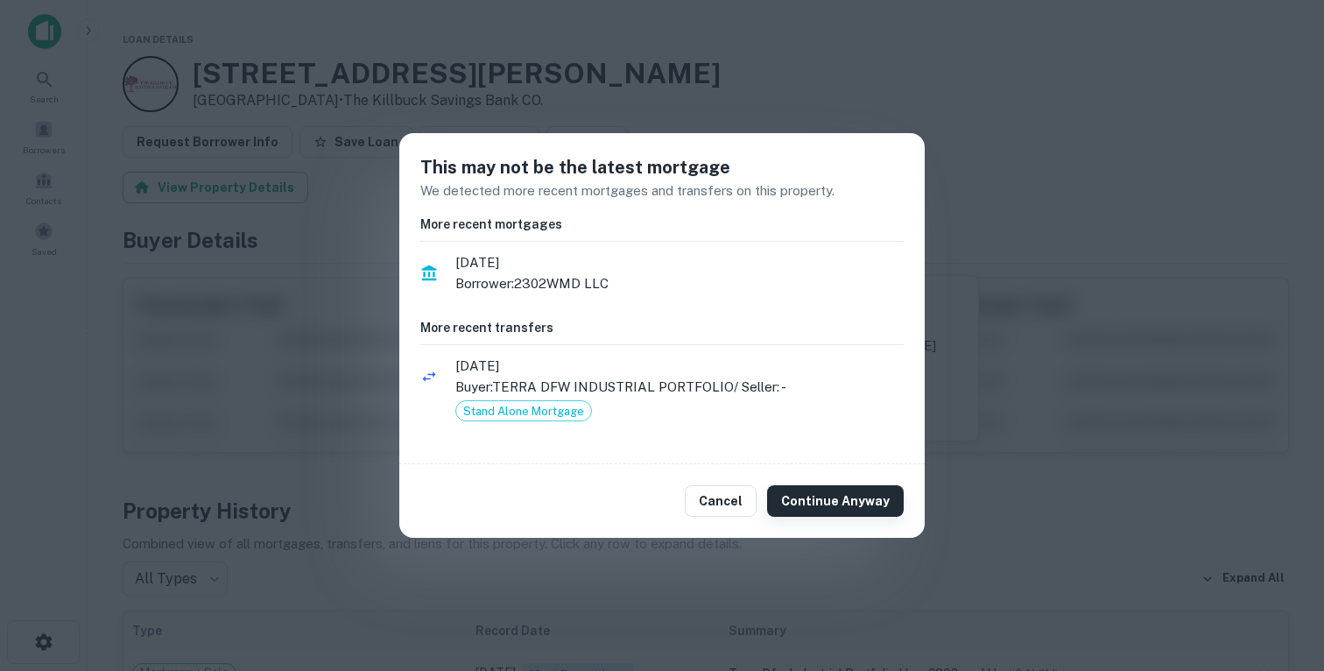
click at [817, 496] on button "Continue Anyway" at bounding box center [835, 501] width 137 height 32
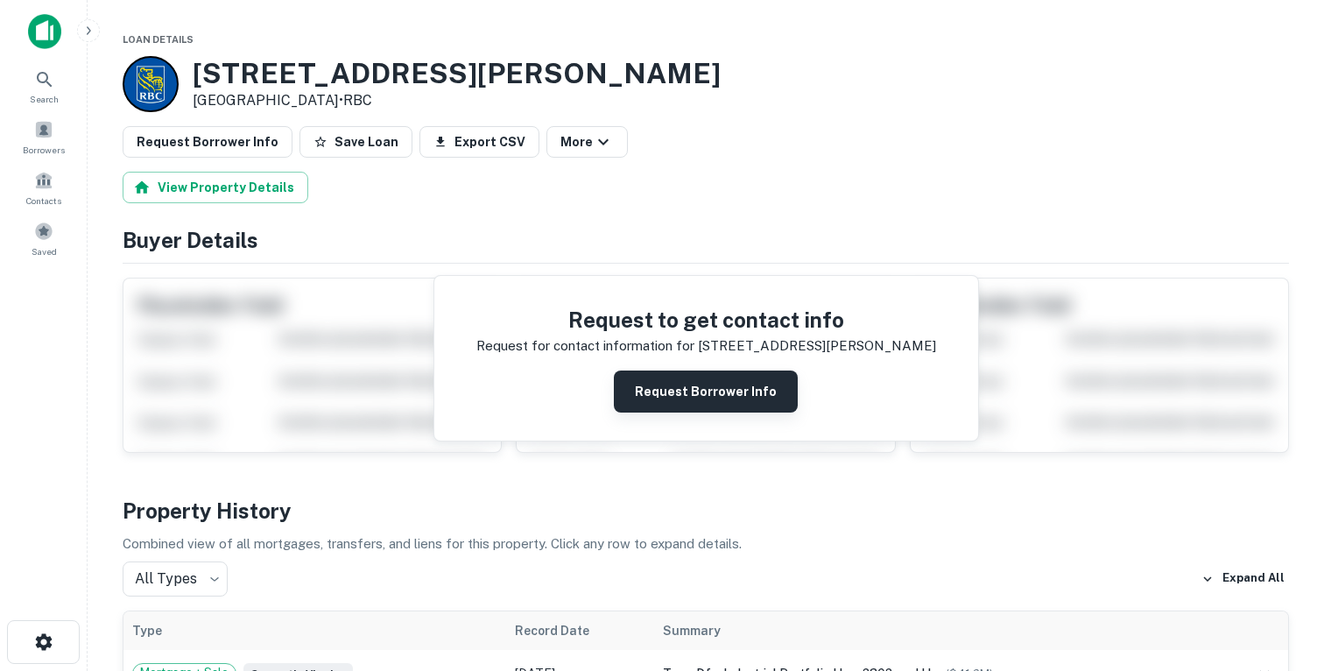
click at [669, 398] on button "Request Borrower Info" at bounding box center [706, 391] width 184 height 42
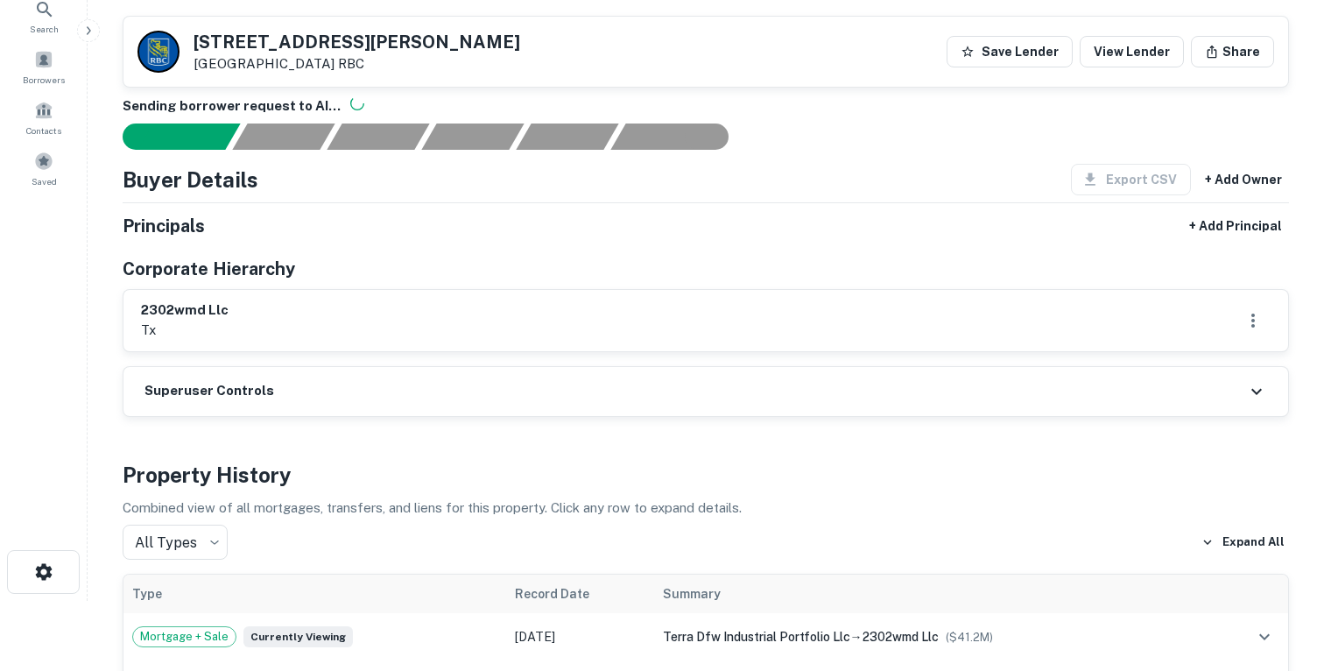
scroll to position [59, 0]
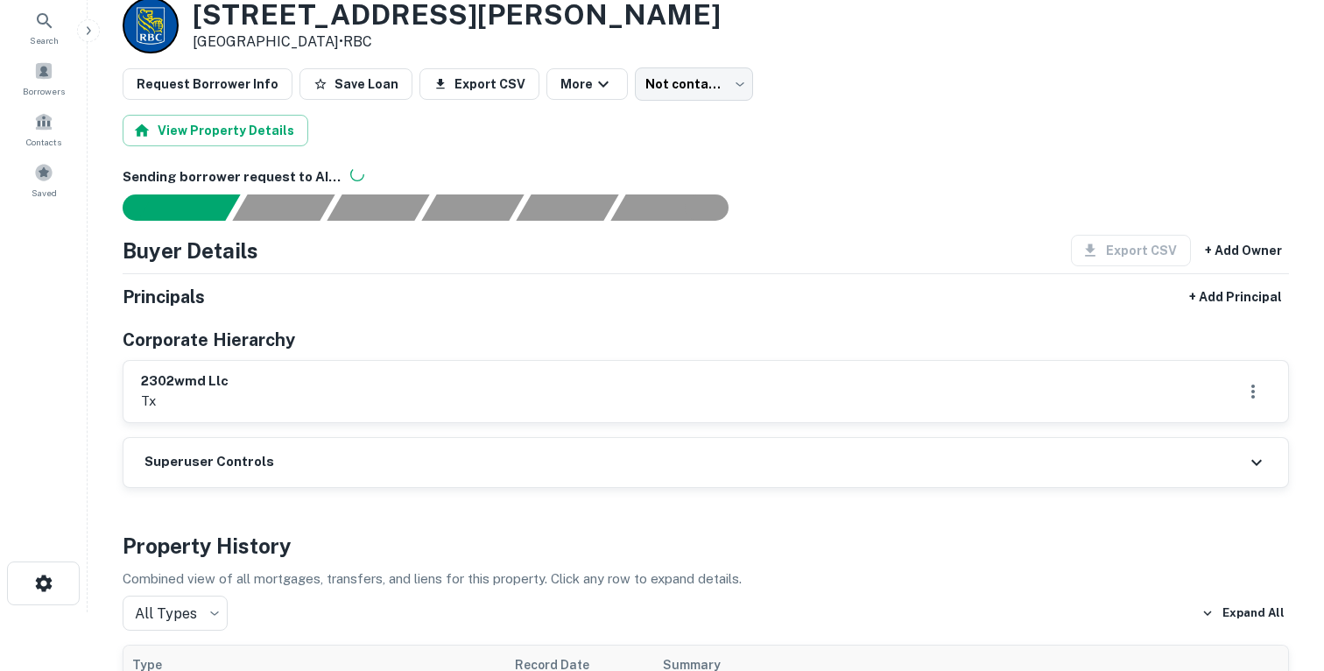
click at [560, 324] on div "Principals + Add Principal Corporate Hierarchy 2302wmd llc tx" at bounding box center [706, 352] width 1166 height 142
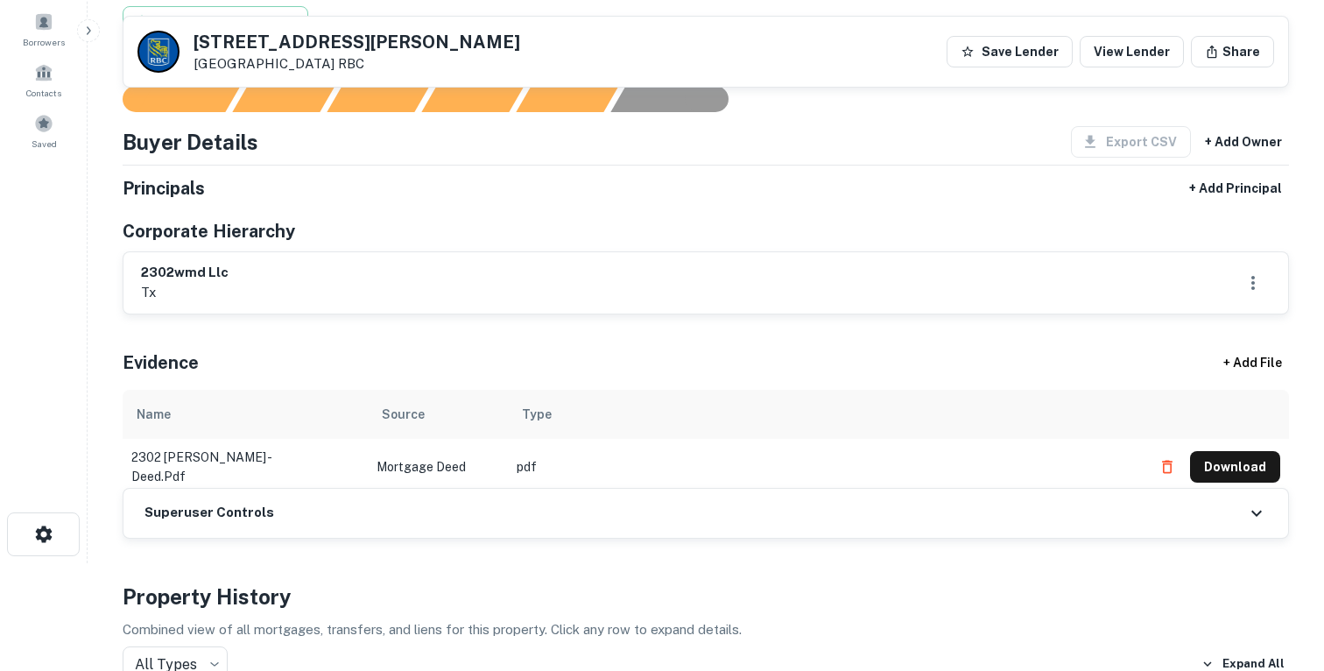
scroll to position [0, 0]
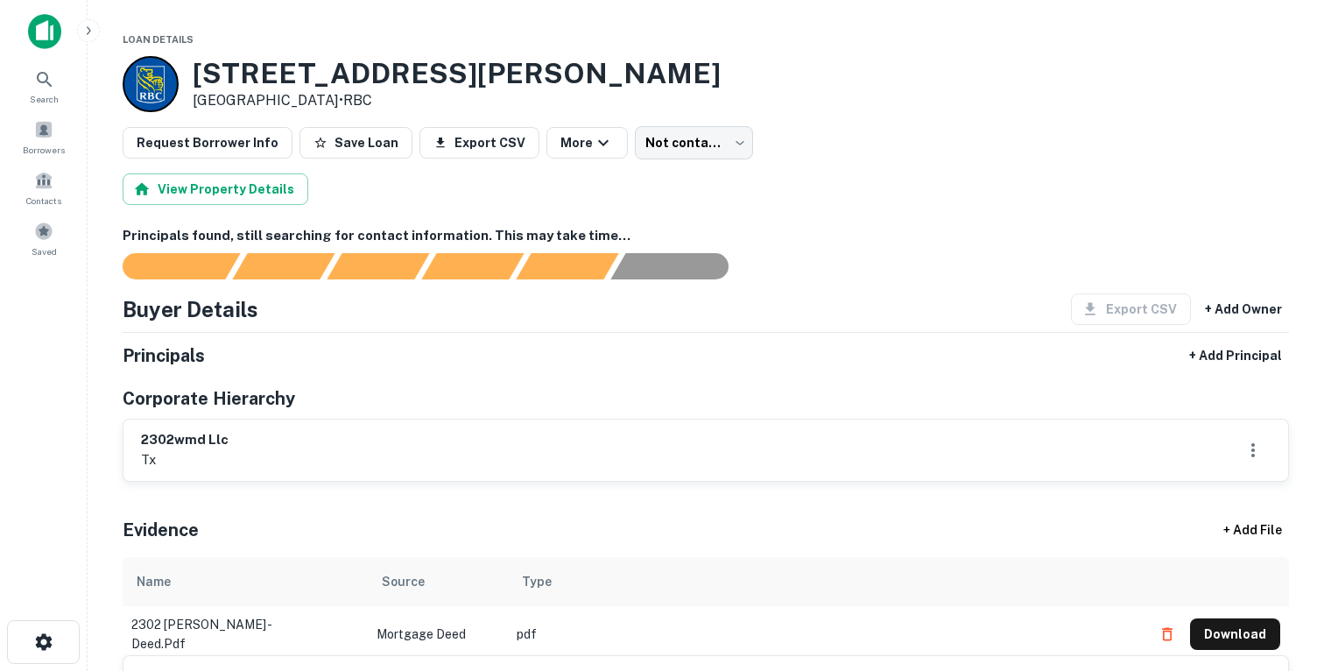
click at [40, 29] on img at bounding box center [44, 31] width 33 height 35
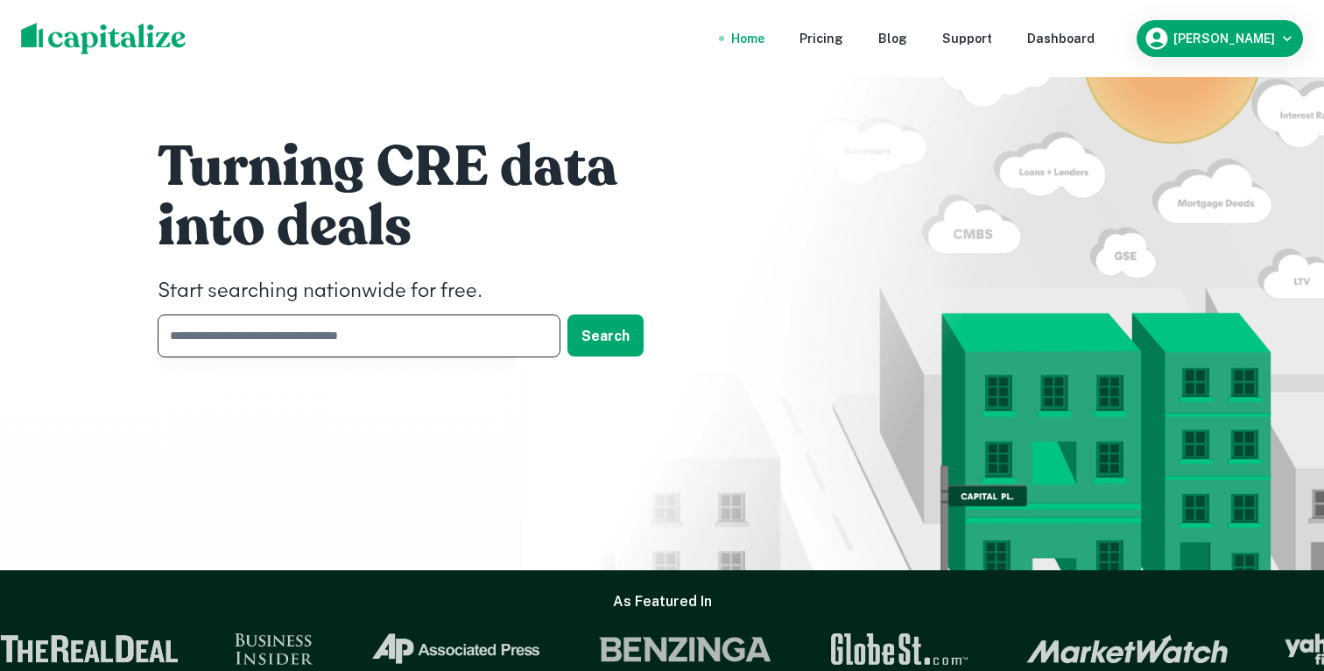
click at [250, 355] on input "text" at bounding box center [353, 335] width 390 height 43
click at [320, 326] on input "text" at bounding box center [353, 335] width 390 height 43
click at [255, 334] on input "text" at bounding box center [353, 335] width 390 height 43
type input "**********"
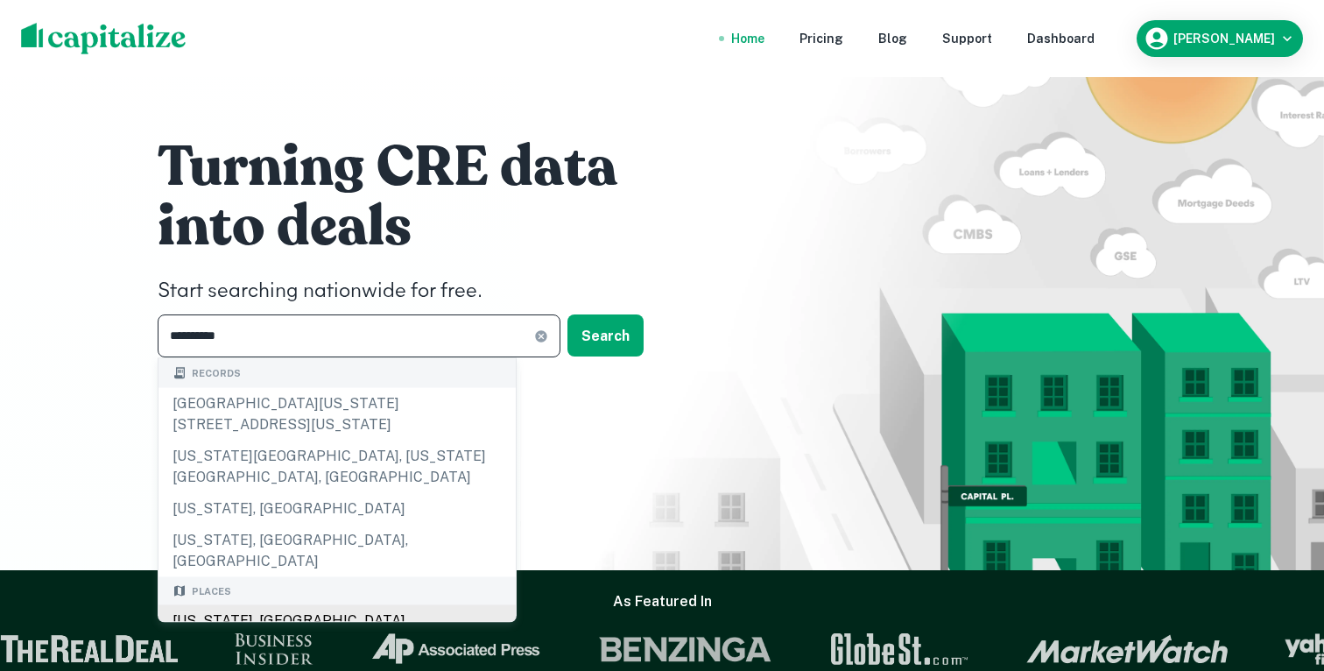
click at [242, 605] on div "[US_STATE], [GEOGRAPHIC_DATA]" at bounding box center [336, 621] width 357 height 32
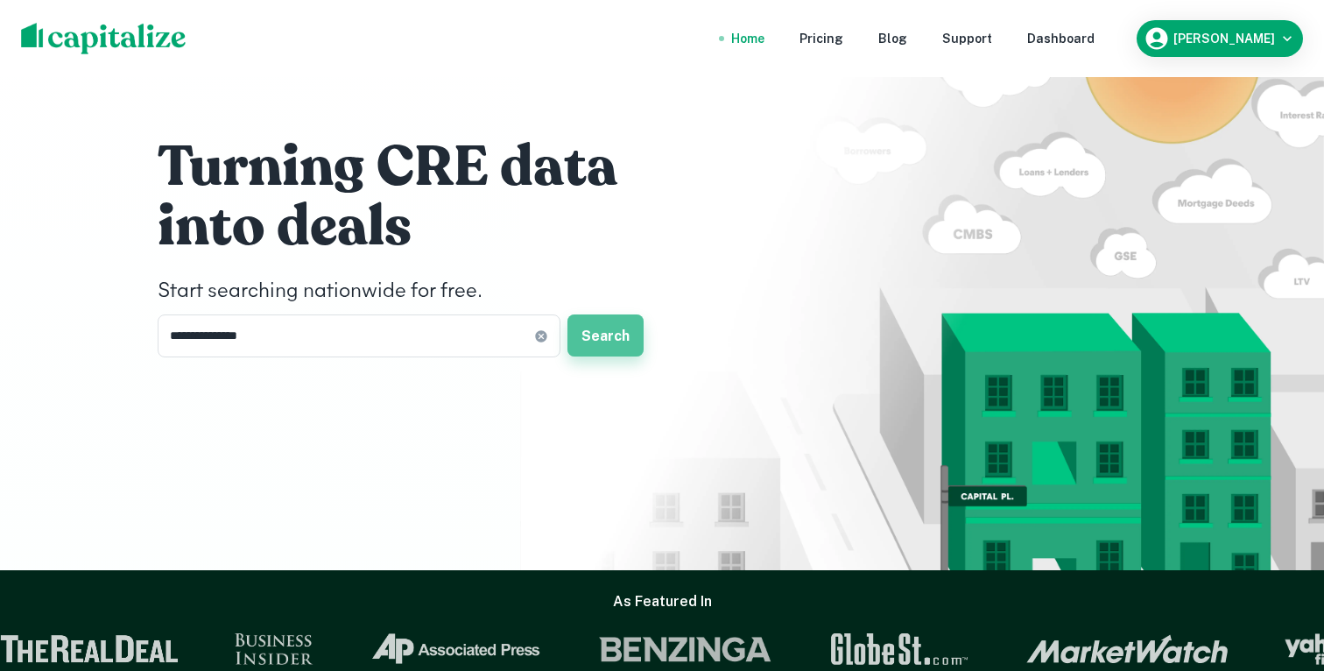
click at [600, 330] on button "Search" at bounding box center [605, 335] width 76 height 42
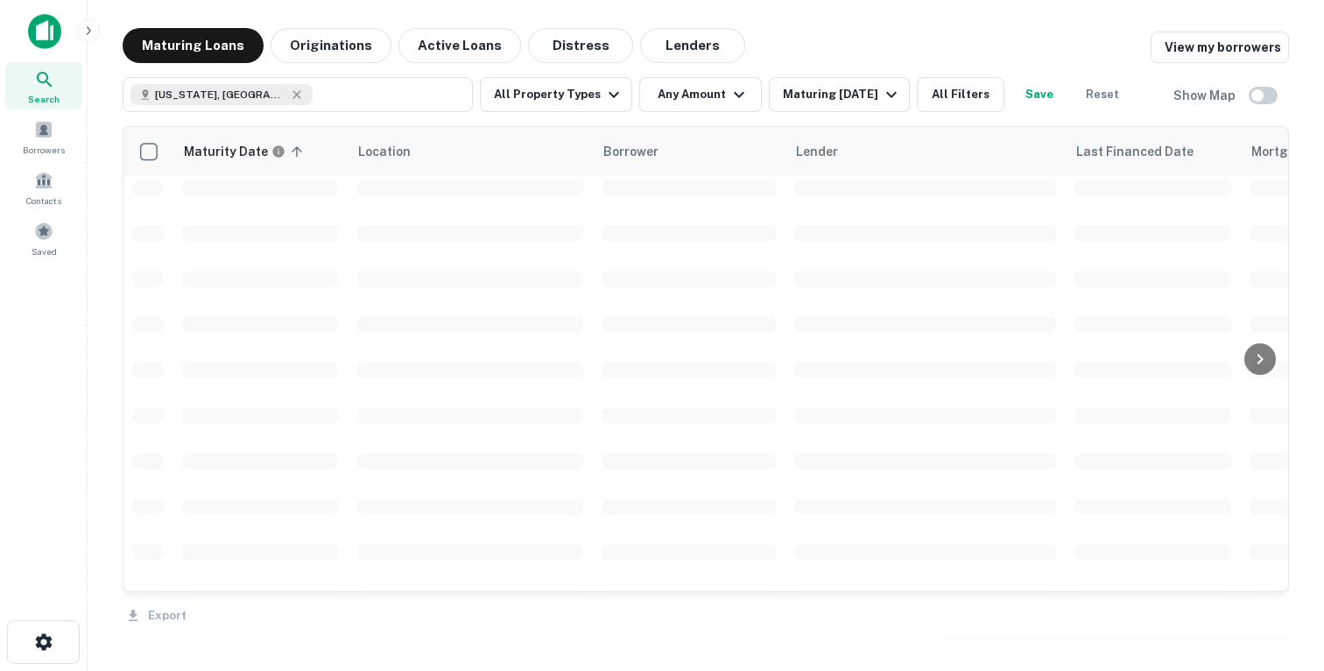
scroll to position [437, 0]
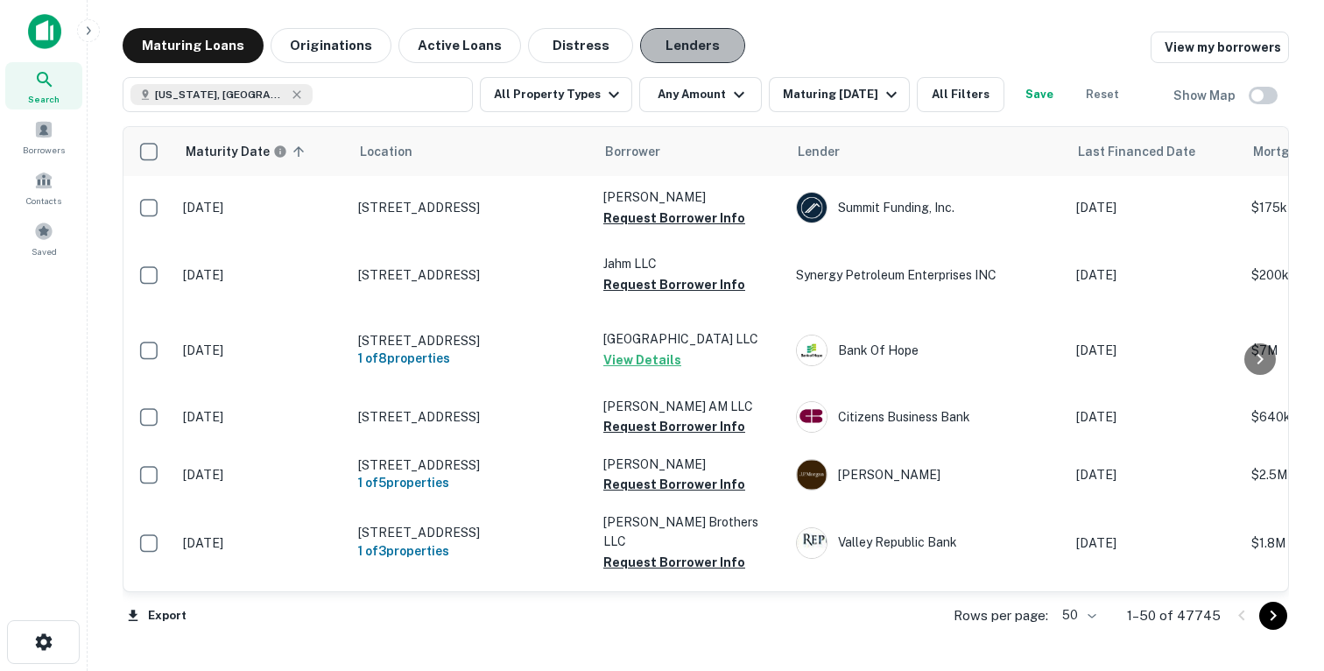
click at [666, 44] on button "Lenders" at bounding box center [692, 45] width 105 height 35
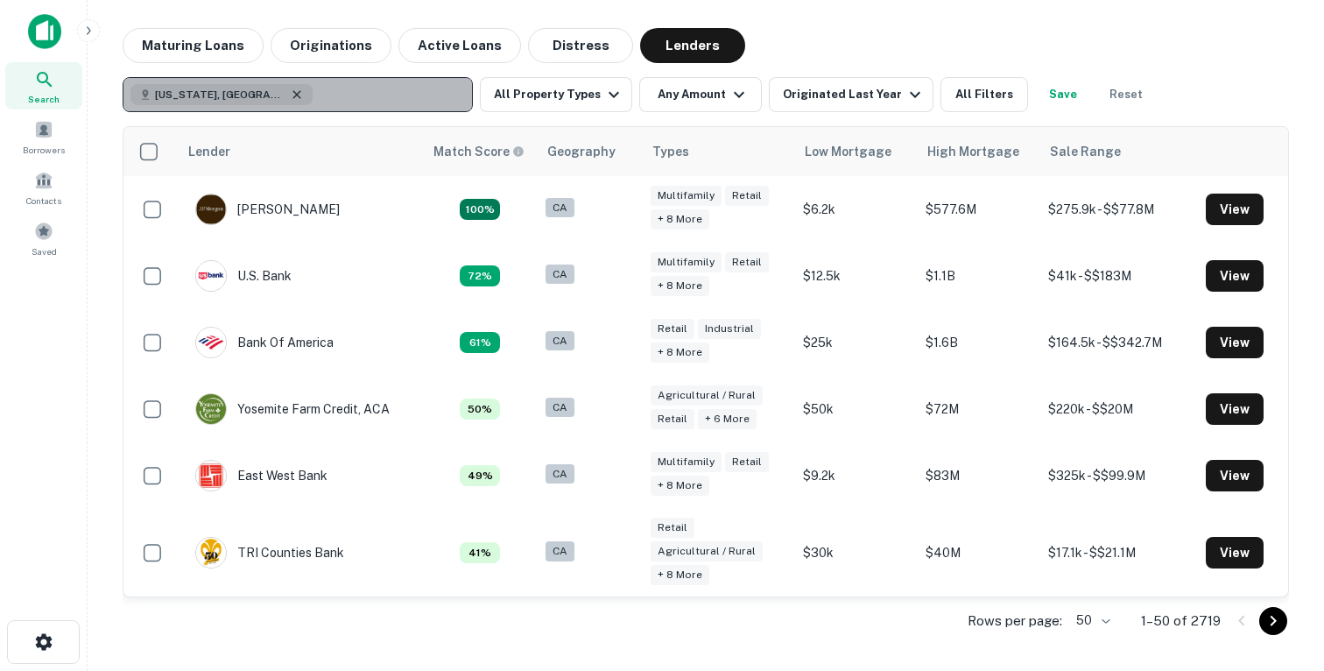
click at [290, 94] on icon "button" at bounding box center [297, 95] width 14 height 14
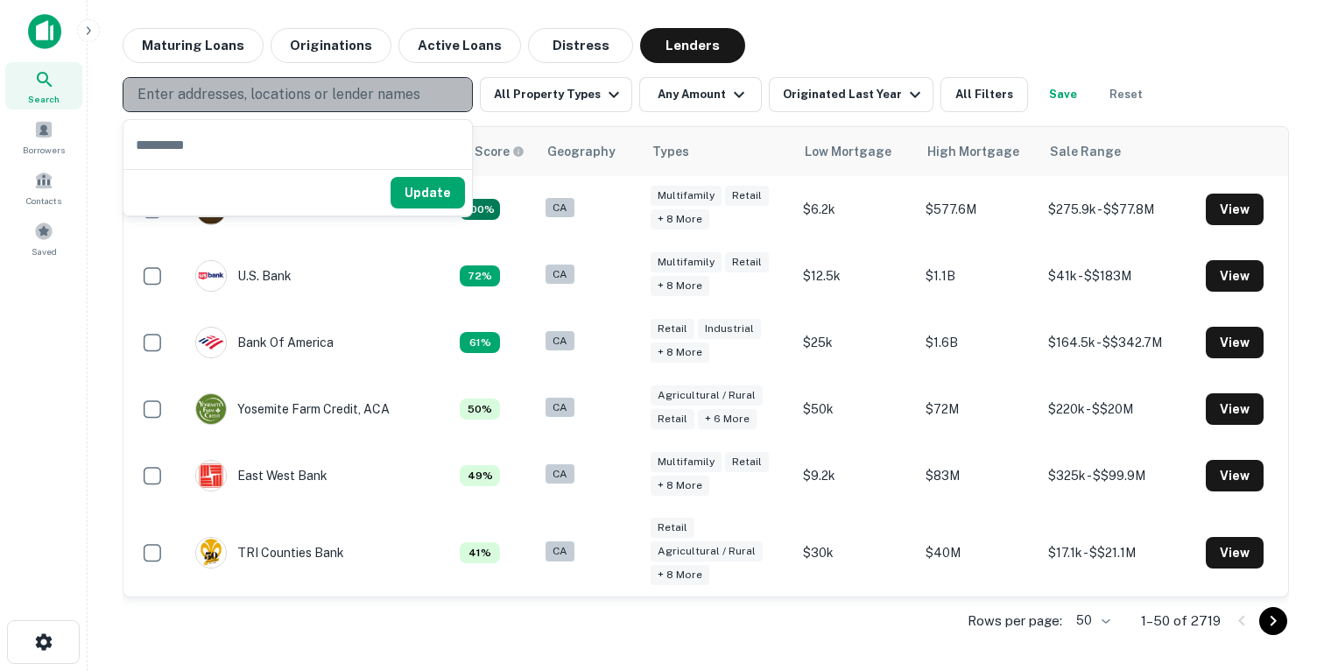
click at [323, 95] on p "Enter addresses, locations or lender names" at bounding box center [278, 94] width 283 height 21
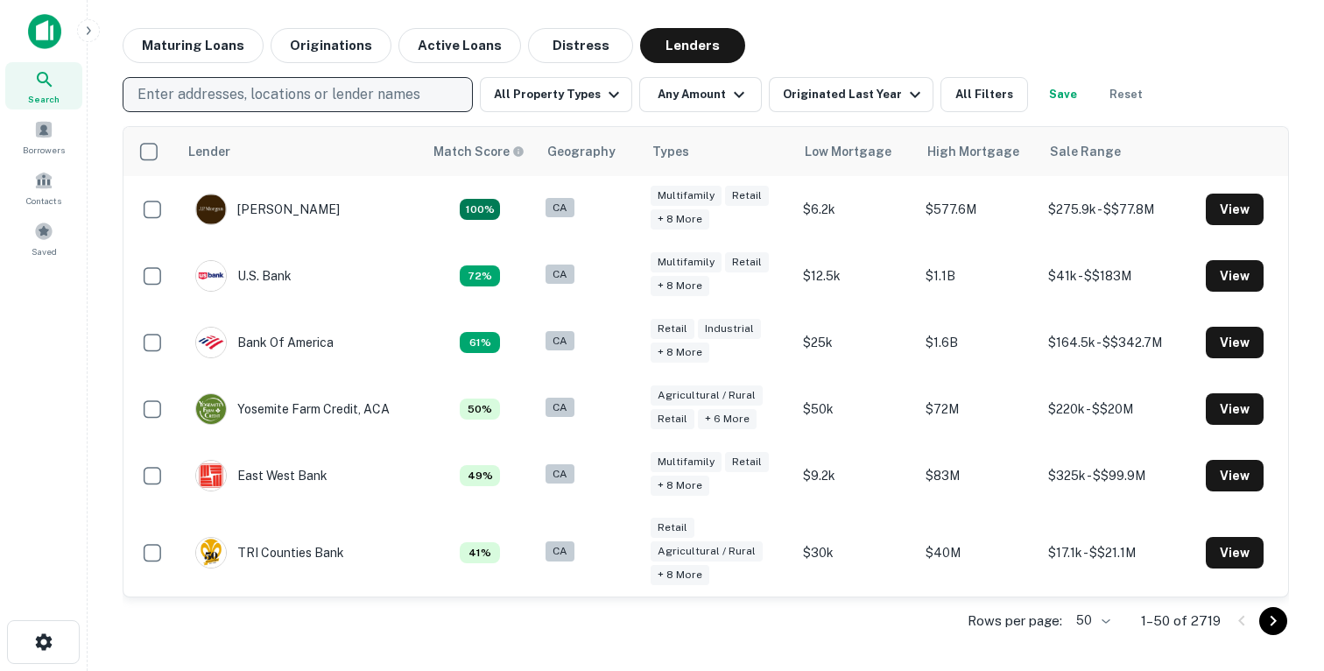
click at [243, 84] on p "Enter addresses, locations or lender names" at bounding box center [278, 94] width 283 height 21
type input "*"
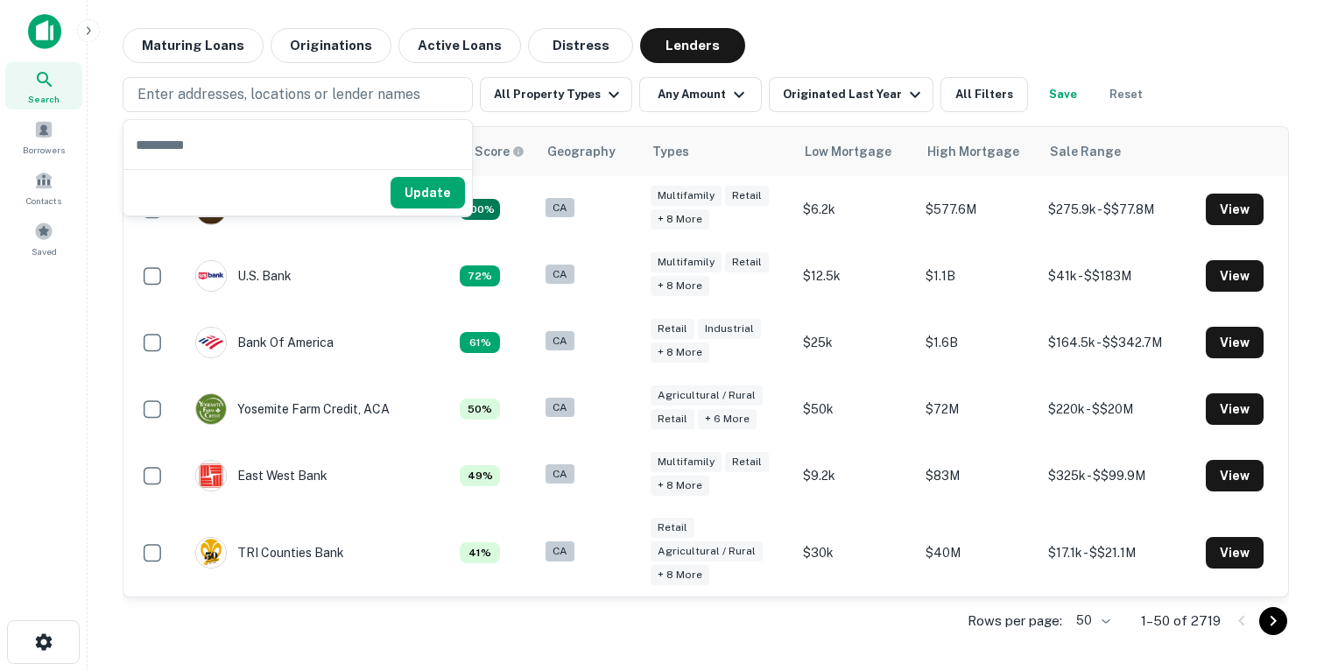
click at [801, 16] on main "Maturing Loans Originations Active Loans Distress Lenders Enter addresses, loca…" at bounding box center [706, 335] width 1236 height 671
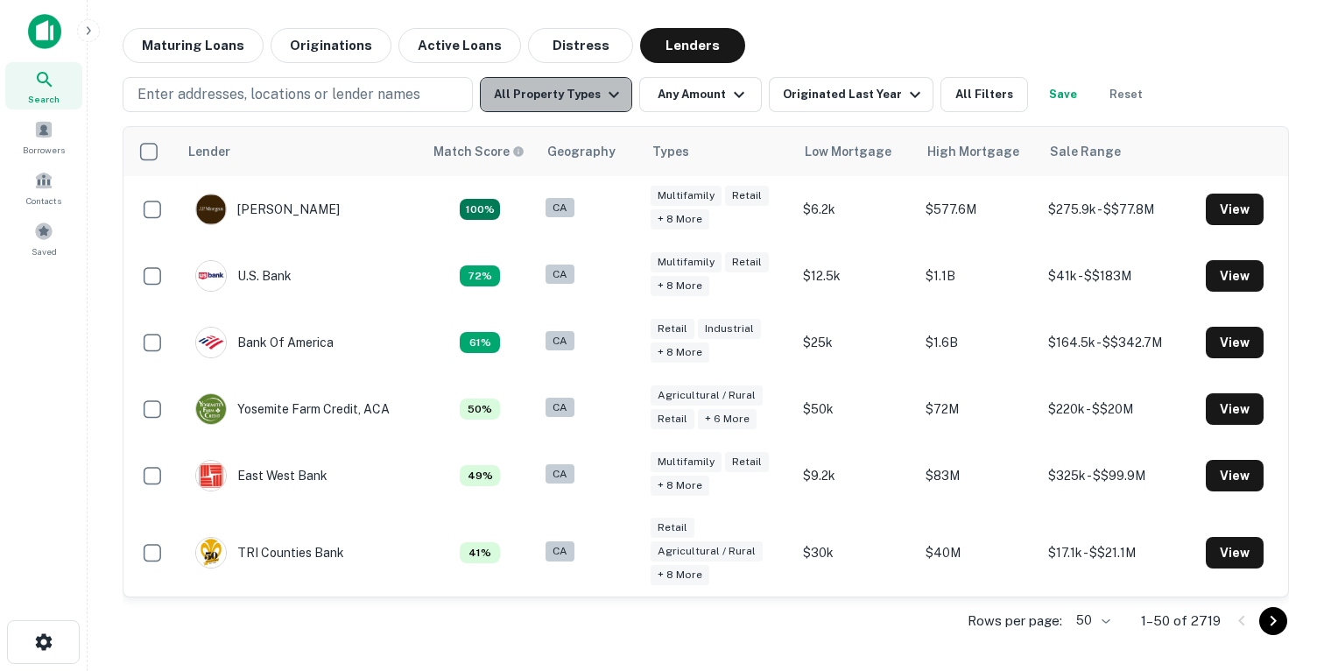
click at [562, 95] on button "All Property Types" at bounding box center [556, 94] width 152 height 35
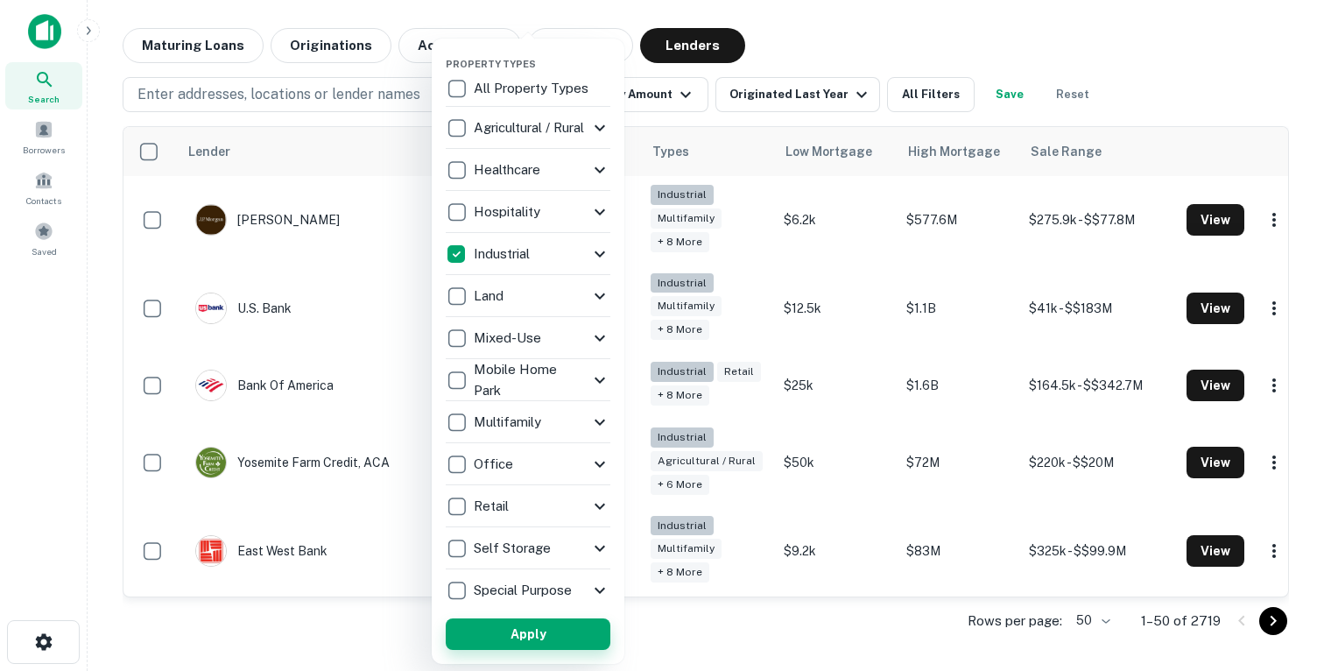
click at [542, 636] on button "Apply" at bounding box center [528, 634] width 165 height 32
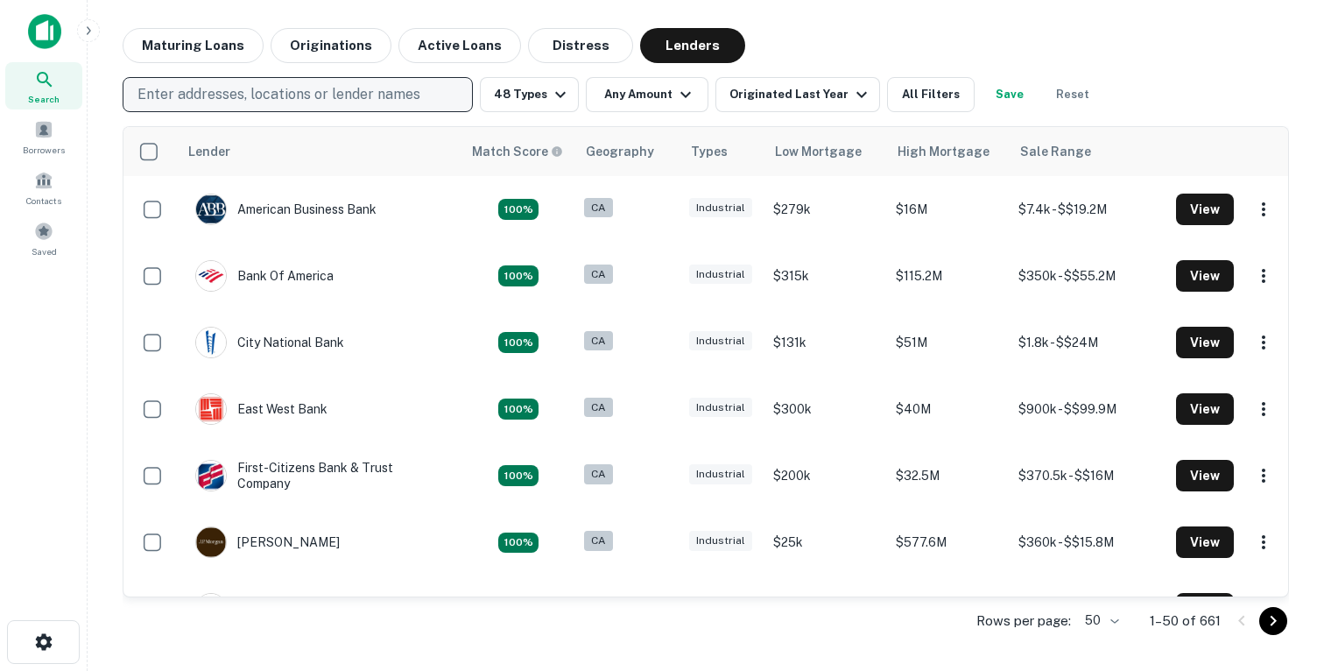
click at [335, 109] on button "Enter addresses, locations or lender names" at bounding box center [298, 94] width 350 height 35
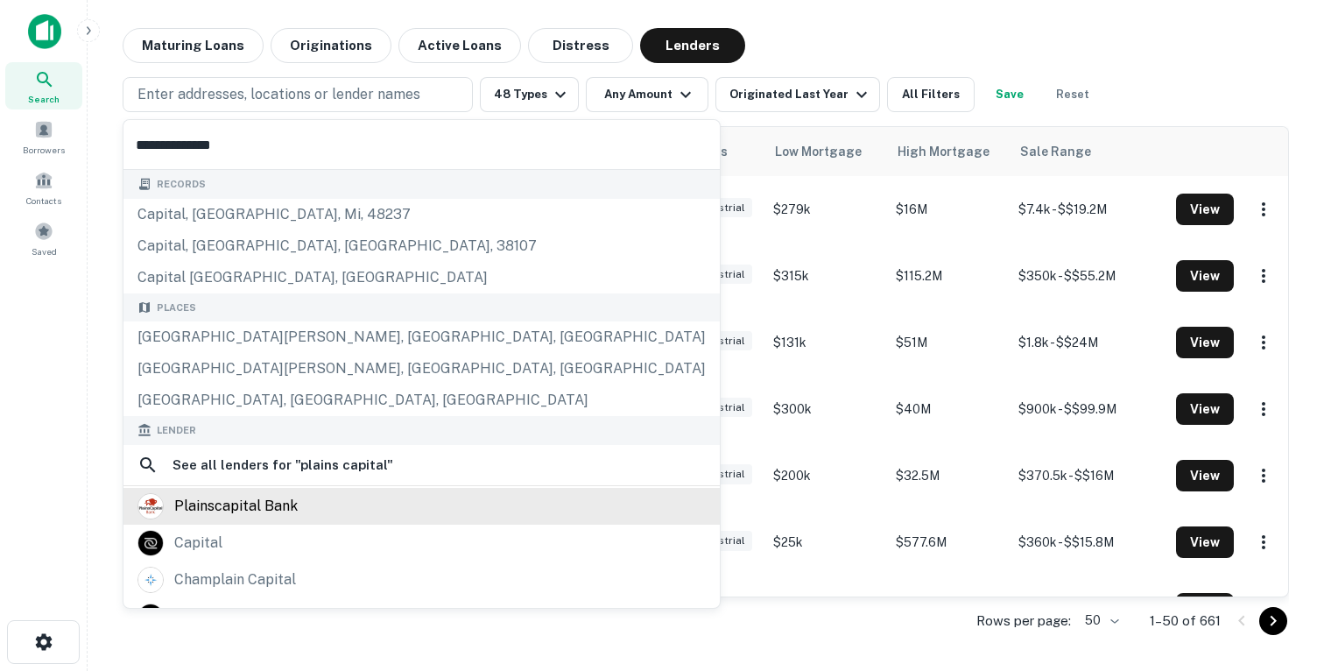
type input "**********"
click at [240, 502] on div "plainscapital bank" at bounding box center [235, 506] width 123 height 26
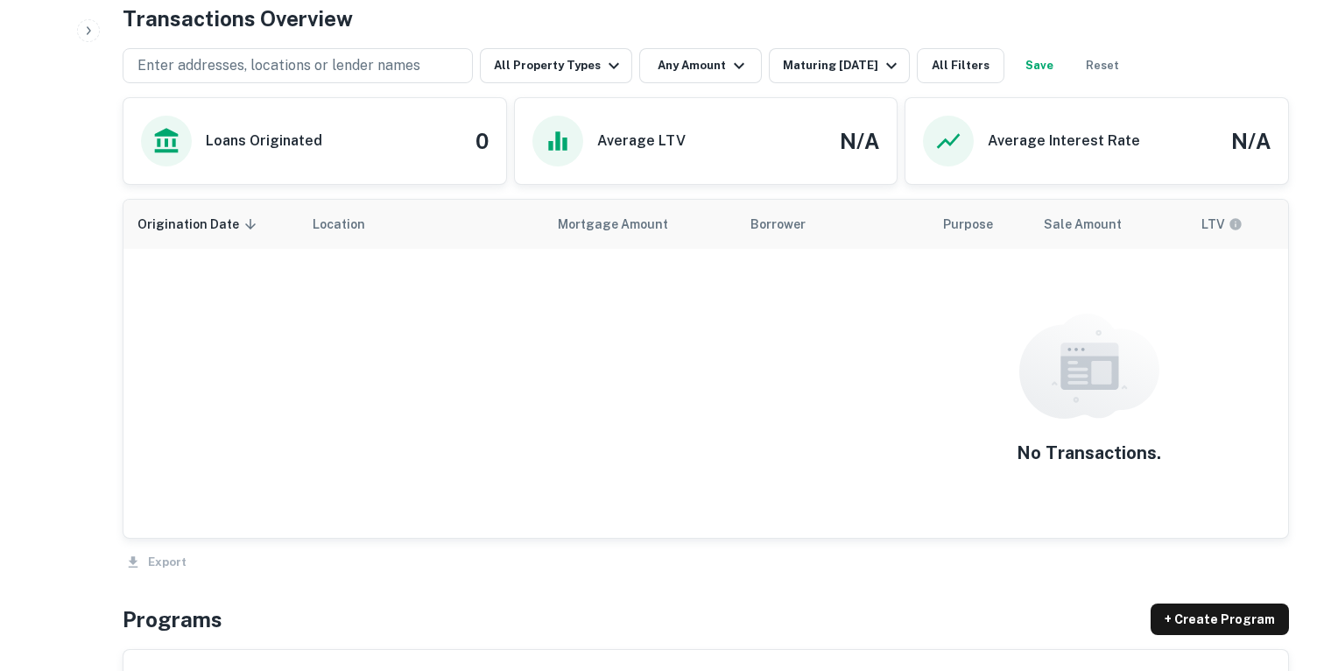
scroll to position [898, 0]
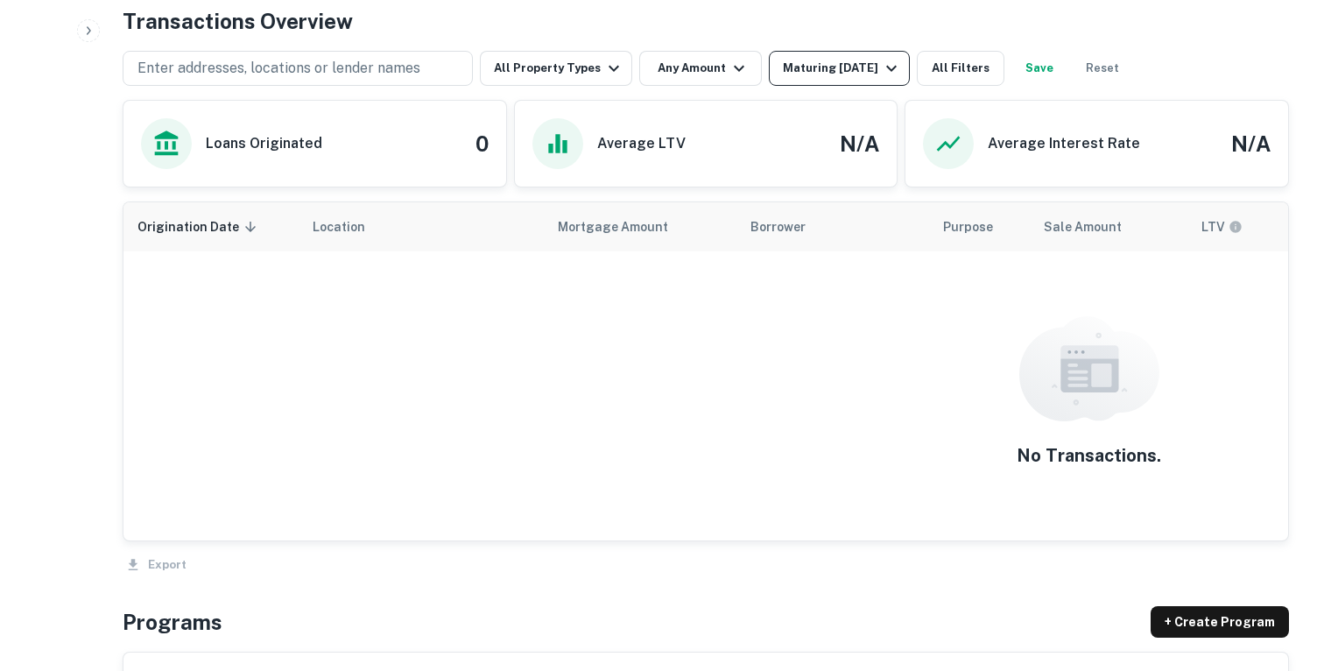
click at [820, 81] on button "Maturing [DATE]" at bounding box center [839, 68] width 141 height 35
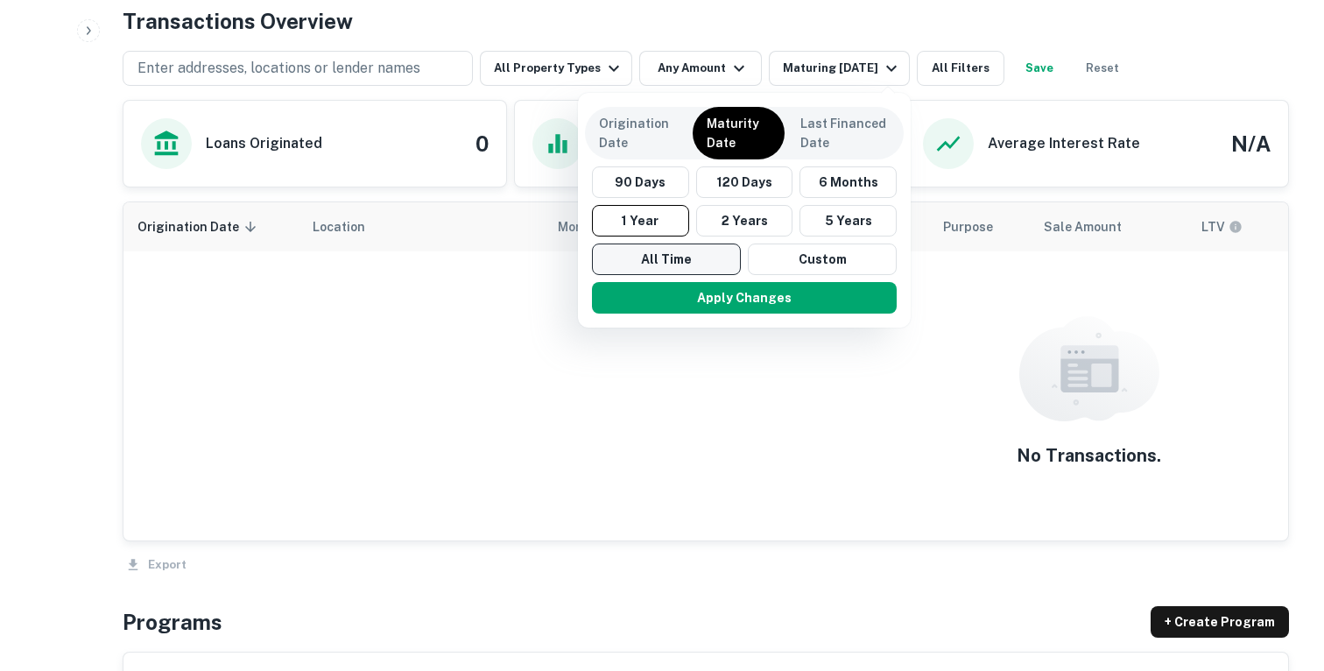
click at [685, 257] on button "All Time" at bounding box center [666, 259] width 149 height 32
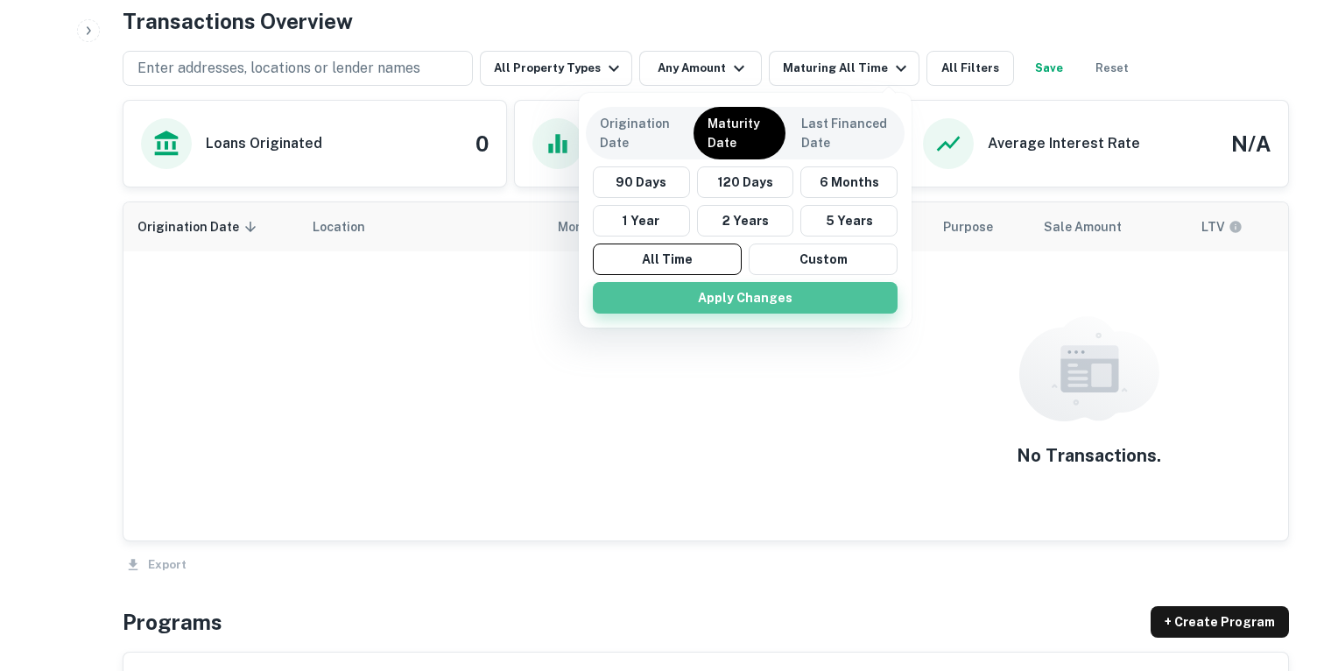
click at [686, 292] on button "Apply Changes" at bounding box center [745, 298] width 305 height 32
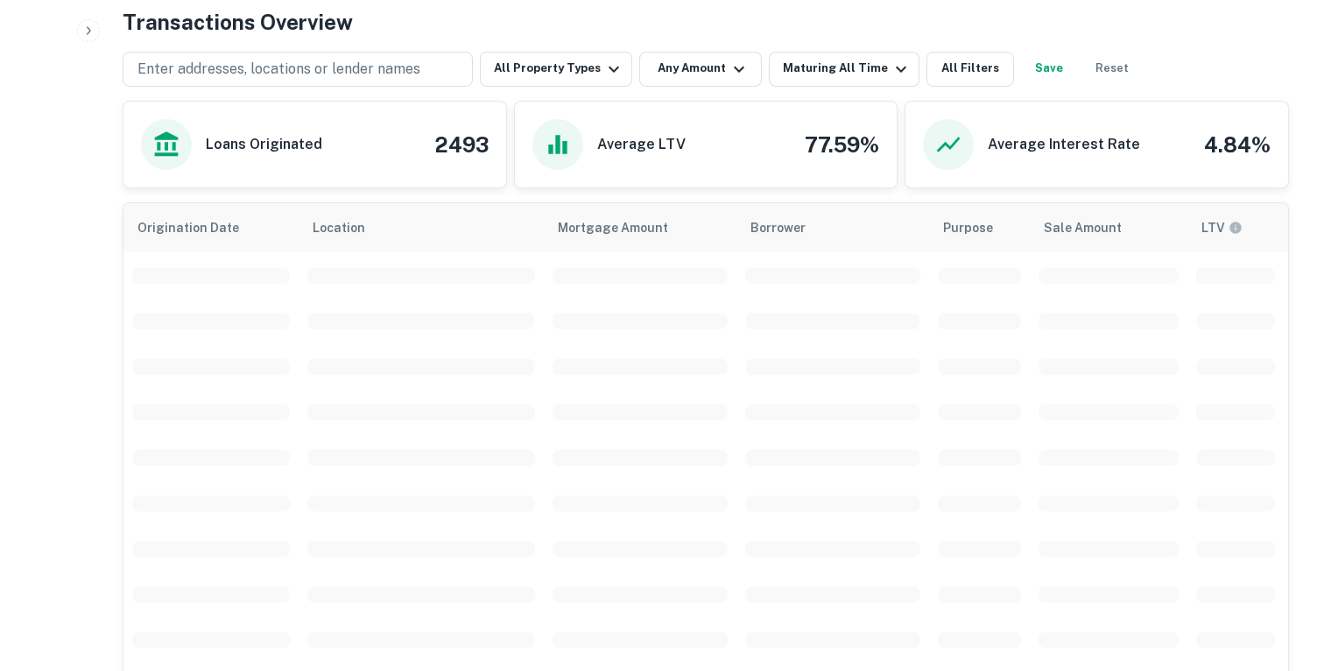
scroll to position [898, 0]
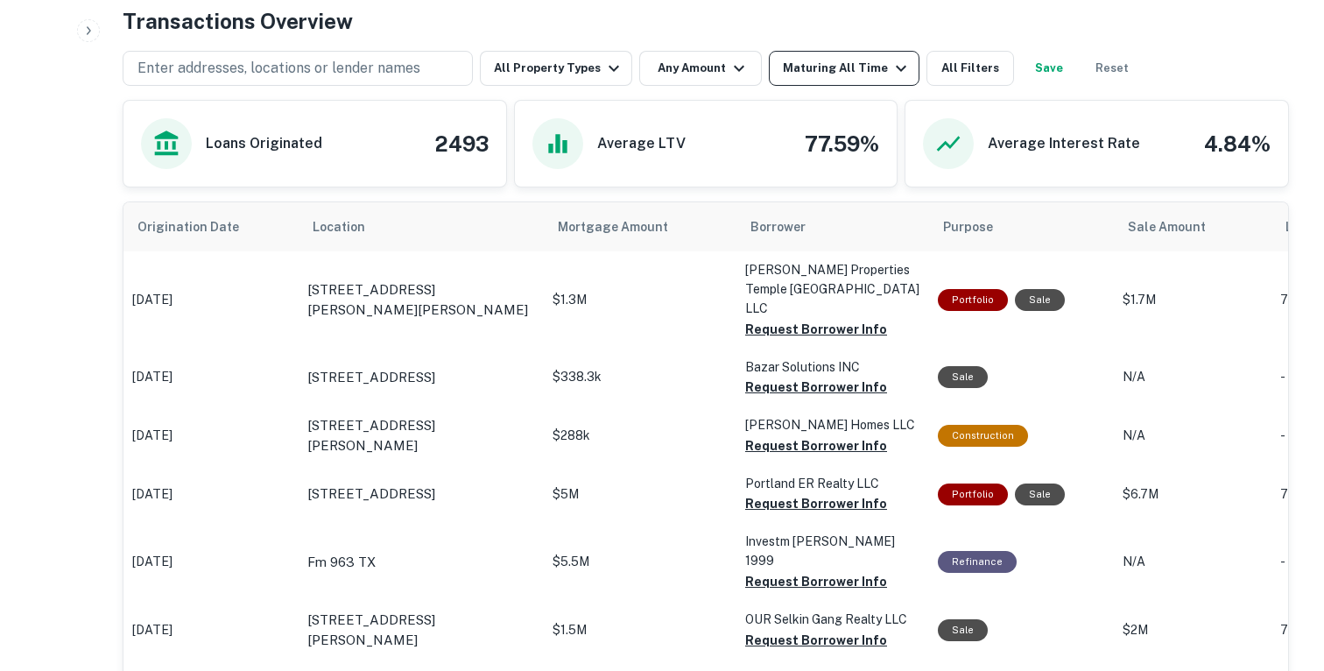
click at [839, 80] on button "Maturing All Time" at bounding box center [844, 68] width 151 height 35
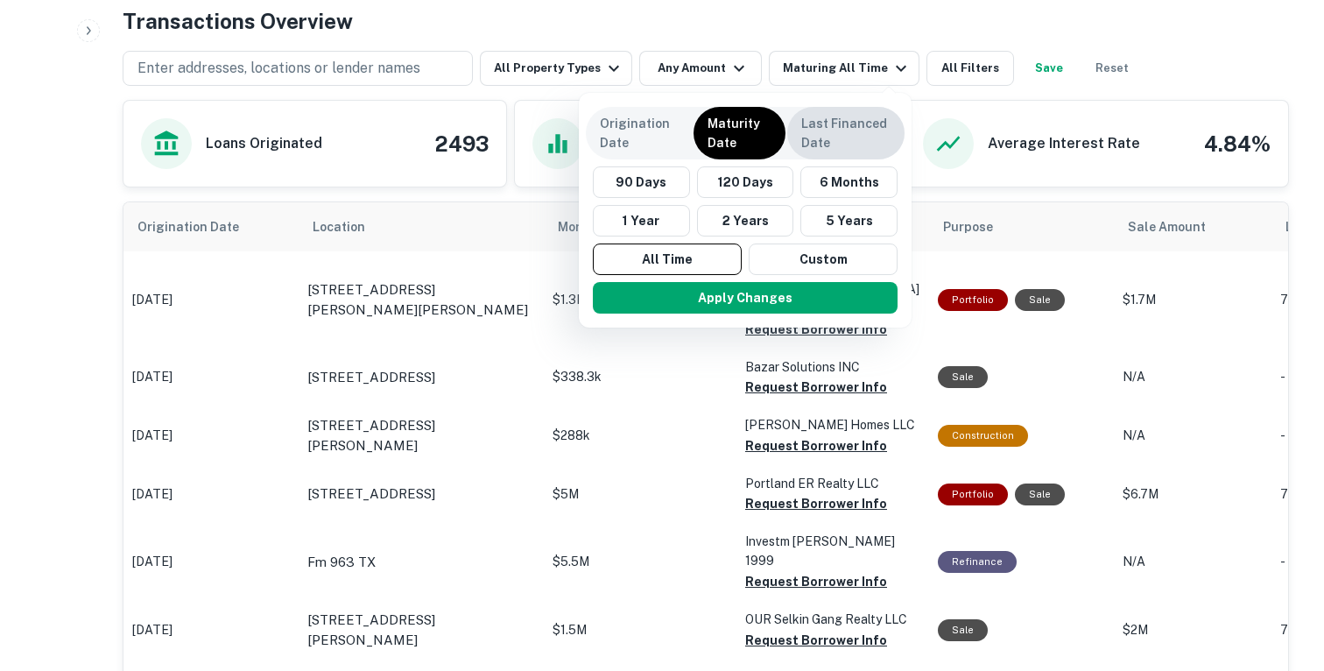
click at [845, 148] on p "Last Financed Date" at bounding box center [845, 133] width 89 height 39
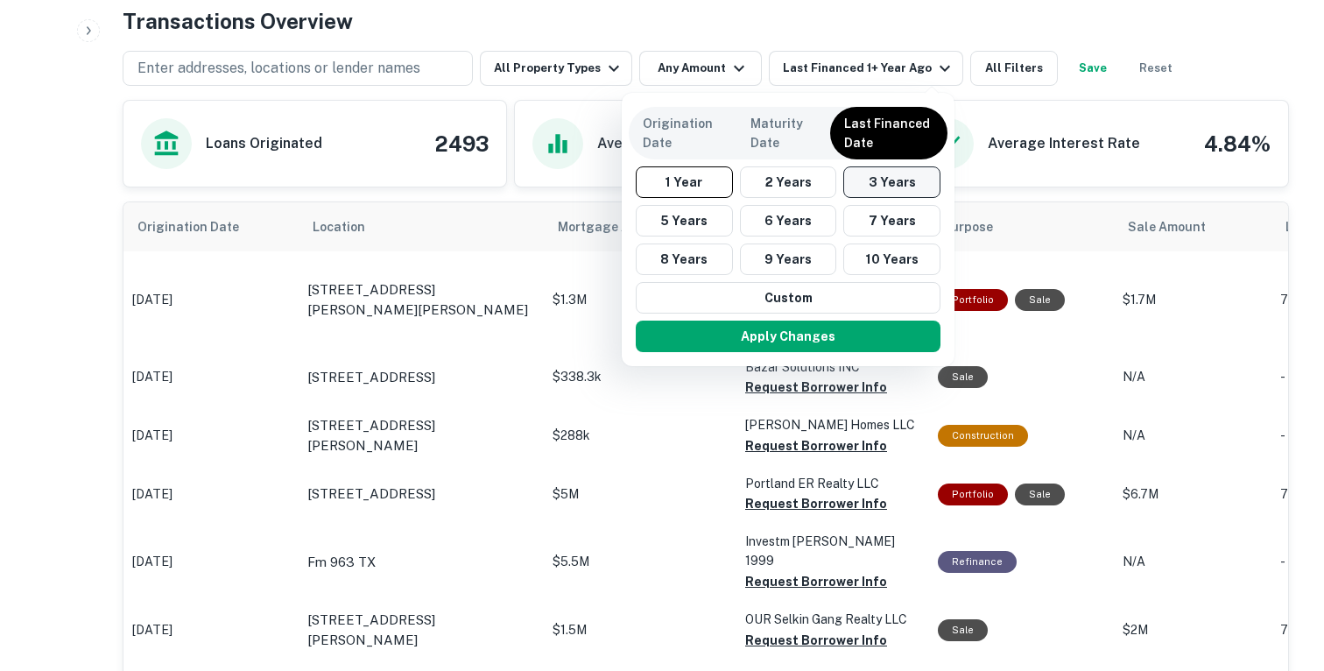
click at [849, 191] on button "3 Years" at bounding box center [891, 182] width 97 height 32
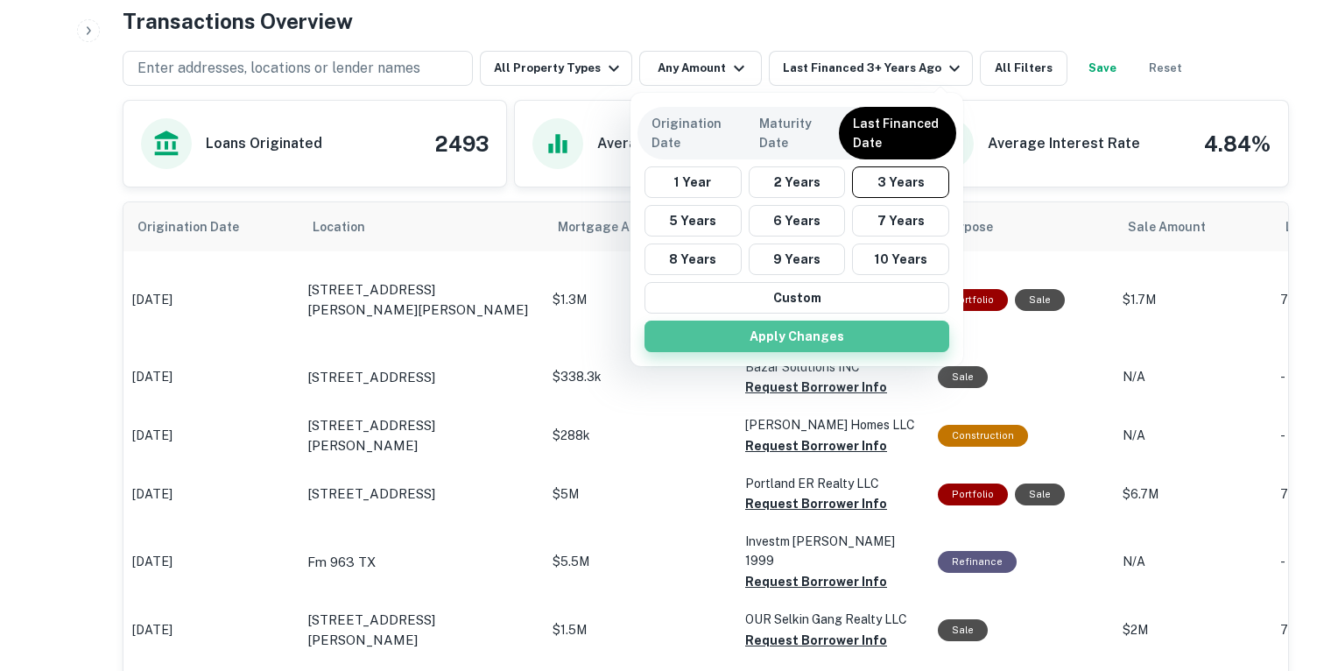
click at [779, 340] on button "Apply Changes" at bounding box center [796, 336] width 305 height 32
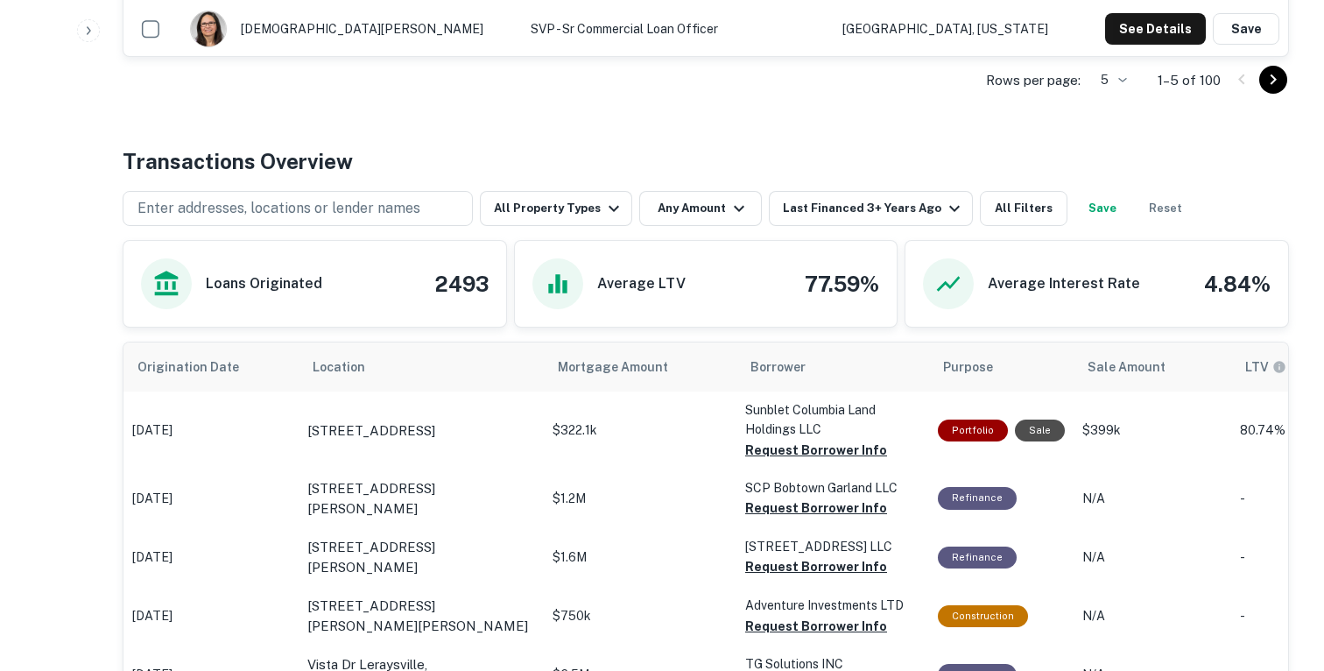
scroll to position [898, 0]
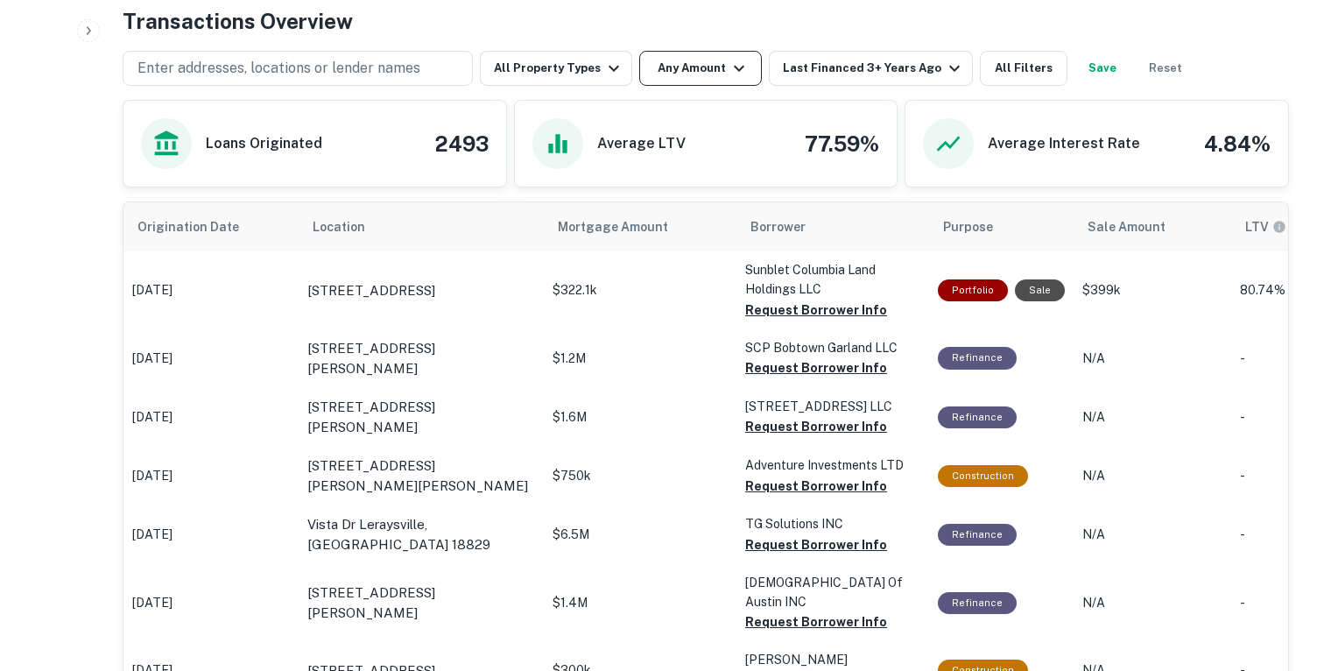
click at [665, 80] on button "Any Amount" at bounding box center [700, 68] width 123 height 35
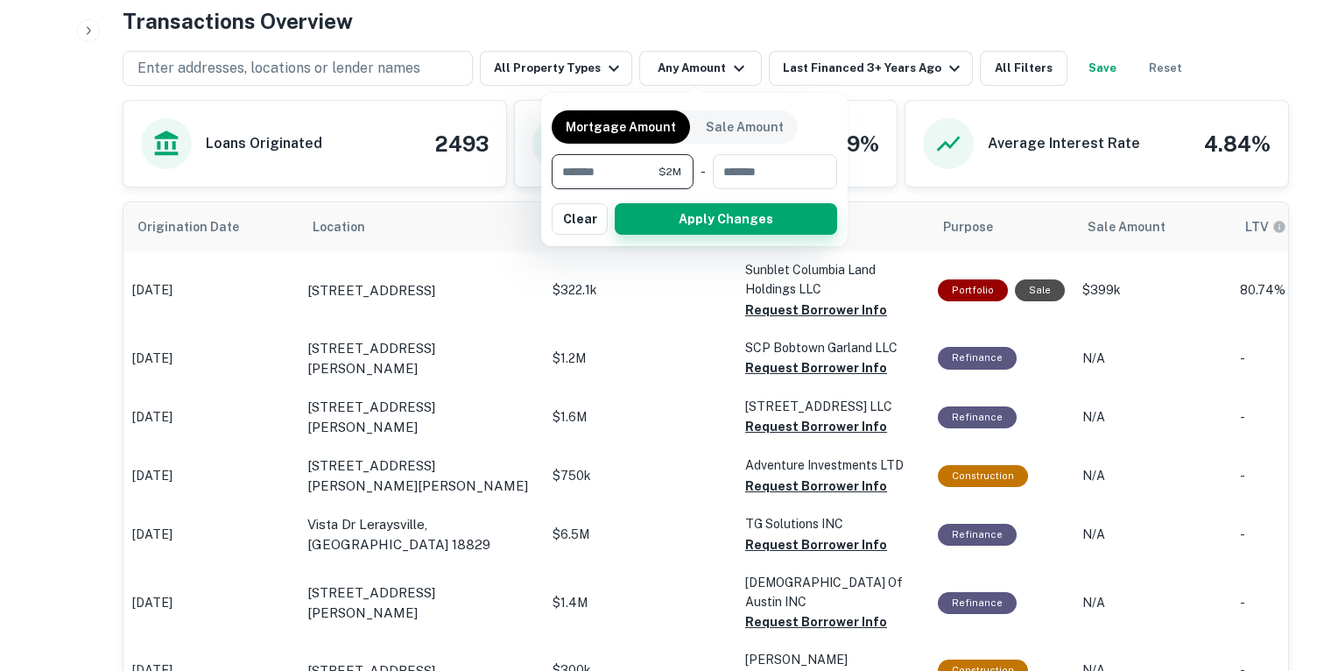
type input "*******"
click at [678, 227] on button "Apply Changes" at bounding box center [726, 219] width 222 height 32
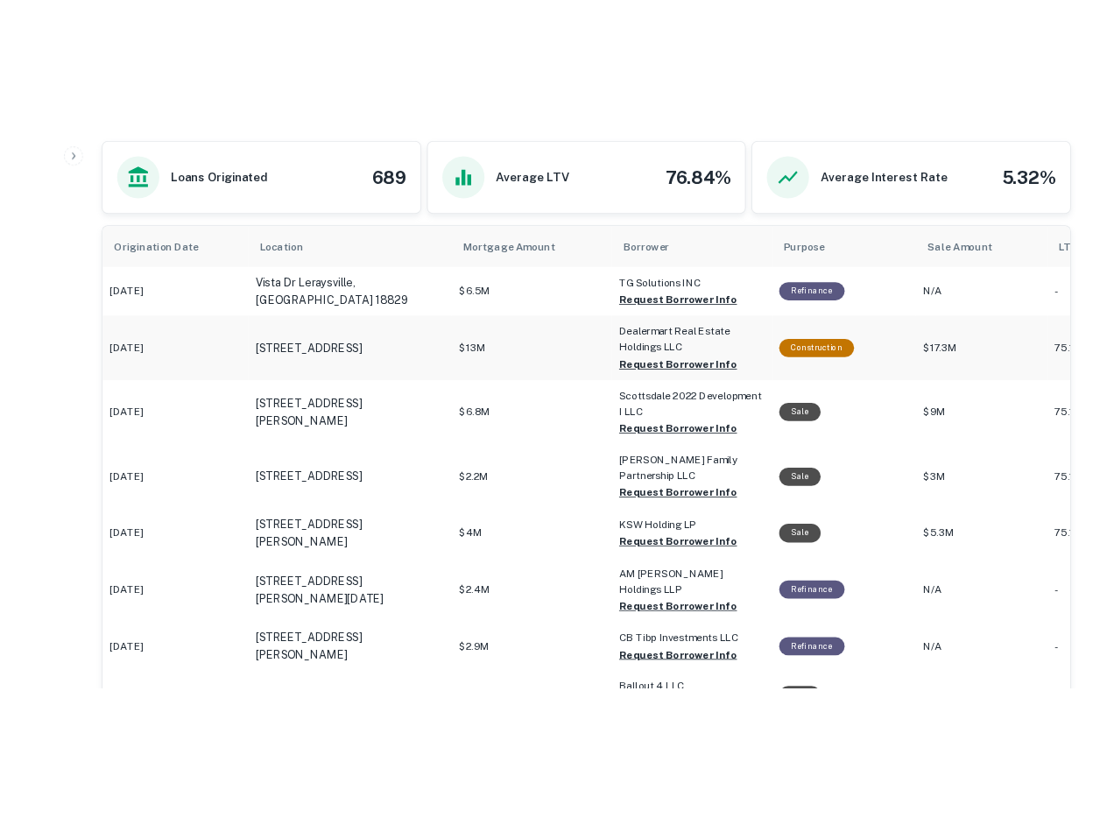
scroll to position [987, 0]
